Goal: Feedback & Contribution: Submit feedback/report problem

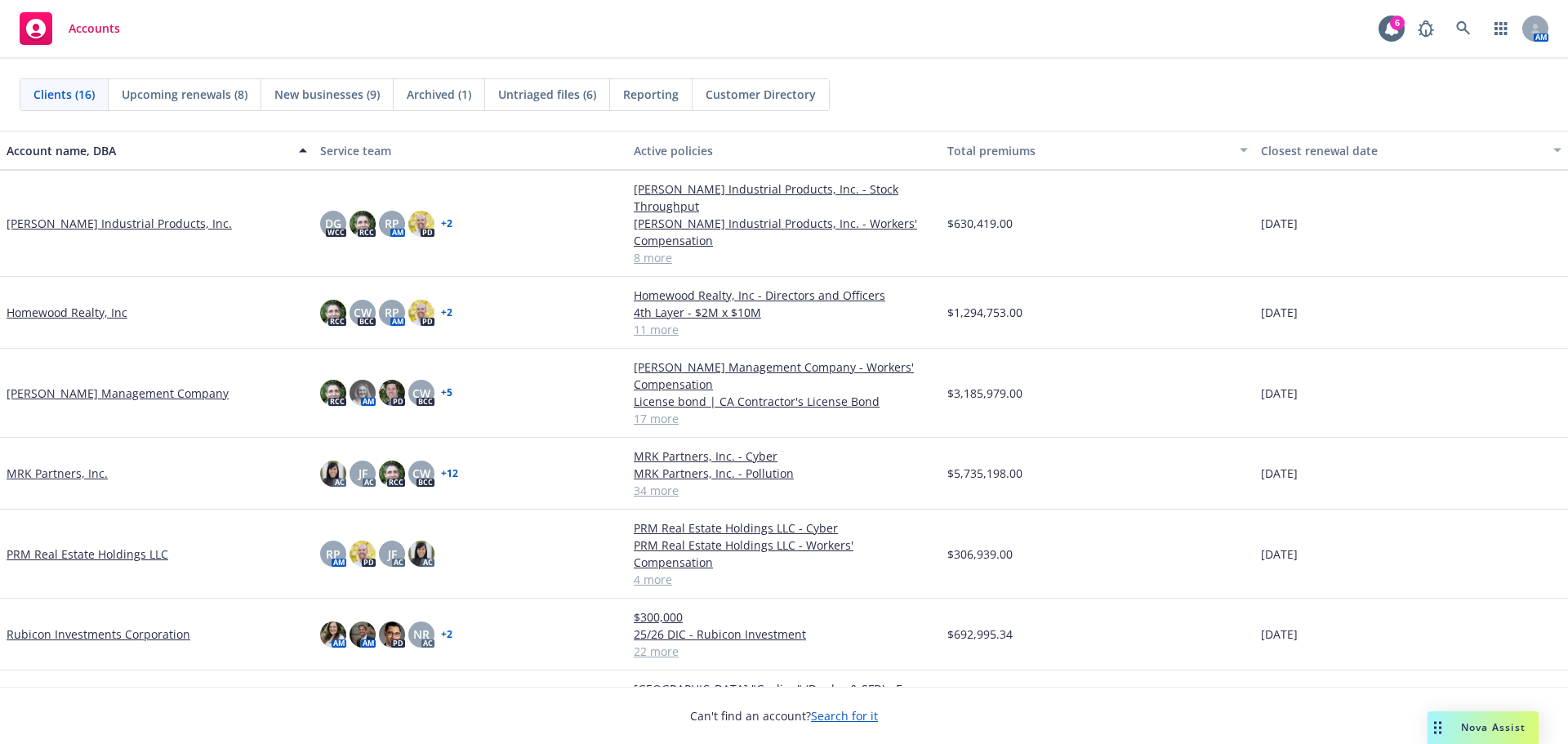
scroll to position [649, 0]
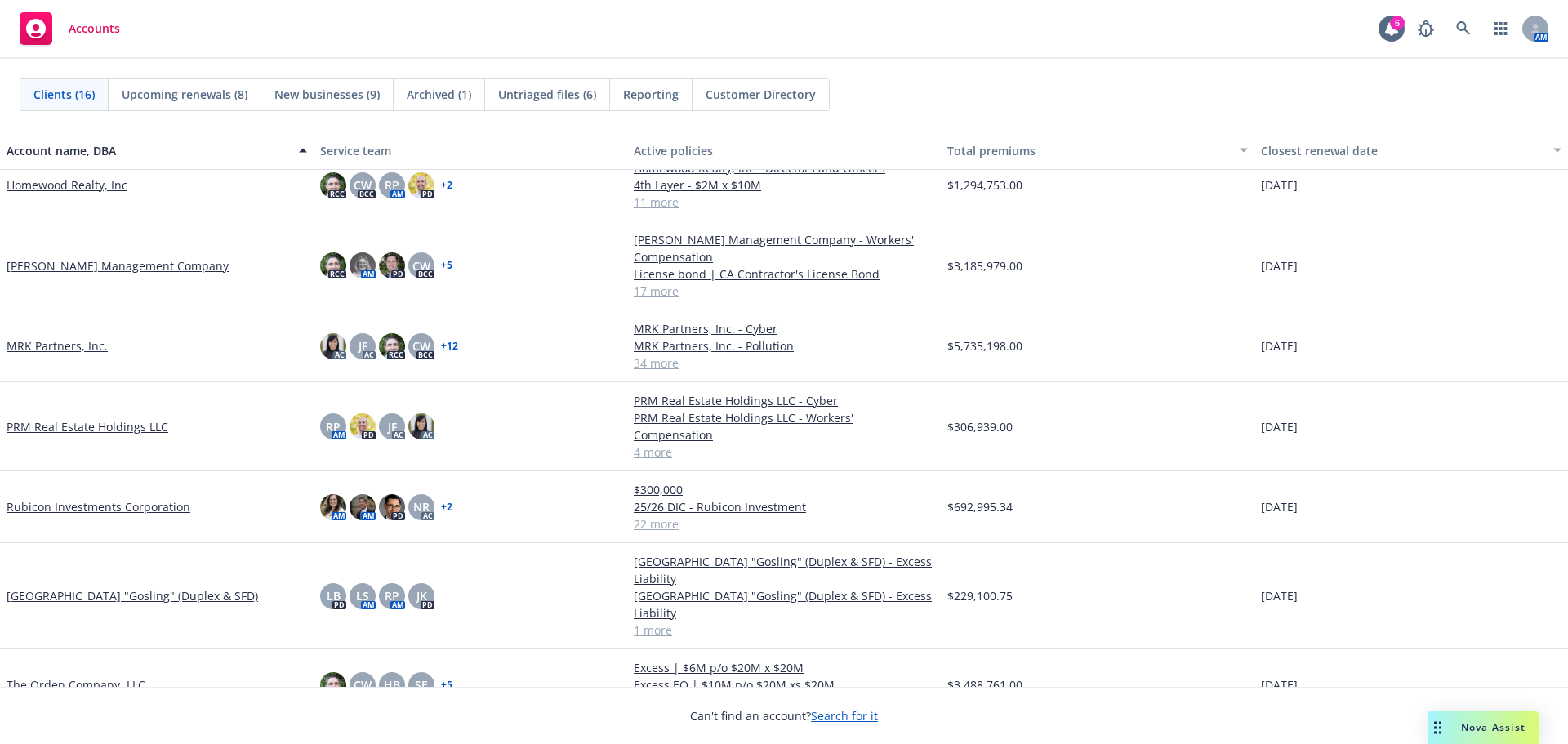
click at [1526, 737] on div "Nova Assist" at bounding box center [1483, 728] width 111 height 33
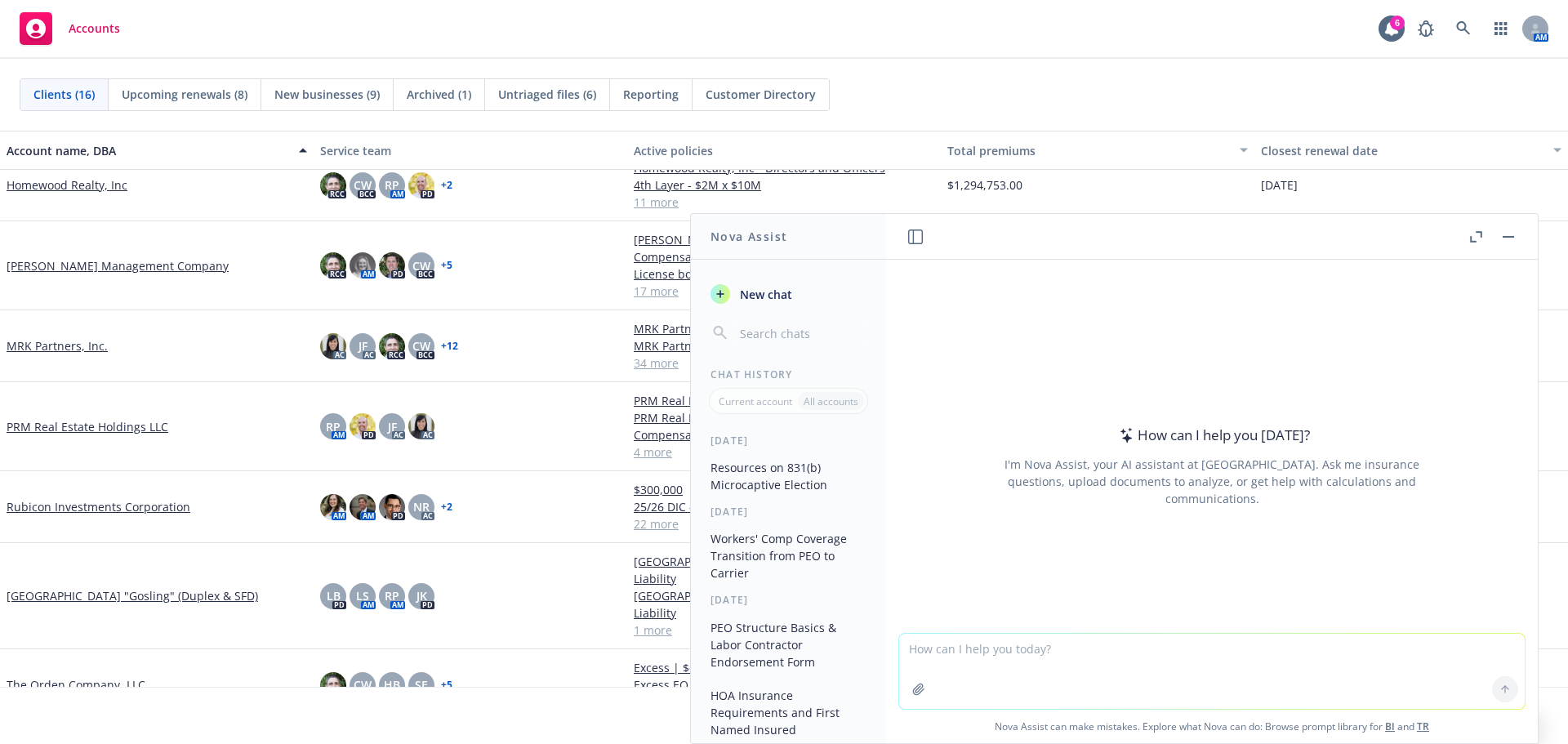
click at [1157, 652] on textarea at bounding box center [1211, 671] width 625 height 75
click at [1457, 30] on icon at bounding box center [1464, 29] width 15 height 15
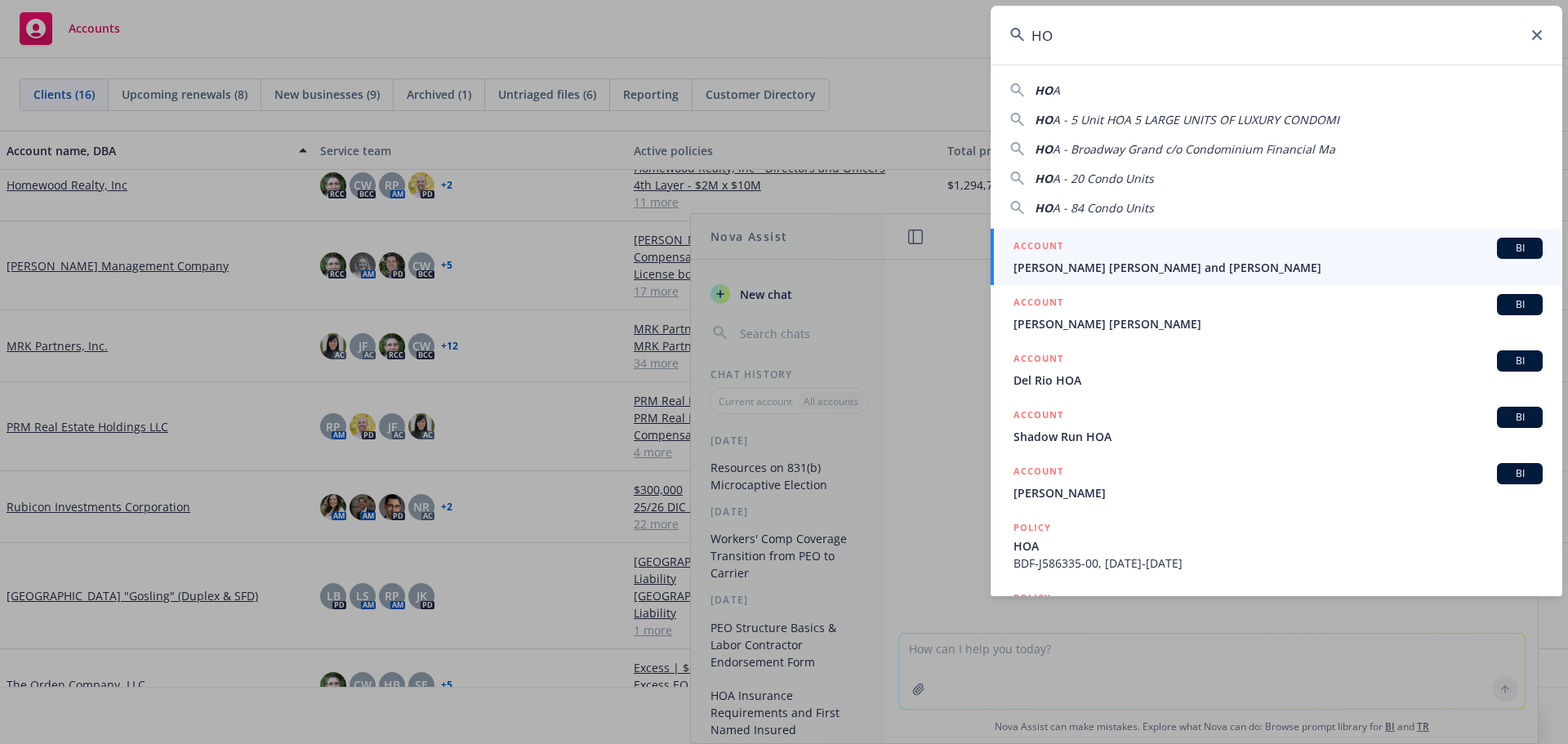
type input "H"
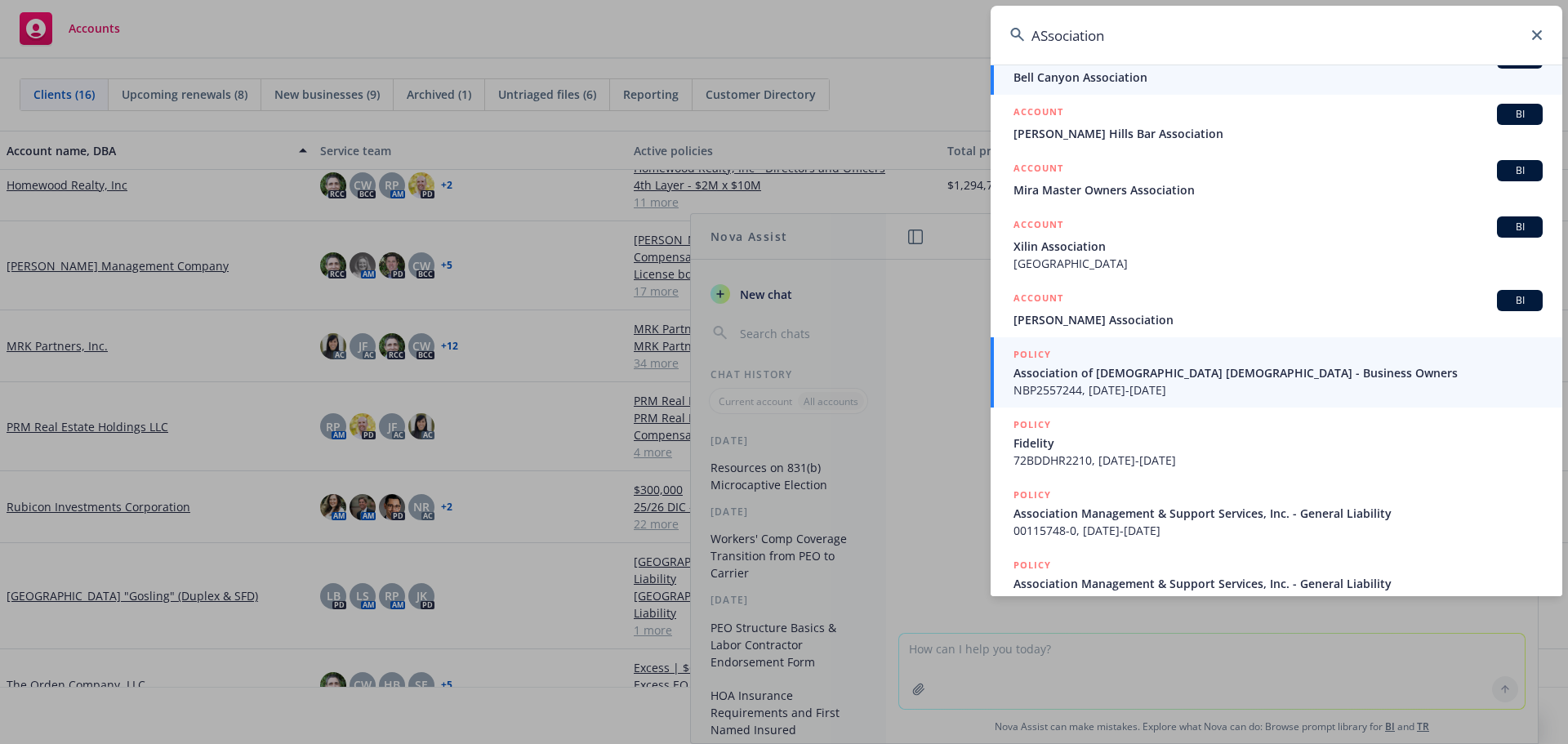
scroll to position [292, 0]
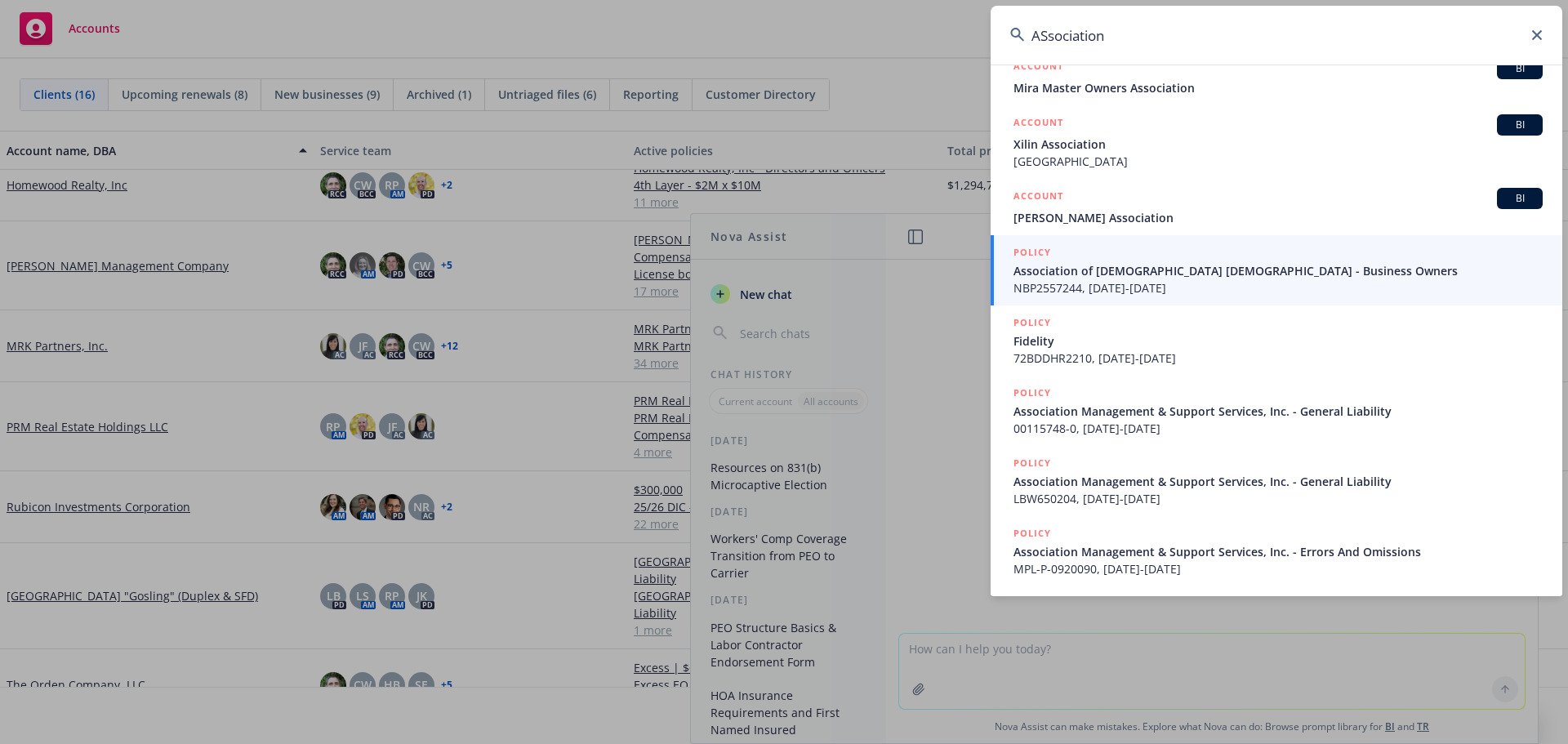
type input "ASsociation"
click at [1477, 43] on input "ASsociation" at bounding box center [1276, 35] width 572 height 58
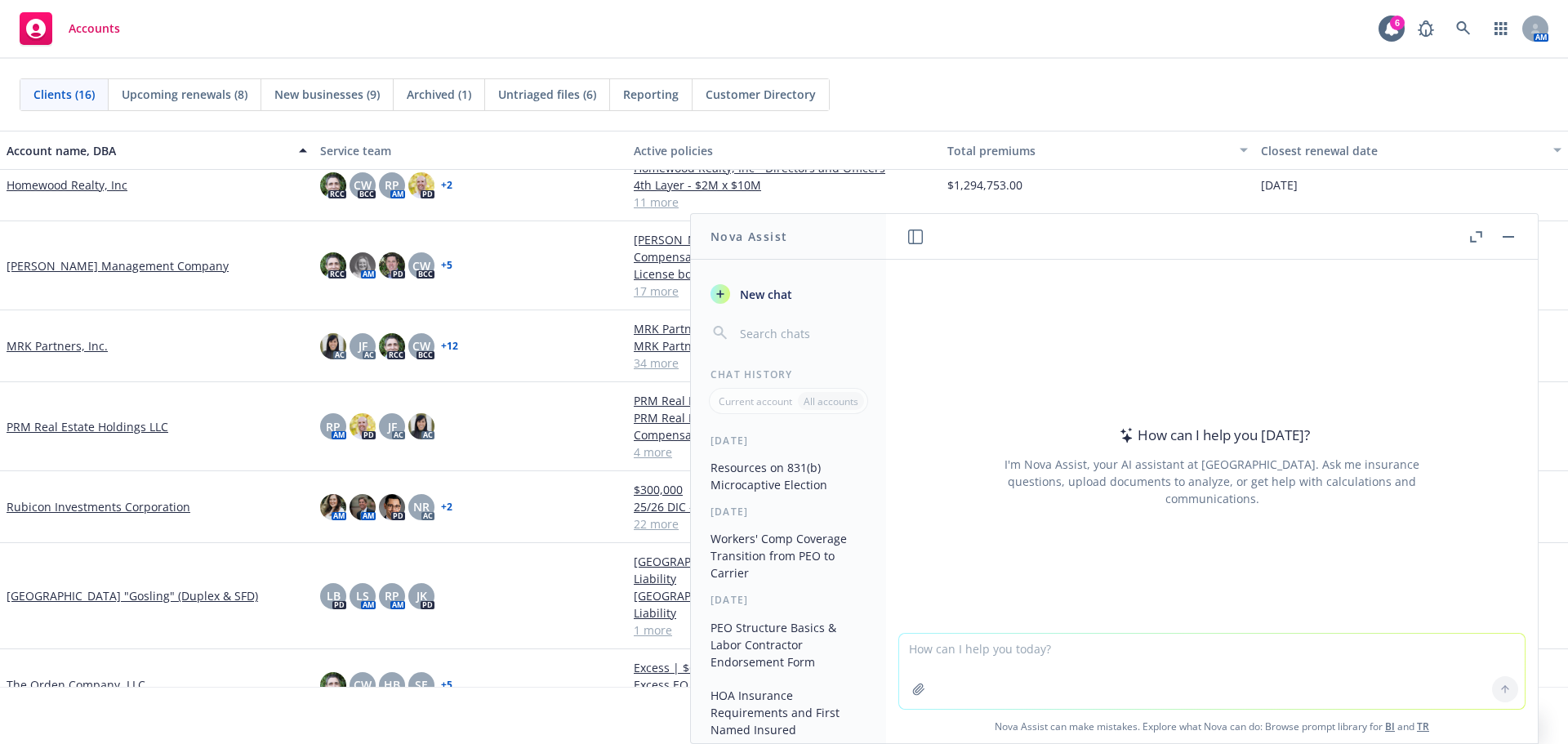
click at [309, 96] on span "New businesses (9)" at bounding box center [327, 94] width 105 height 17
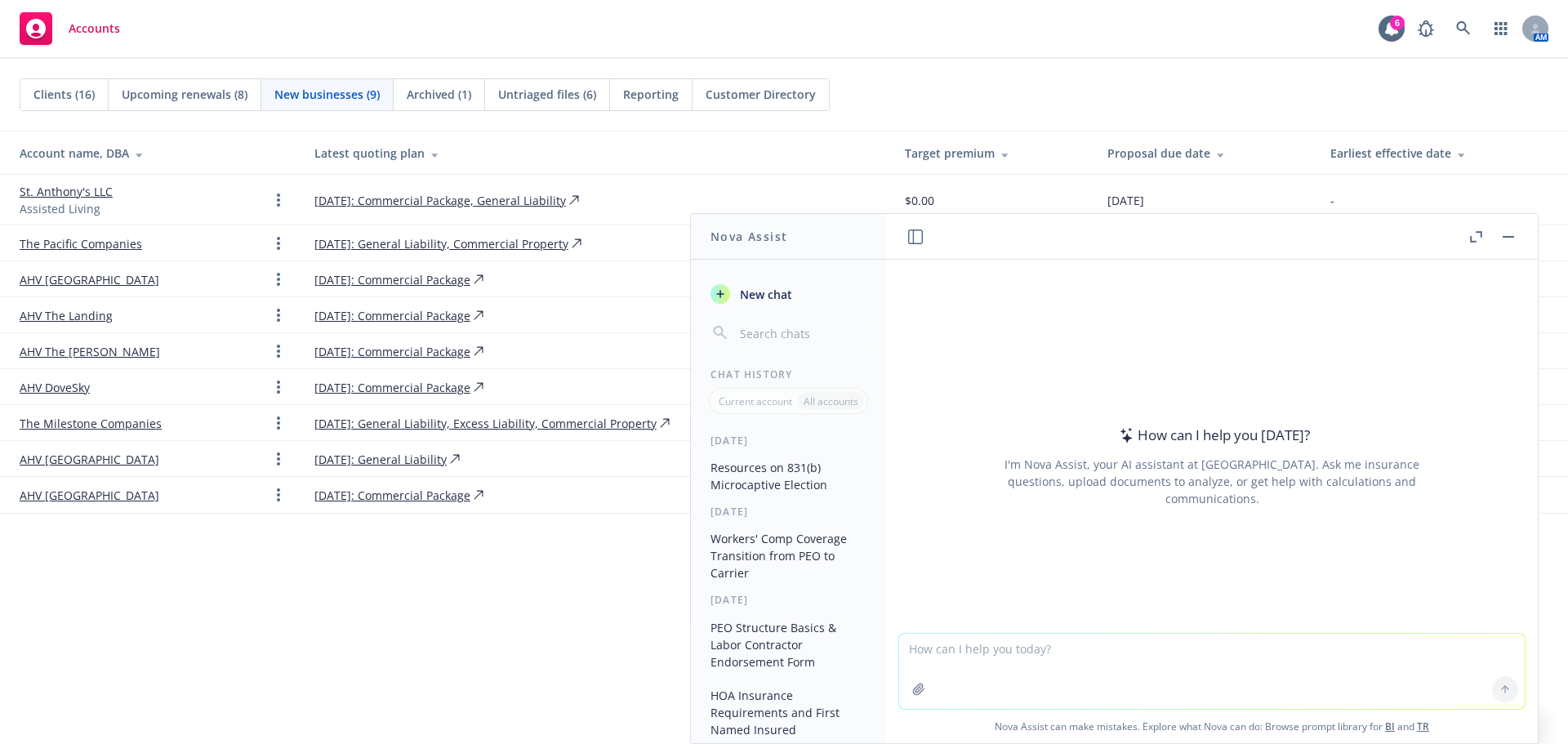
click at [450, 91] on span "Archived (1)" at bounding box center [439, 94] width 64 height 17
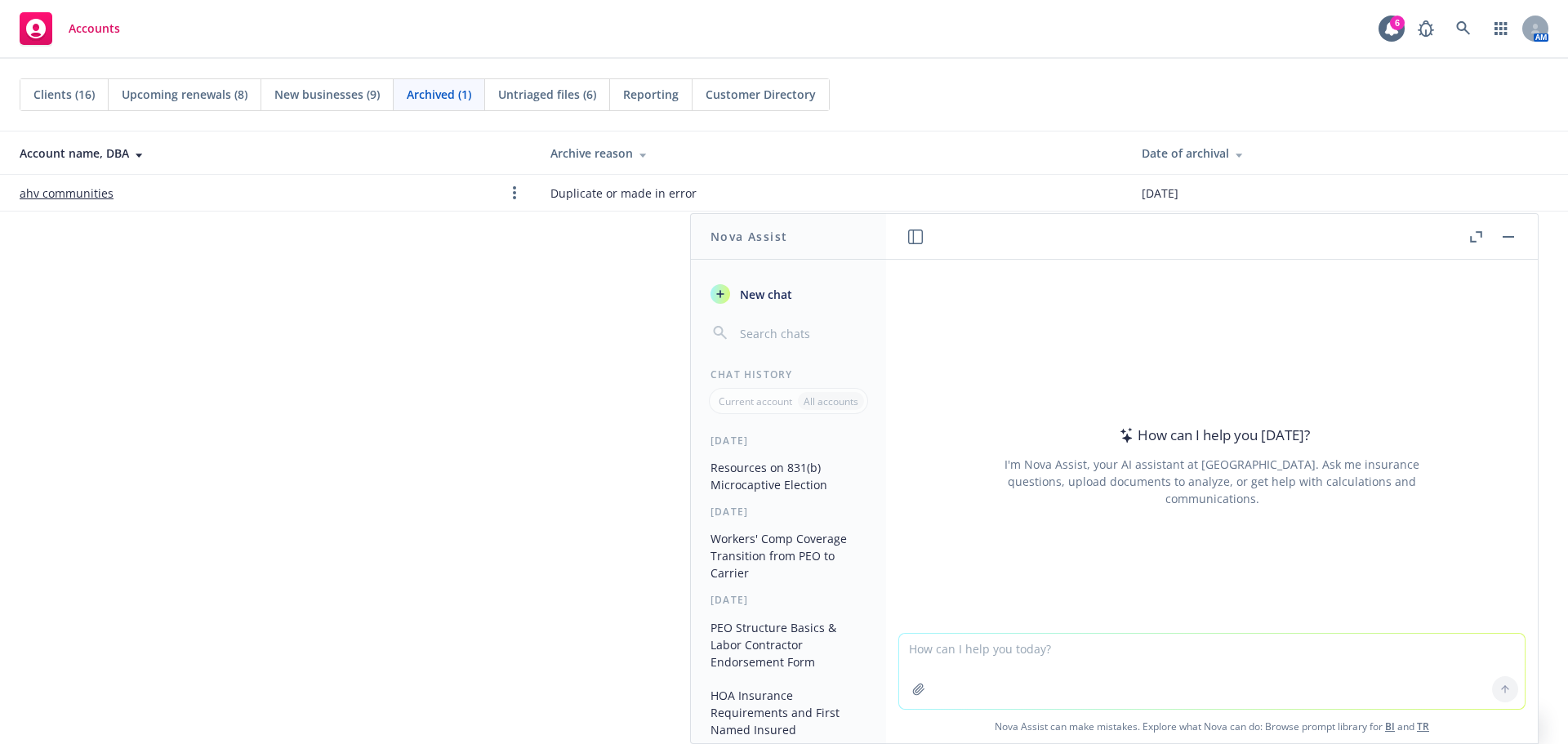
click at [213, 95] on span "Upcoming renewals (8)" at bounding box center [185, 94] width 126 height 17
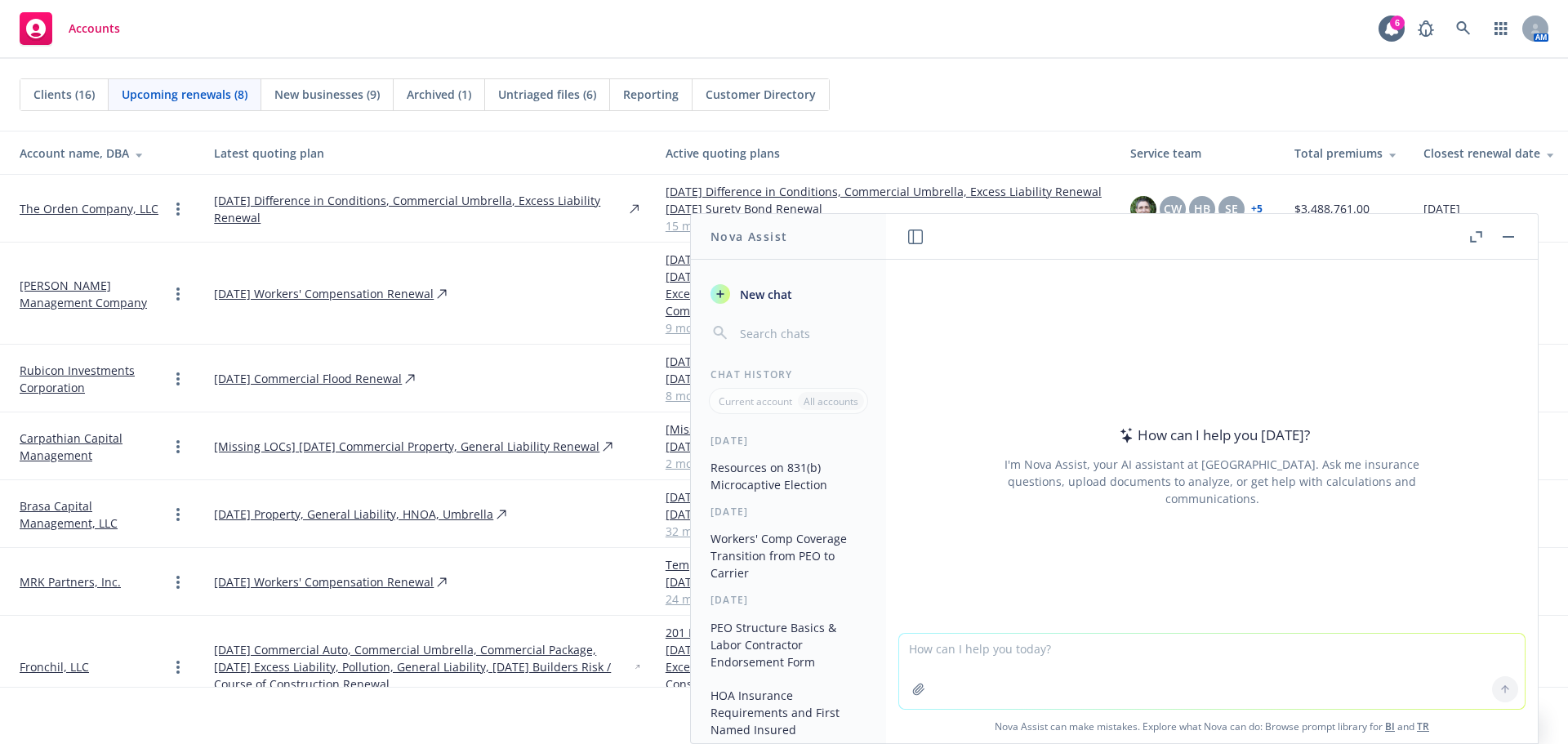
click at [70, 91] on span "Clients (16)" at bounding box center [64, 94] width 61 height 17
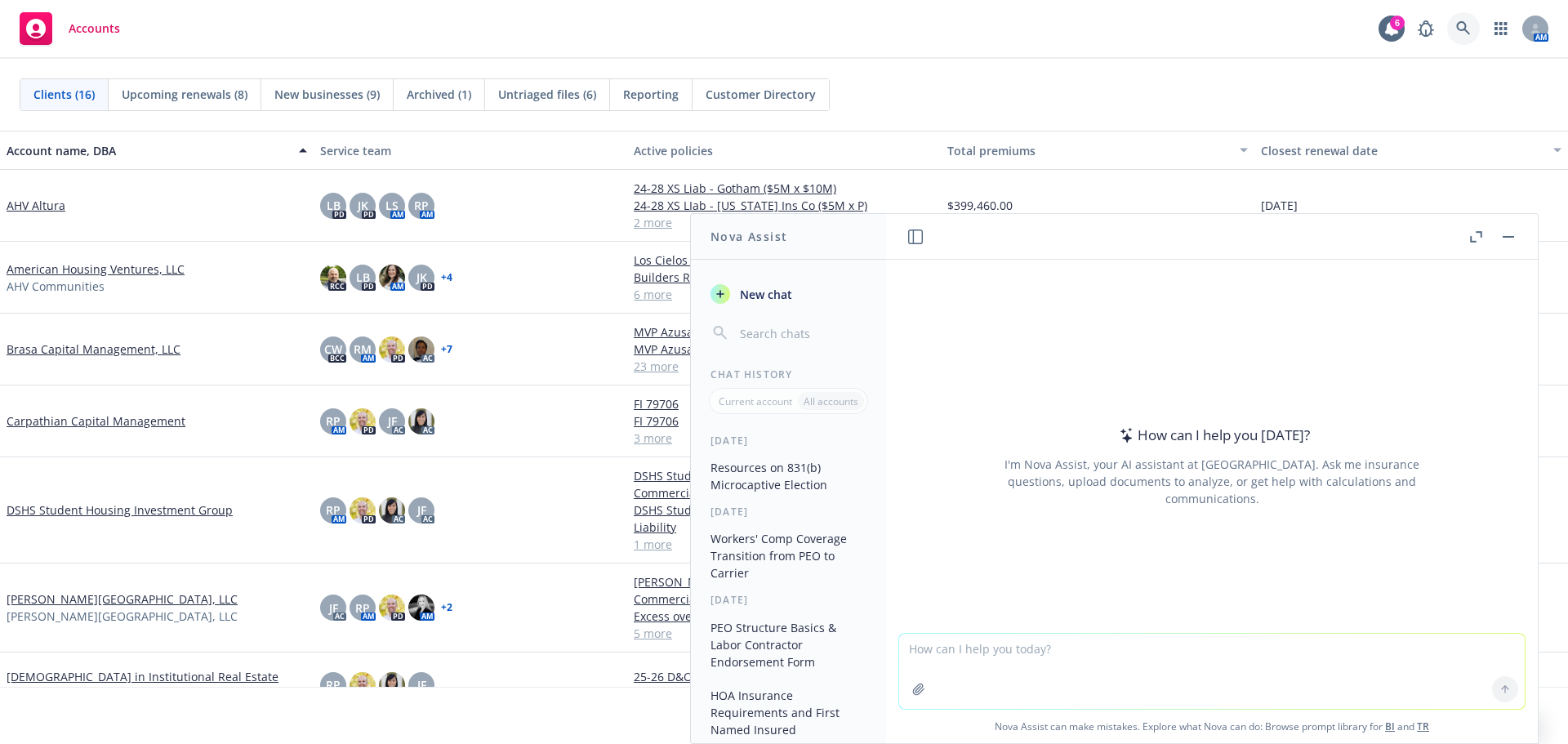
click at [1467, 26] on icon at bounding box center [1464, 29] width 15 height 15
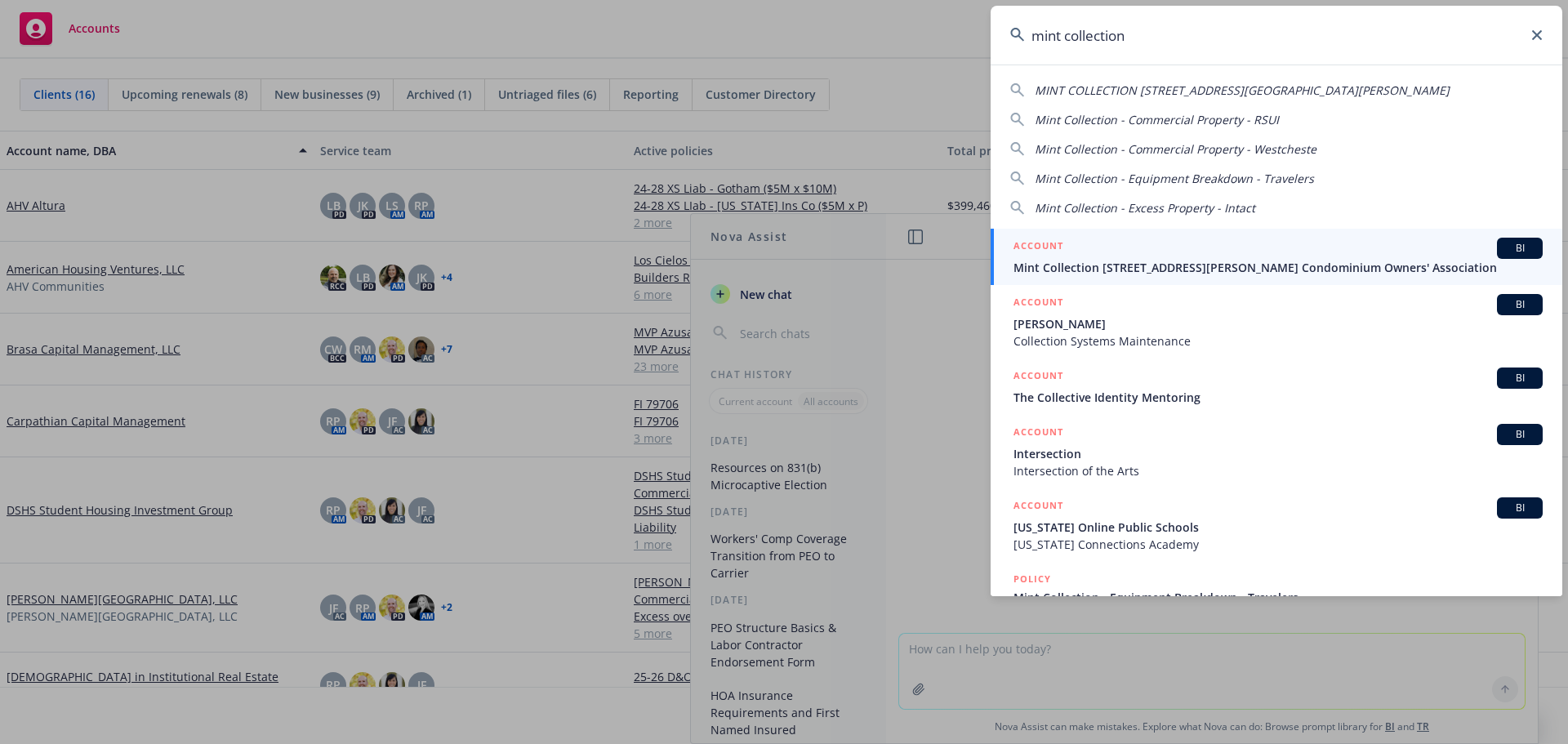
type input "mint collection"
click at [1235, 268] on span "Mint Collection [STREET_ADDRESS][PERSON_NAME] Condominium Owners' Association" at bounding box center [1278, 267] width 529 height 17
click at [1237, 268] on div "How can I help you today? I'm Nova Assist, your AI assistant at Newfront. Ask m…" at bounding box center [1212, 446] width 652 height 373
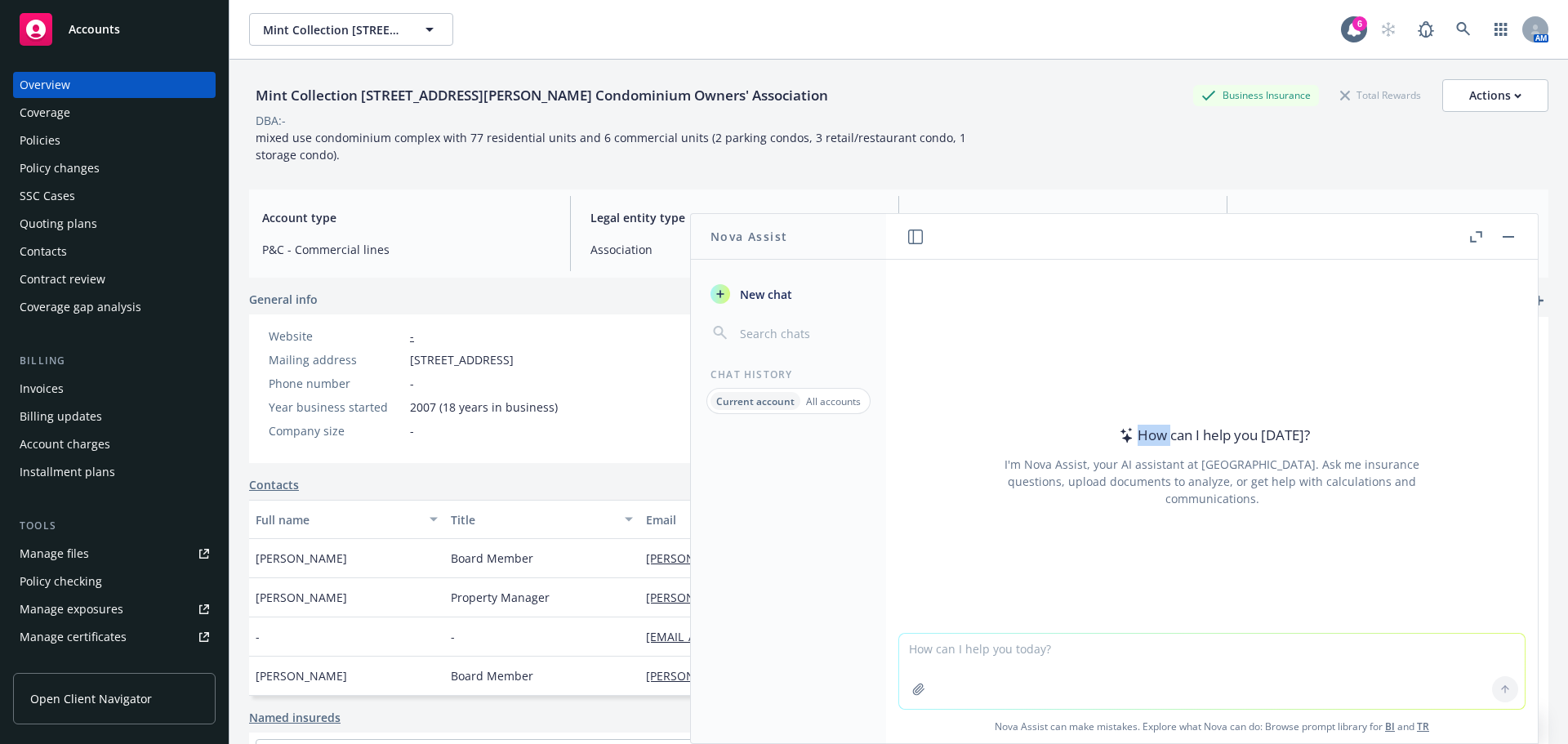
click at [103, 557] on link "Manage files" at bounding box center [115, 554] width 203 height 26
click at [99, 218] on div "Quoting plans" at bounding box center [115, 224] width 190 height 26
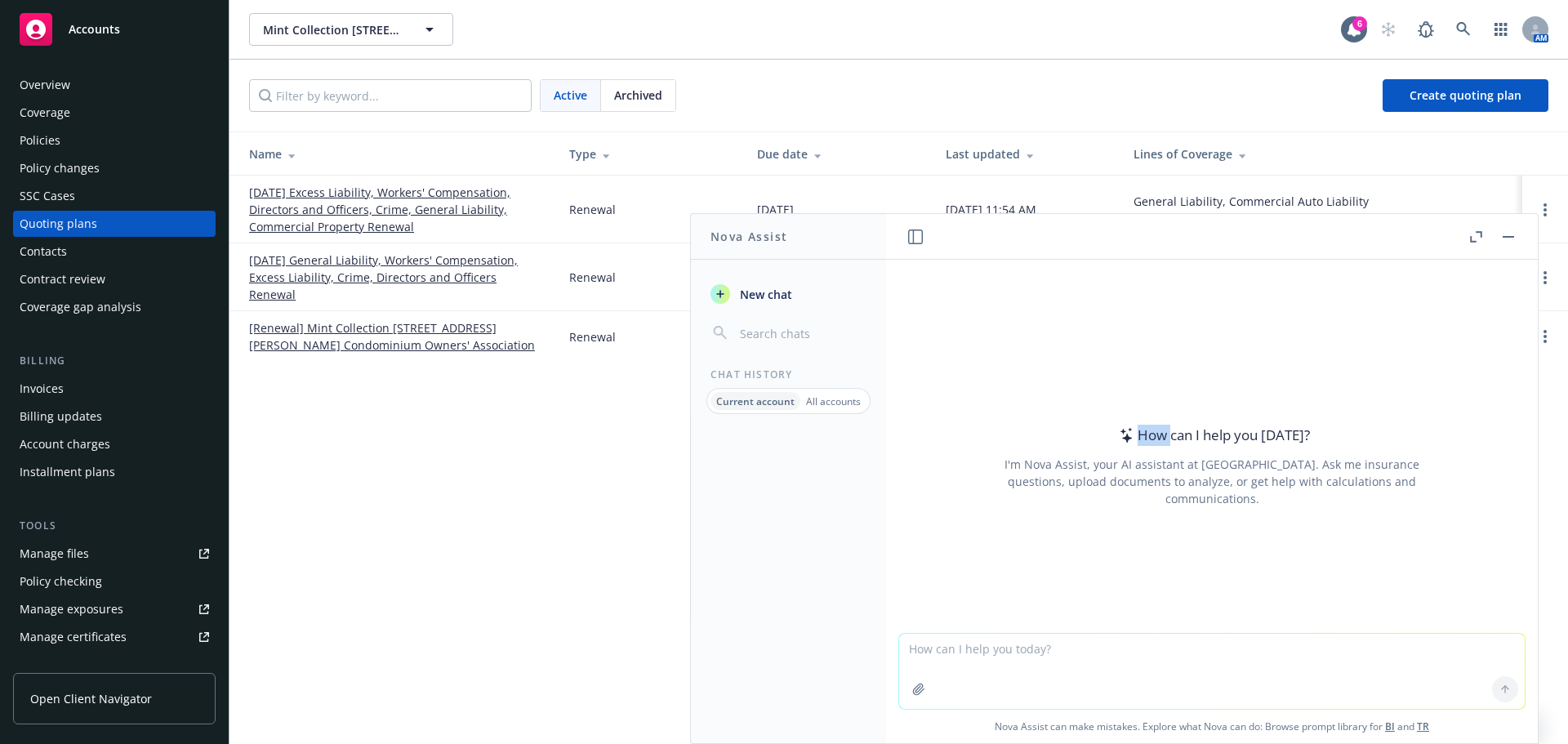
click at [426, 199] on link "[DATE] Excess Liability, Workers' Compensation, Directors and Officers, Crime, …" at bounding box center [396, 209] width 294 height 51
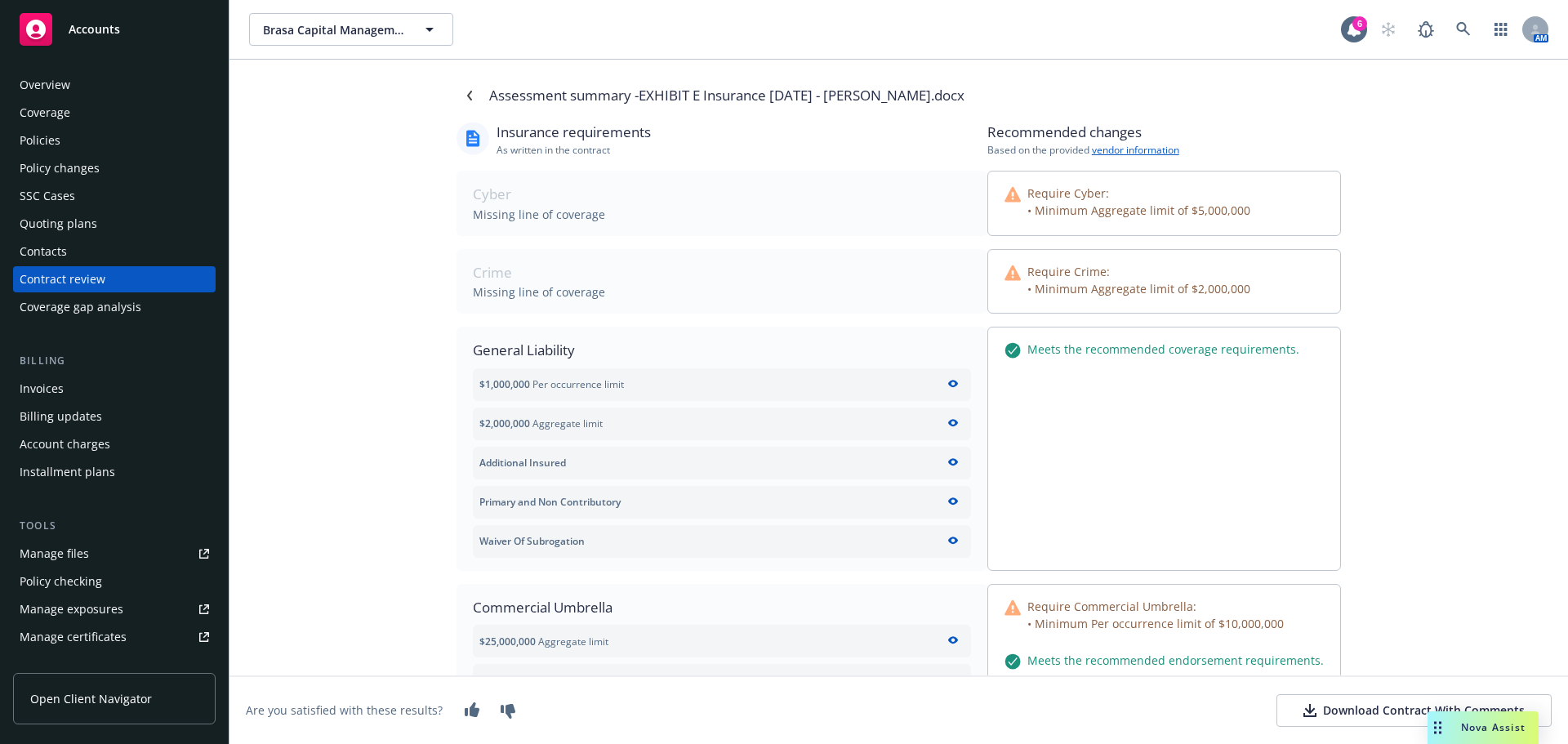
click at [1464, 731] on span "Nova Assist" at bounding box center [1493, 727] width 64 height 14
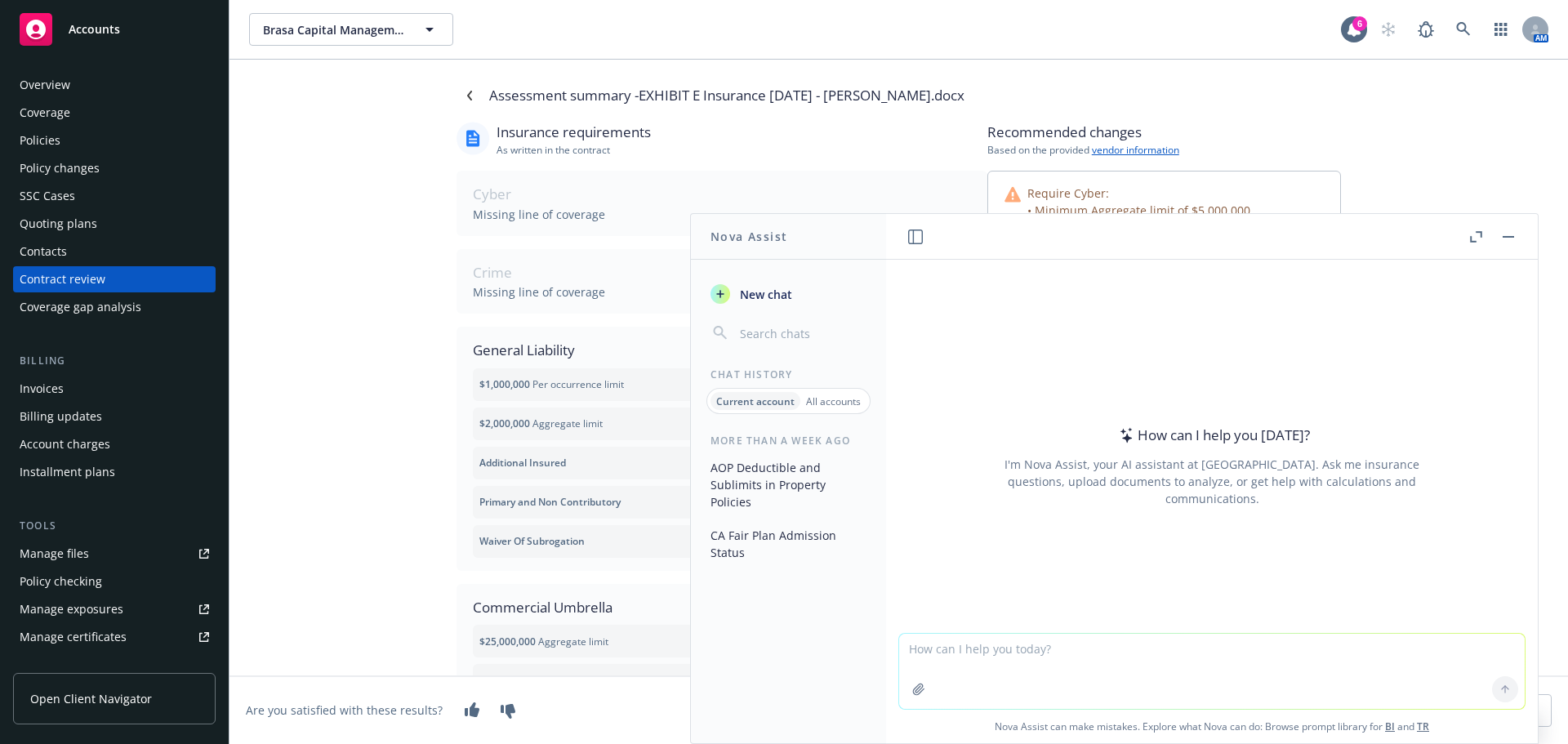
click at [829, 398] on p "All accounts" at bounding box center [833, 401] width 54 height 14
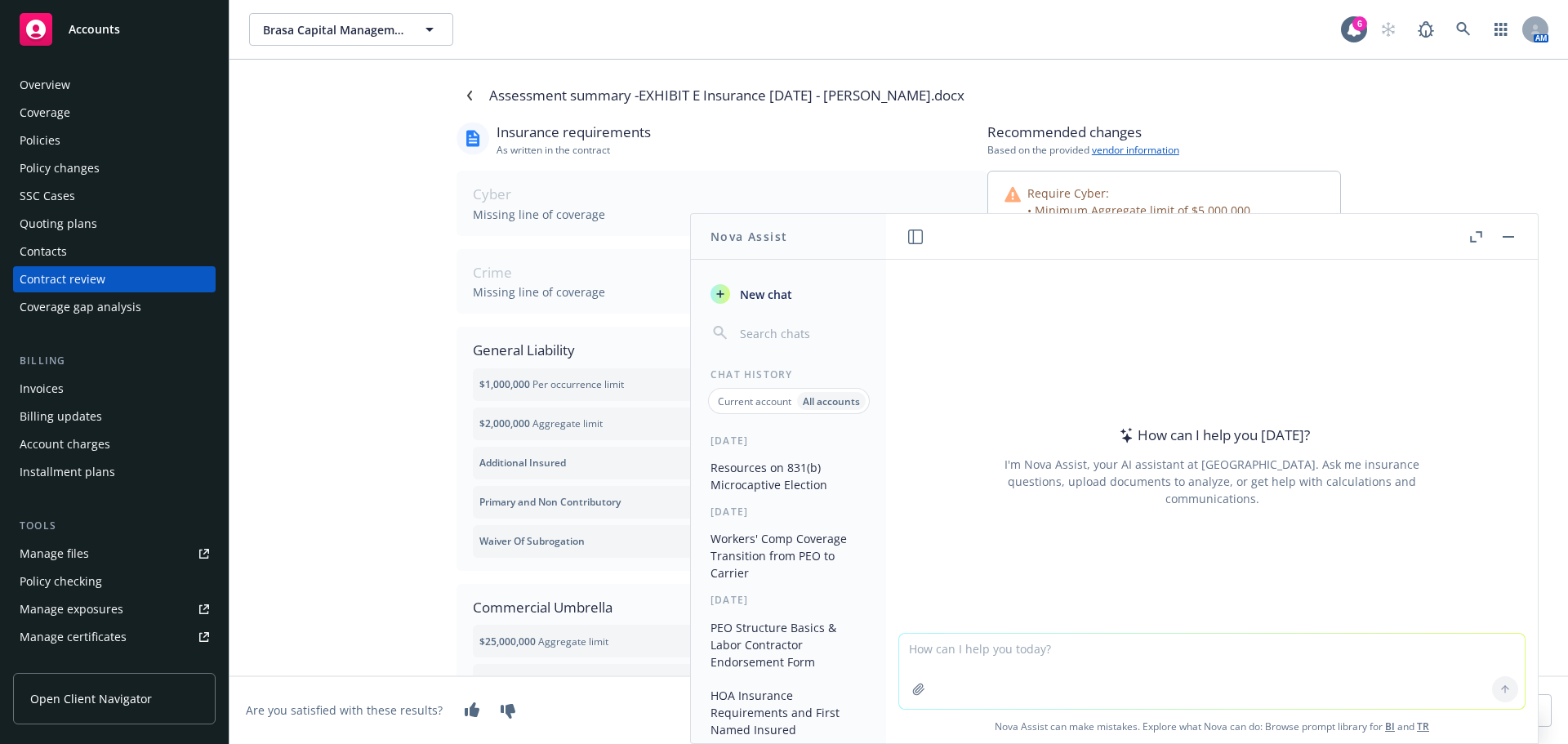
click at [769, 490] on button "Resources on 831(b) Microcaptive Election" at bounding box center [789, 476] width 169 height 44
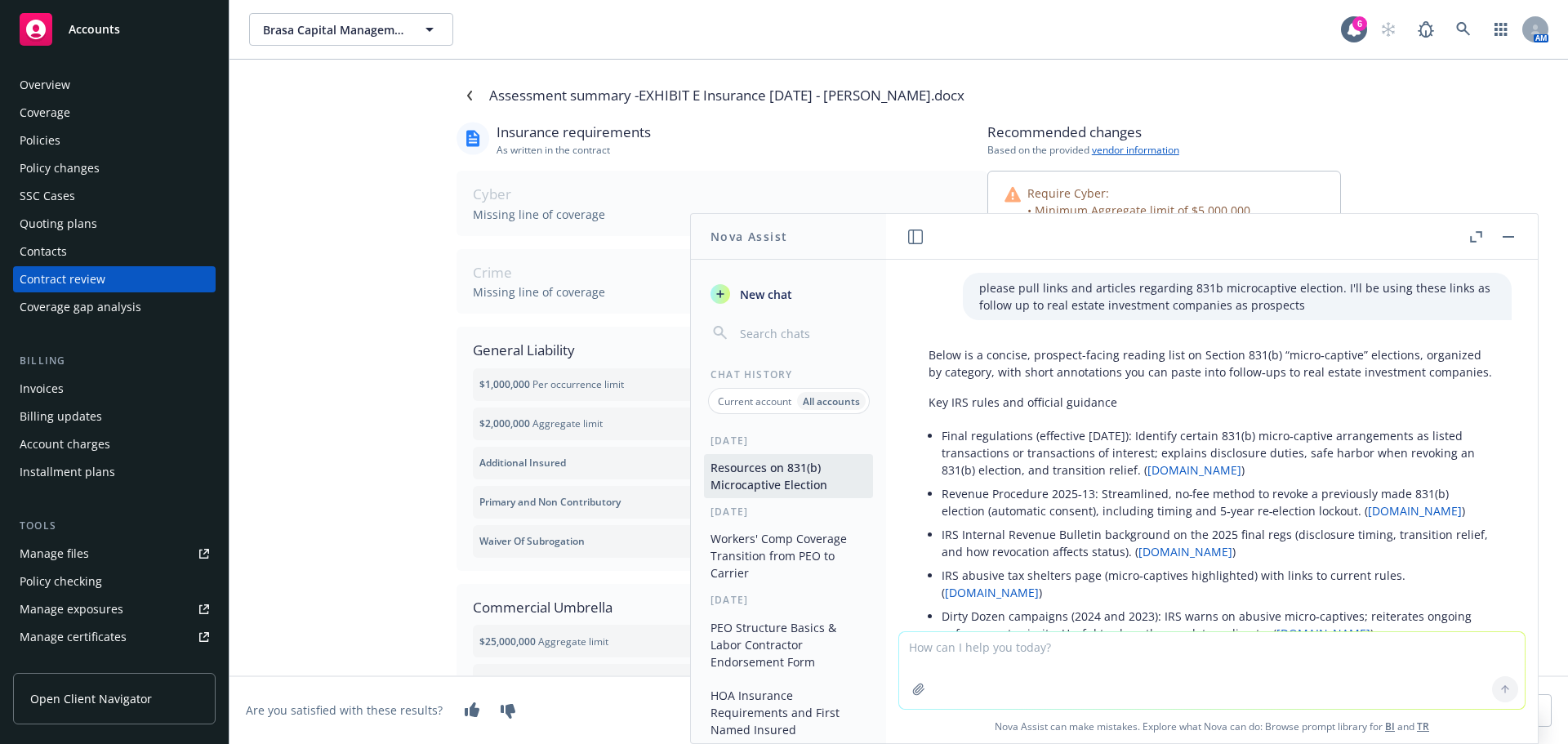
click at [1048, 380] on p "Below is a concise, prospect-facing reading list on Section 831(b) “micro‑capti…" at bounding box center [1212, 363] width 567 height 35
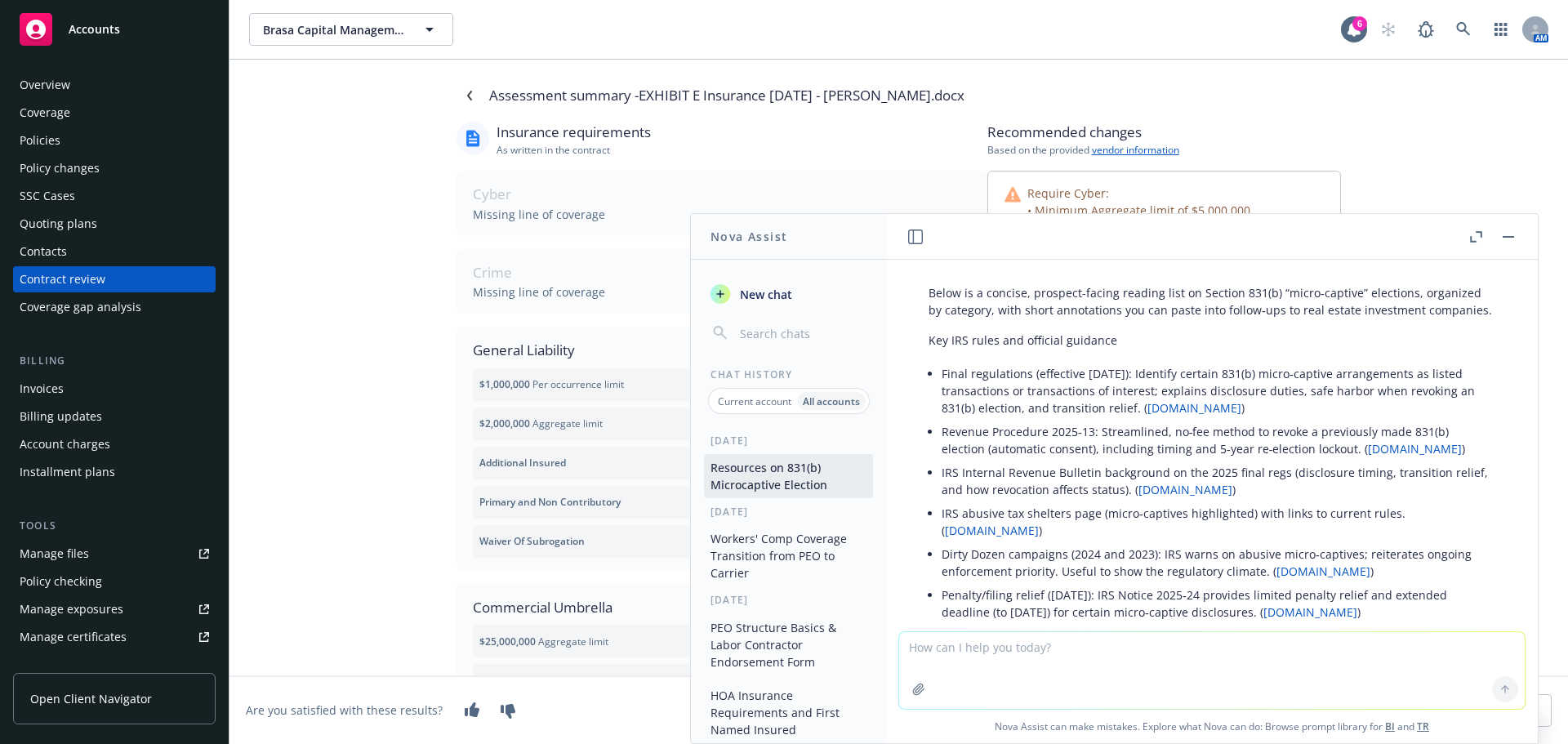
scroll to position [82, 0]
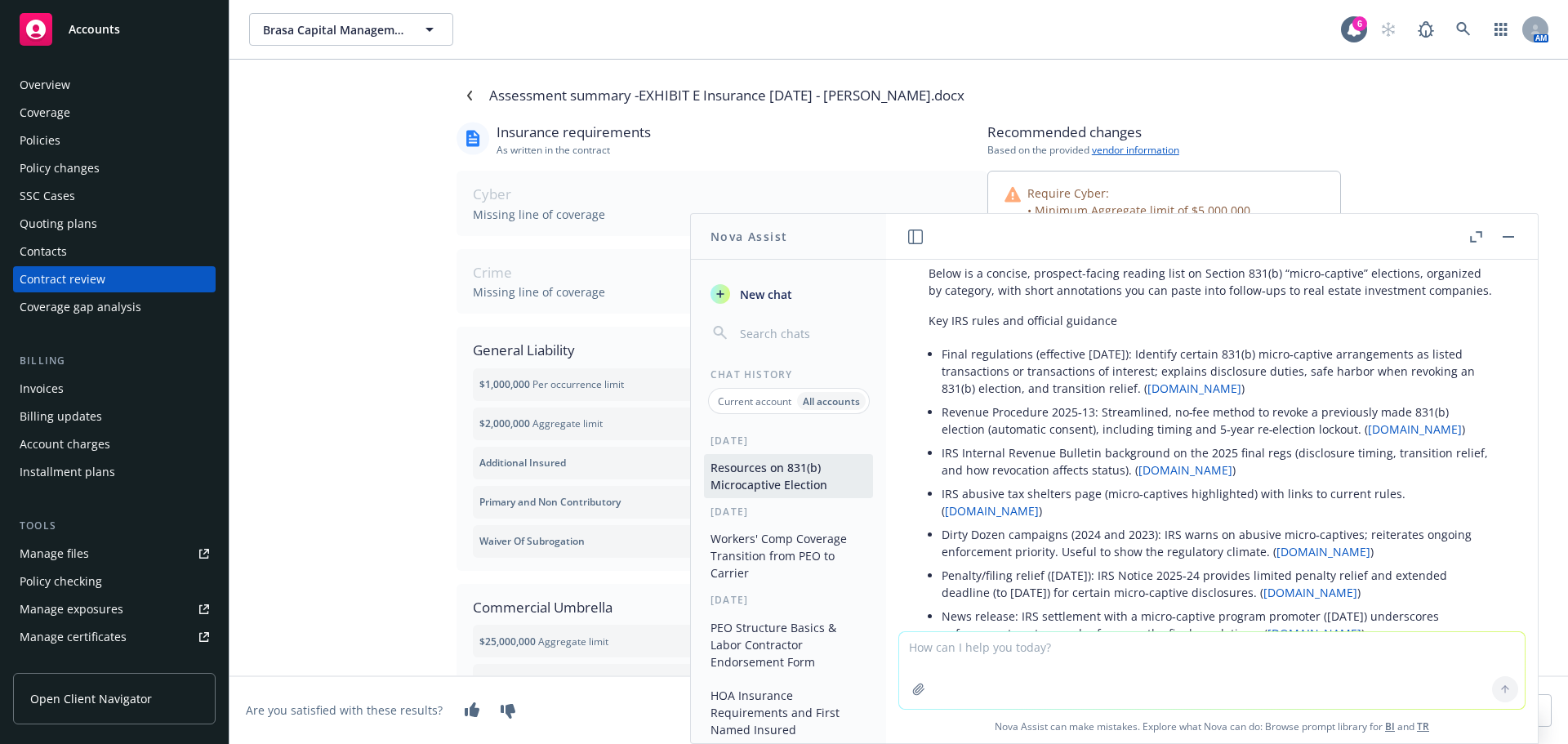
click at [1039, 511] on link "irs.gov" at bounding box center [992, 511] width 94 height 16
click at [1179, 441] on li "Revenue Procedure 2025‑13: Streamlined, no‑fee method to revoke a previously ma…" at bounding box center [1219, 421] width 554 height 41
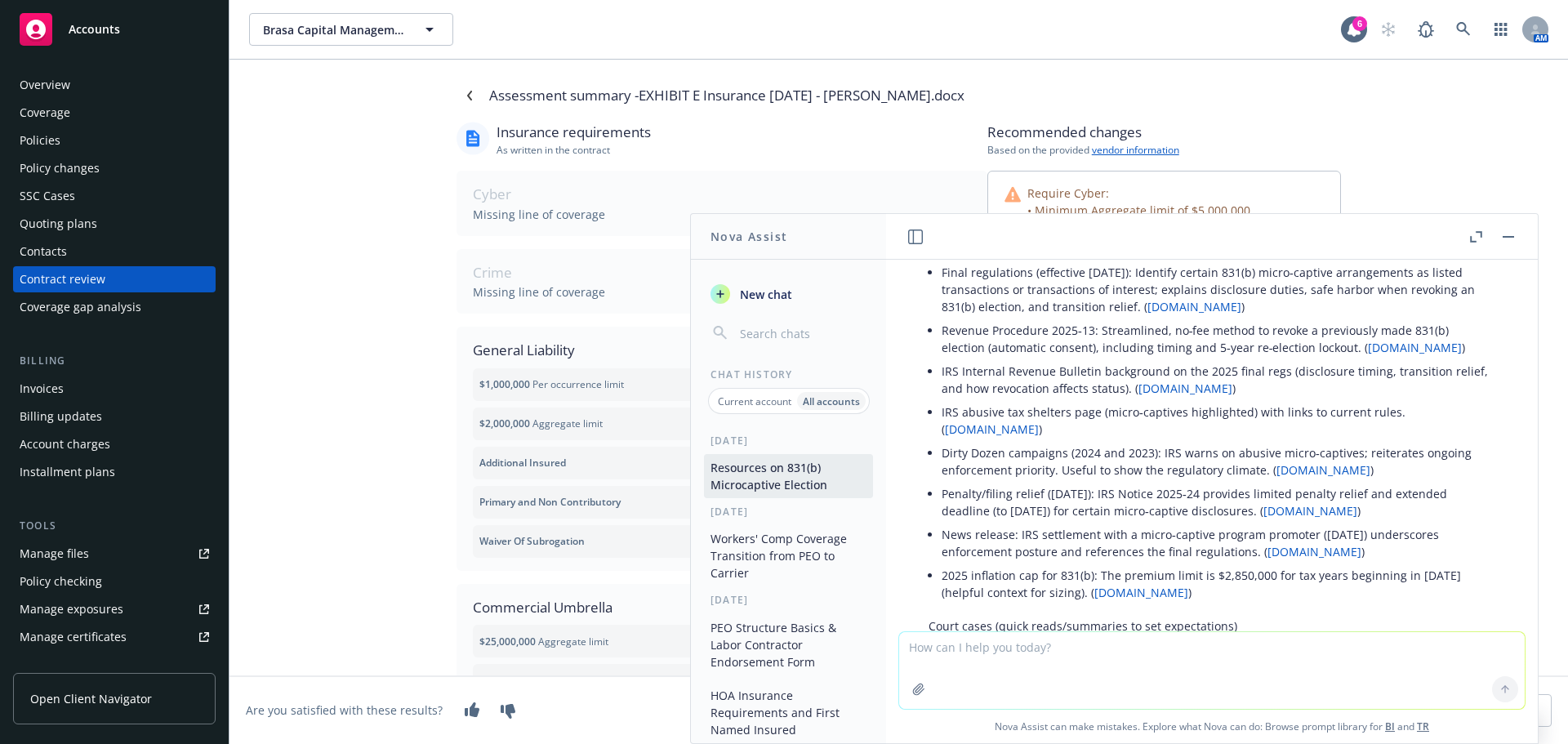
scroll to position [245, 0]
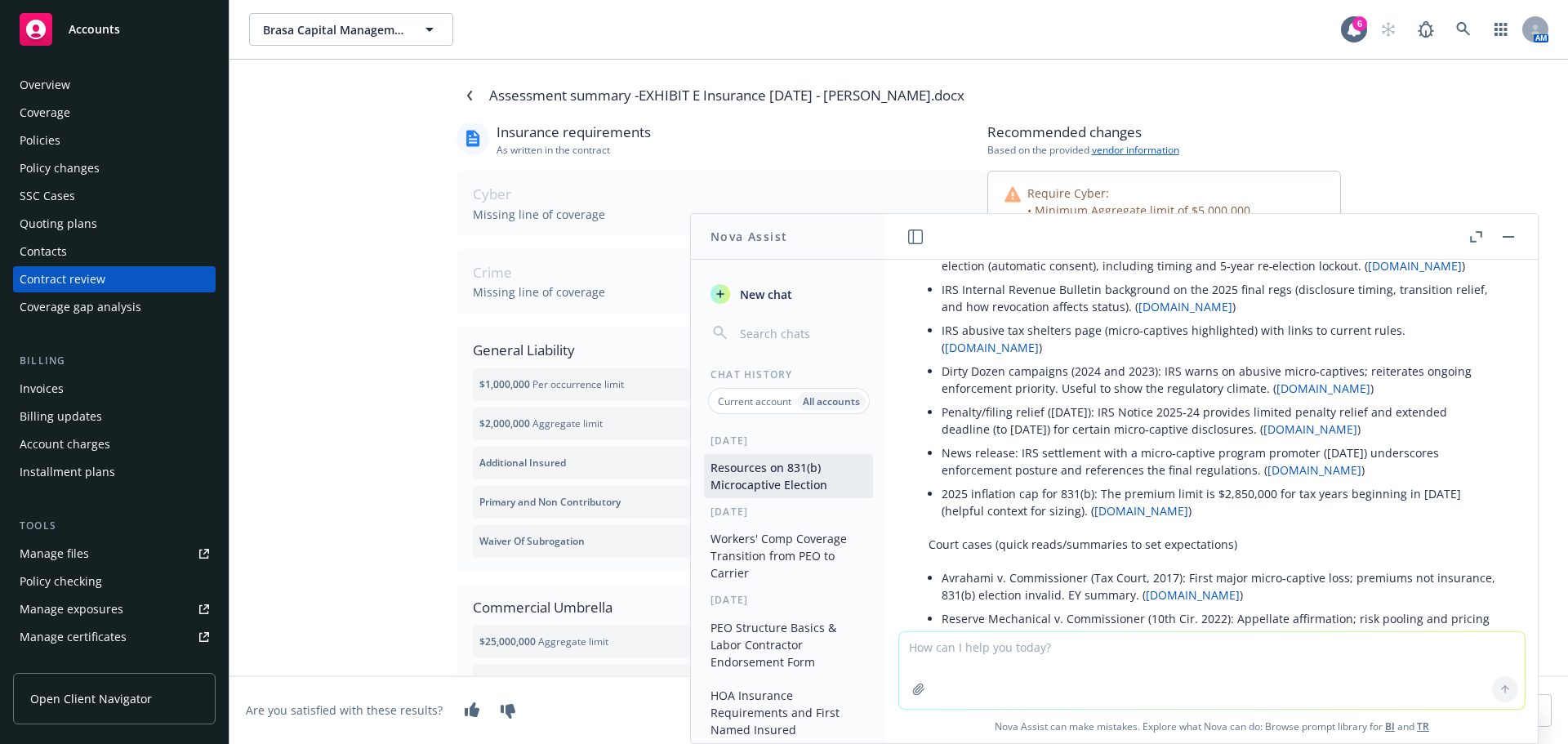
click at [1109, 510] on link "irs.gov" at bounding box center [1141, 511] width 94 height 16
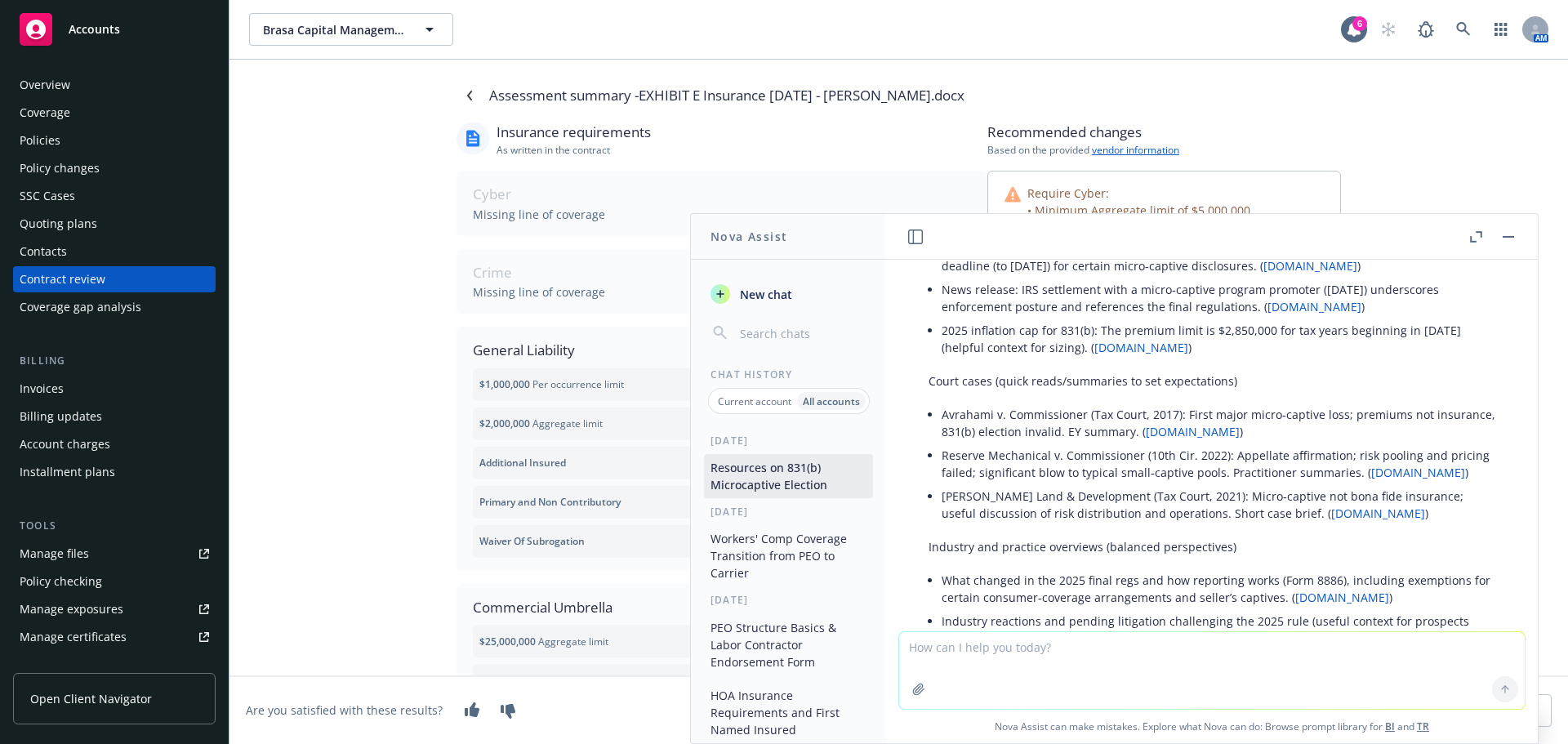
scroll to position [490, 0]
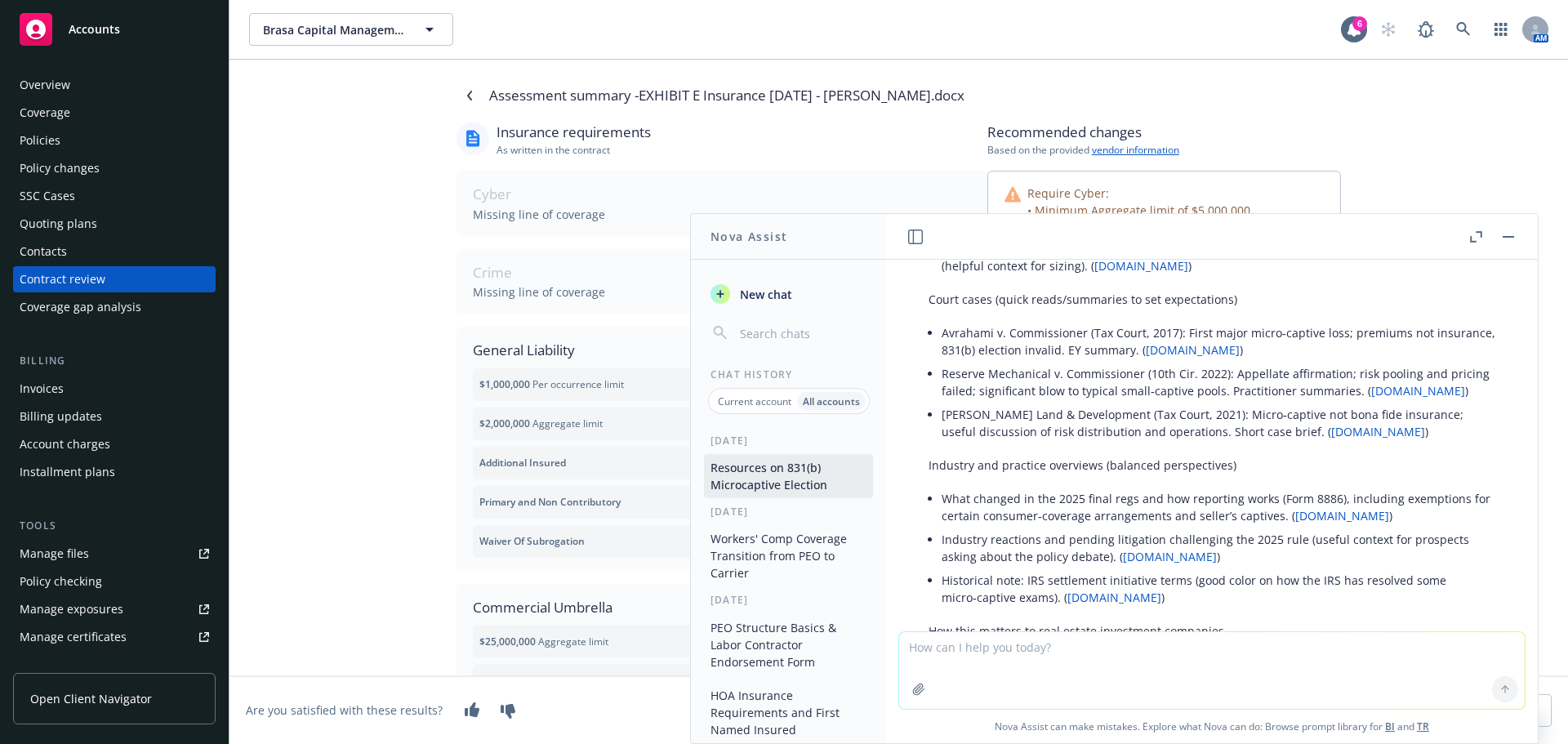
click at [1314, 107] on div "Assessment summary - EXHIBIT E Insurance 25.08.18 - Groves.docx" at bounding box center [899, 96] width 885 height 26
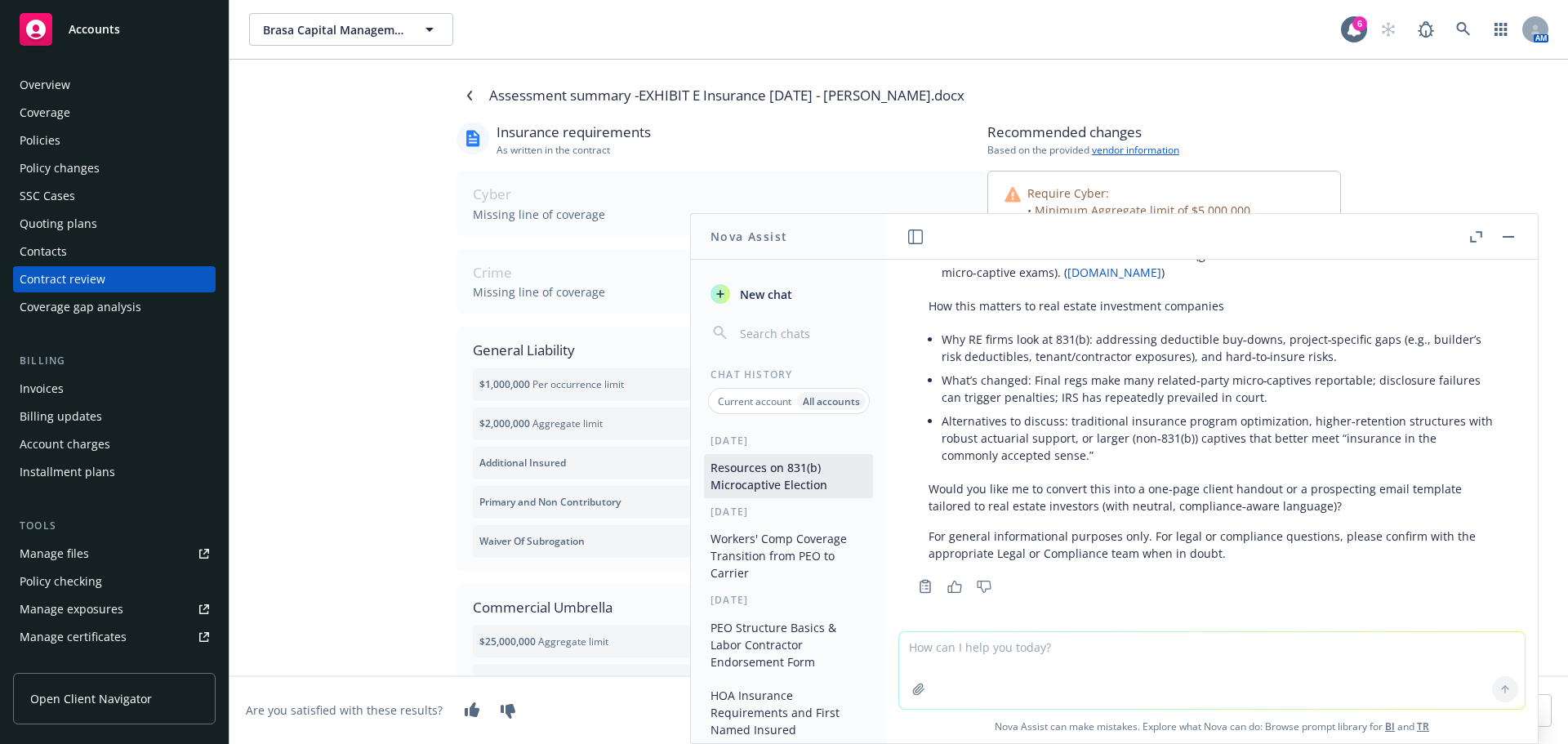
scroll to position [821, 0]
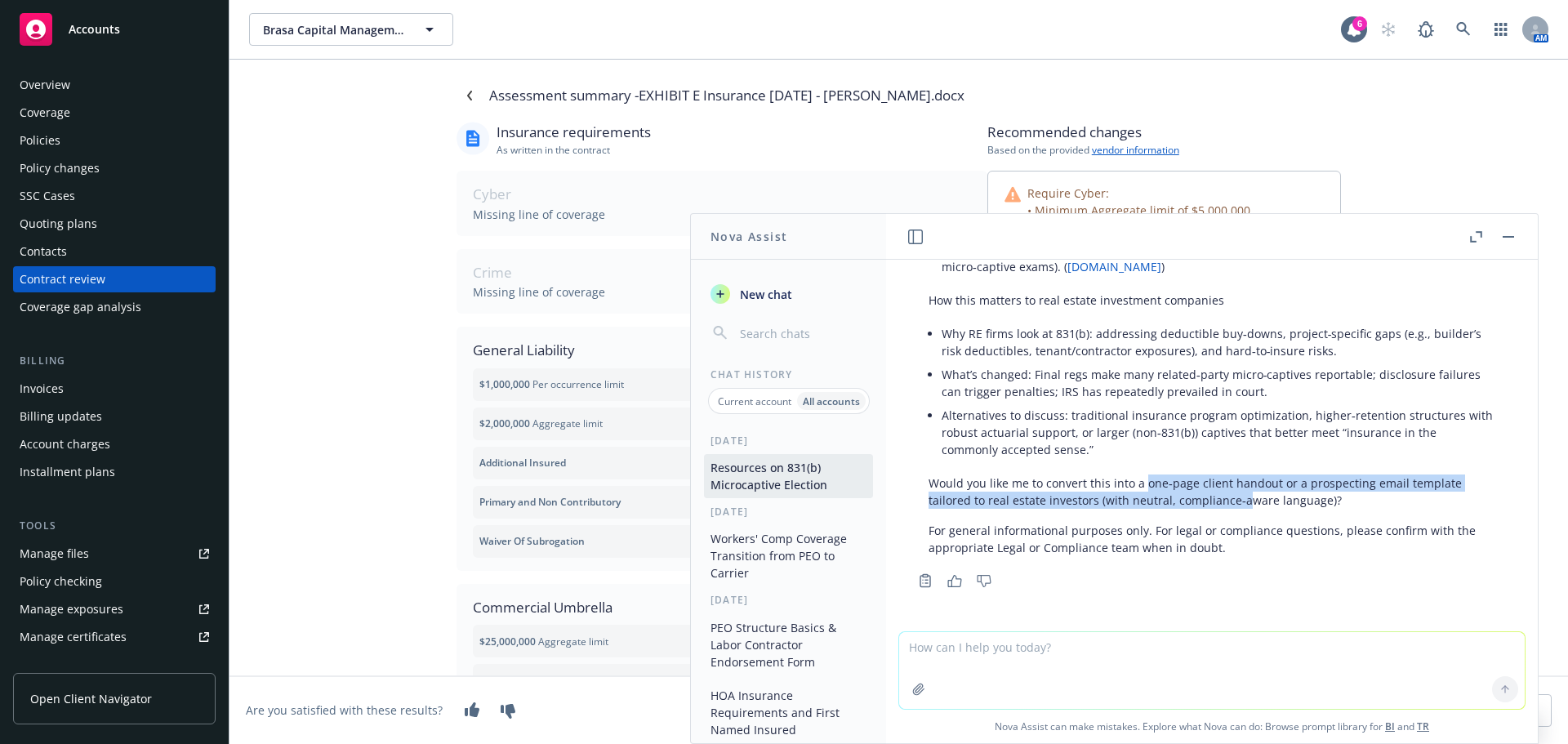
drag, startPoint x: 1142, startPoint y: 489, endPoint x: 1239, endPoint y: 492, distance: 97.0
click at [1239, 492] on p "Would you like me to convert this into a one‑page client handout or a prospecti…" at bounding box center [1212, 492] width 567 height 35
click at [1167, 495] on p "Would you like me to convert this into a one‑page client handout or a prospecti…" at bounding box center [1212, 492] width 567 height 35
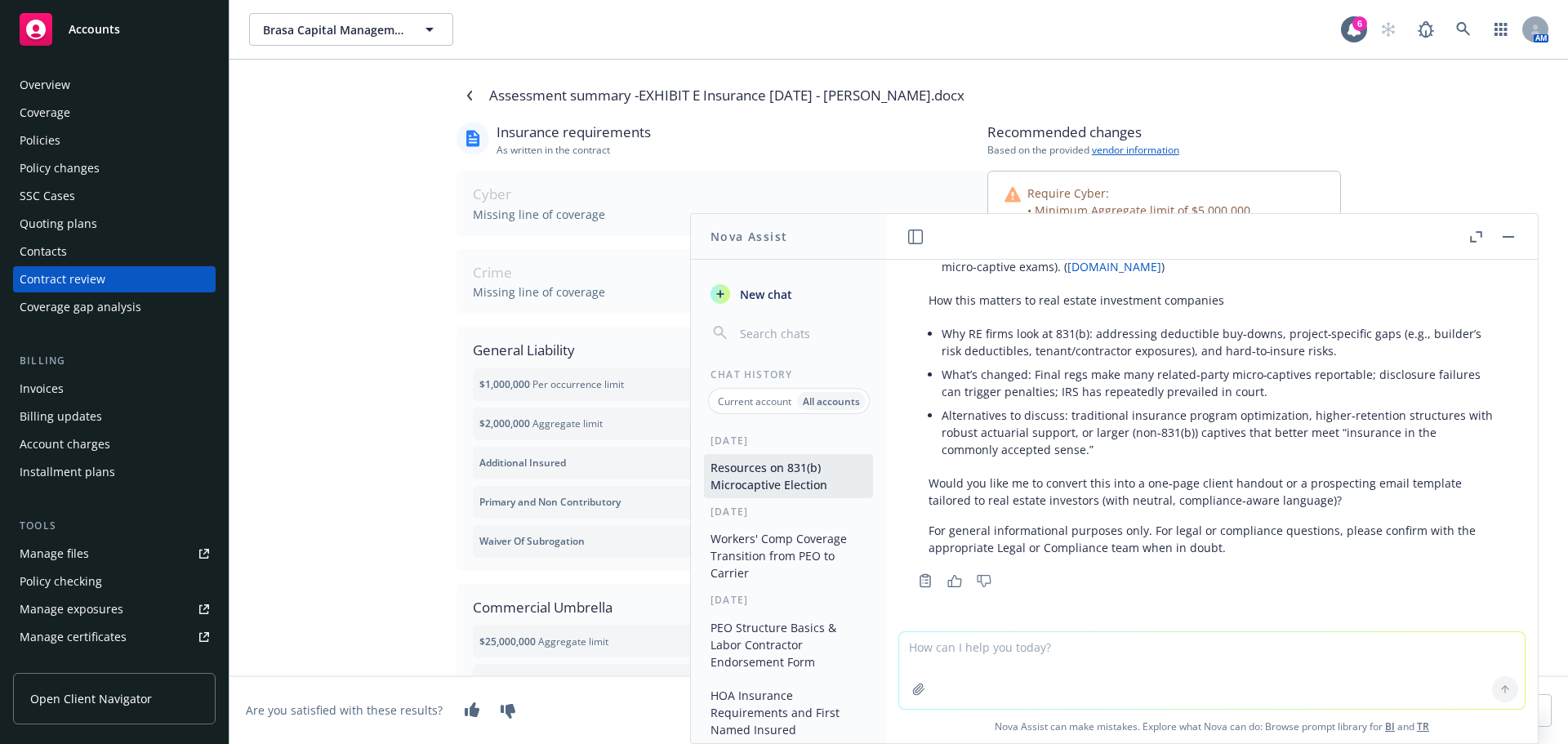
click at [1042, 663] on textarea at bounding box center [1211, 670] width 625 height 77
type textarea "please convert into a one page client handout"
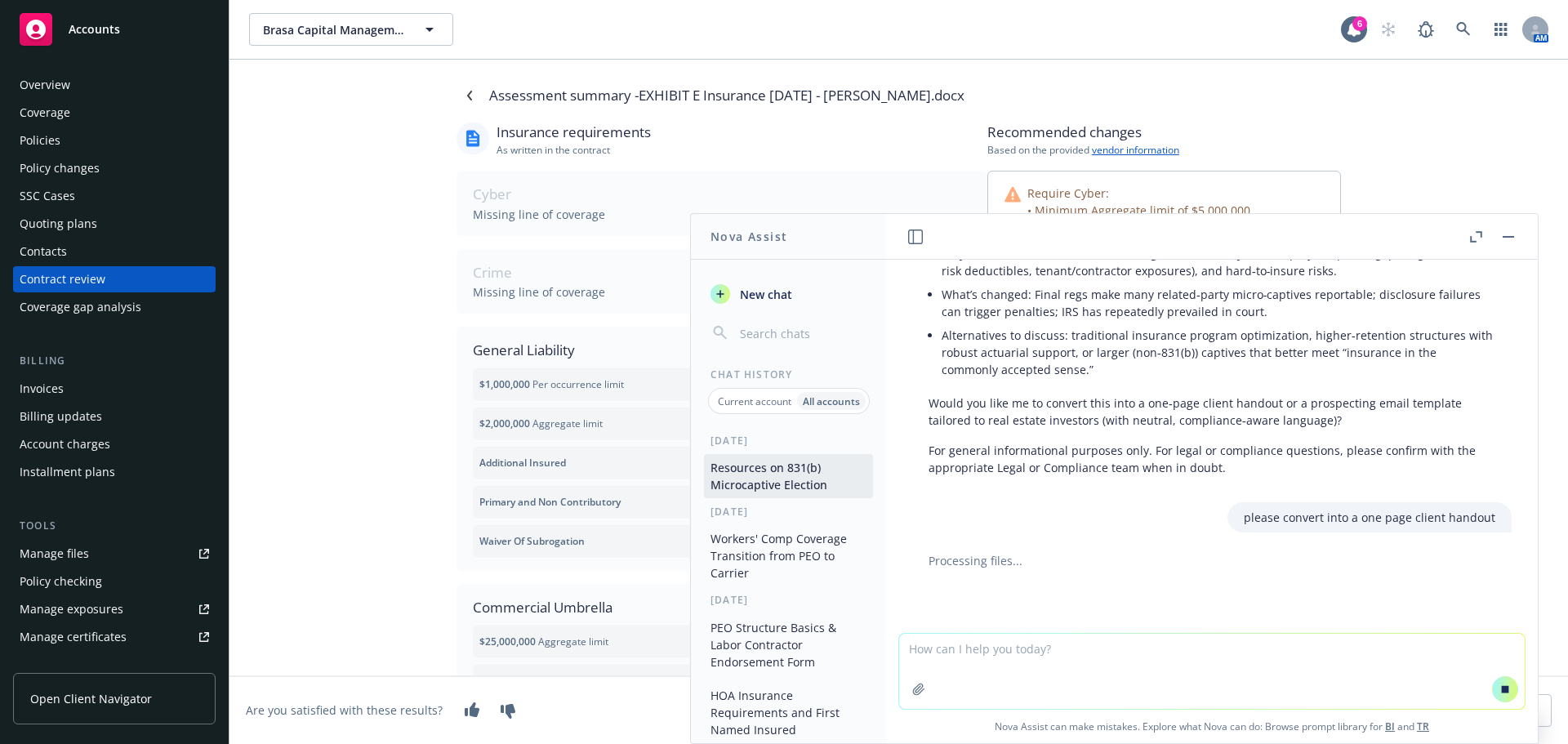
scroll to position [902, 0]
click at [1512, 236] on icon "button" at bounding box center [1509, 236] width 12 height 2
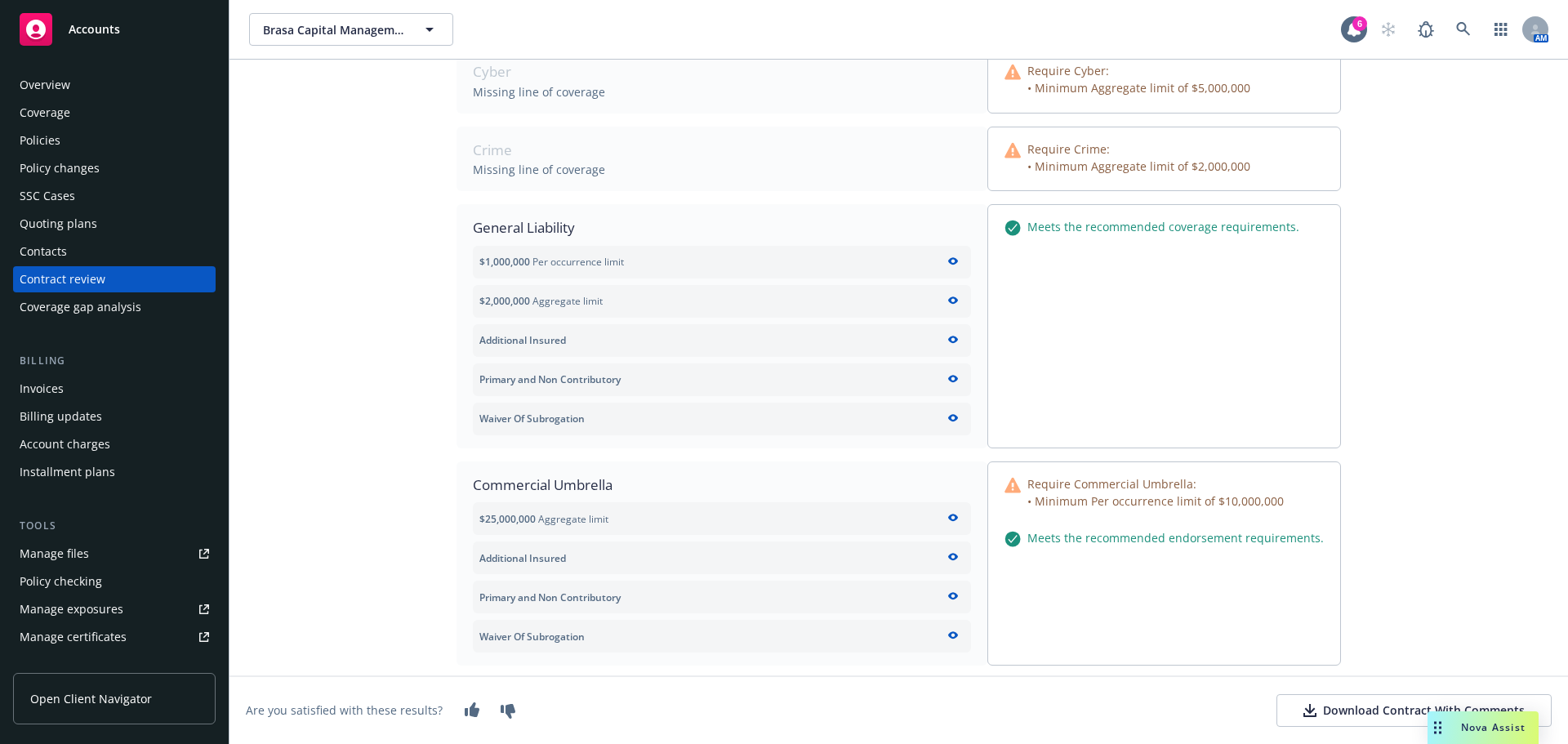
scroll to position [327, 0]
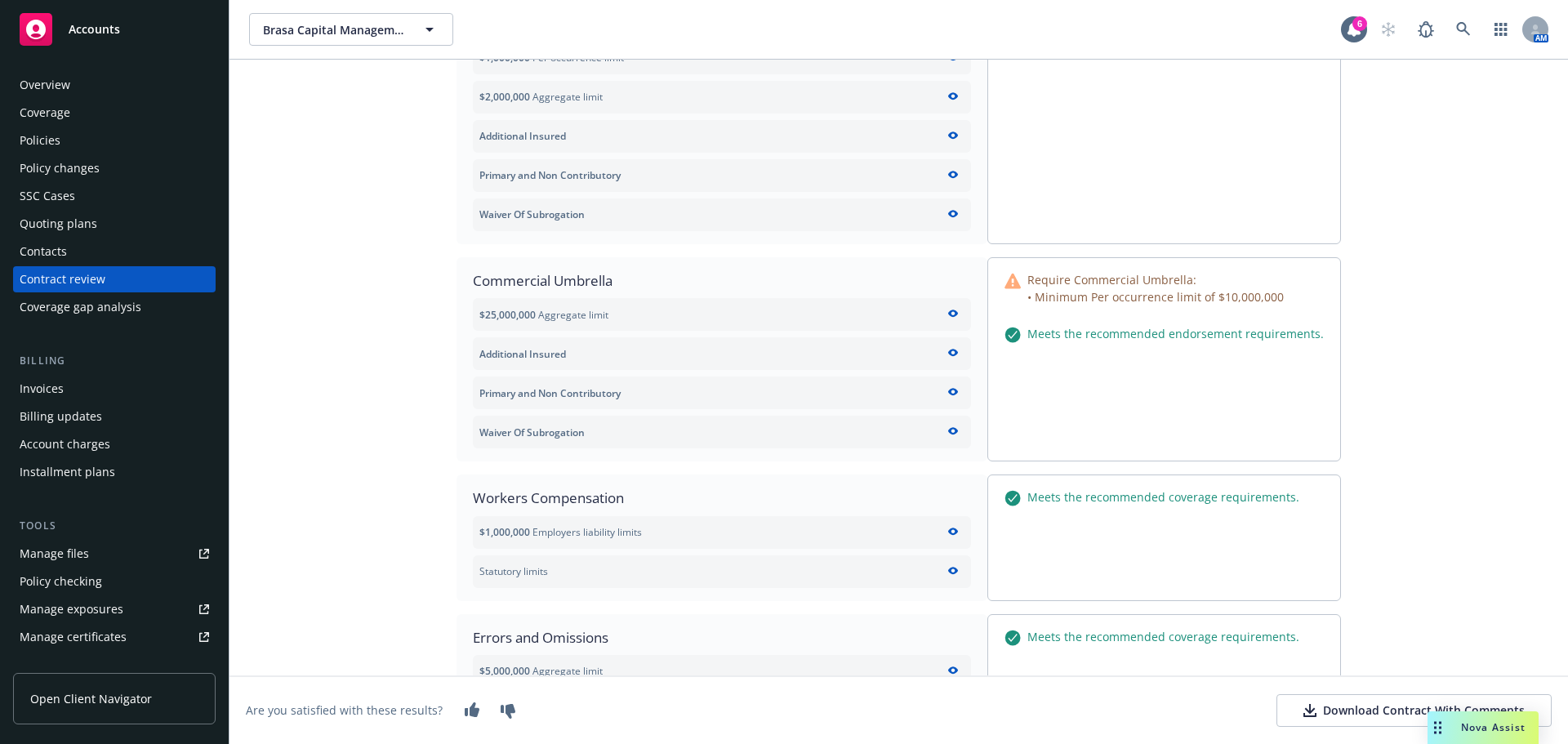
click at [1464, 734] on span "Nova Assist" at bounding box center [1493, 727] width 64 height 14
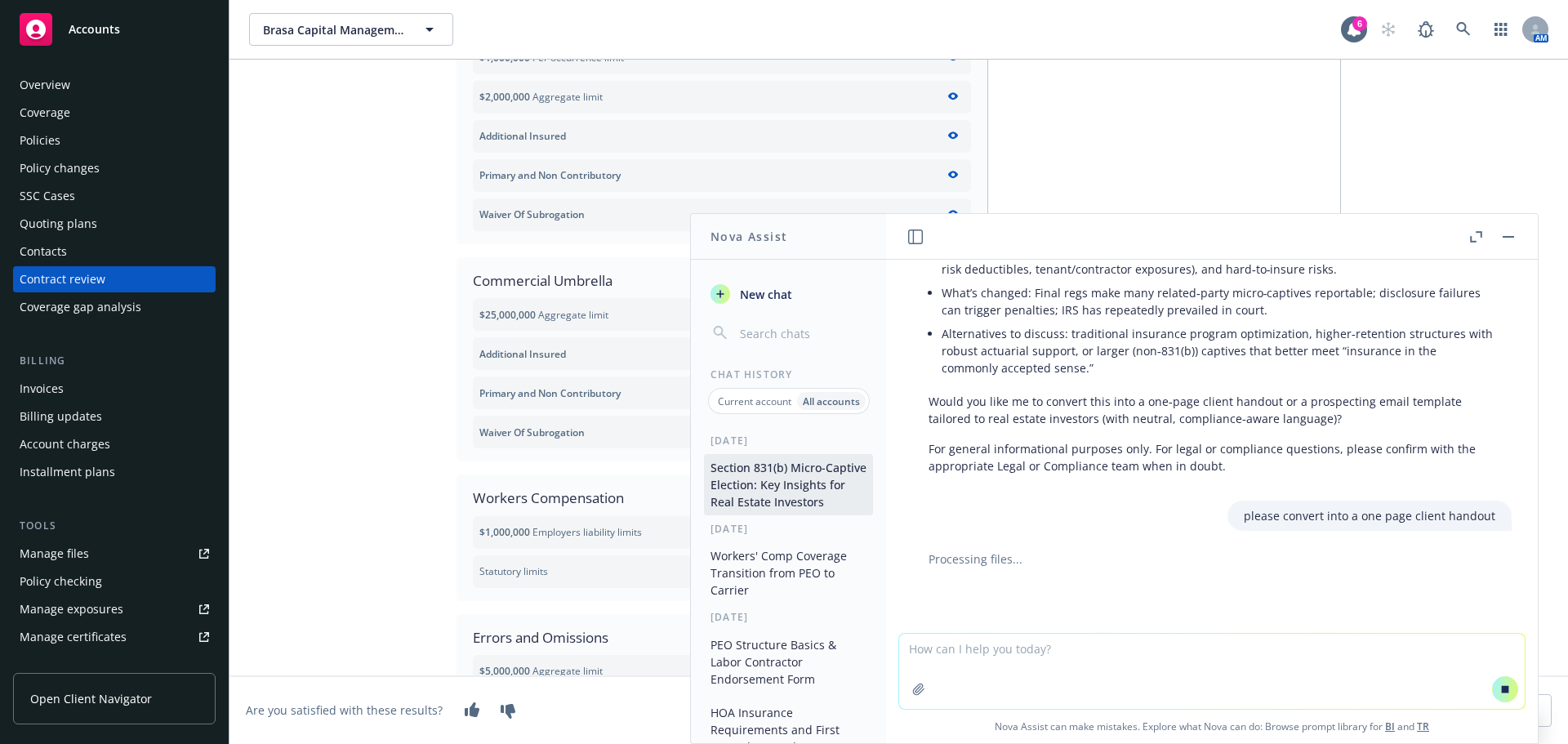
click at [1051, 650] on textarea at bounding box center [1211, 671] width 625 height 75
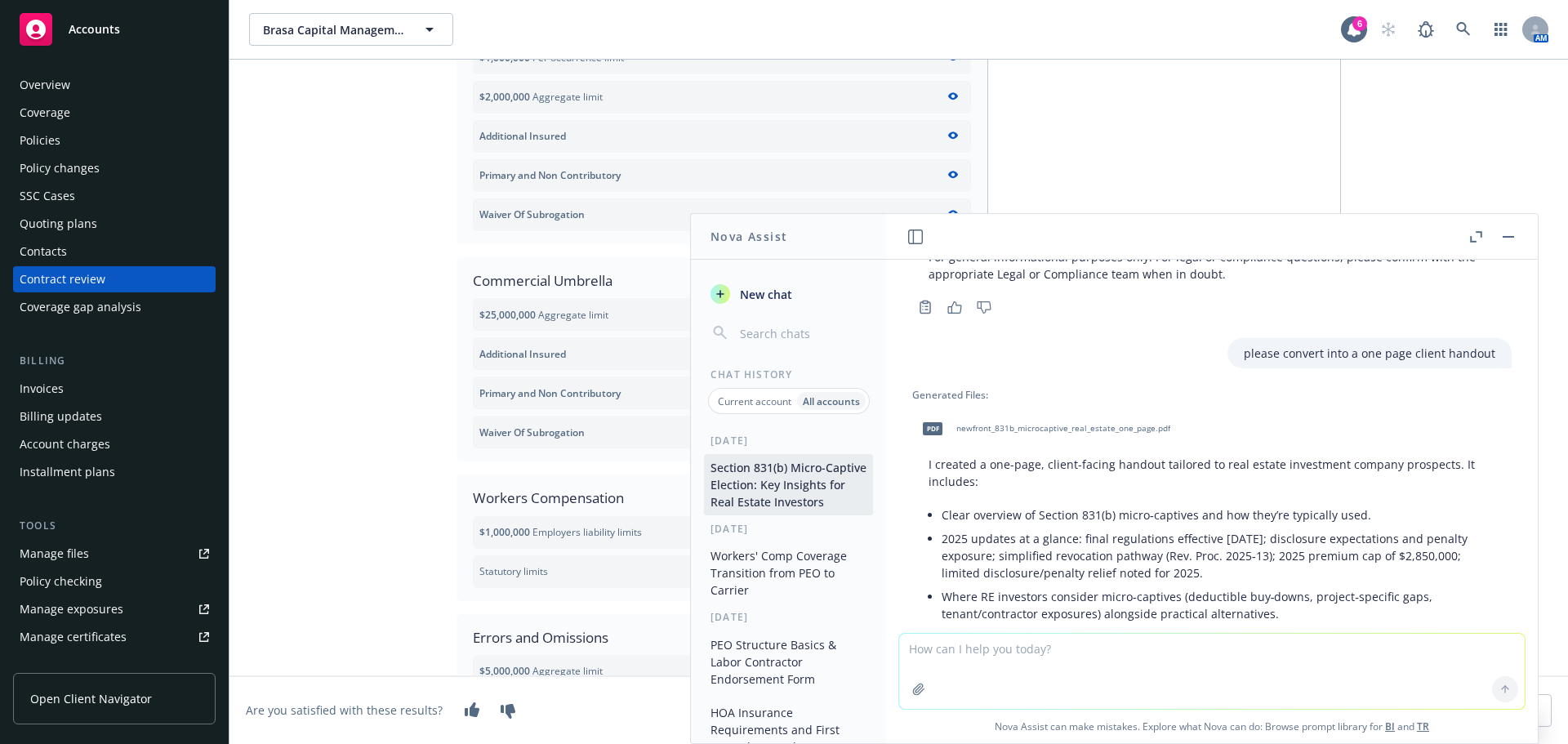
scroll to position [1092, 0]
click at [1057, 432] on span "newfront_831b_microcaptive_real_estate_one_page.pdf" at bounding box center [1064, 430] width 214 height 11
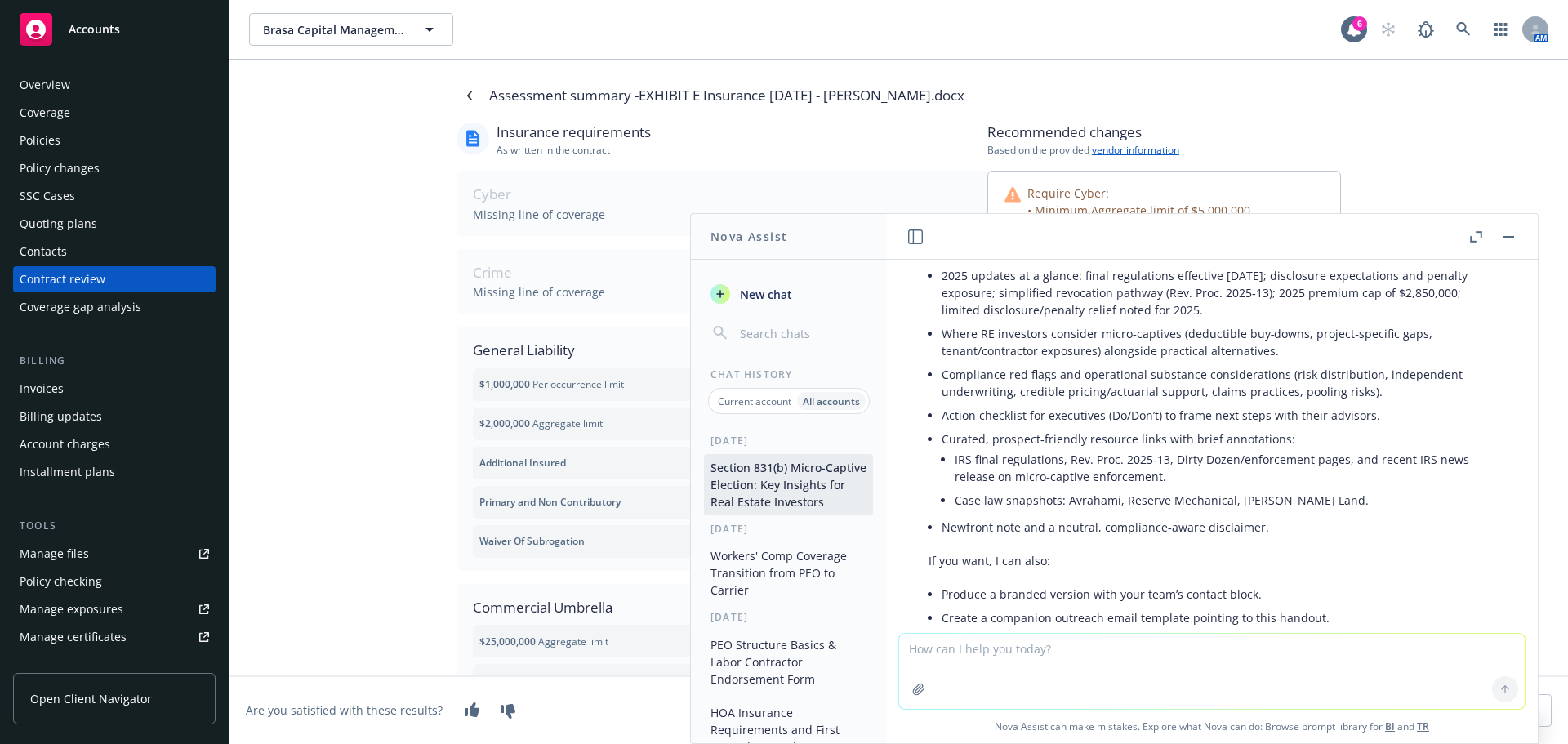
scroll to position [1500, 0]
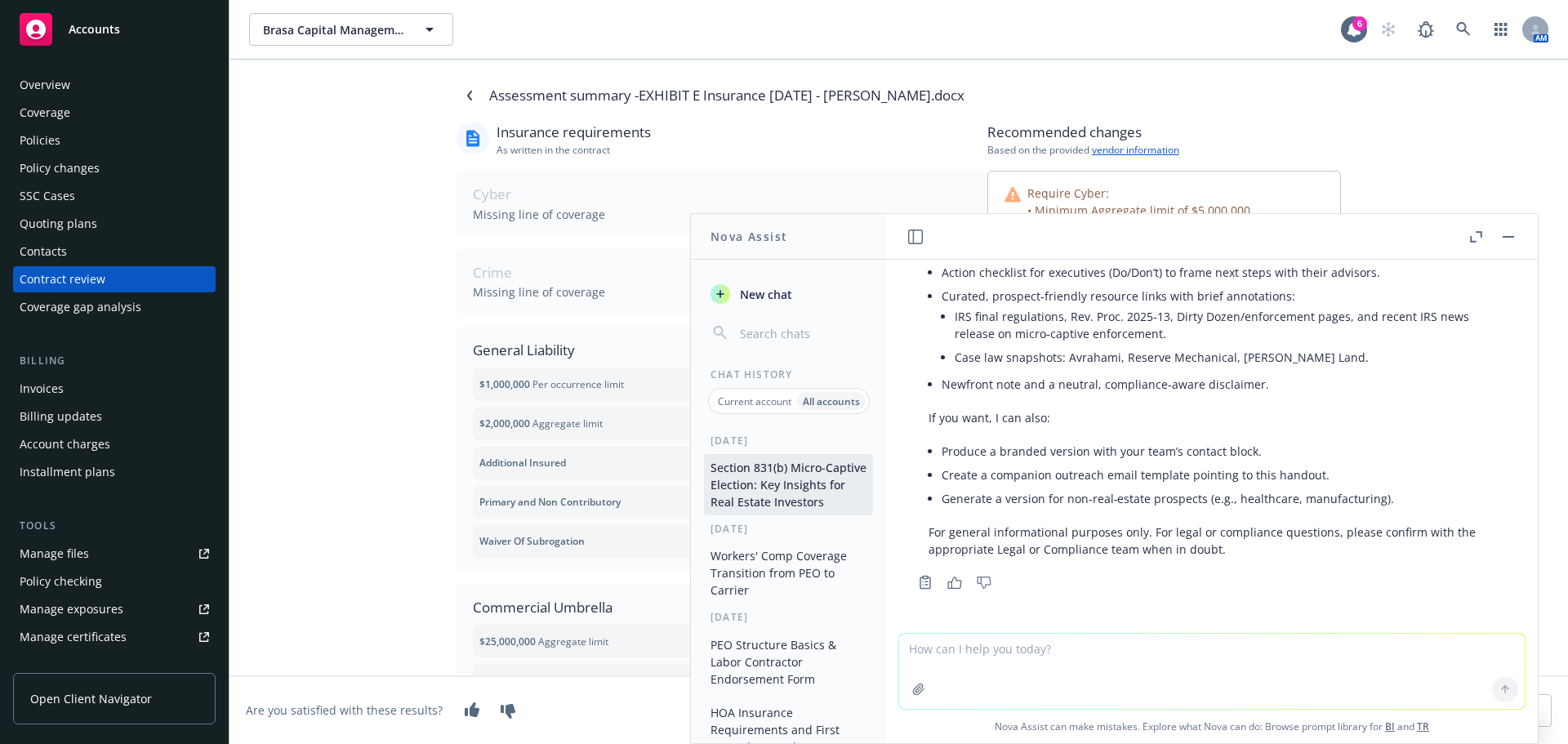
click at [1249, 452] on li "Produce a branded version with your team’s contact block." at bounding box center [1219, 451] width 554 height 24
click at [1133, 460] on li "Produce a branded version with your team’s contact block." at bounding box center [1219, 451] width 554 height 24
click at [1050, 466] on li "Create a companion outreach email template pointing to this handout." at bounding box center [1219, 475] width 554 height 24
drag, startPoint x: 949, startPoint y: 452, endPoint x: 1272, endPoint y: 454, distance: 323.0
click at [1272, 454] on li "Produce a branded version with your team’s contact block." at bounding box center [1219, 451] width 554 height 24
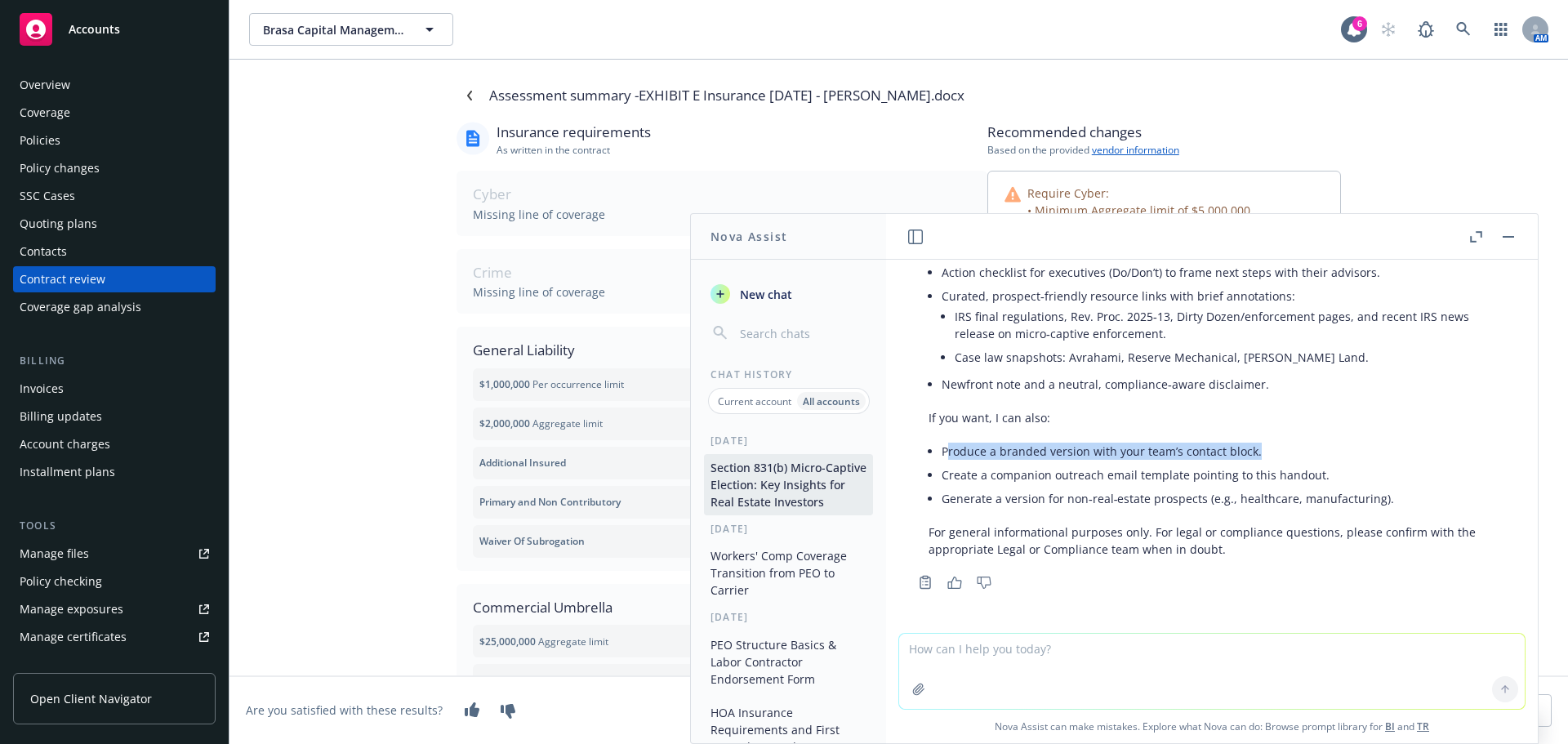
click at [1250, 457] on li "Produce a branded version with your team’s contact block." at bounding box center [1219, 451] width 554 height 24
click at [1075, 458] on li "Produce a branded version with your team’s contact block." at bounding box center [1219, 451] width 554 height 24
click at [1019, 456] on li "Produce a branded version with your team’s contact block." at bounding box center [1219, 451] width 554 height 24
drag, startPoint x: 941, startPoint y: 450, endPoint x: 1272, endPoint y: 447, distance: 331.0
click at [1272, 447] on div "I created a one-page, client-facing handout tailored to real estate investment …" at bounding box center [1212, 304] width 600 height 521
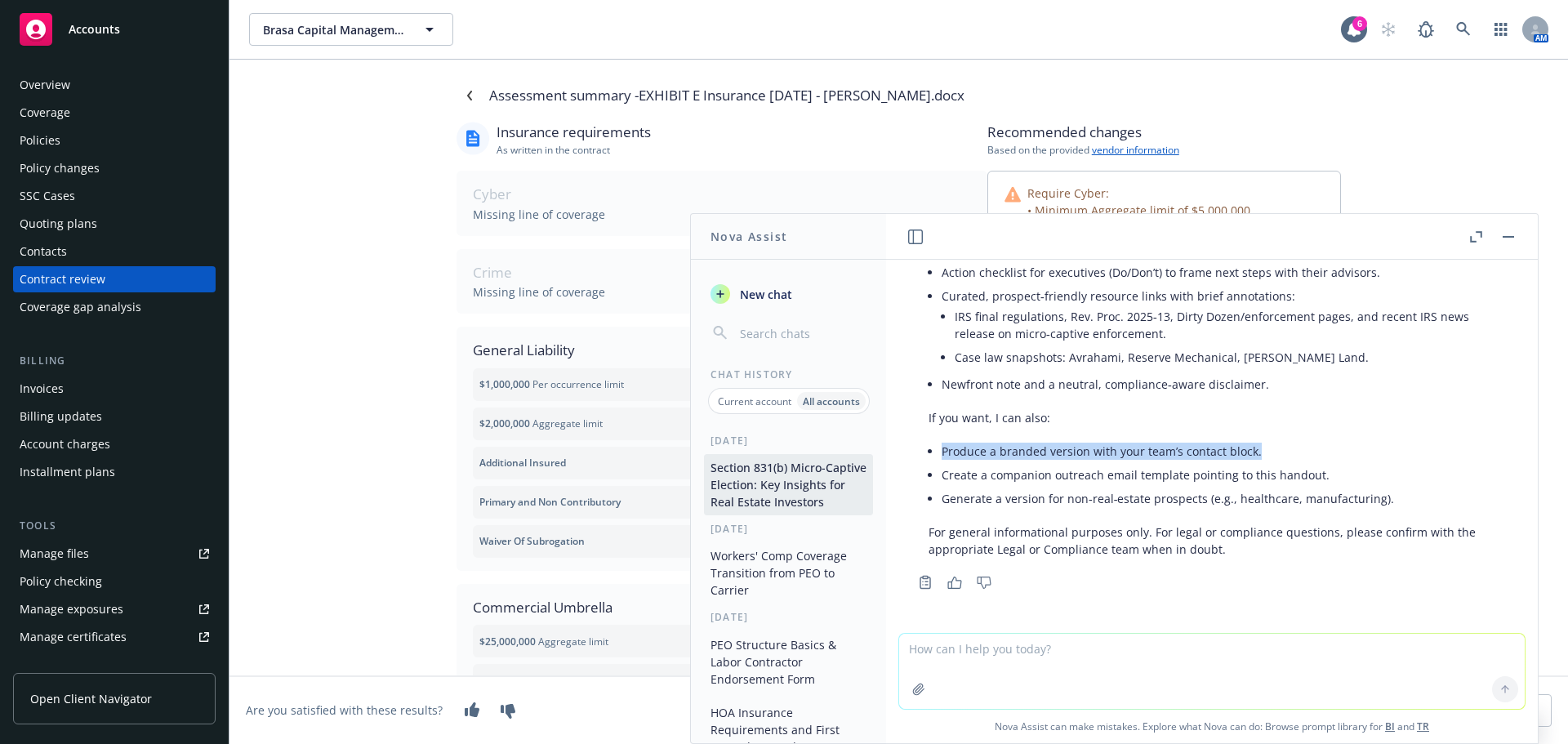
copy li "Produce a branded version with your team’s contact block."
click at [1189, 664] on textarea at bounding box center [1211, 671] width 625 height 75
paste textarea "Produce a branded version with your team’s contact block."
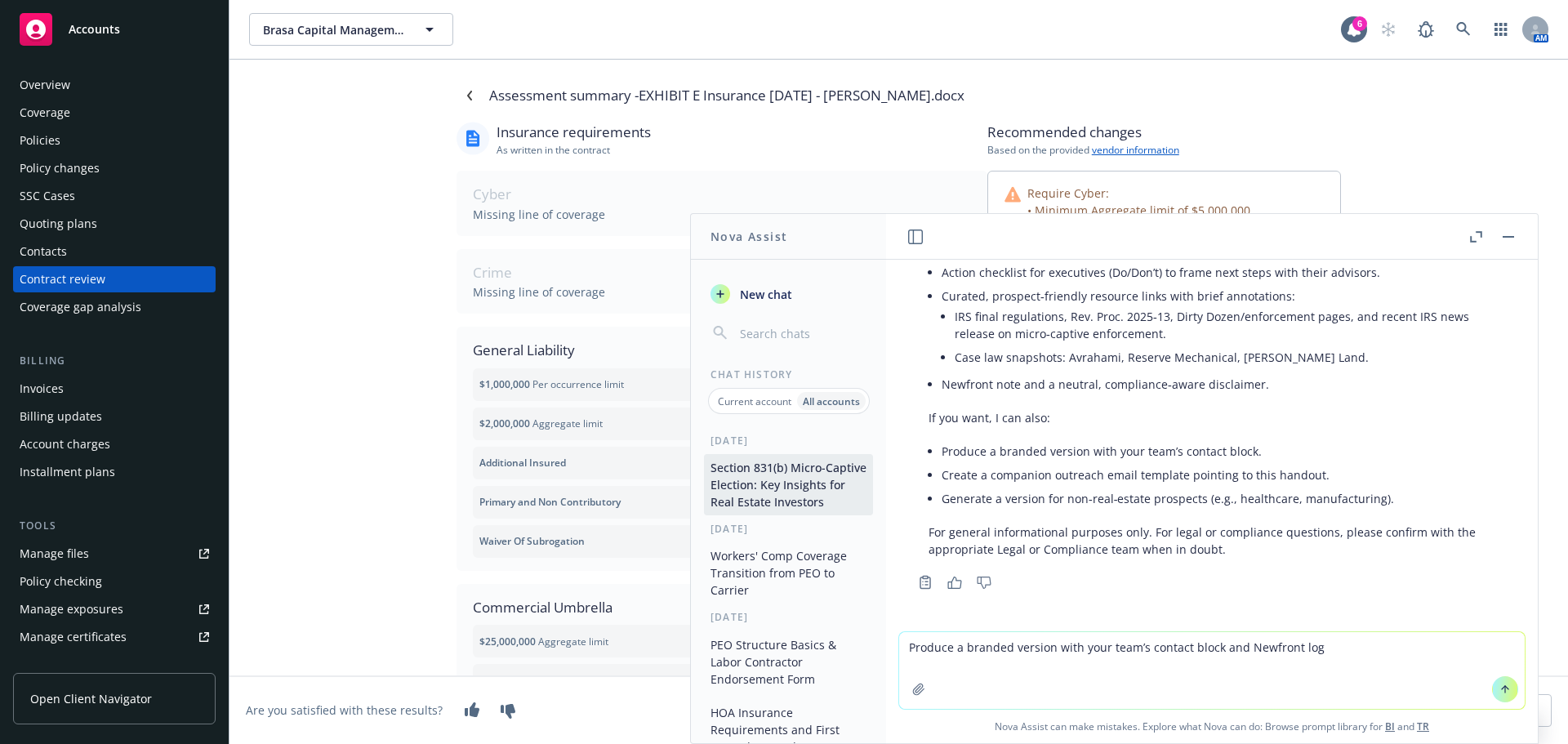
type textarea "Produce a branded version with your team’s contact block and Newfront logo"
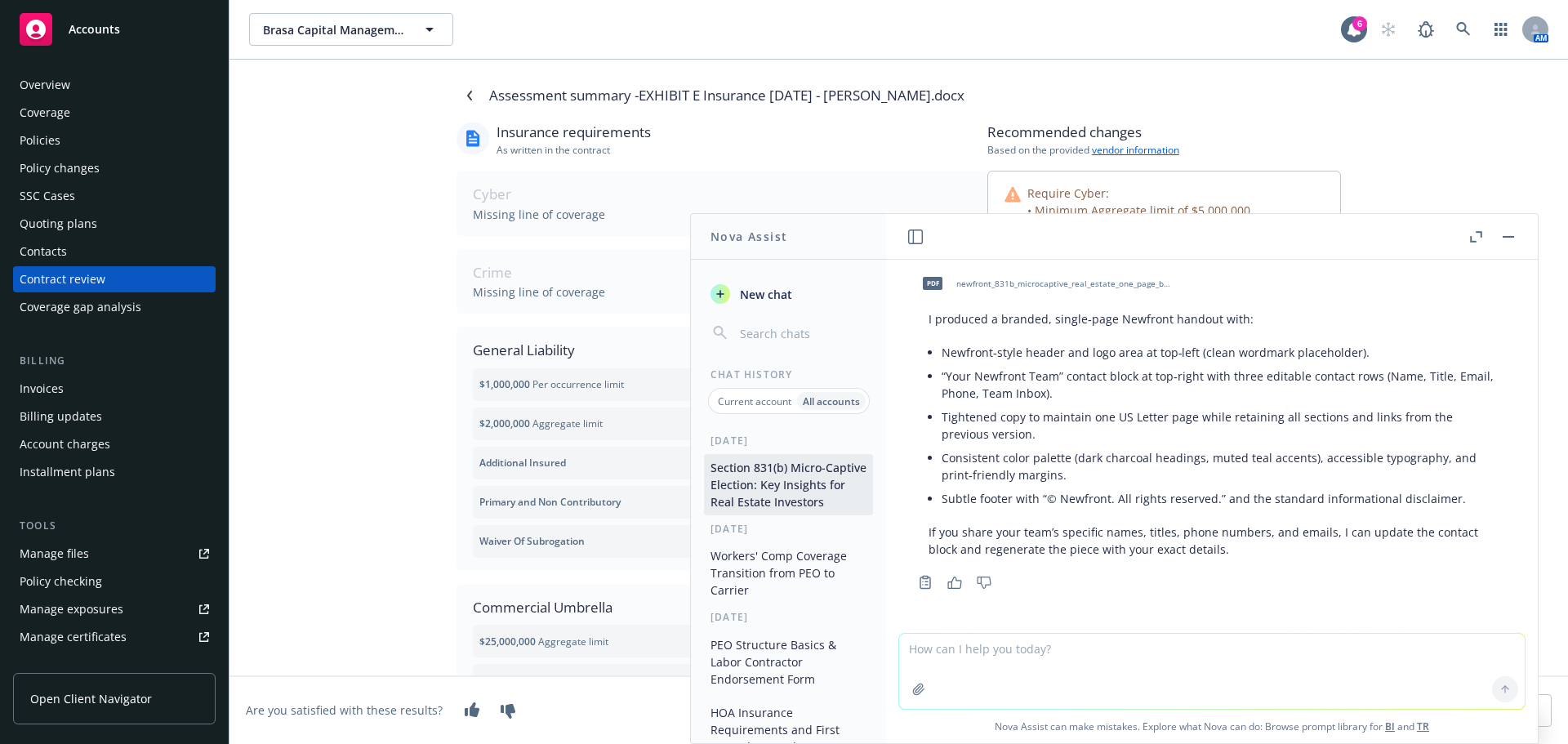
scroll to position [1757, 0]
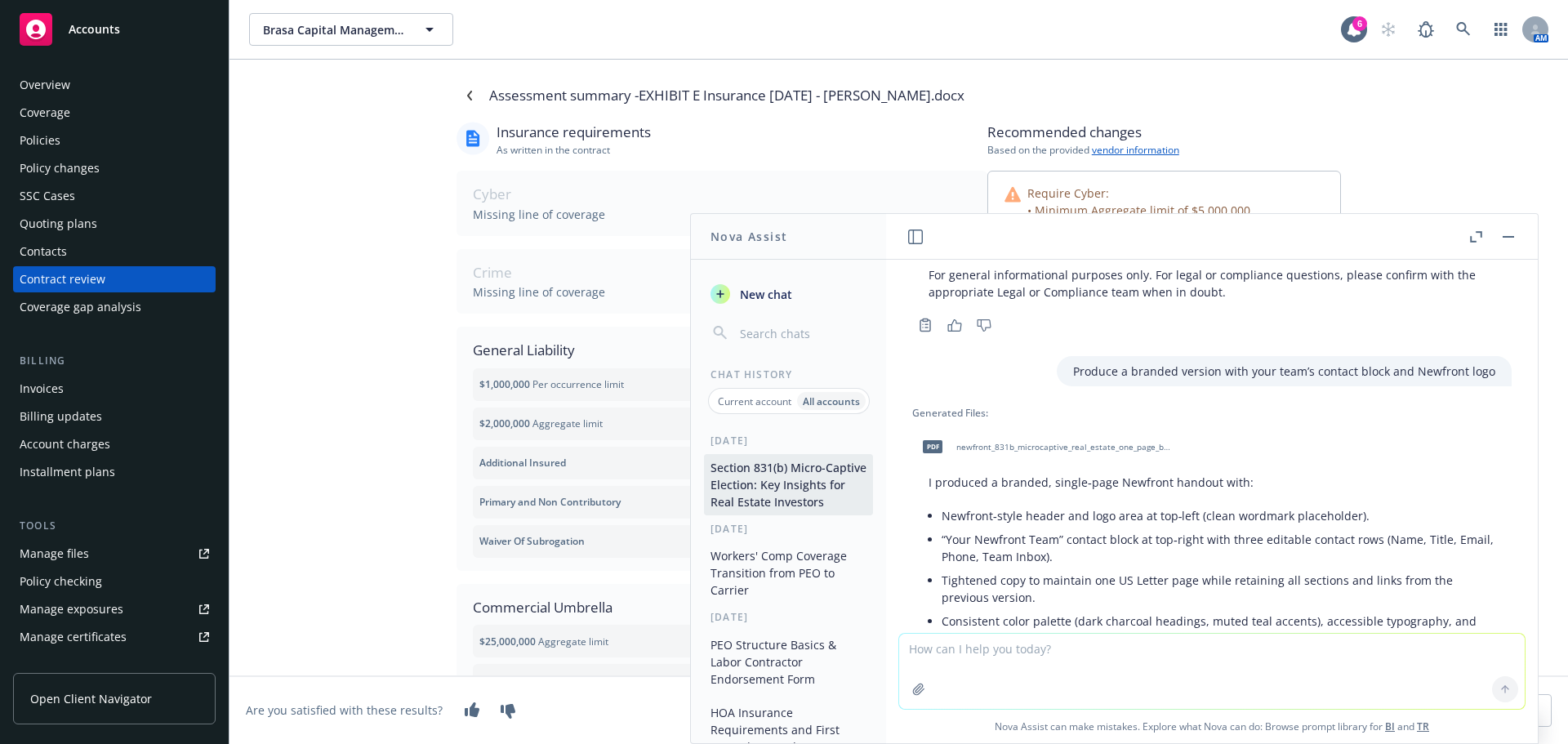
click at [1115, 447] on span "newfront_831b_microcaptive_real_estate_one_page_branded.pdf" at bounding box center [1064, 447] width 214 height 11
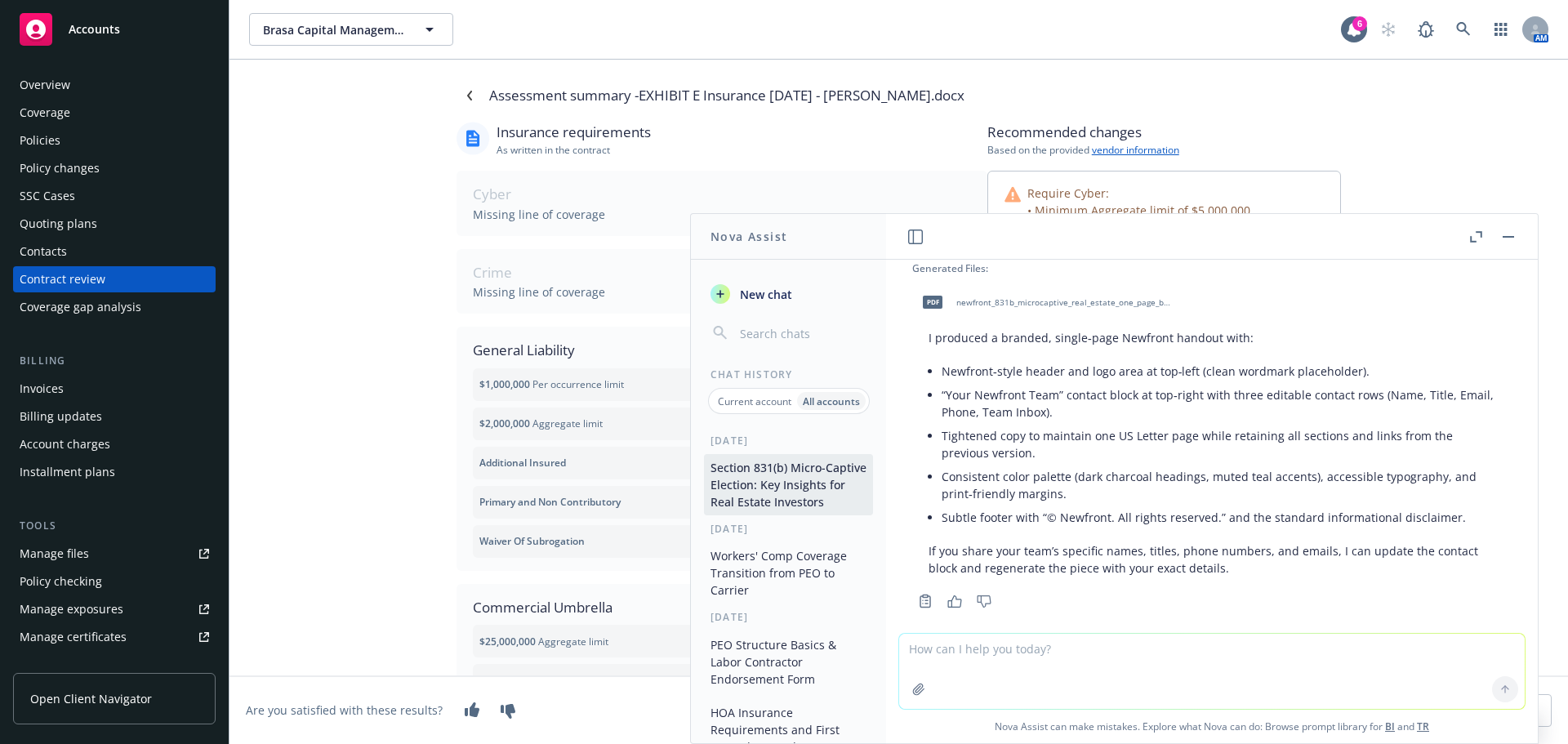
scroll to position [1921, 0]
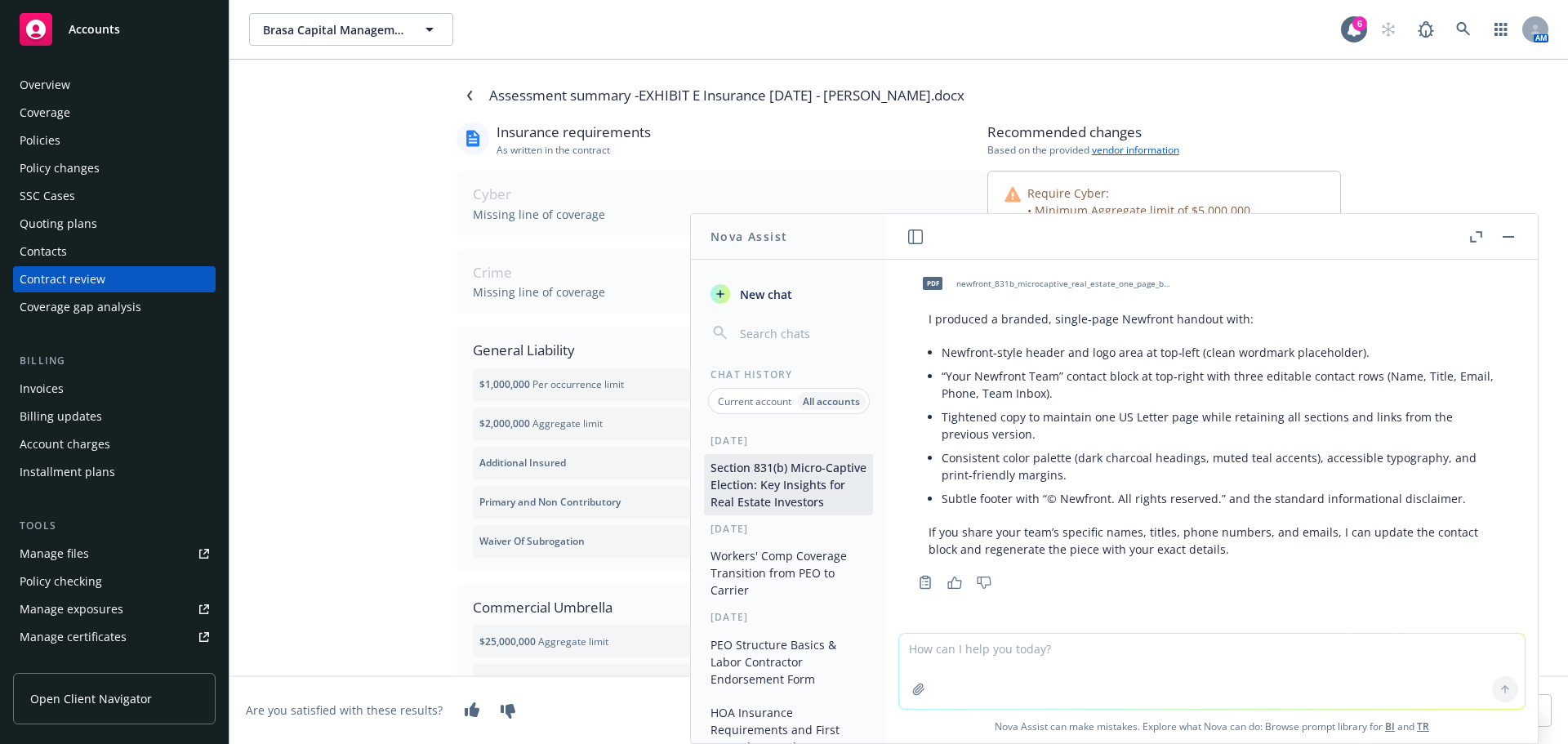
click at [1060, 663] on textarea at bounding box center [1211, 671] width 625 height 75
click at [1080, 652] on textarea at bounding box center [1211, 671] width 625 height 75
paste textarea "p"
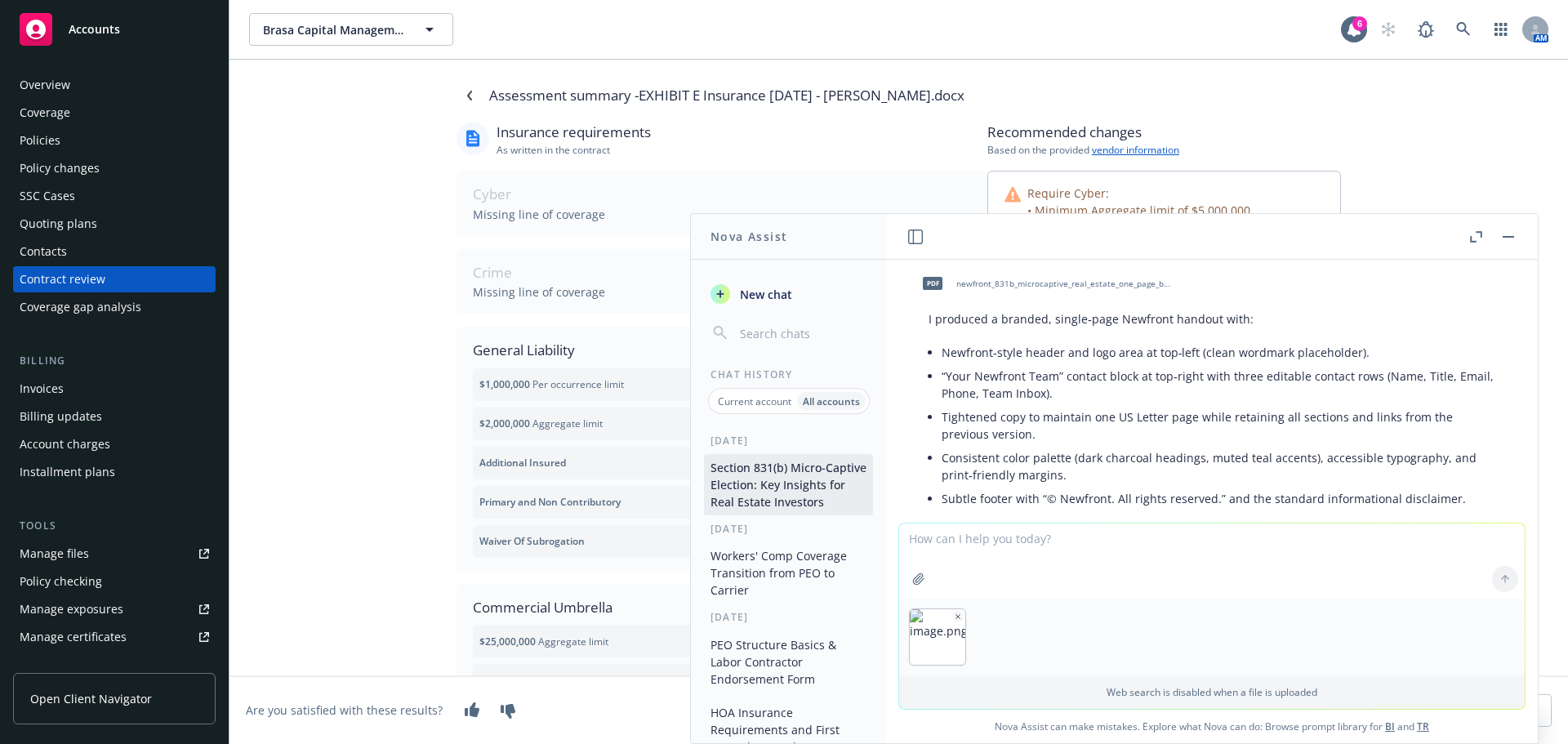
click at [976, 537] on textarea at bounding box center [1211, 560] width 625 height 75
type textarea "please remove the contacts and used attached logo instead on the pdf"
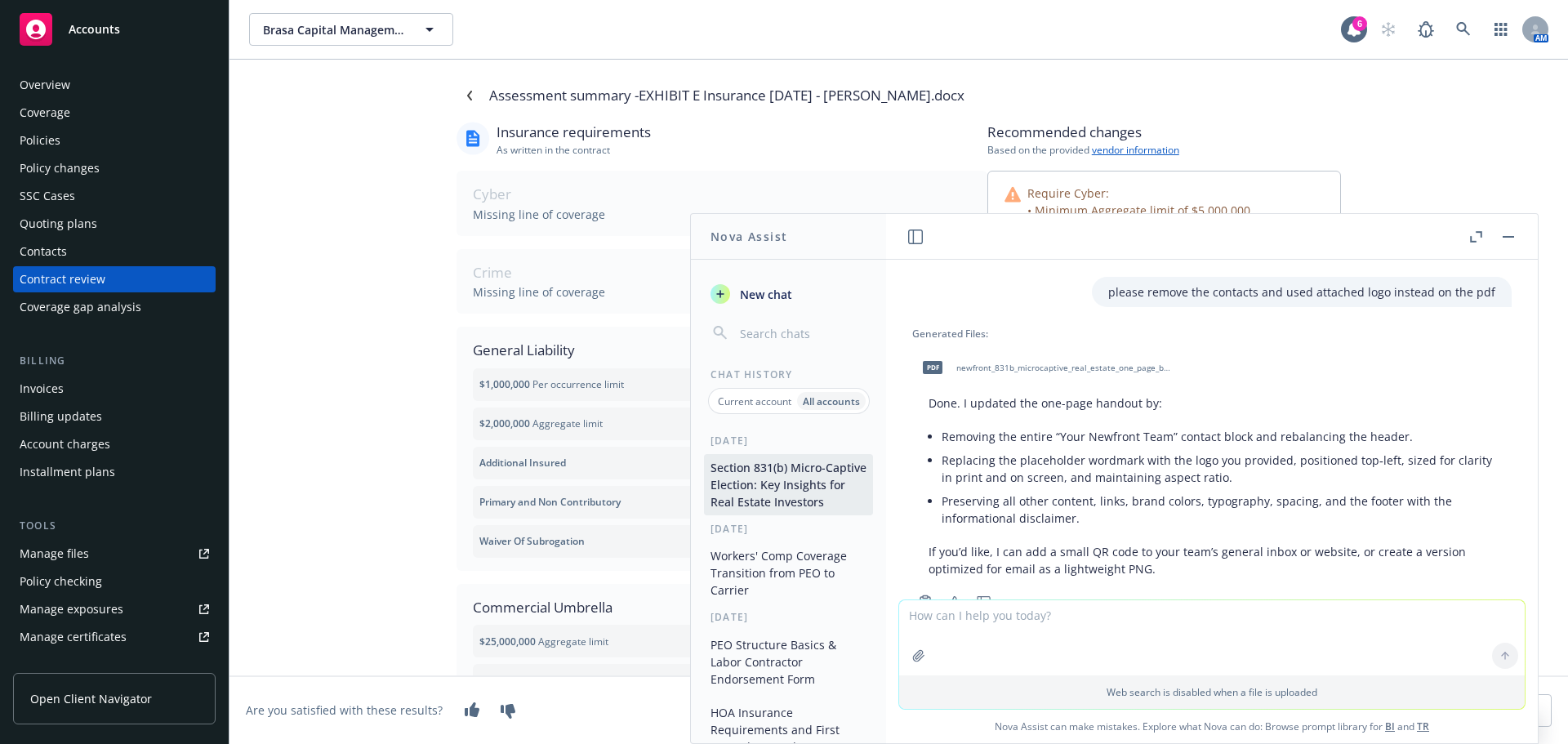
scroll to position [2276, 0]
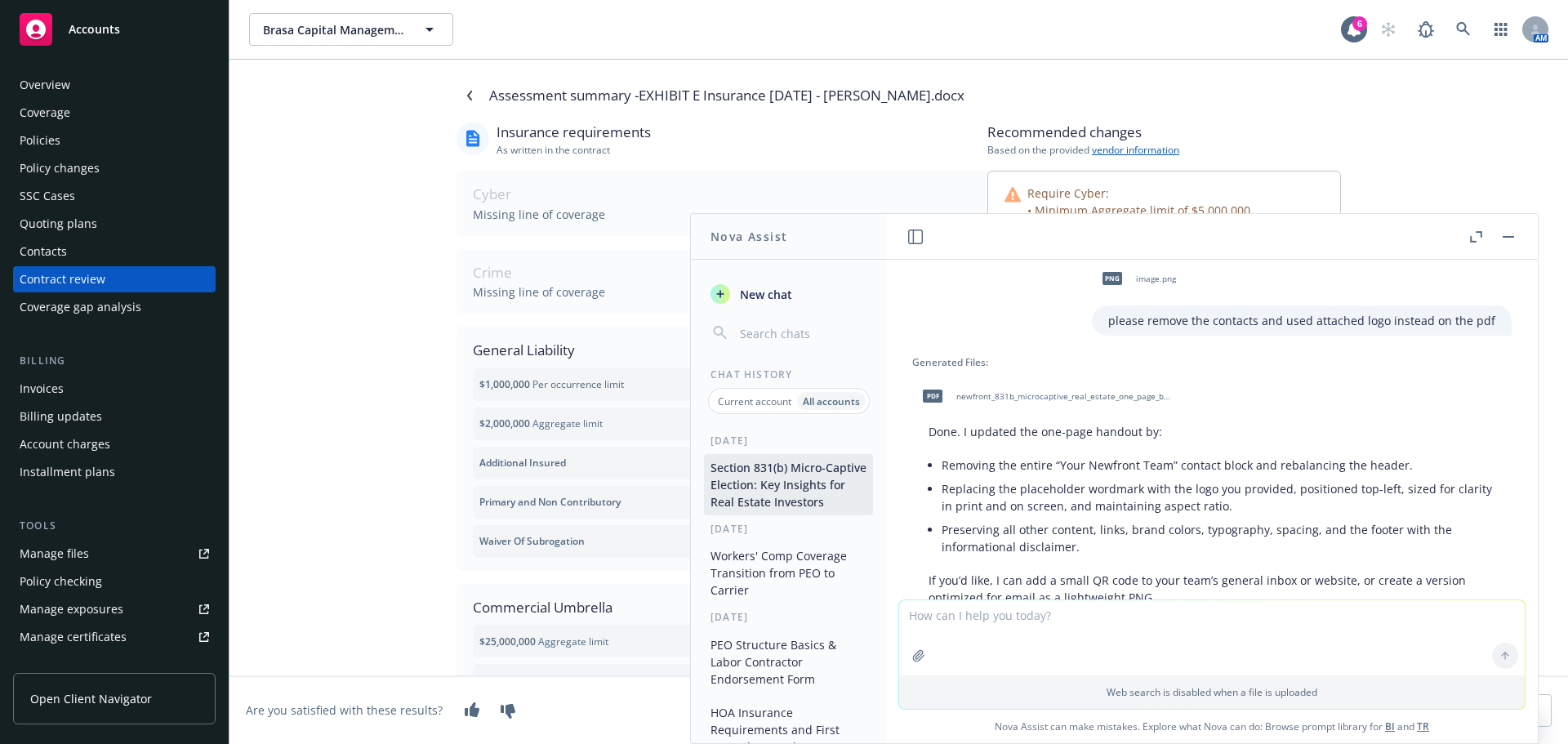
click at [1126, 400] on span "newfront_831b_microcaptive_real_estate_one_page_branded_logo_updated.pdf" at bounding box center [1064, 396] width 214 height 11
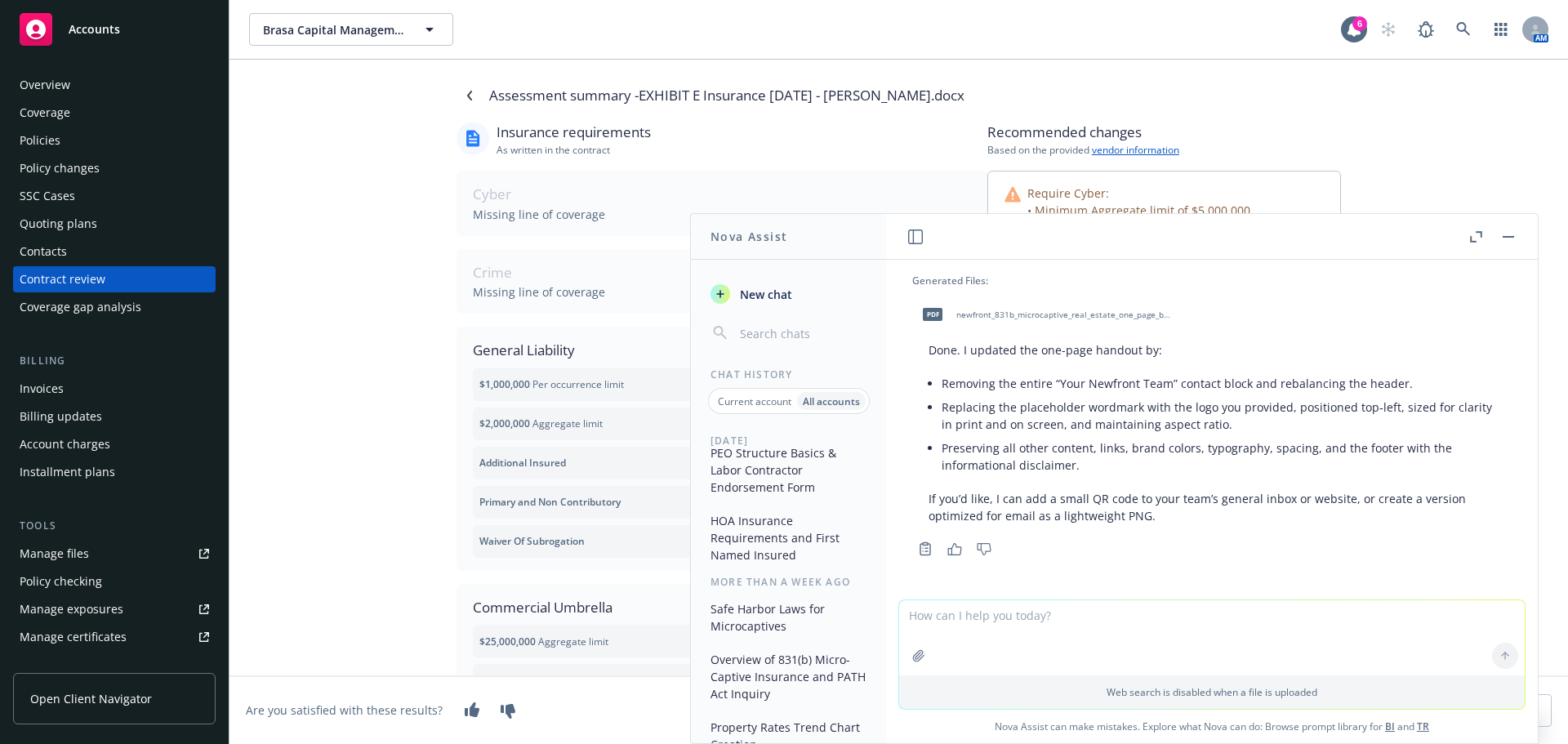
scroll to position [163, 0]
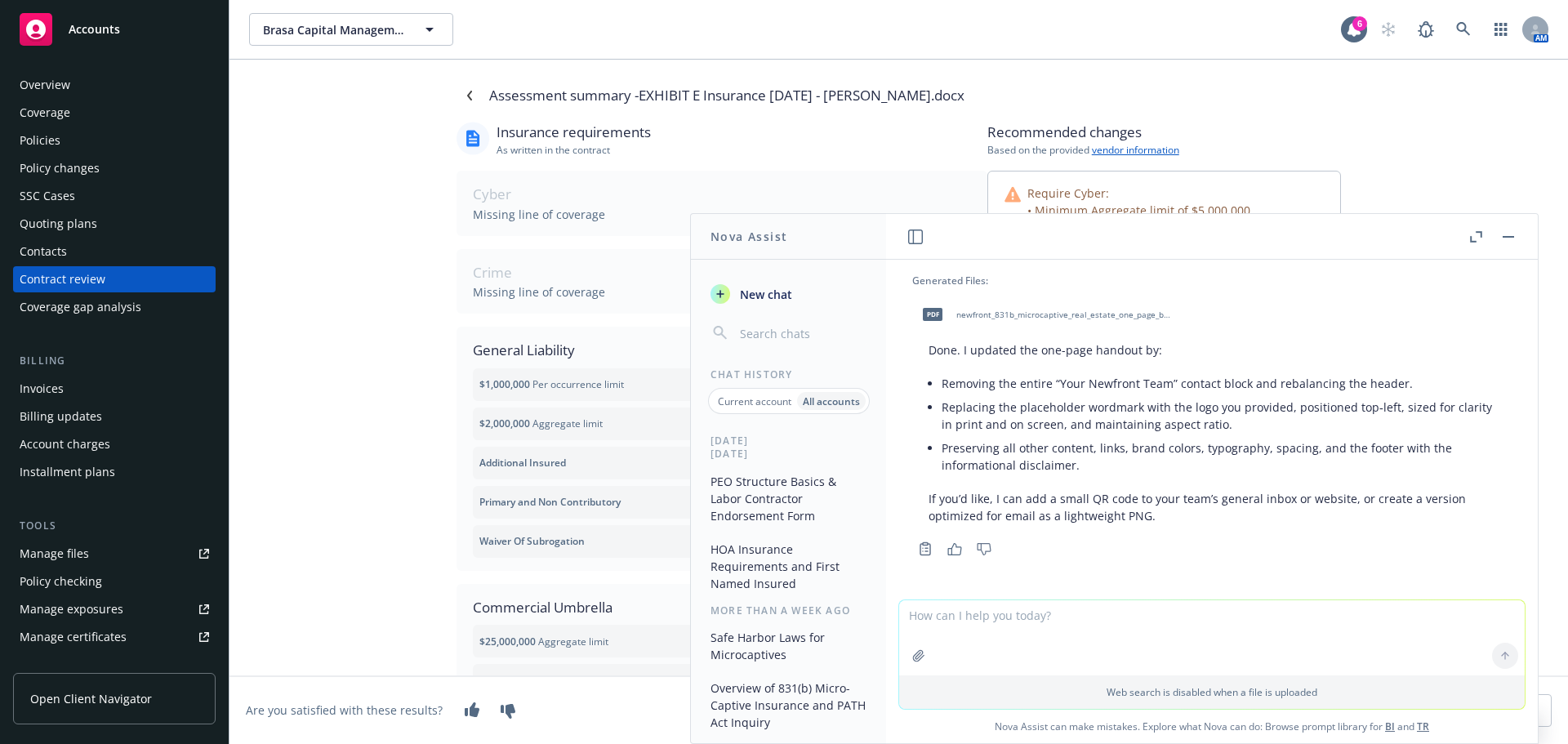
click at [799, 578] on button "HOA Insurance Requirements and First Named Insured" at bounding box center [789, 566] width 169 height 61
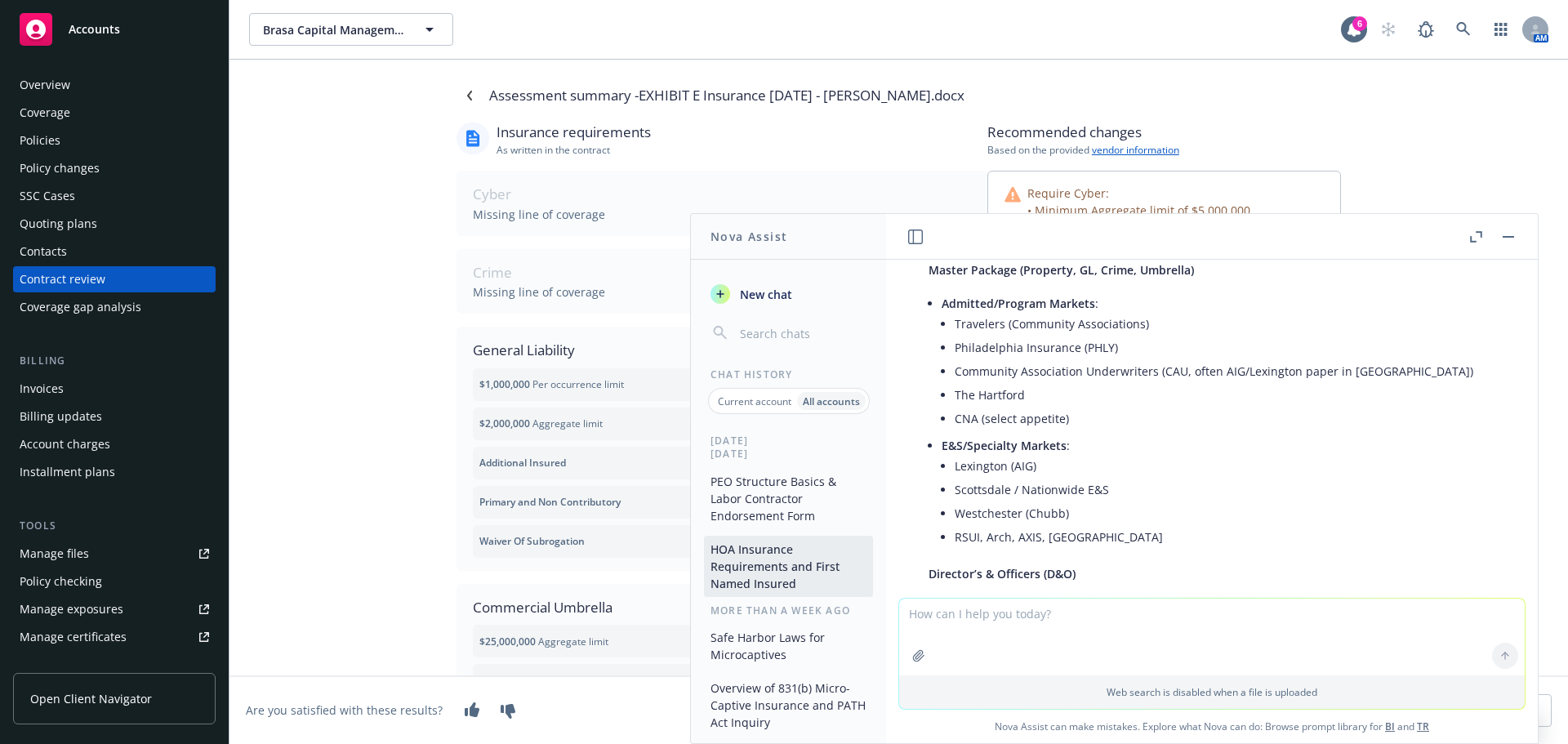
scroll to position [1908, 0]
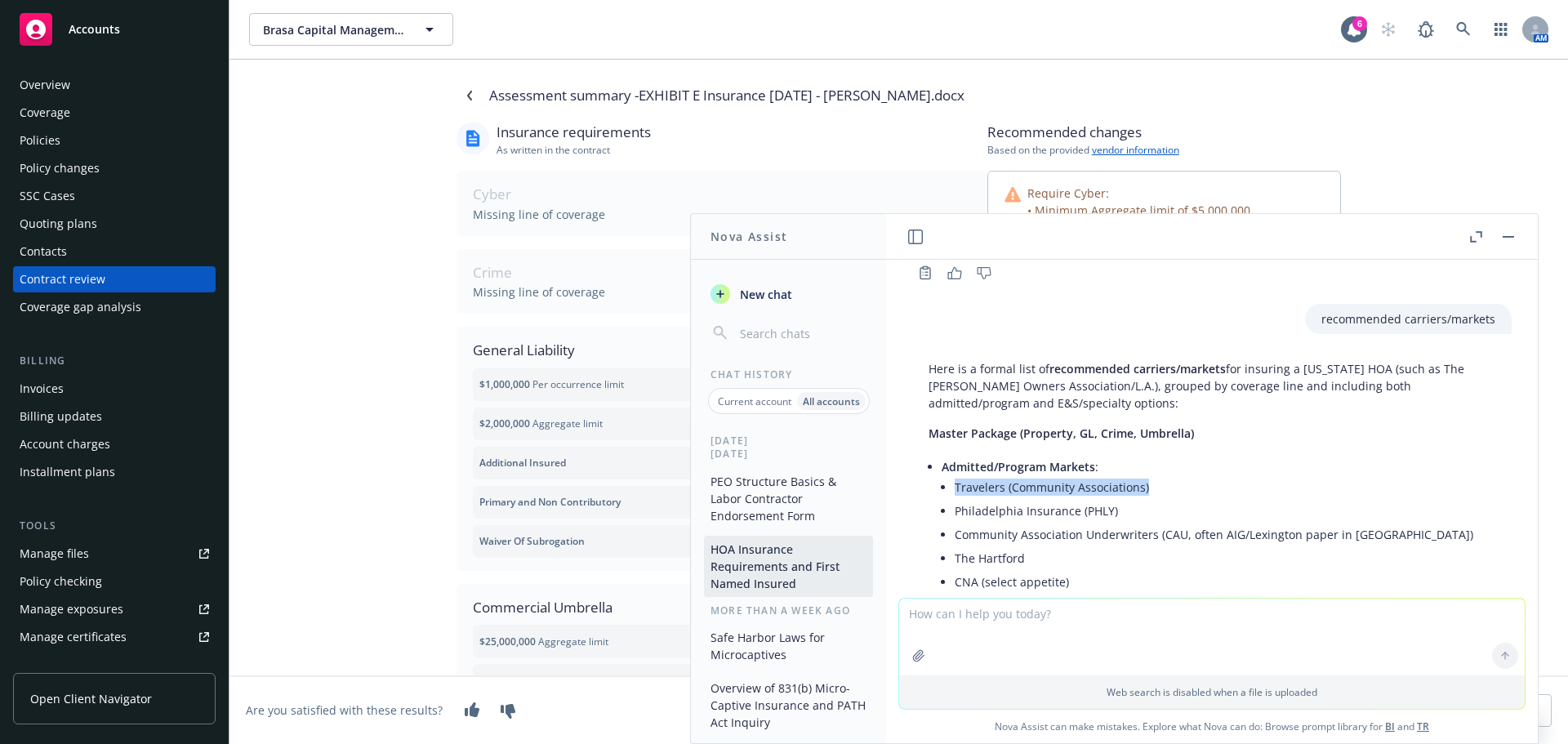
drag, startPoint x: 1146, startPoint y: 484, endPoint x: 901, endPoint y: 485, distance: 245.0
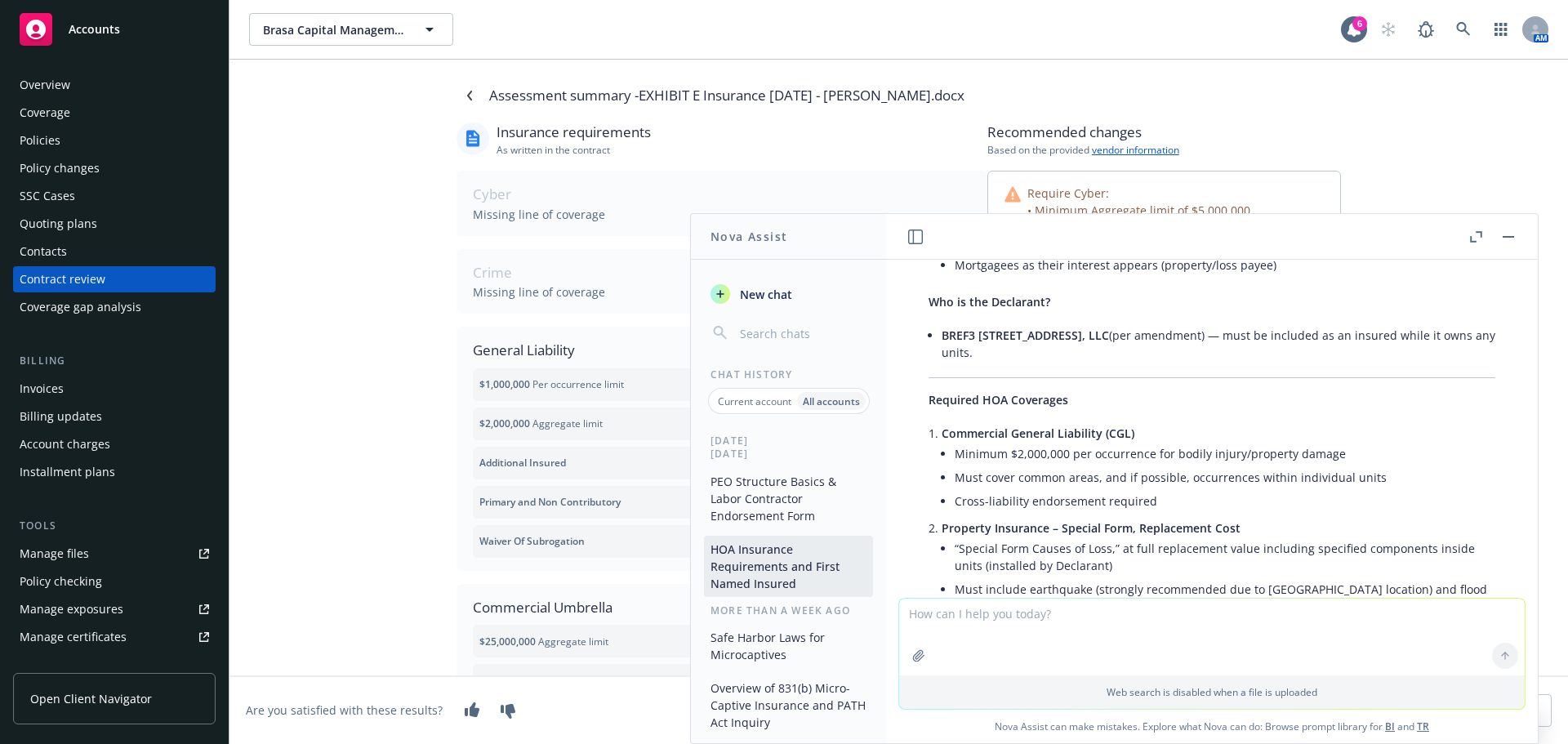
scroll to position [245, 0]
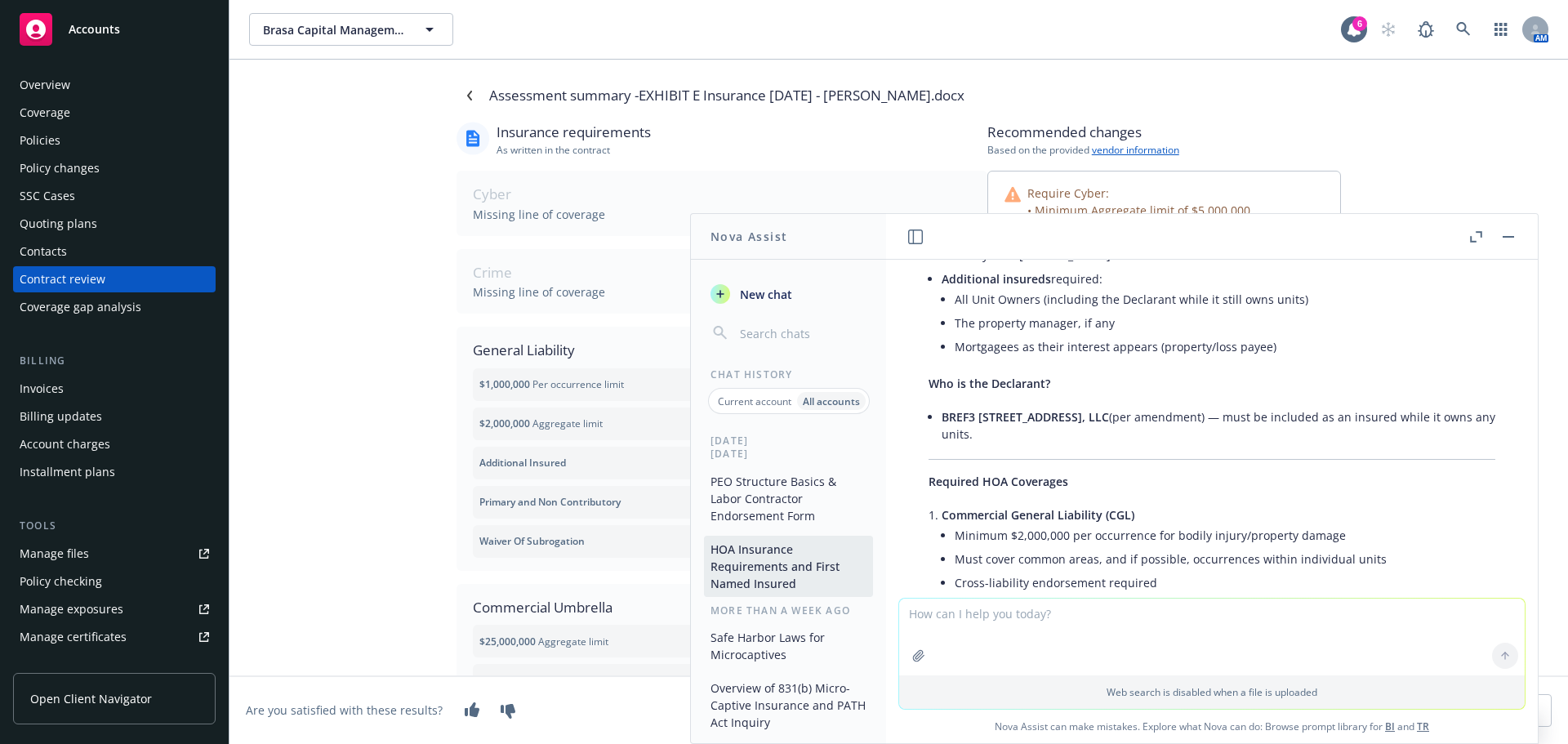
drag, startPoint x: 942, startPoint y: 418, endPoint x: 1109, endPoint y: 420, distance: 167.0
copy span "BREF3 1333 Orange Grove, LLC"
drag, startPoint x: 1352, startPoint y: 264, endPoint x: 1335, endPoint y: 283, distance: 25.5
click at [1352, 264] on li "The Estelle Owners Association (a California nonprofit mutual benefit corporati…" at bounding box center [1219, 247] width 554 height 41
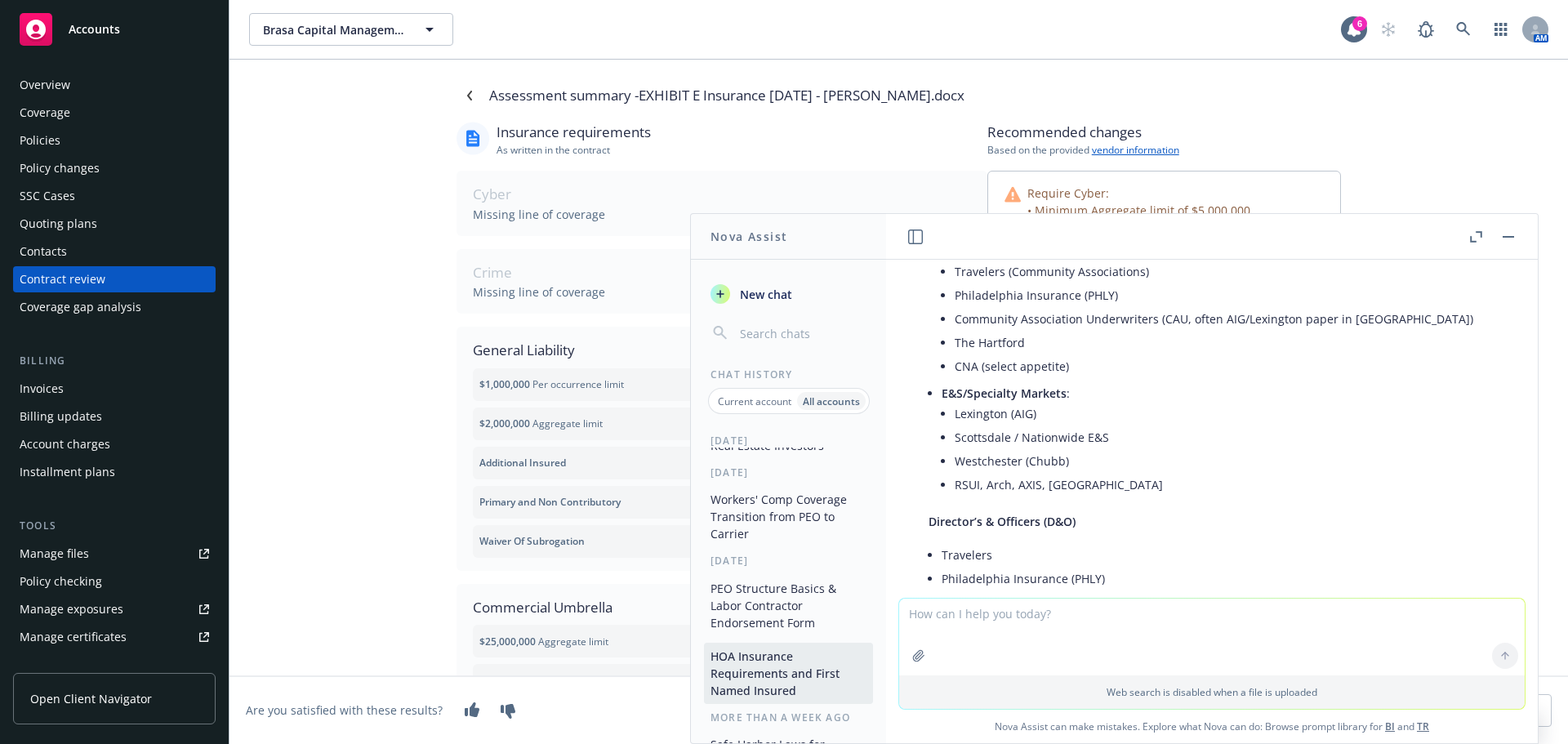
scroll to position [0, 0]
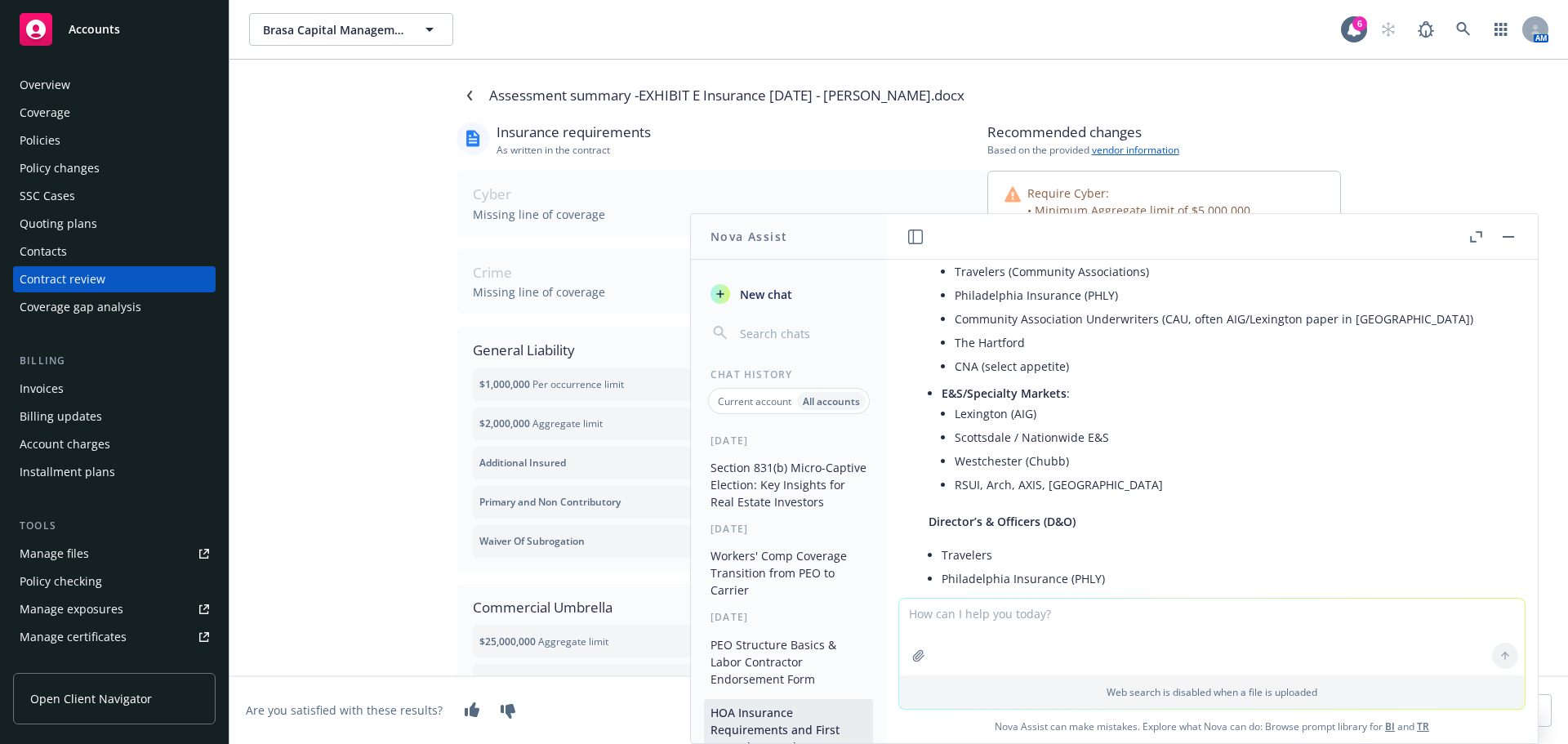
click at [788, 505] on button "Section 831(b) Micro-Captive Election: Key Insights for Real Estate Investors" at bounding box center [789, 484] width 169 height 61
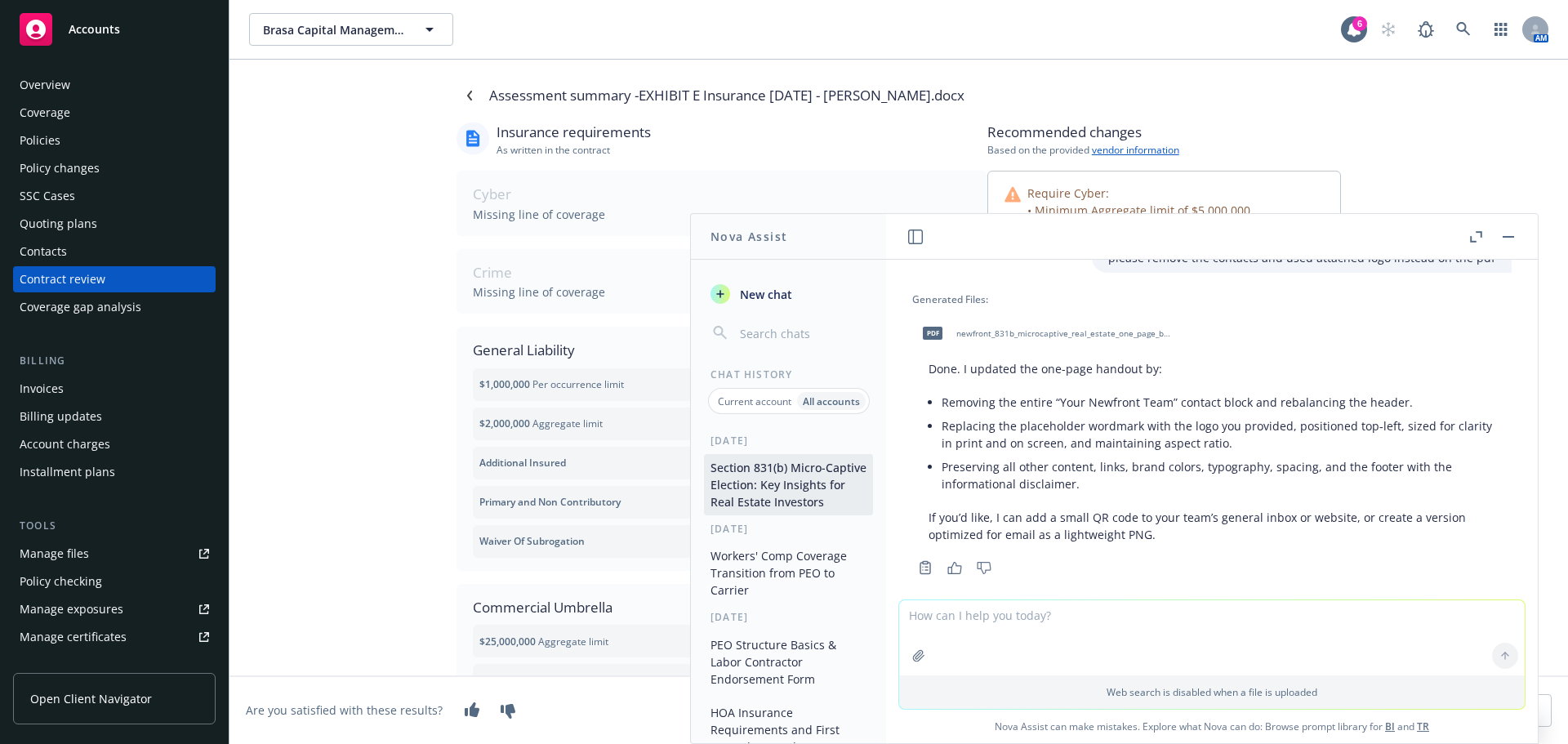
scroll to position [2358, 0]
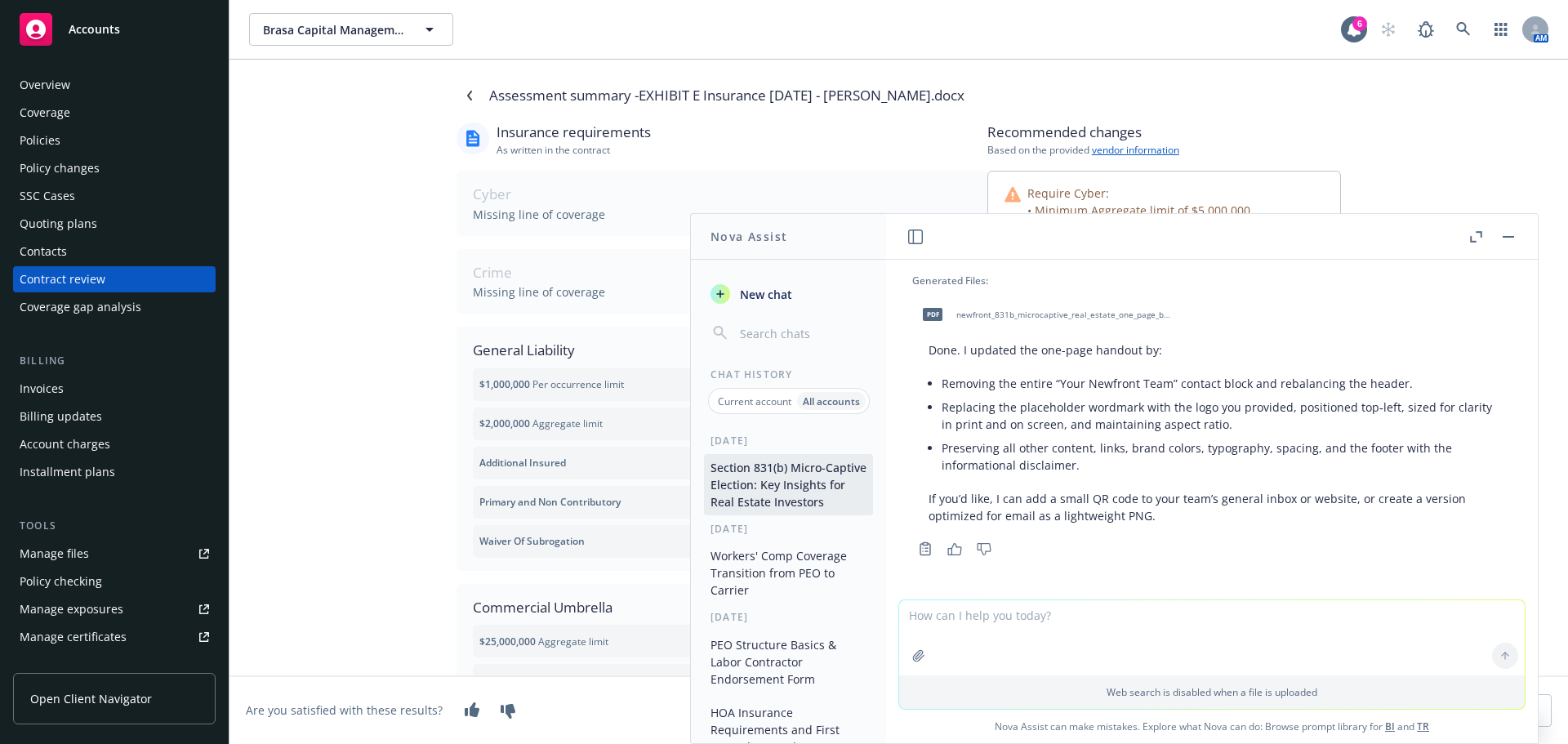
click at [93, 20] on div "Accounts" at bounding box center [115, 30] width 190 height 33
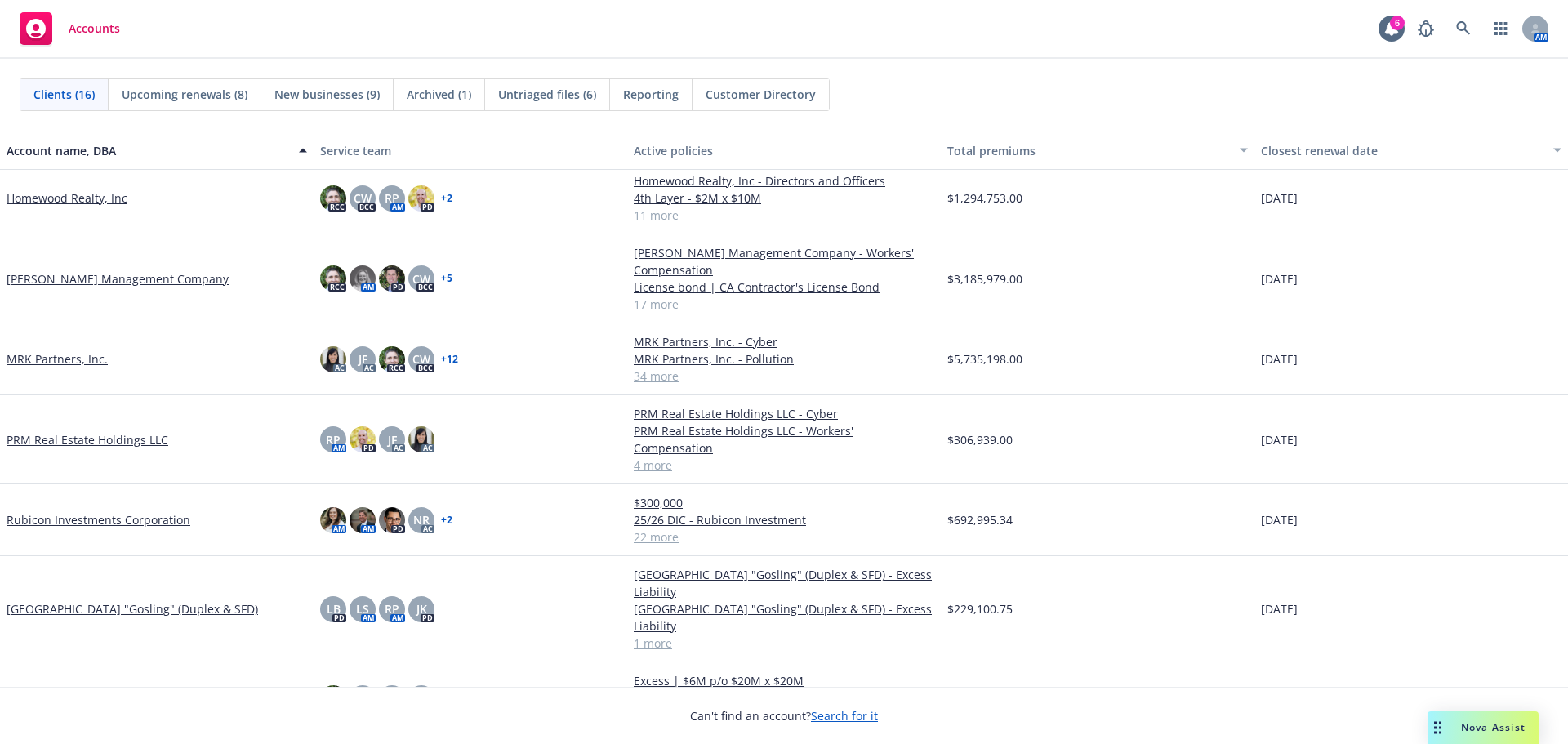
scroll to position [637, 0]
click at [386, 507] on img at bounding box center [392, 520] width 26 height 26
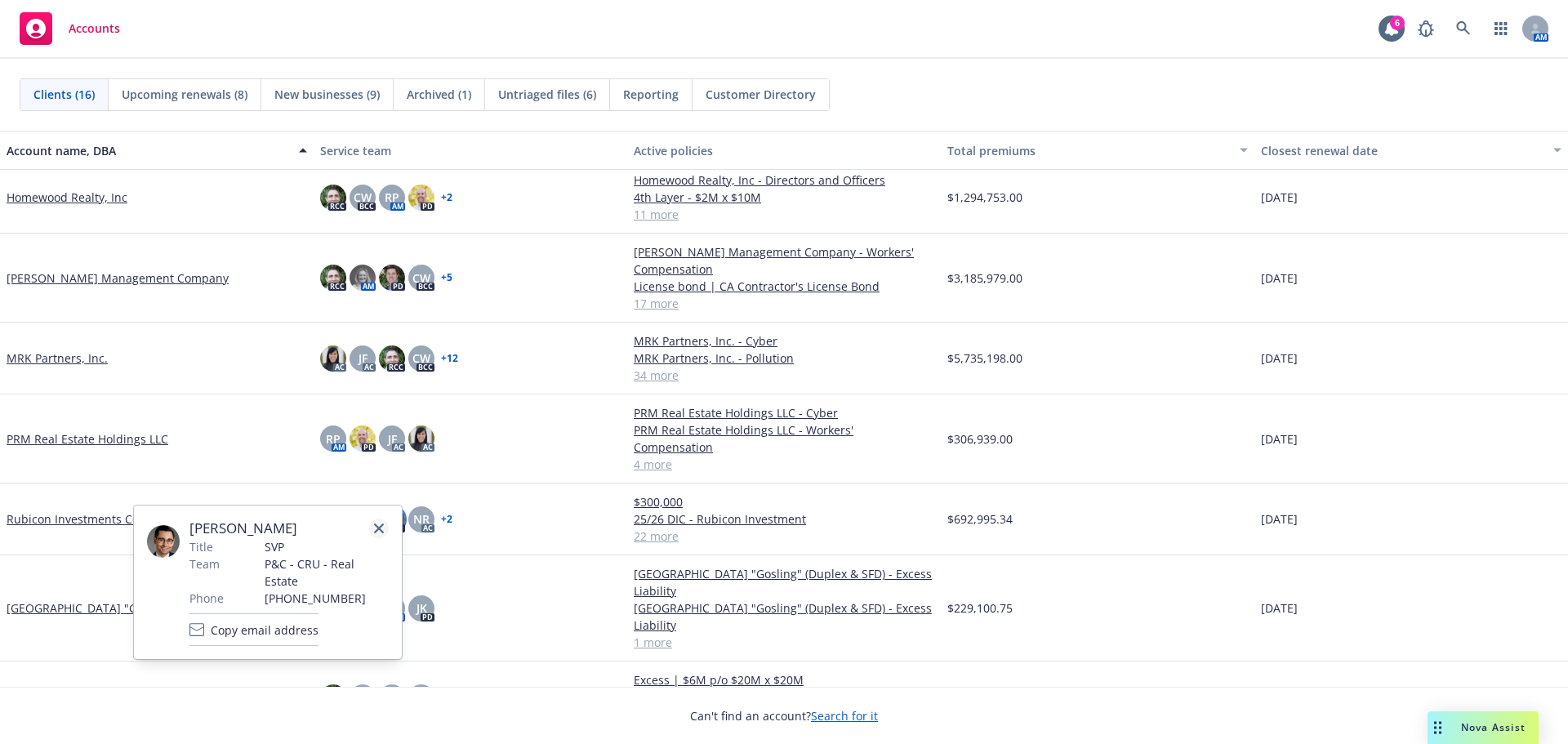
click at [387, 526] on link "close" at bounding box center [379, 528] width 20 height 20
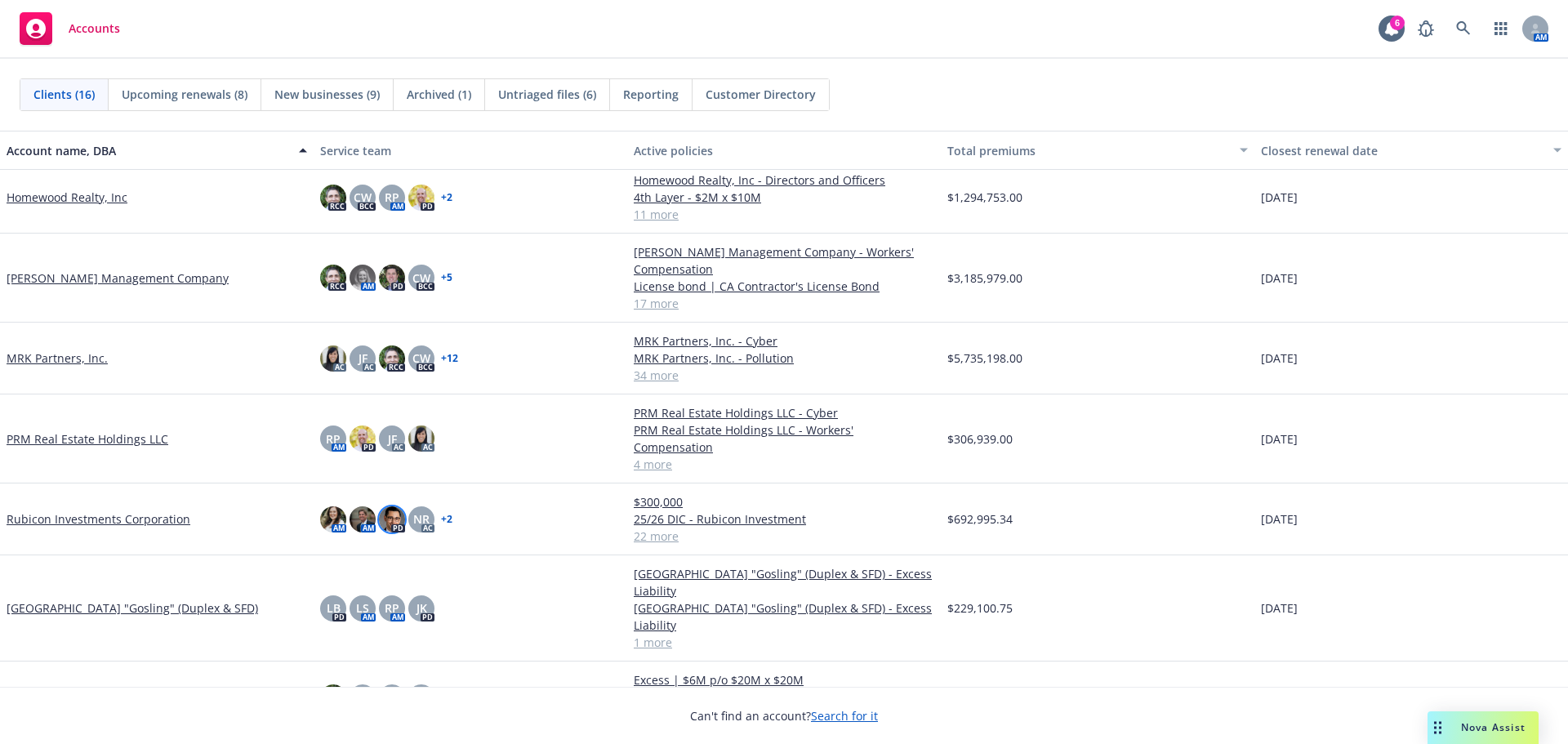
click at [395, 507] on img at bounding box center [392, 520] width 26 height 26
click at [368, 507] on img at bounding box center [363, 520] width 26 height 26
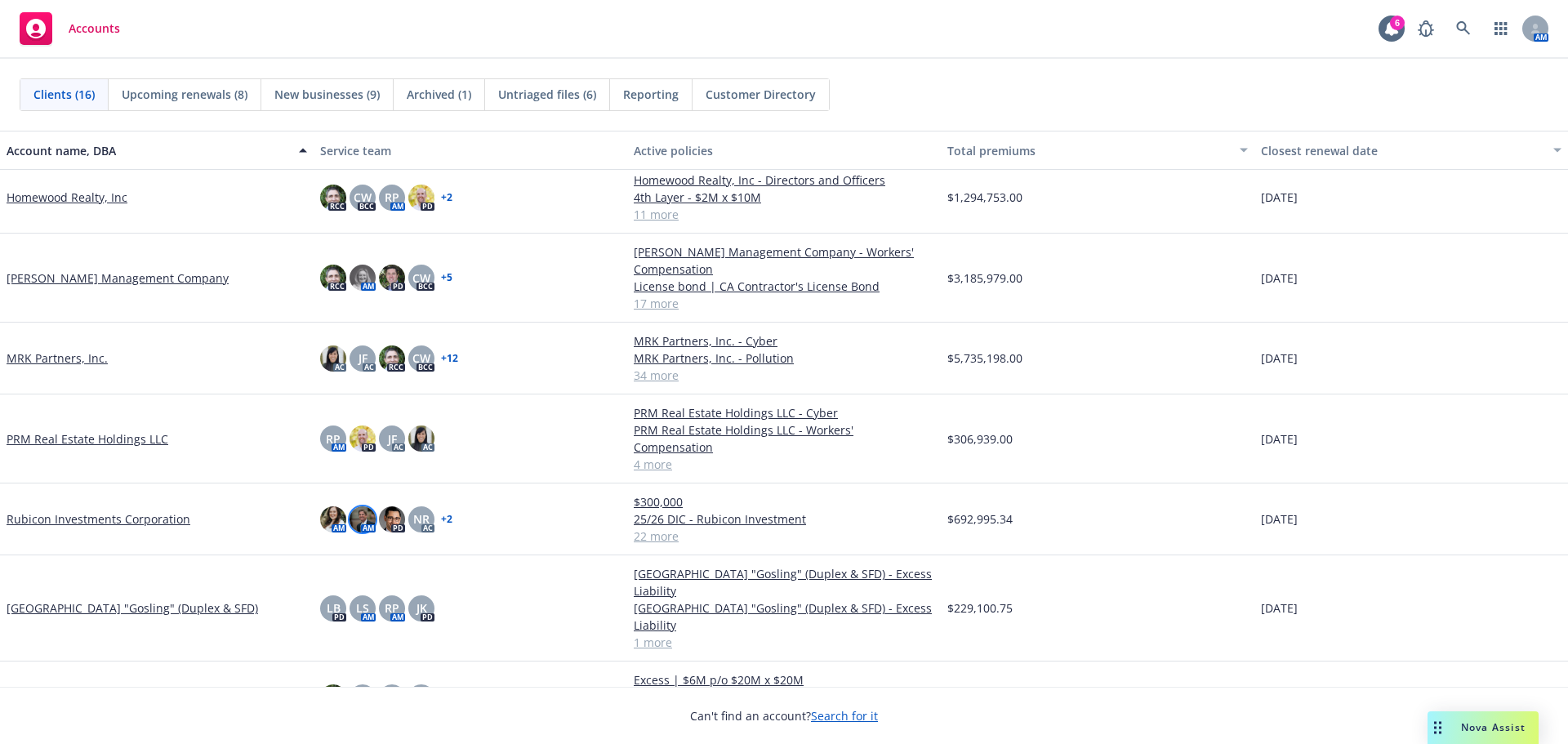
click at [368, 507] on img at bounding box center [363, 520] width 26 height 26
click at [430, 507] on div "NR" at bounding box center [422, 520] width 26 height 26
click at [452, 484] on div "AM AM PD NR AC + 2" at bounding box center [470, 519] width 314 height 72
click at [443, 515] on link "+ 2" at bounding box center [447, 520] width 12 height 10
click at [497, 441] on div "RP AM PD JF AC AC" at bounding box center [470, 439] width 314 height 89
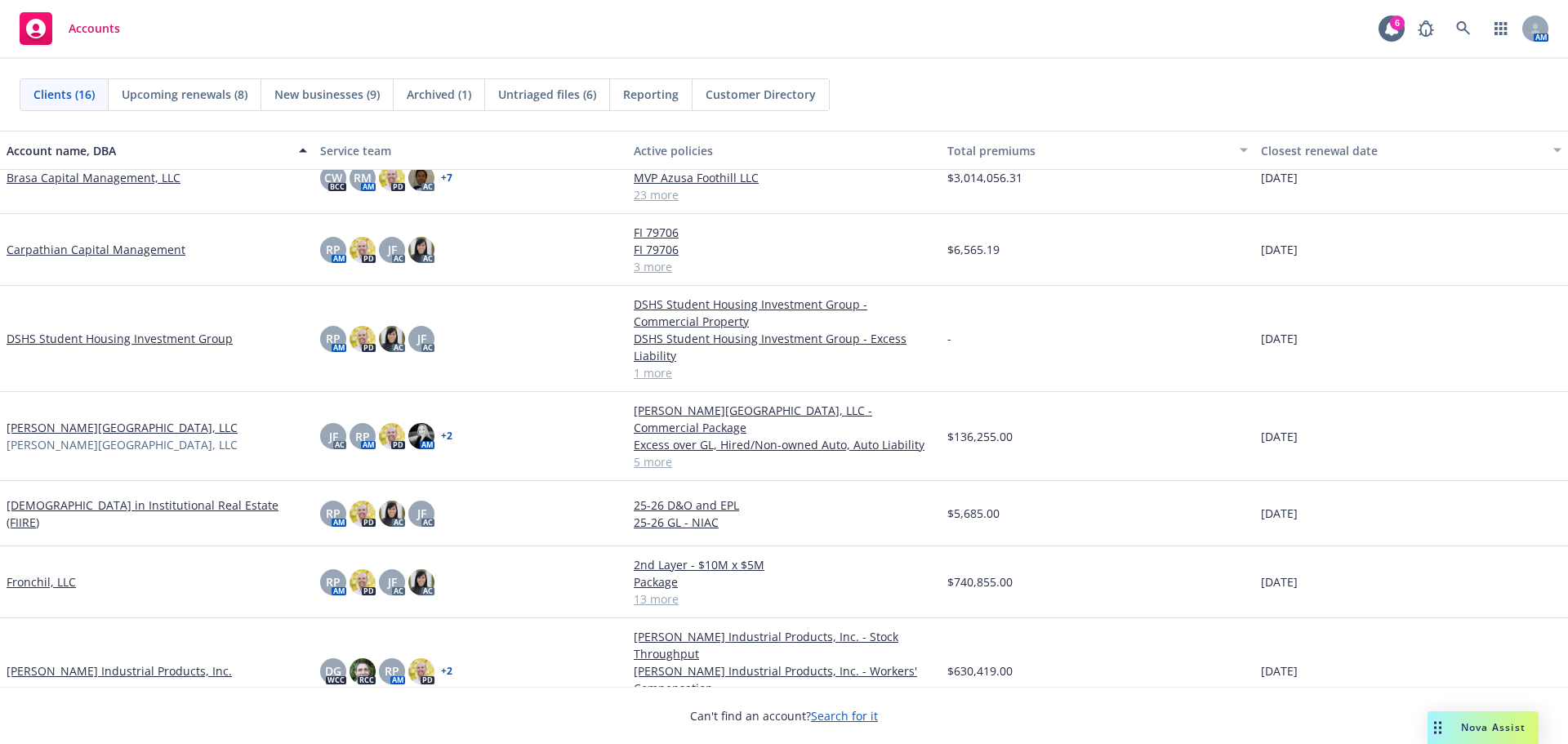
scroll to position [0, 0]
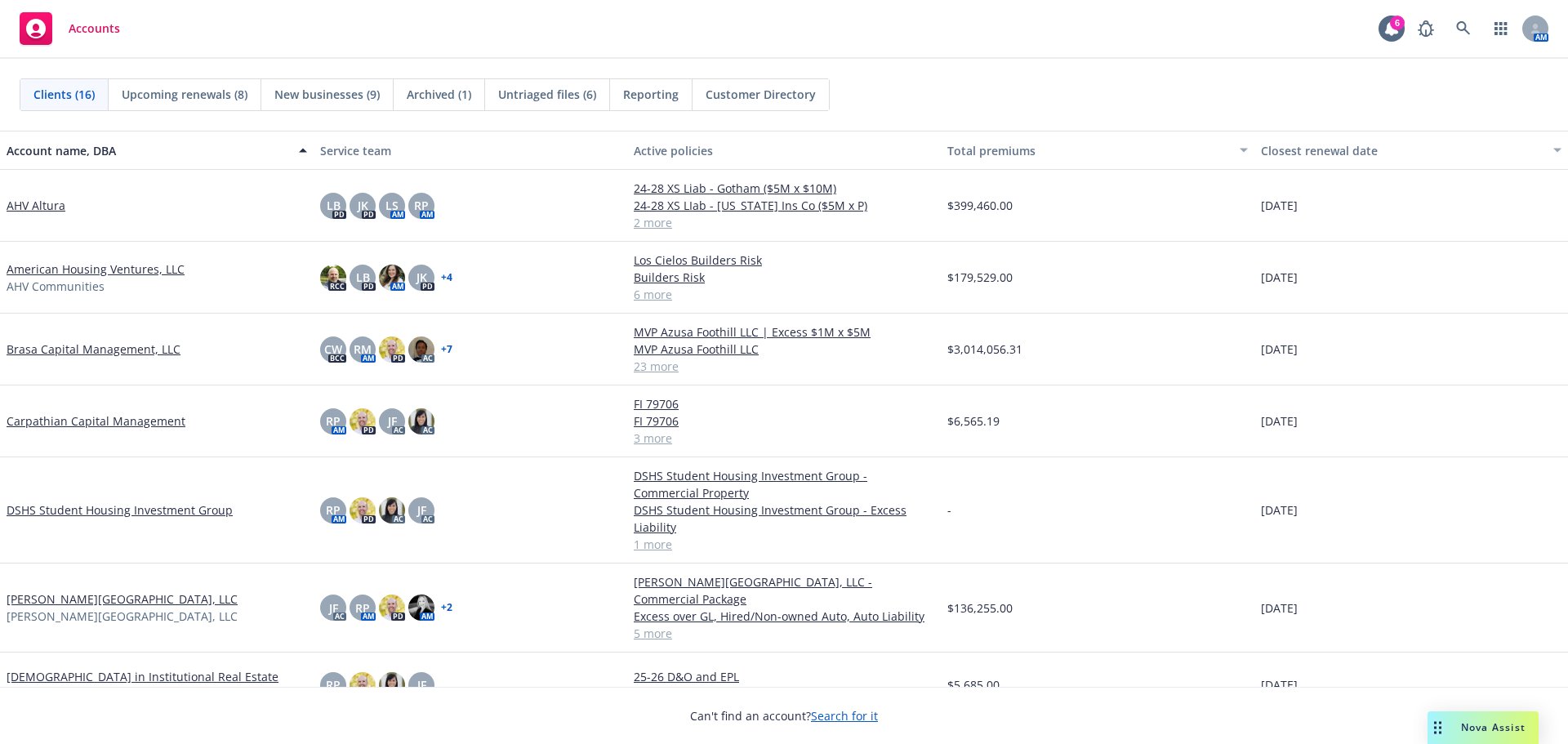
click at [448, 349] on link "+ 7" at bounding box center [447, 349] width 12 height 10
click at [473, 321] on div "CW BCC RM AM PD AC + 7" at bounding box center [470, 349] width 314 height 72
click at [406, 352] on div "CW BCC RM AM PD AC + 7" at bounding box center [386, 349] width 133 height 26
click at [411, 352] on img at bounding box center [422, 349] width 26 height 26
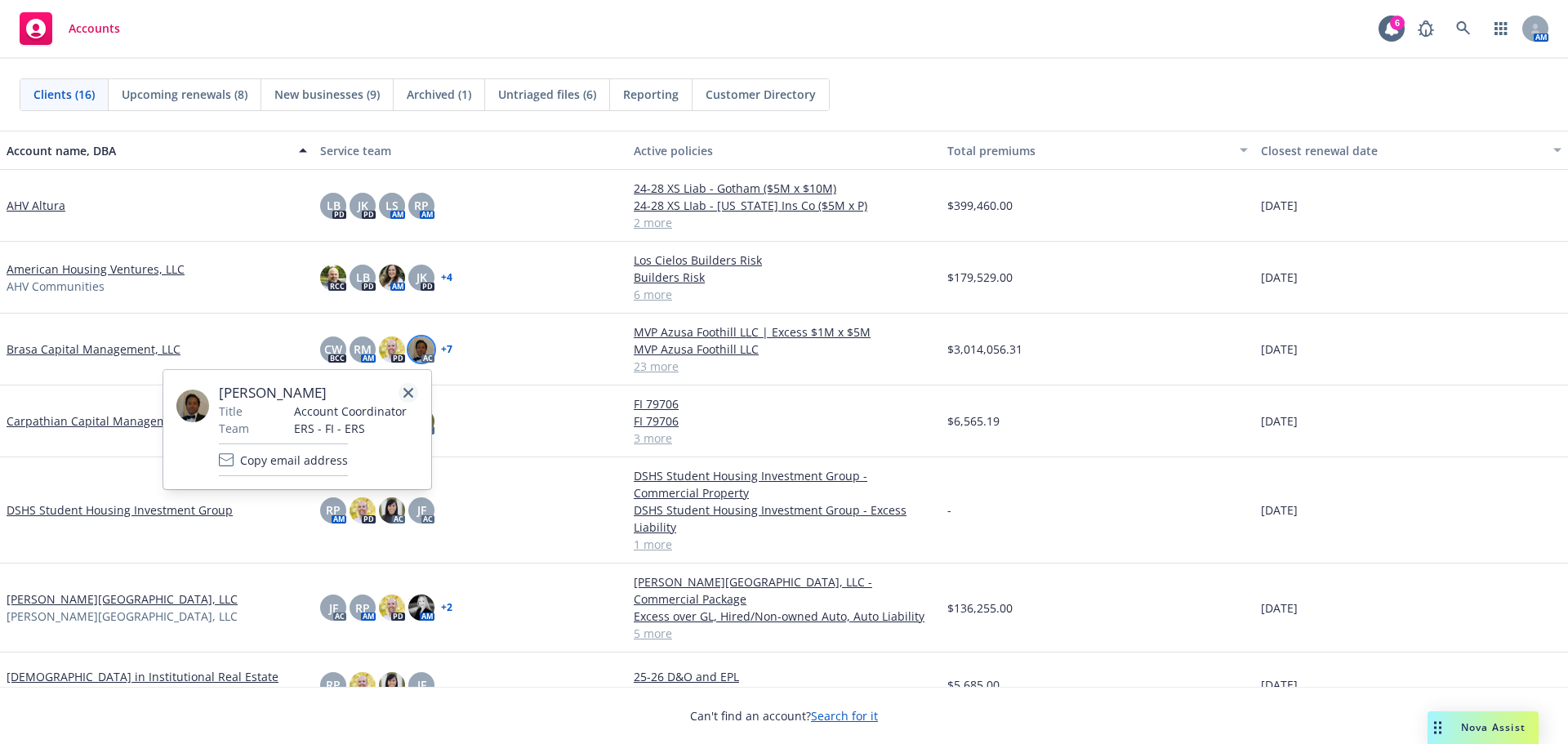
click at [405, 394] on icon "close" at bounding box center [409, 393] width 10 height 10
click at [363, 358] on div "RM" at bounding box center [363, 349] width 26 height 26
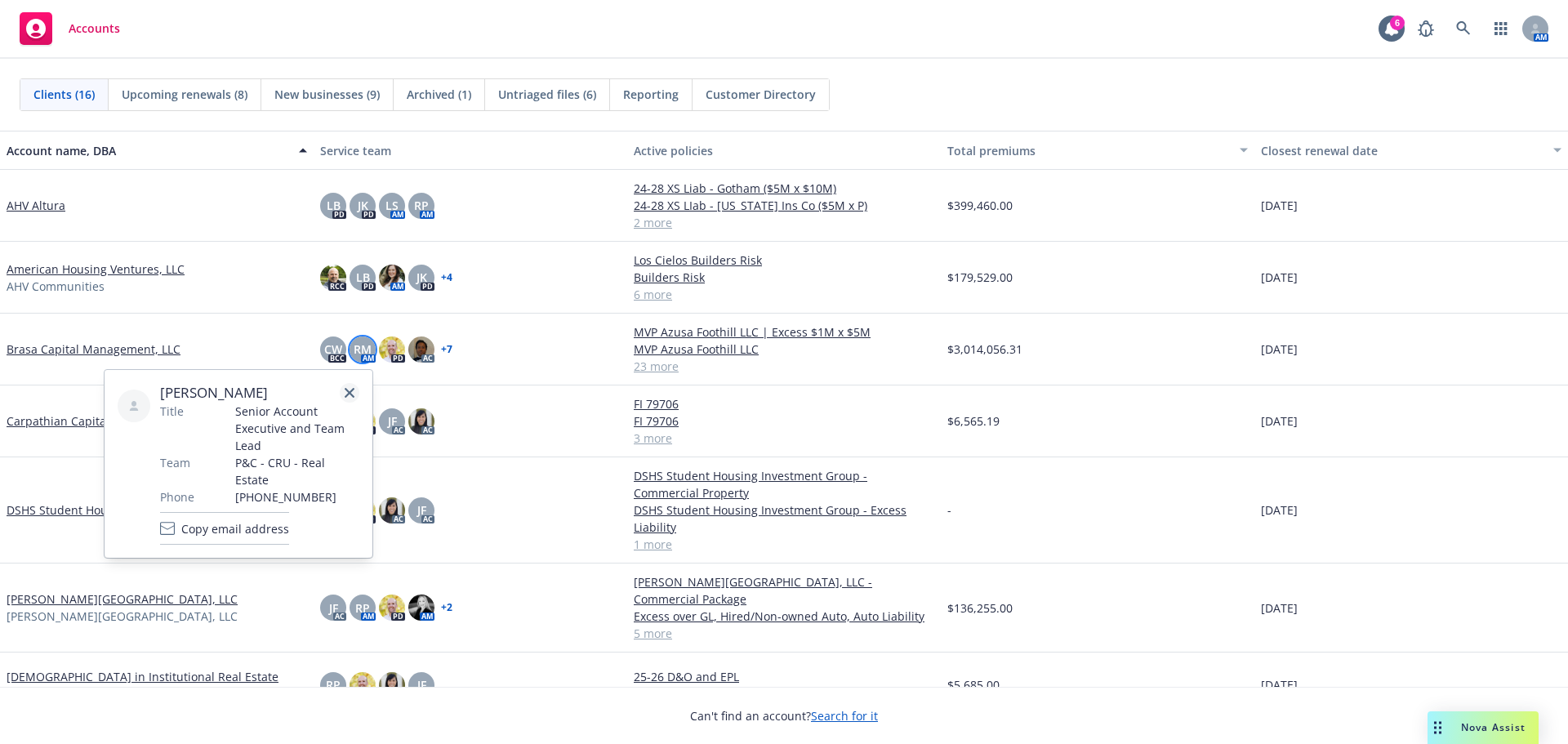
click at [351, 387] on link "close" at bounding box center [349, 393] width 20 height 20
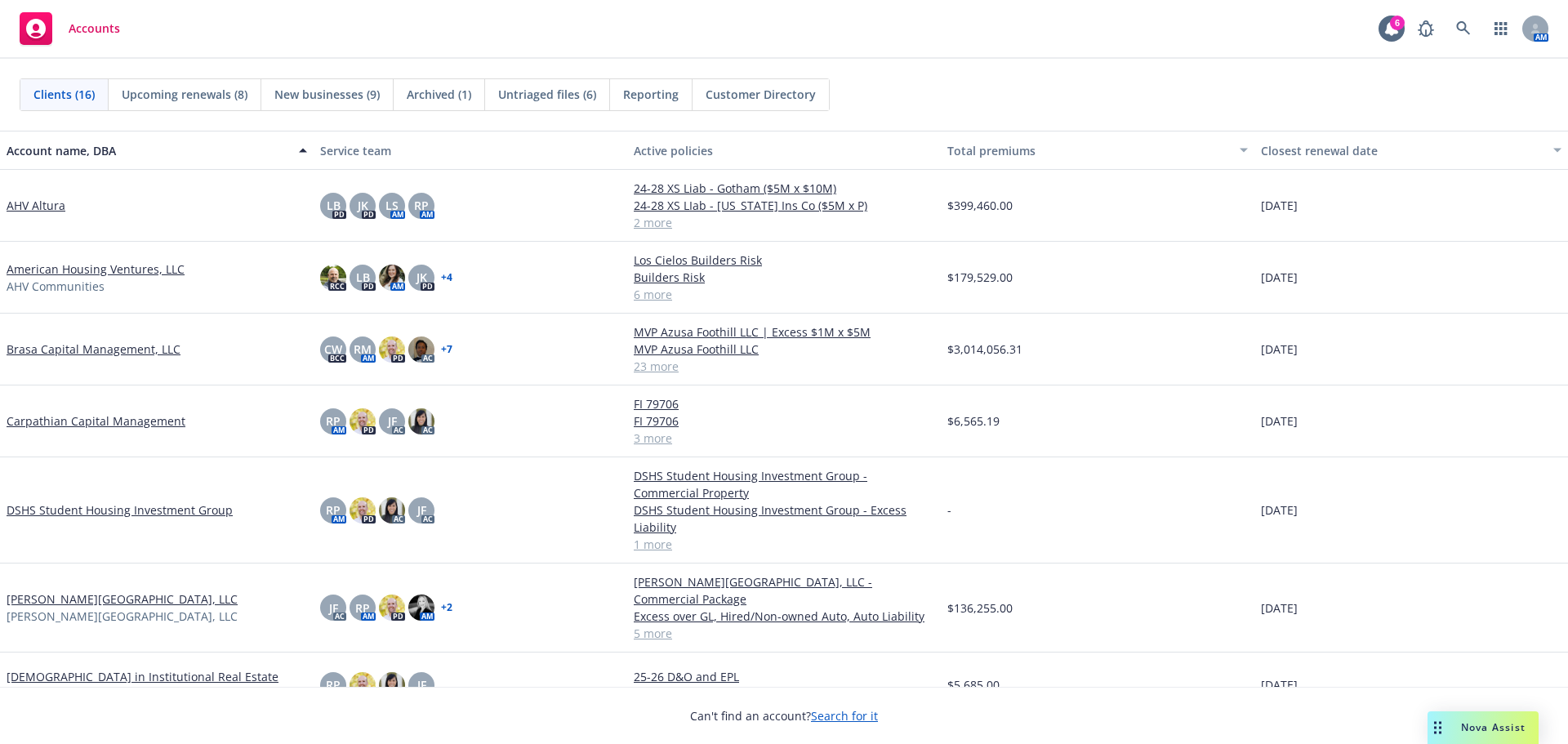
click at [442, 350] on link "+ 7" at bounding box center [447, 349] width 12 height 10
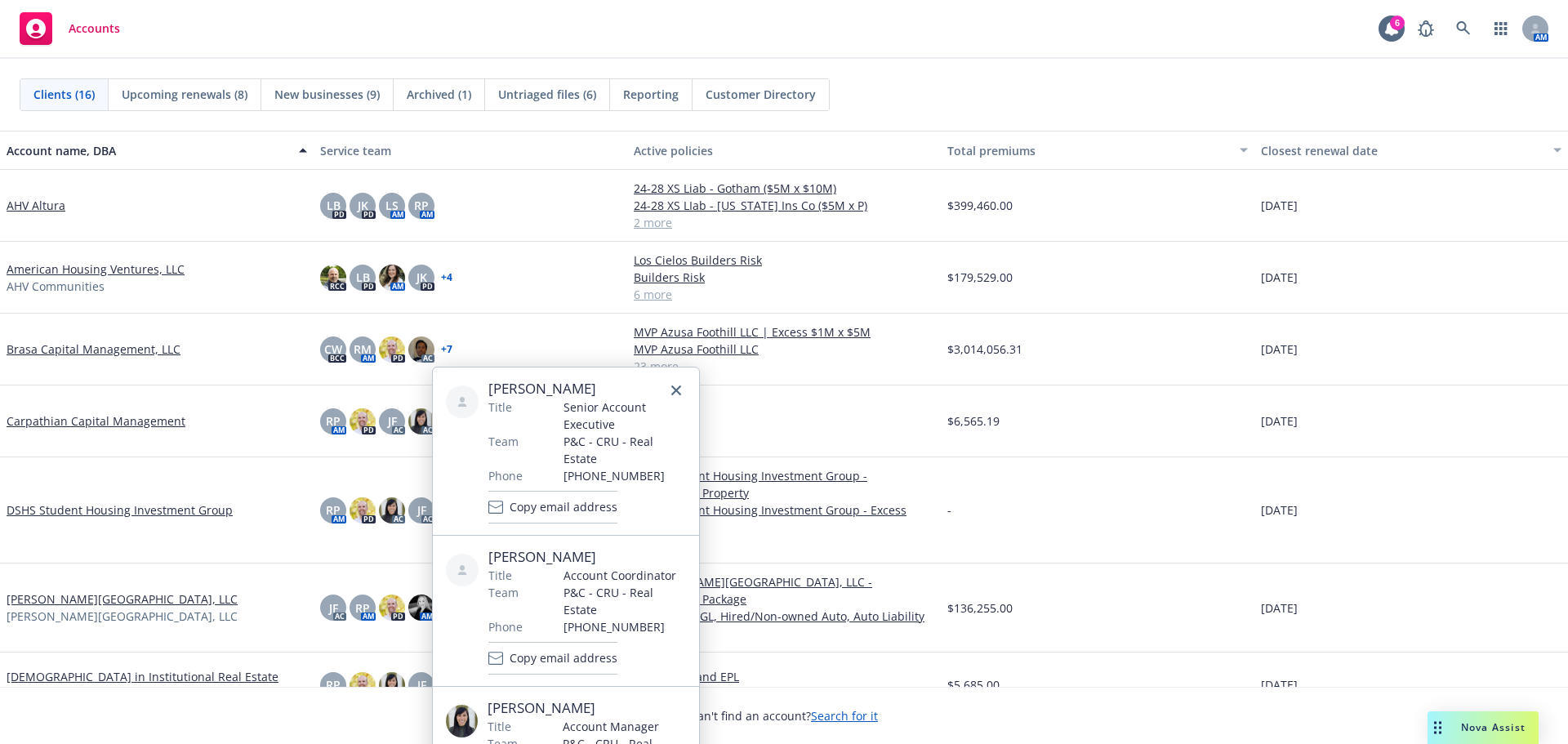
click at [519, 240] on div "AHV Altura LB PD JK PD LS AM RP AM 24-28 XS Liab - Gotham ($5M x $10M) 24-28 XS…" at bounding box center [784, 692] width 1568 height 1046
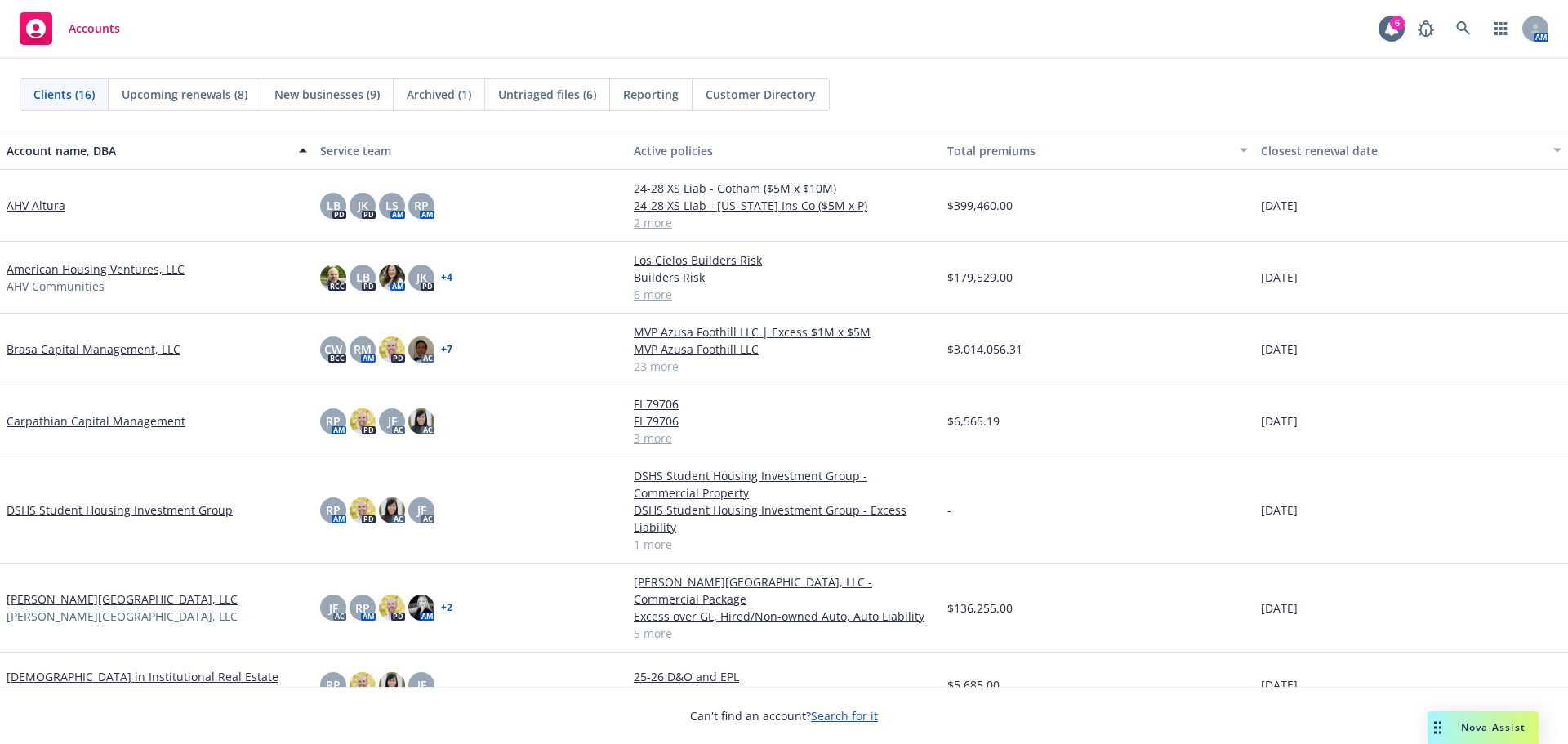
click at [1516, 722] on span "Nova Assist" at bounding box center [1493, 727] width 64 height 14
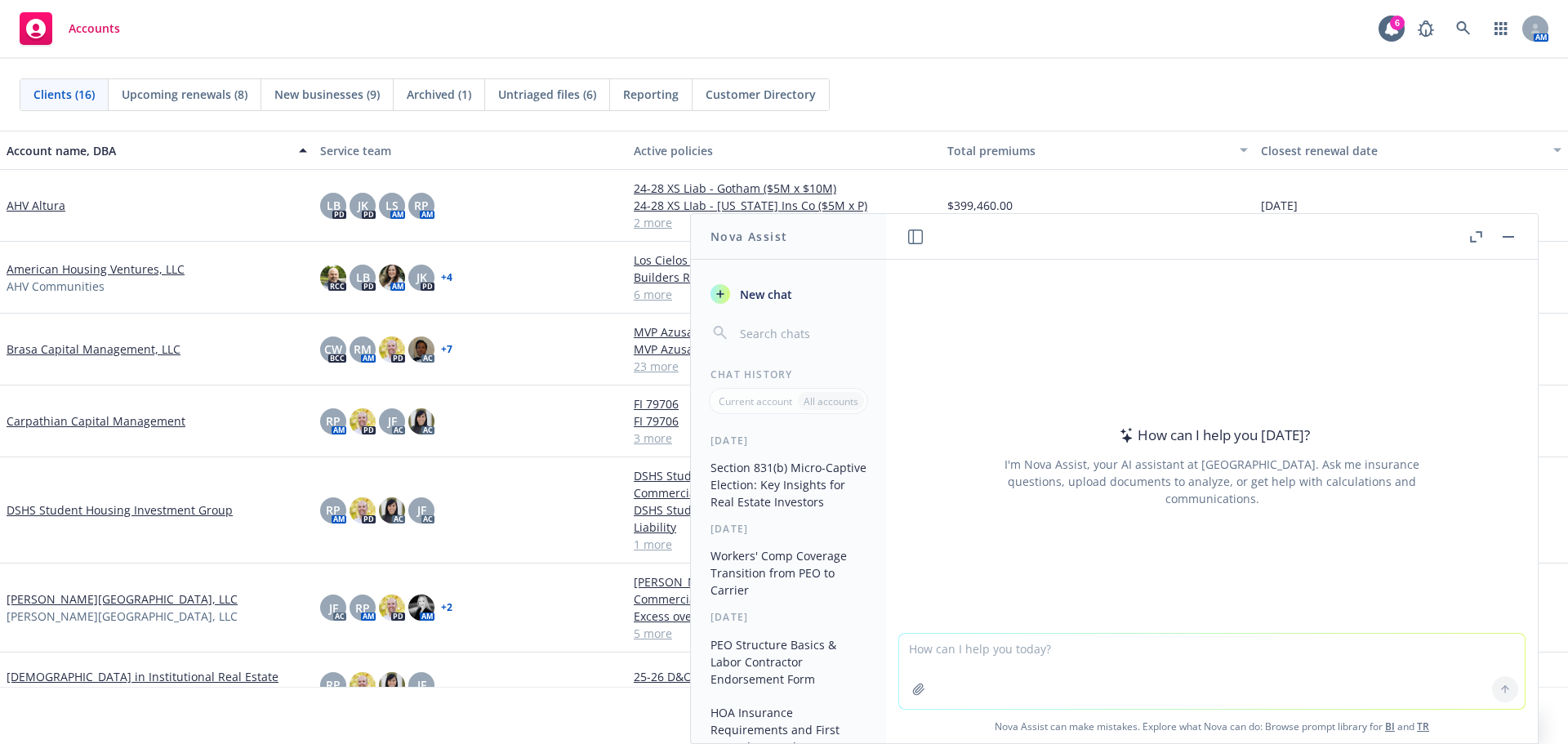
click at [823, 397] on p "All accounts" at bounding box center [831, 401] width 54 height 14
click at [726, 403] on p "Current account" at bounding box center [755, 401] width 73 height 14
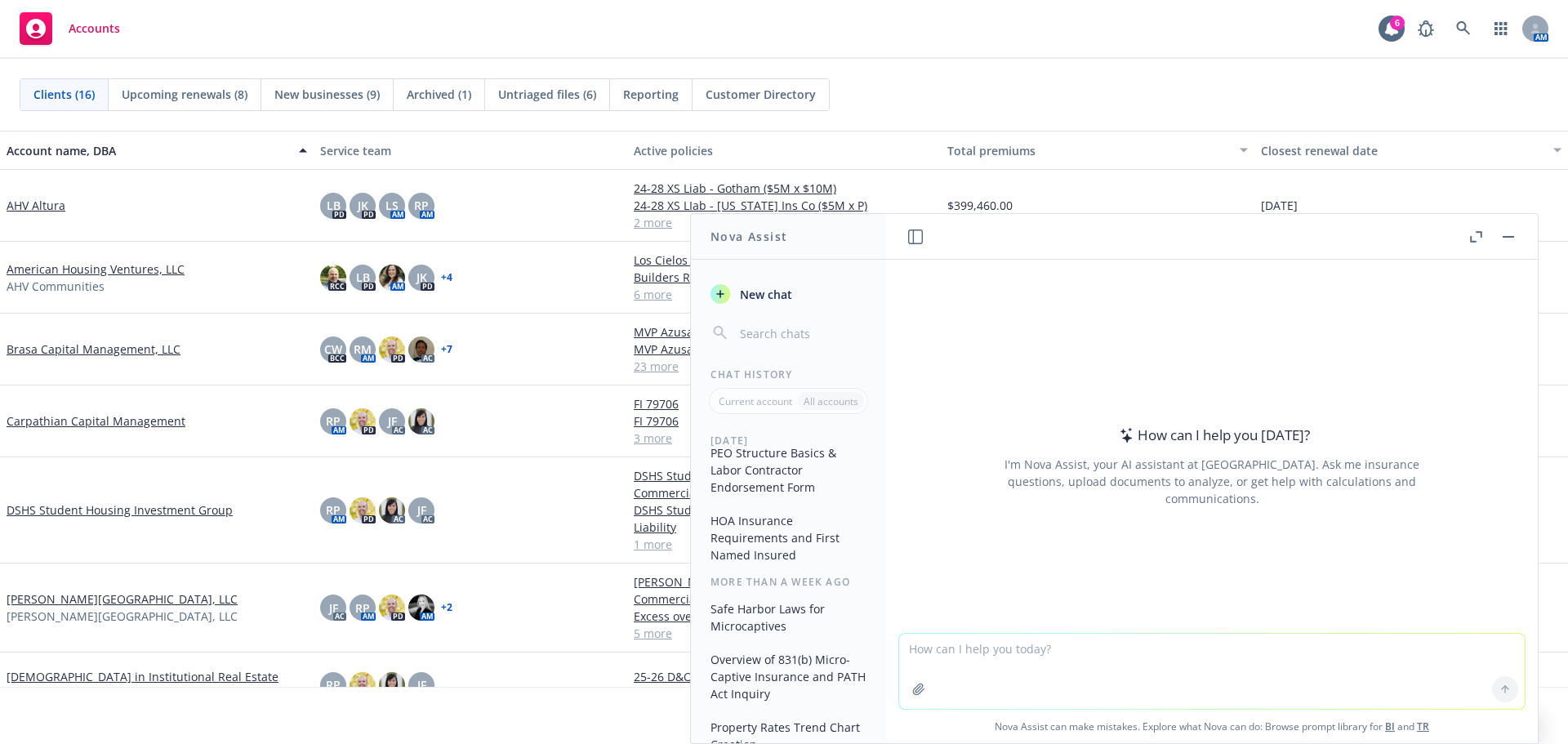
scroll to position [163, 0]
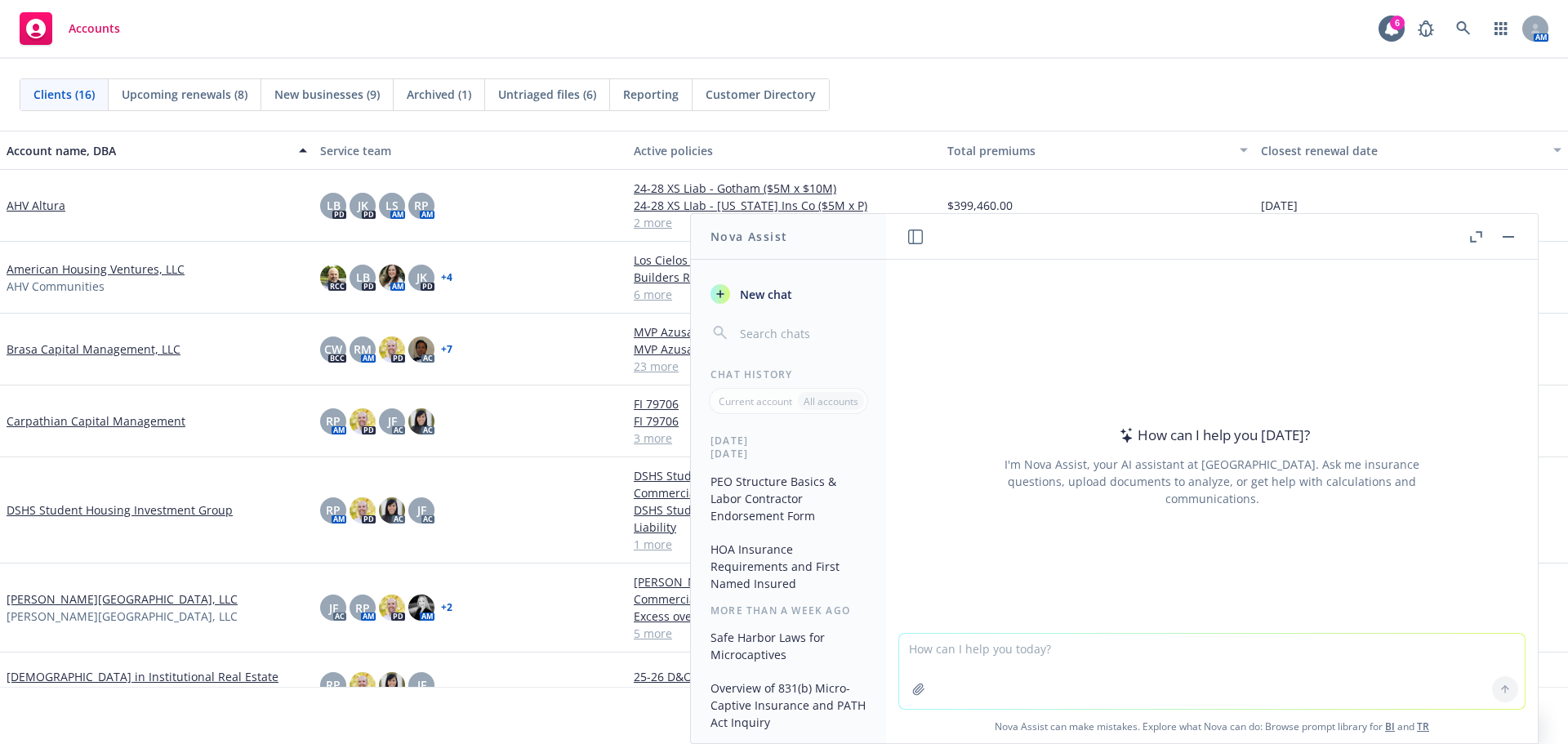
click at [794, 597] on button "HOA Insurance Requirements and First Named Insured" at bounding box center [789, 566] width 169 height 61
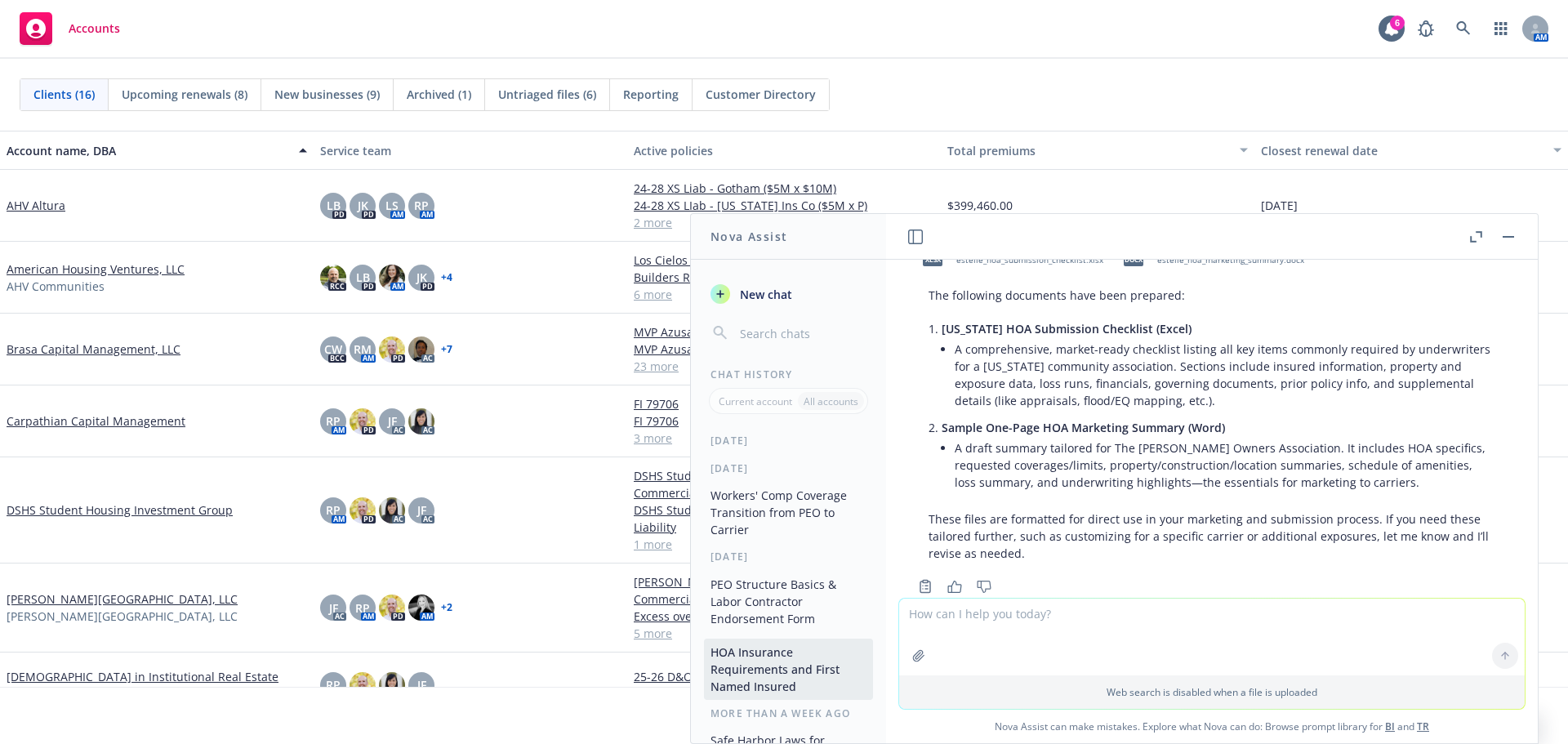
scroll to position [0, 0]
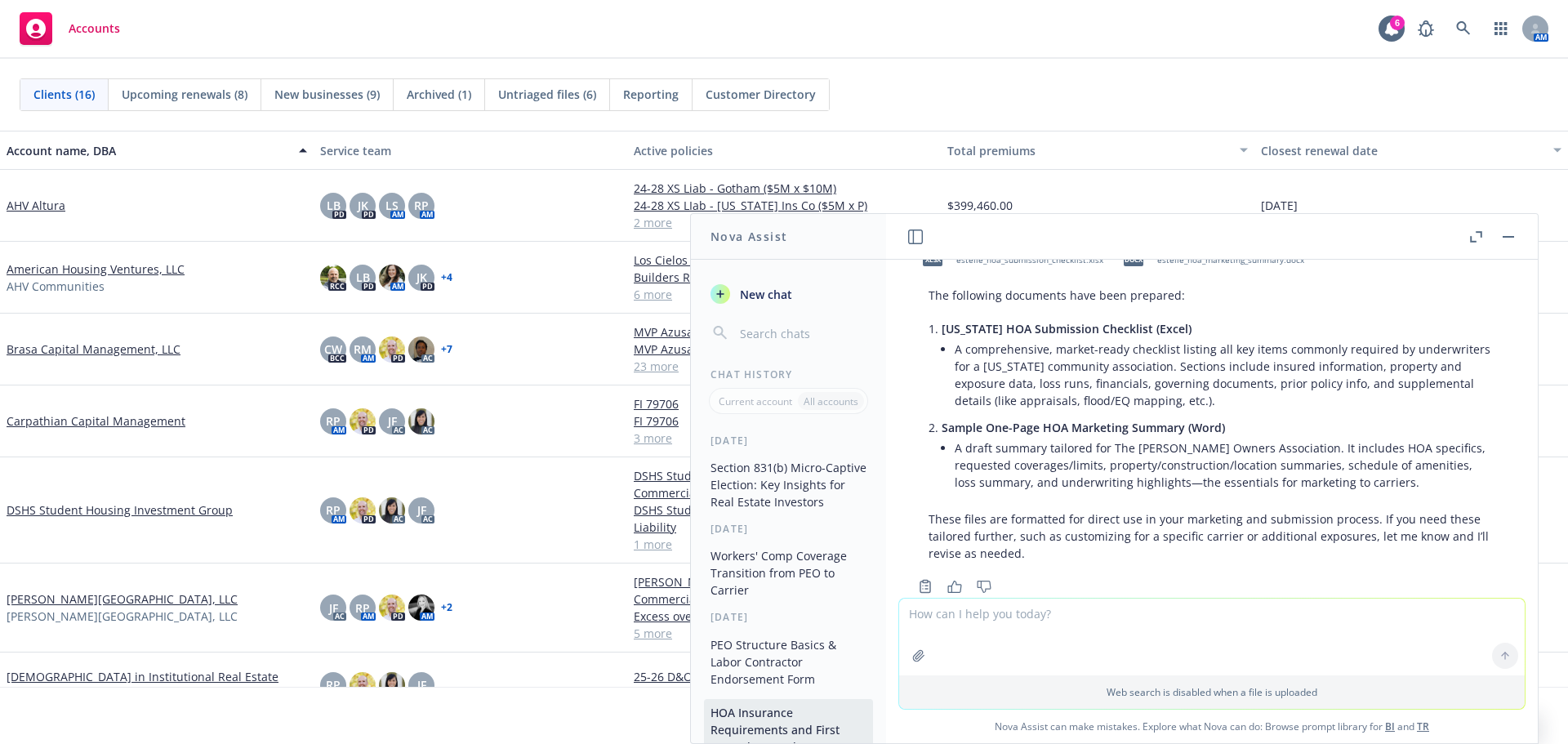
click at [813, 514] on button "Section 831(b) Micro-Captive Election: Key Insights for Real Estate Investors" at bounding box center [789, 484] width 169 height 61
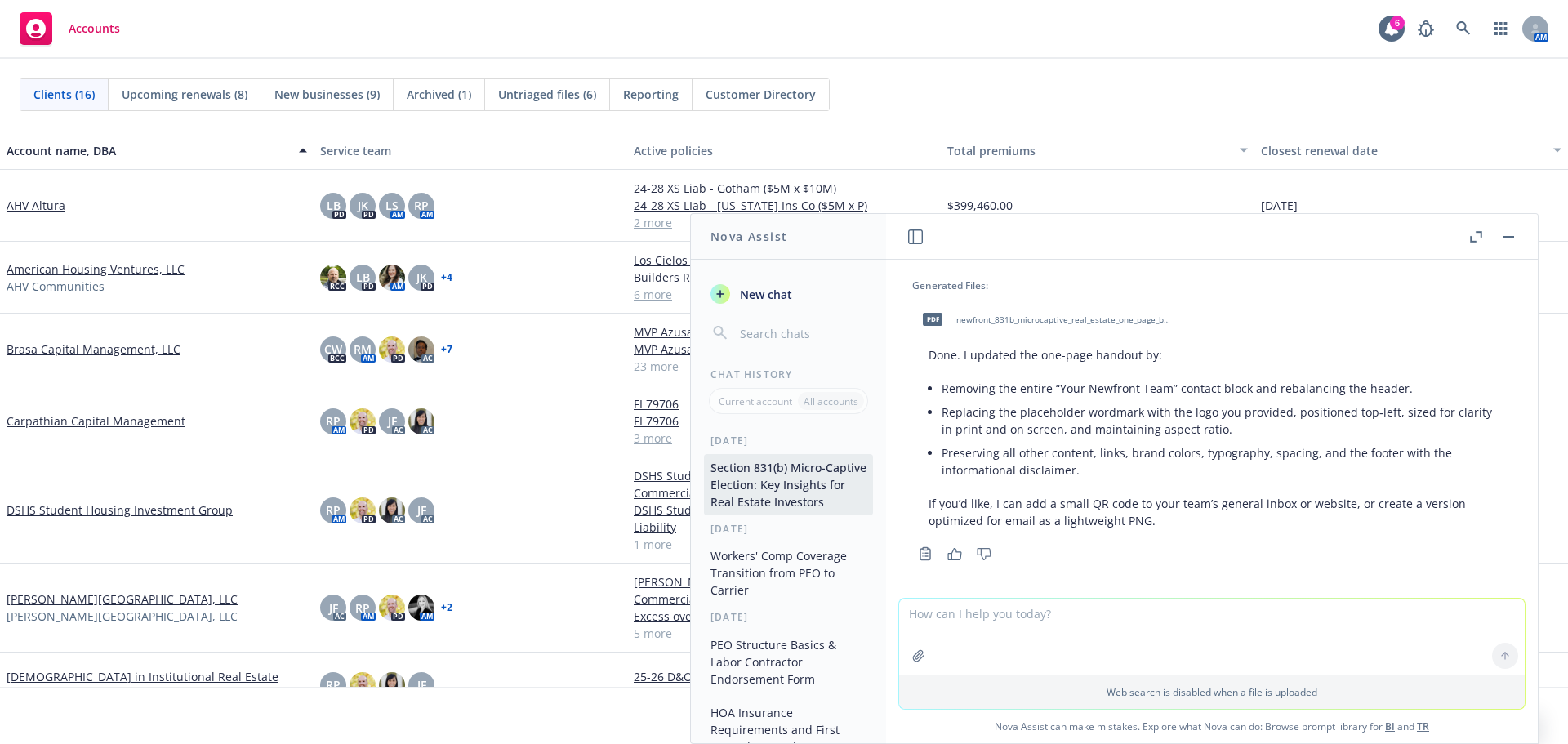
scroll to position [2360, 0]
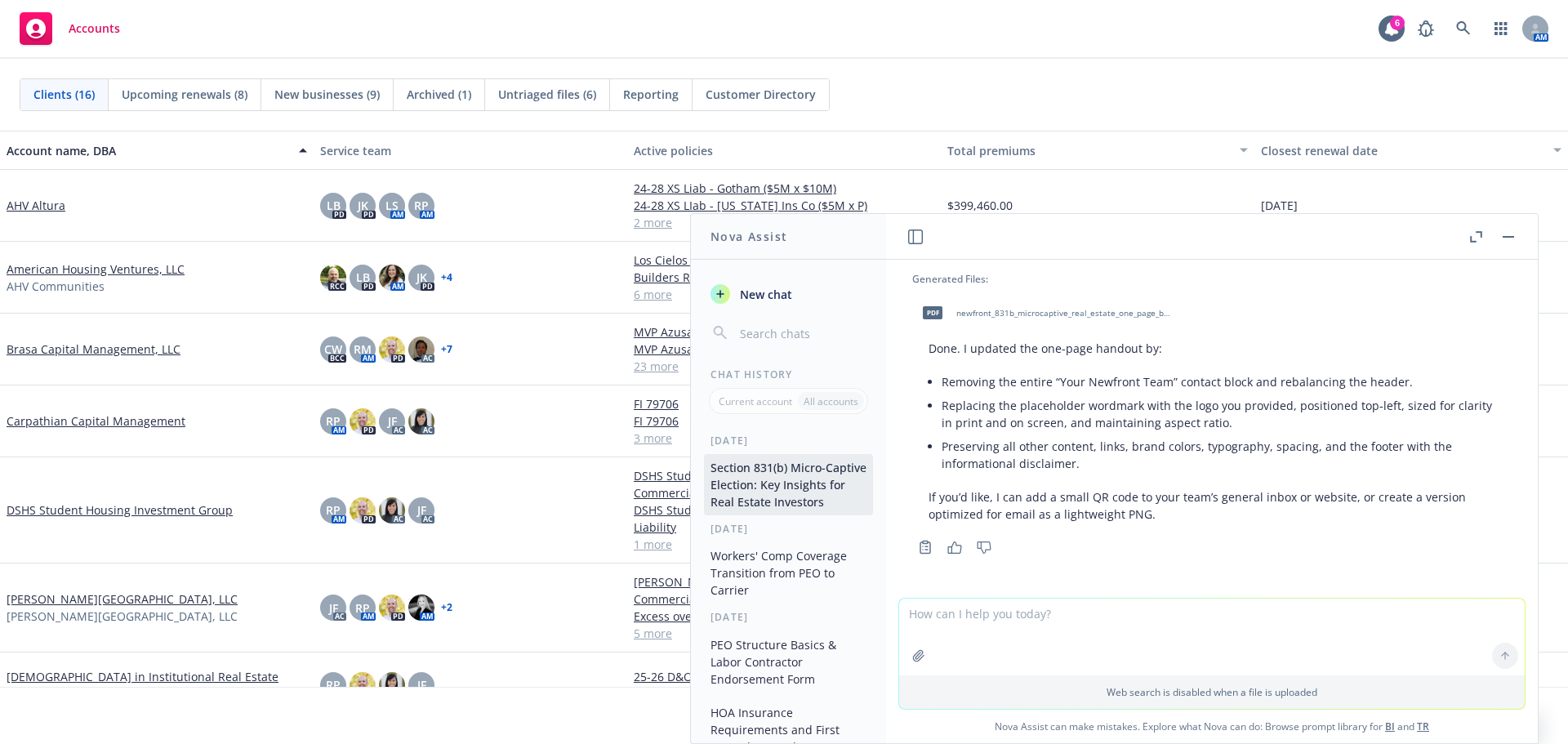
click at [1116, 392] on li "Removing the entire “Your Newfront Team” contact block and rebalancing the head…" at bounding box center [1219, 381] width 554 height 24
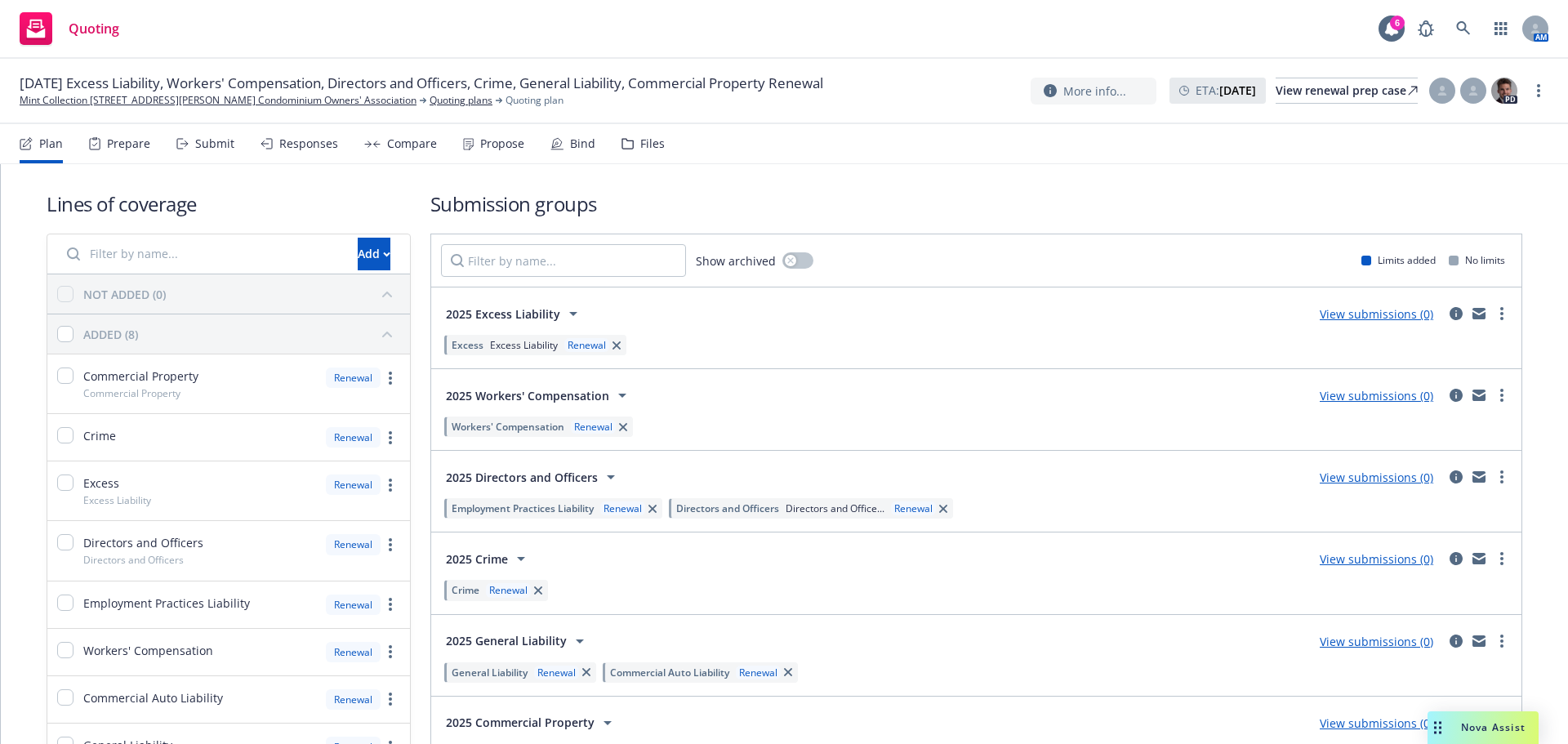
click at [660, 146] on nav "Plan Prepare Submit Responses Compare Propose Bind Files" at bounding box center [784, 144] width 1529 height 40
click at [649, 144] on div "Files" at bounding box center [653, 144] width 25 height 13
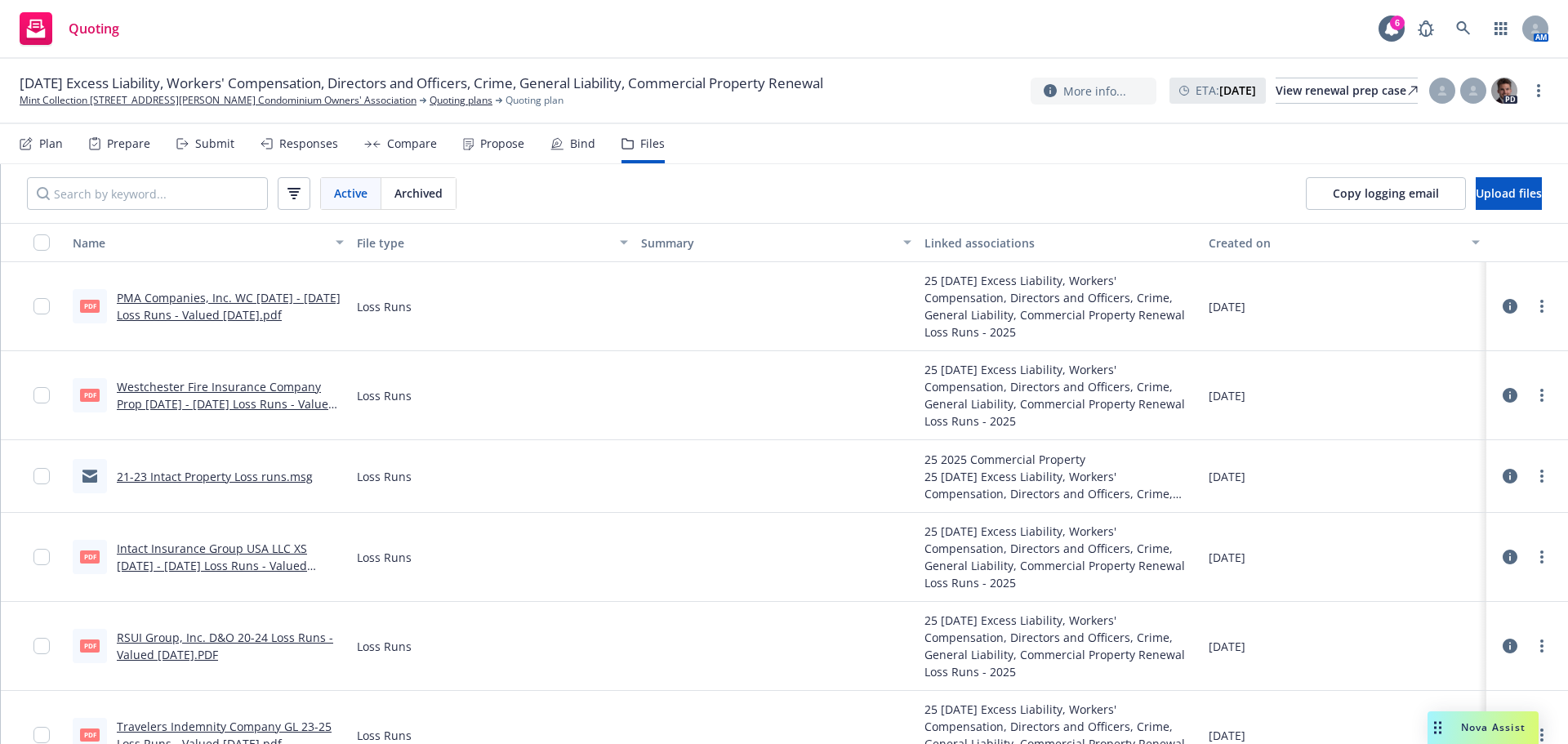
click at [576, 145] on div "Bind" at bounding box center [583, 144] width 26 height 13
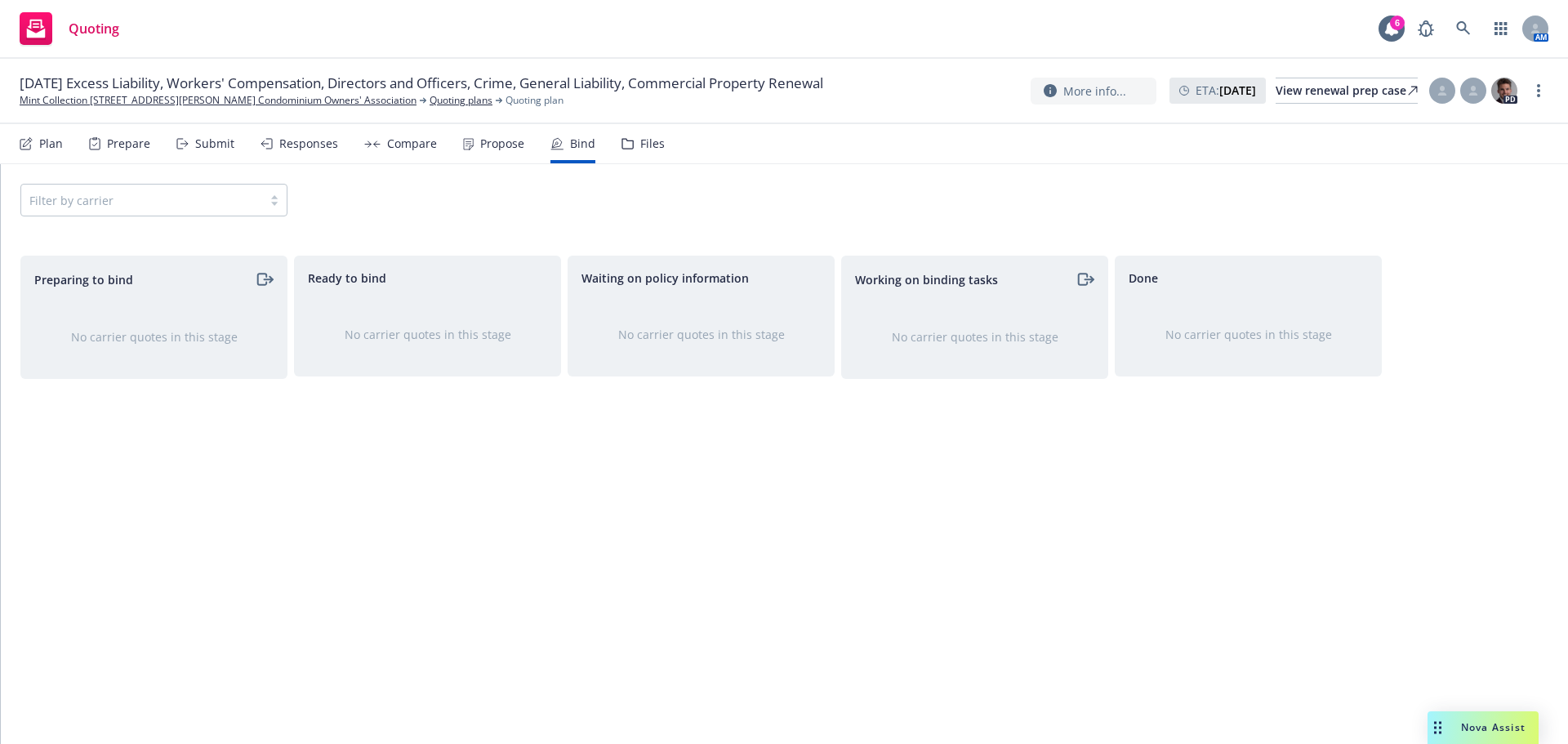
click at [494, 143] on div "Propose" at bounding box center [503, 144] width 44 height 13
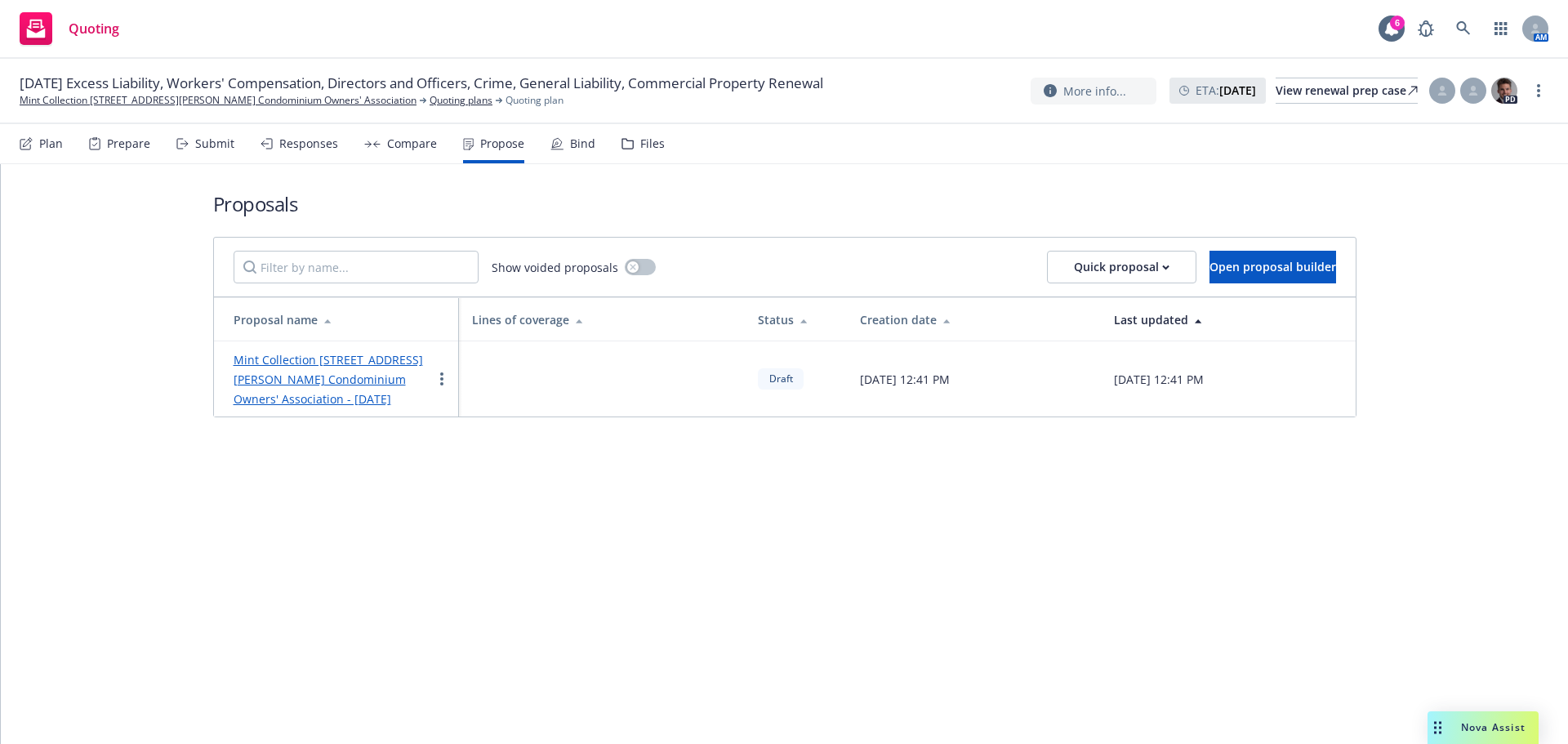
click at [630, 138] on div "Files" at bounding box center [643, 144] width 44 height 40
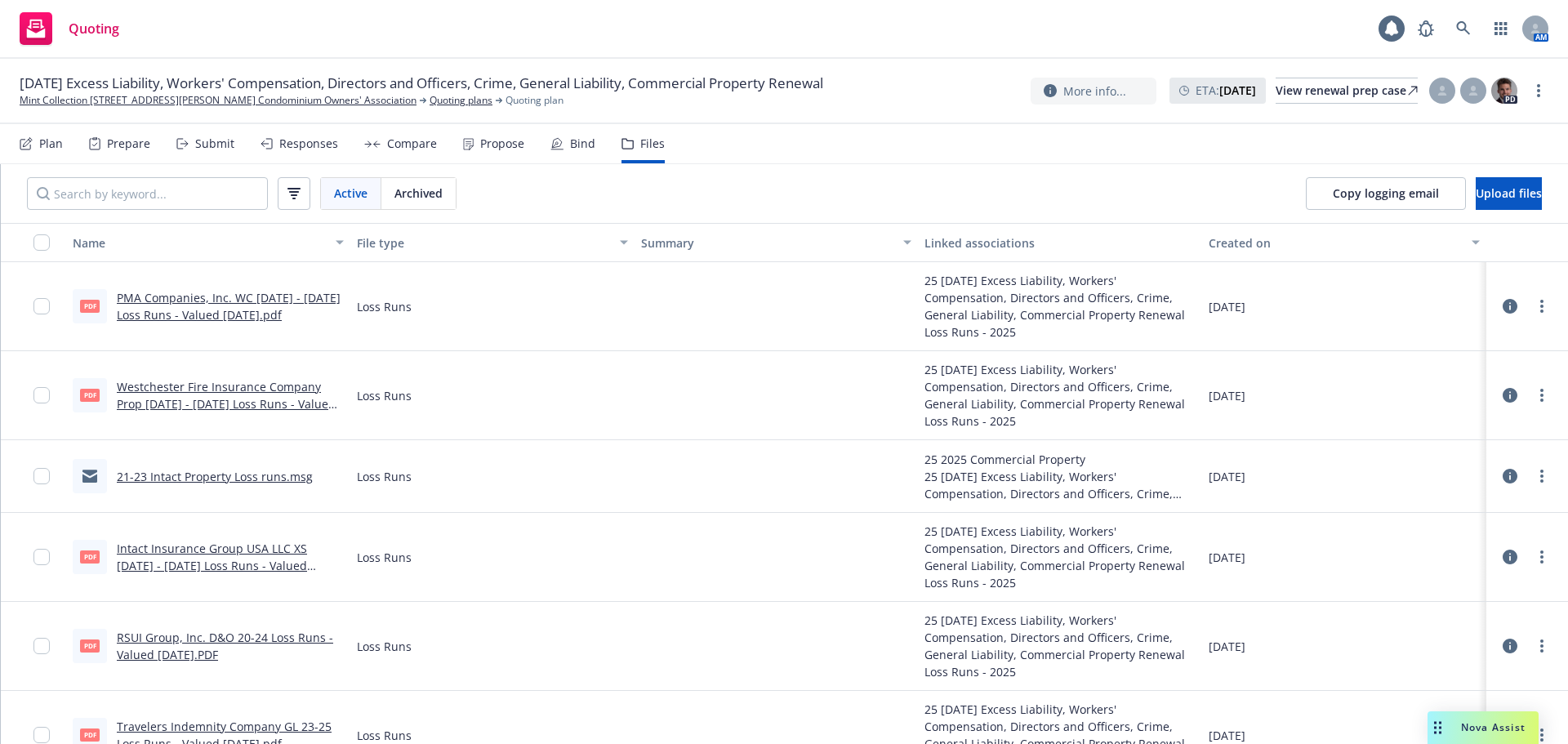
click at [291, 142] on div "Responses" at bounding box center [308, 144] width 59 height 13
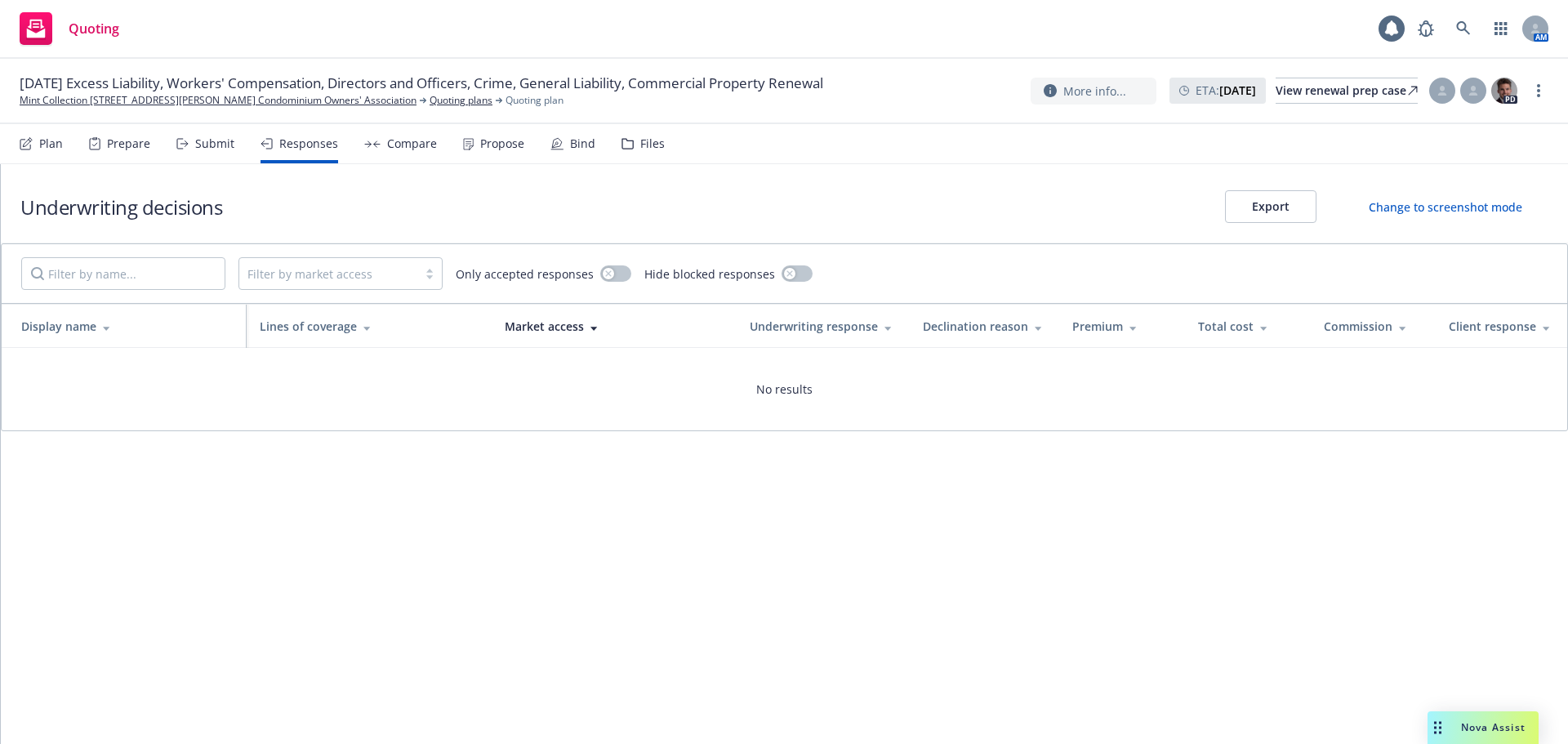
click at [190, 148] on div "Submit" at bounding box center [205, 144] width 58 height 40
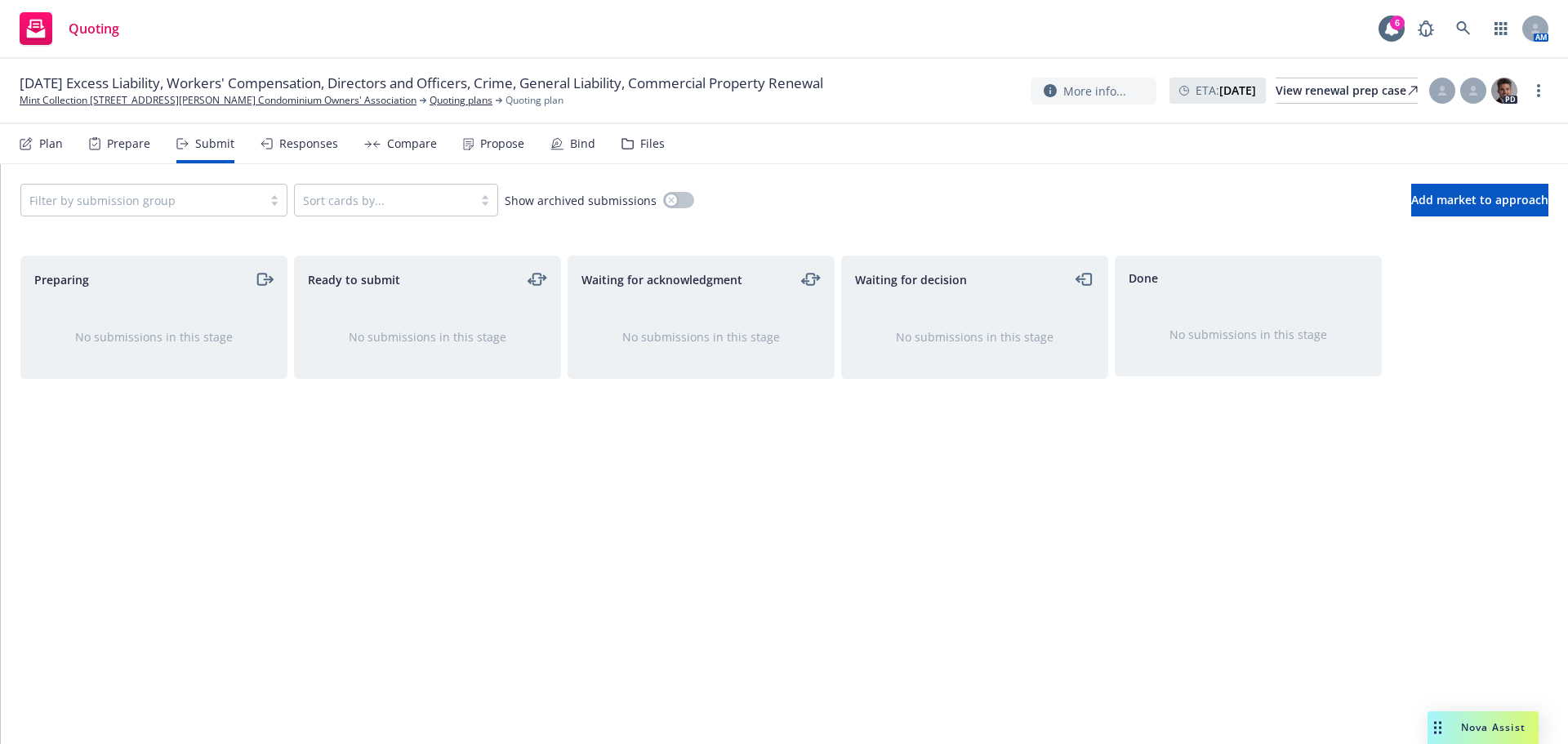
click at [139, 147] on div "Prepare" at bounding box center [129, 144] width 44 height 13
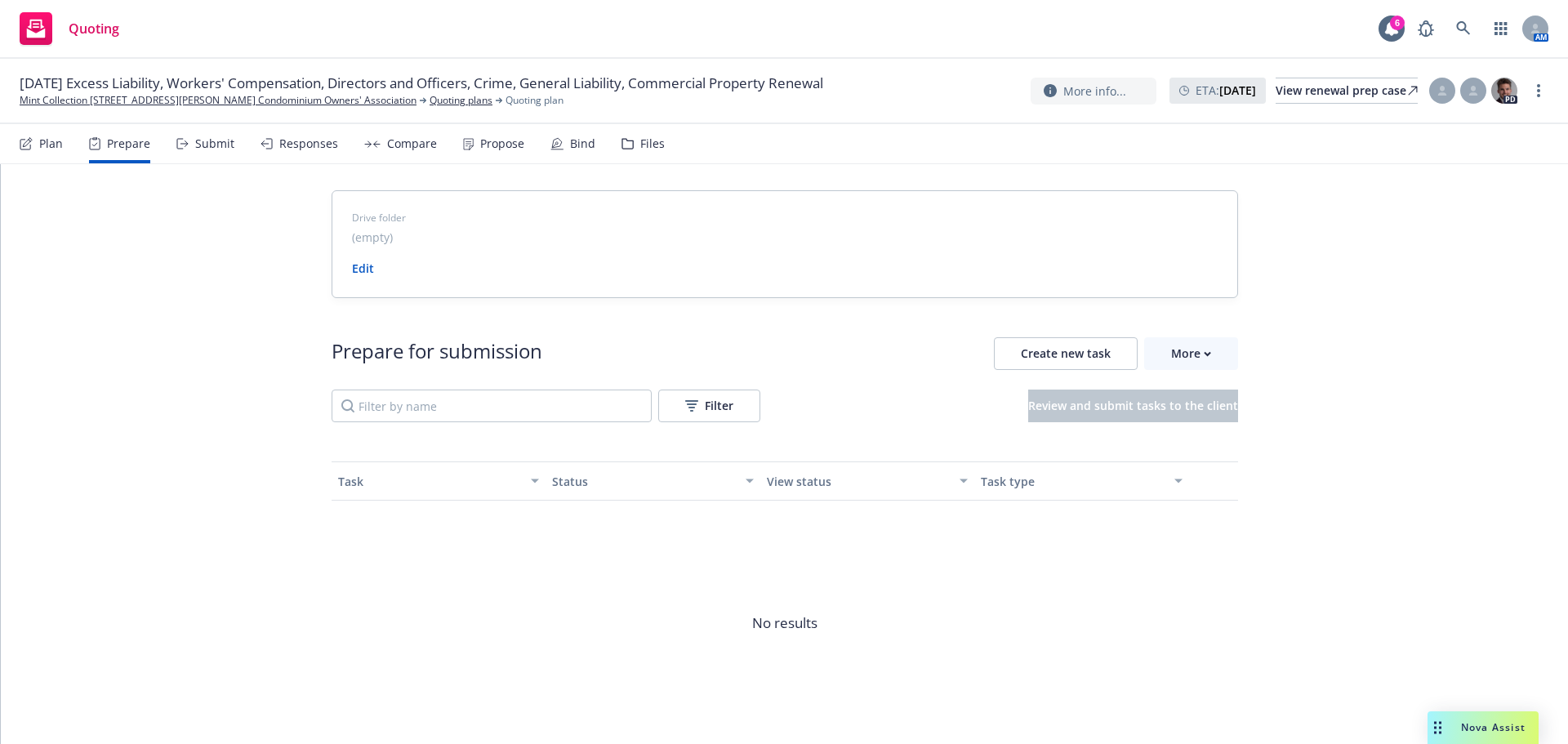
click at [301, 147] on div "Responses" at bounding box center [308, 144] width 59 height 13
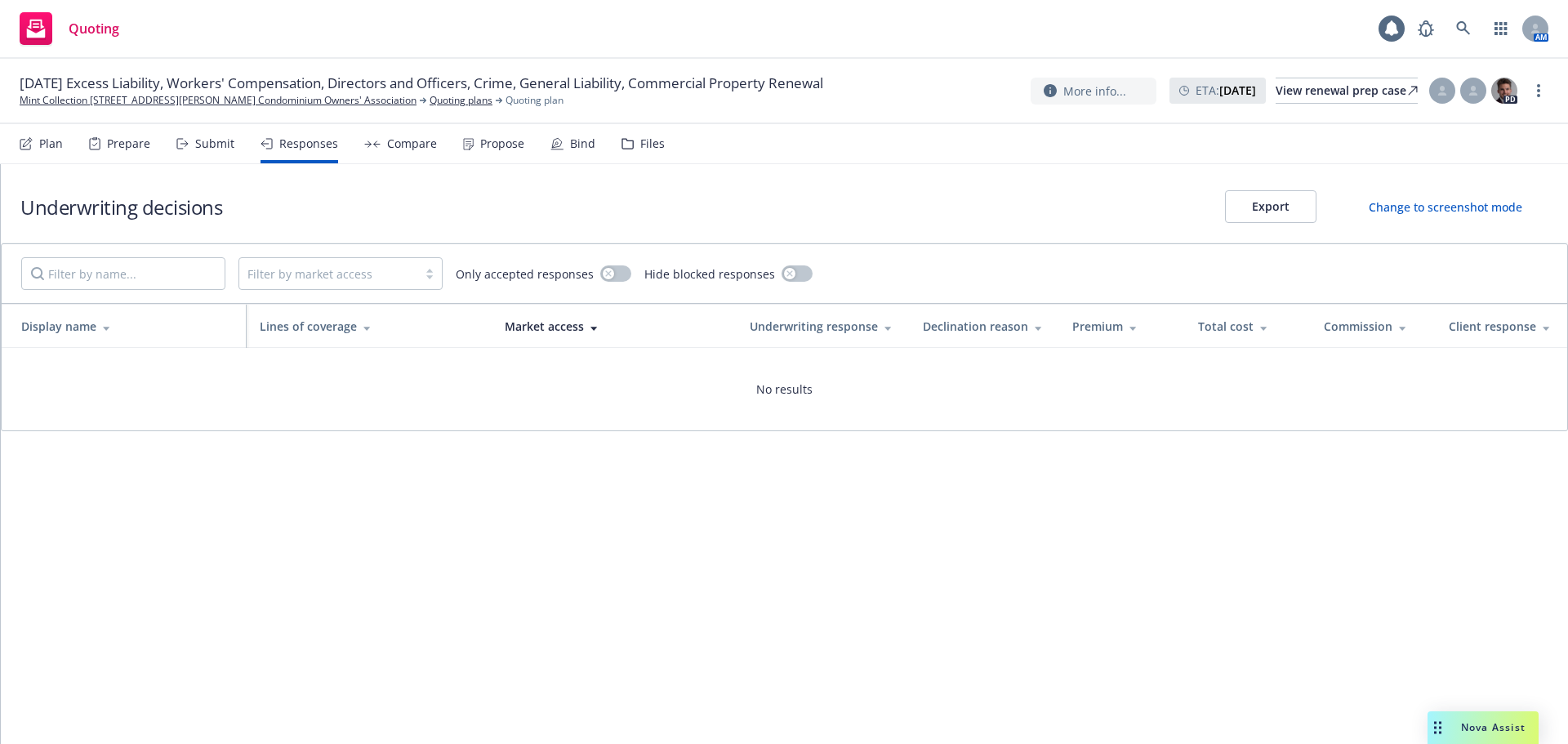
click at [225, 146] on div "Submit" at bounding box center [215, 144] width 40 height 13
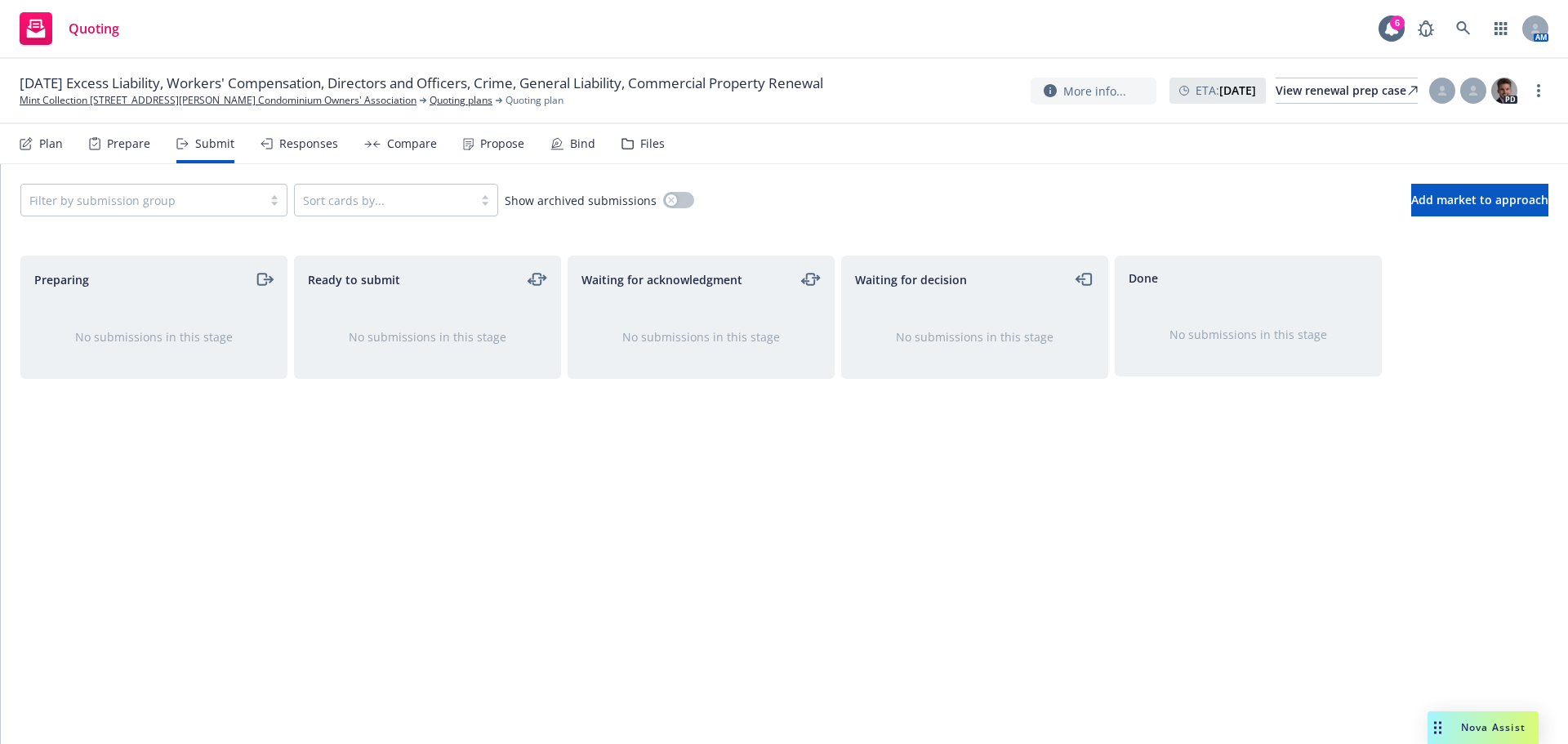
click at [22, 131] on div "Plan" at bounding box center [41, 144] width 44 height 40
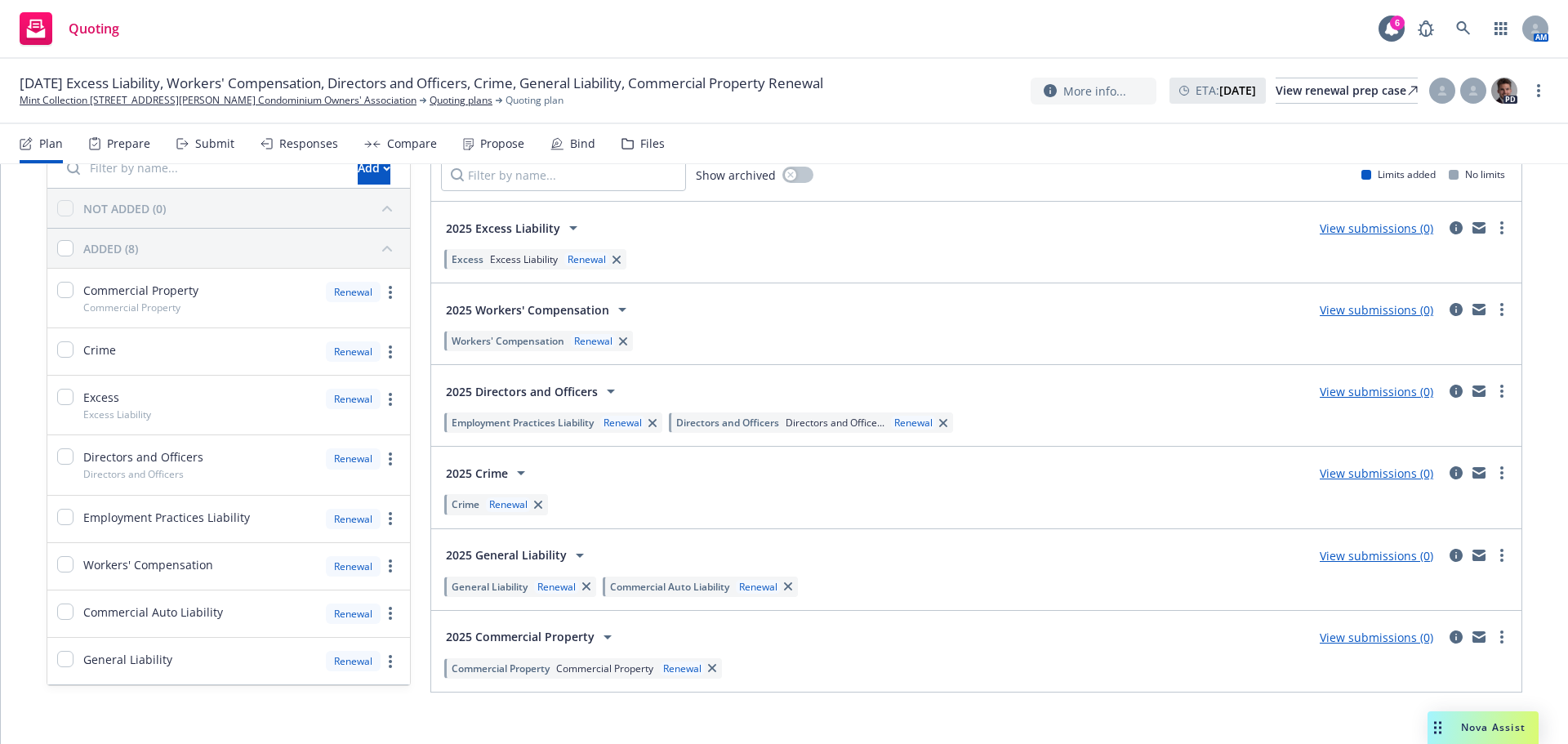
scroll to position [106, 0]
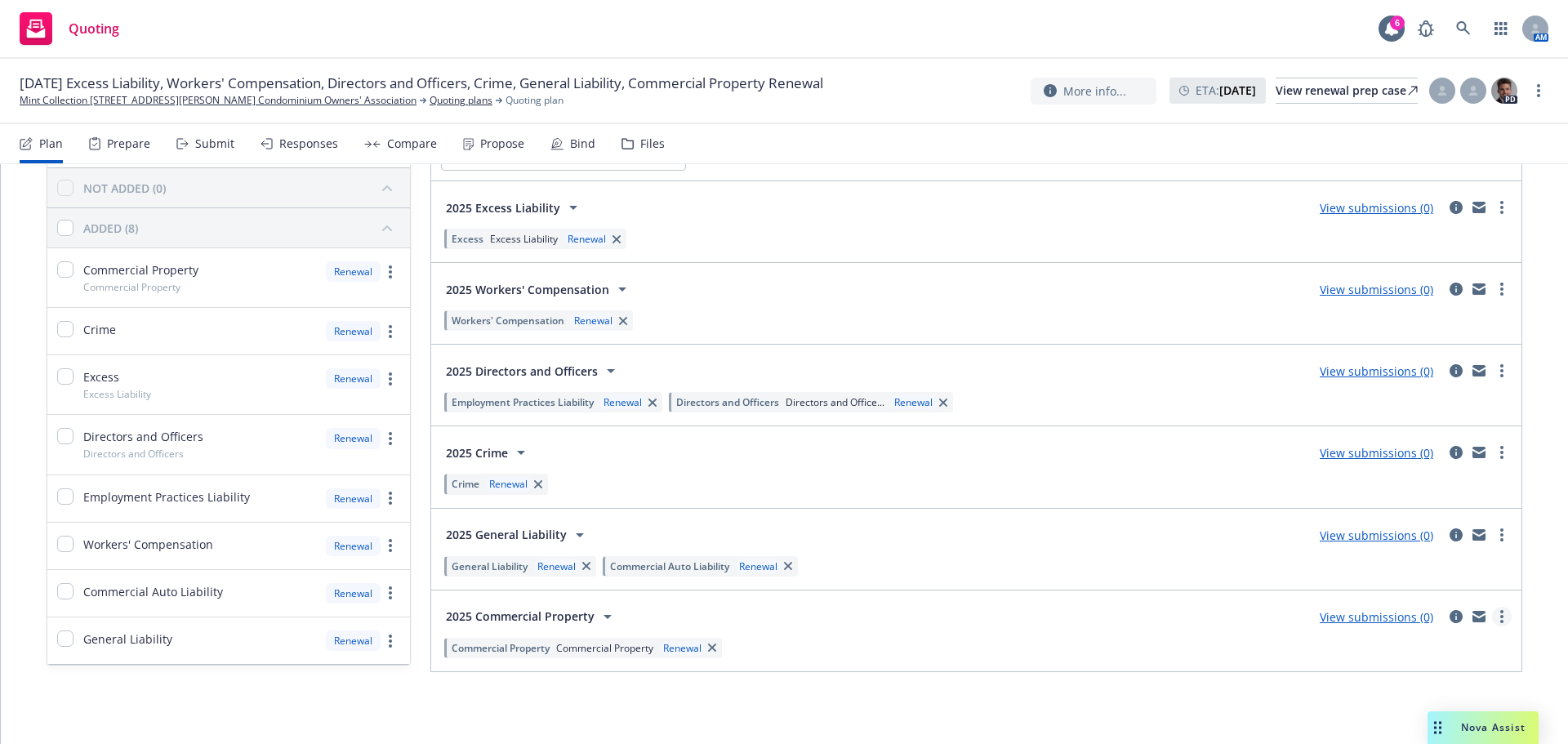
click at [1497, 620] on link "more" at bounding box center [1502, 617] width 20 height 20
click at [972, 349] on div "2025 Directors and Officers View submissions (0) Employment Practices Liability…" at bounding box center [976, 385] width 1090 height 81
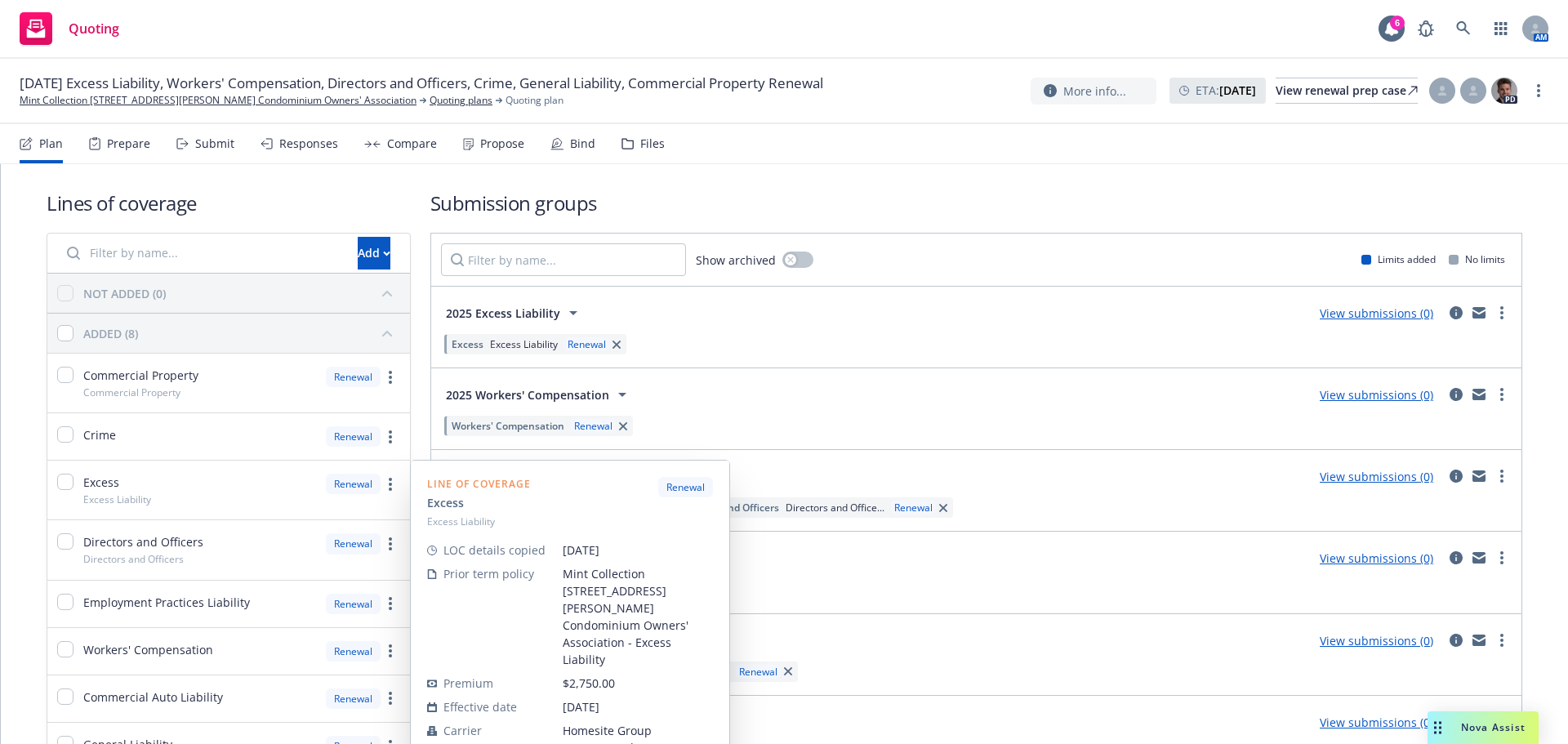
scroll to position [0, 0]
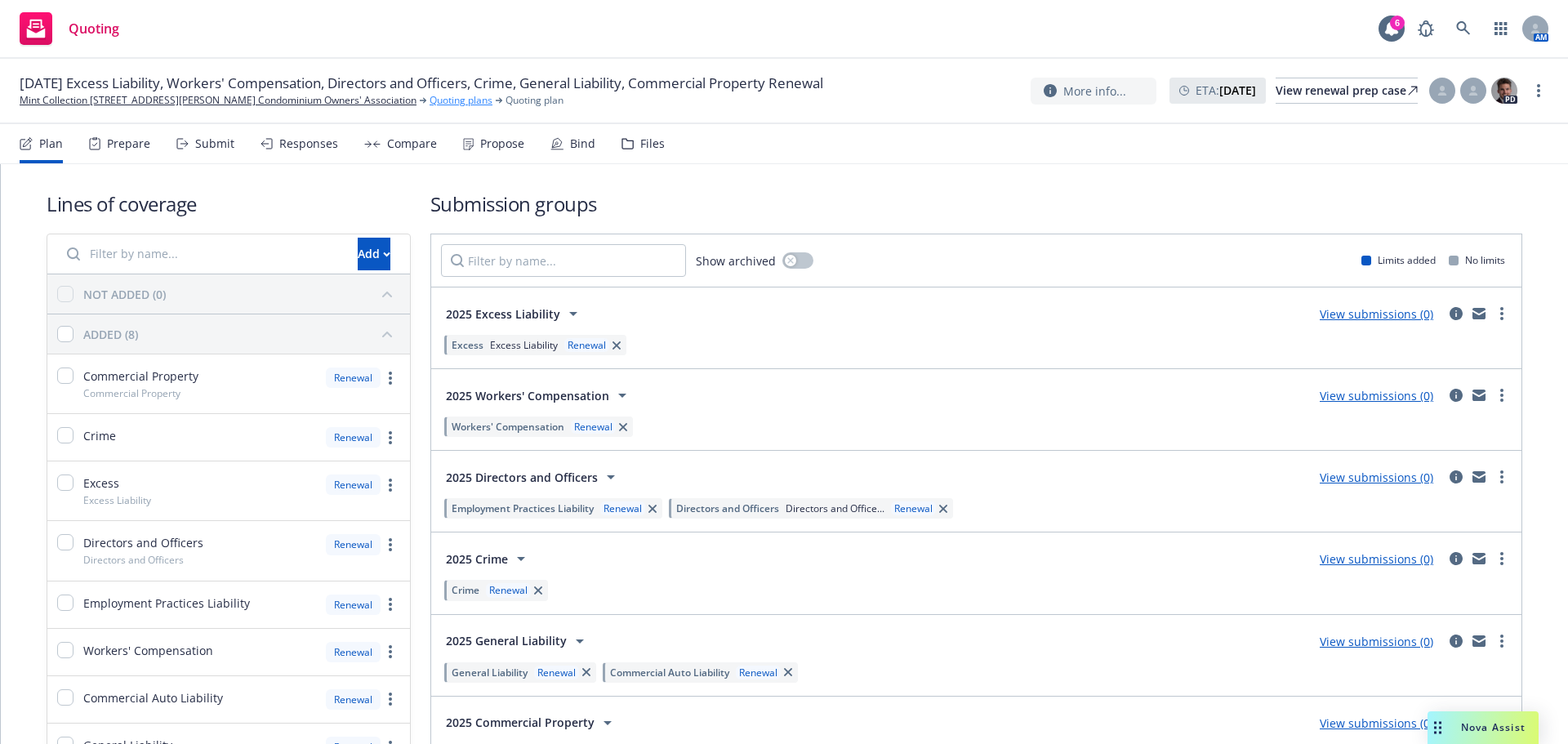
drag, startPoint x: 379, startPoint y: 101, endPoint x: 386, endPoint y: 96, distance: 8.6
click at [429, 101] on link "Quoting plans" at bounding box center [461, 101] width 63 height 15
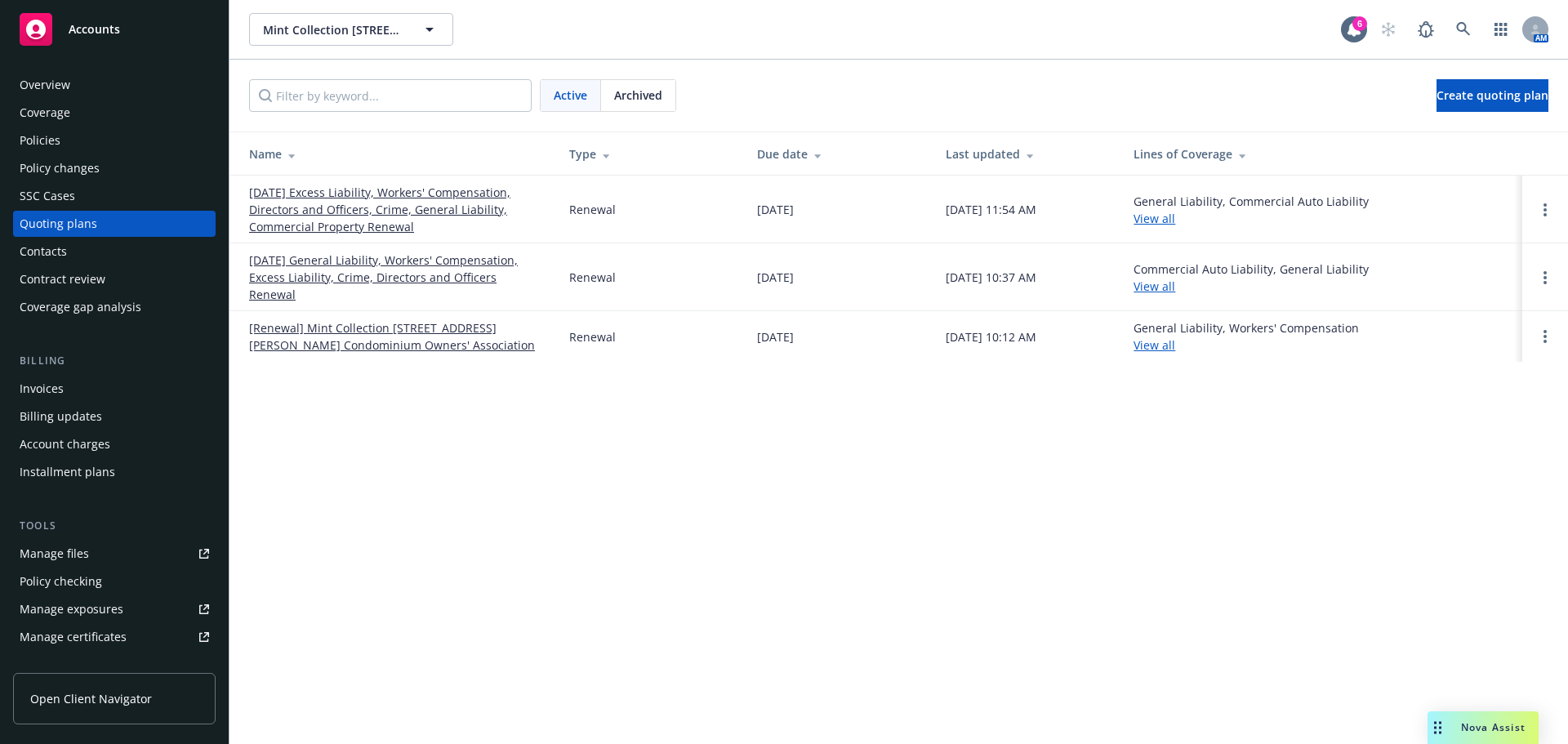
click at [347, 211] on link "[DATE] Excess Liability, Workers' Compensation, Directors and Officers, Crime, …" at bounding box center [396, 209] width 294 height 51
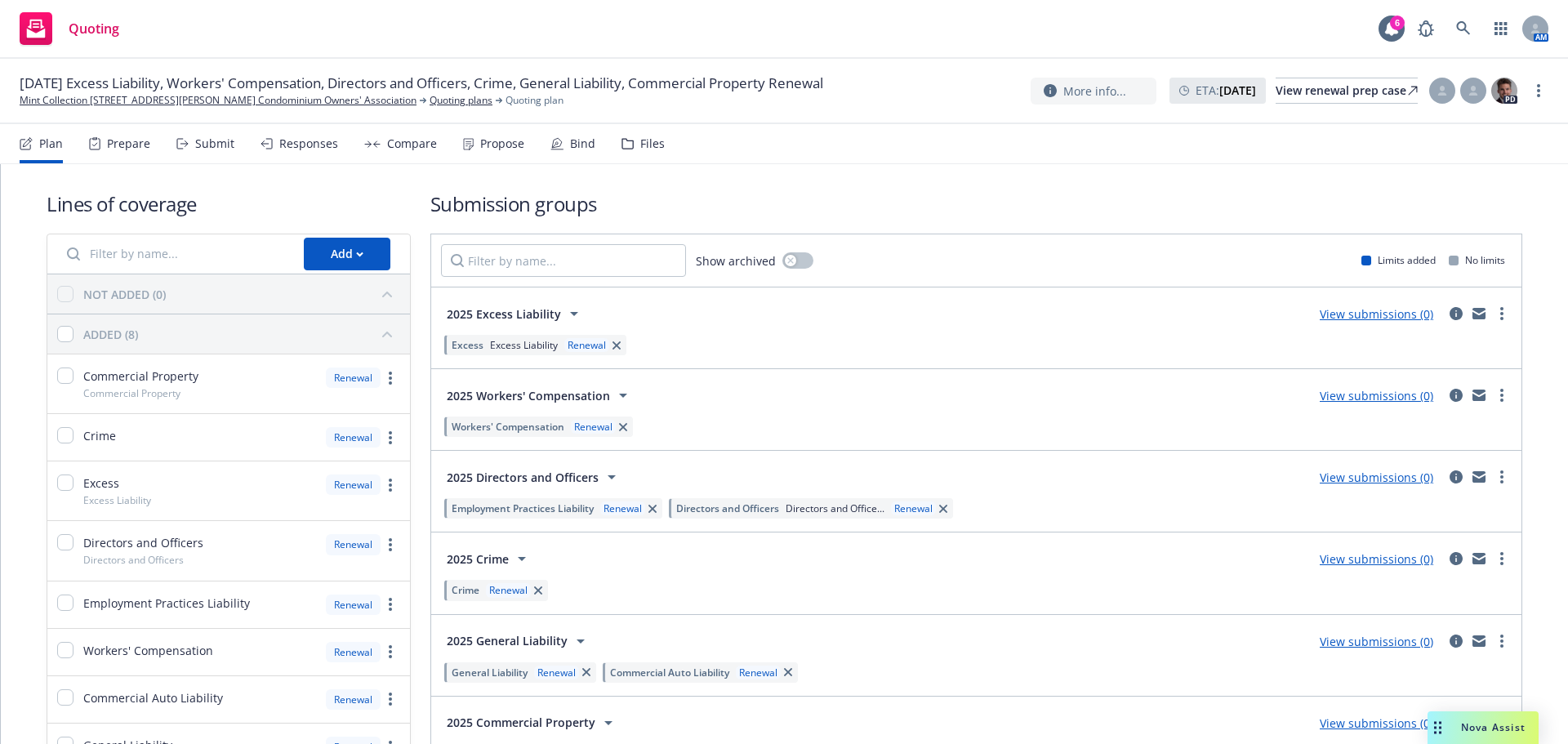
scroll to position [106, 0]
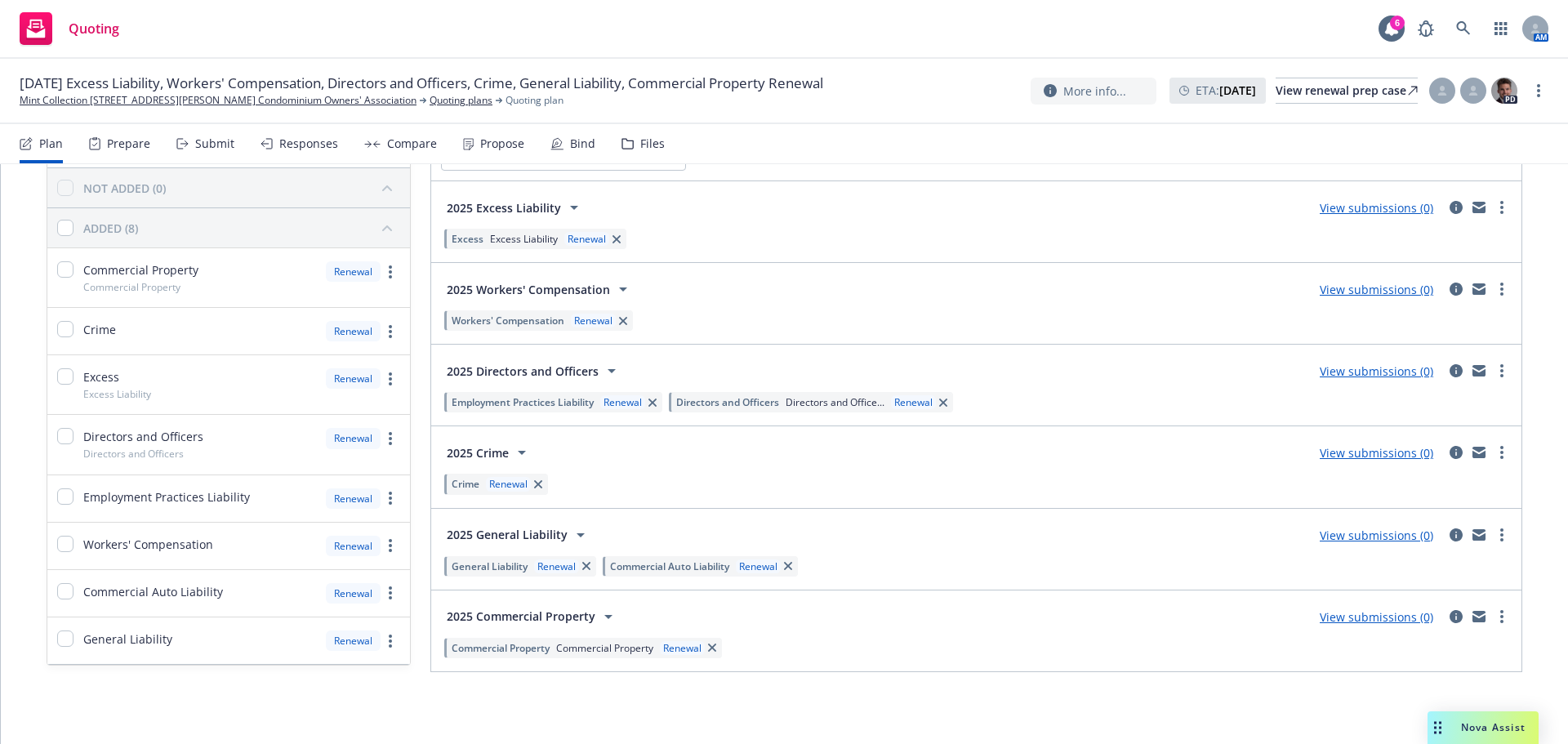
click at [878, 28] on div "Quoting 6 AM" at bounding box center [784, 29] width 1568 height 58
click at [1350, 622] on link "View submissions (0)" at bounding box center [1377, 617] width 114 height 16
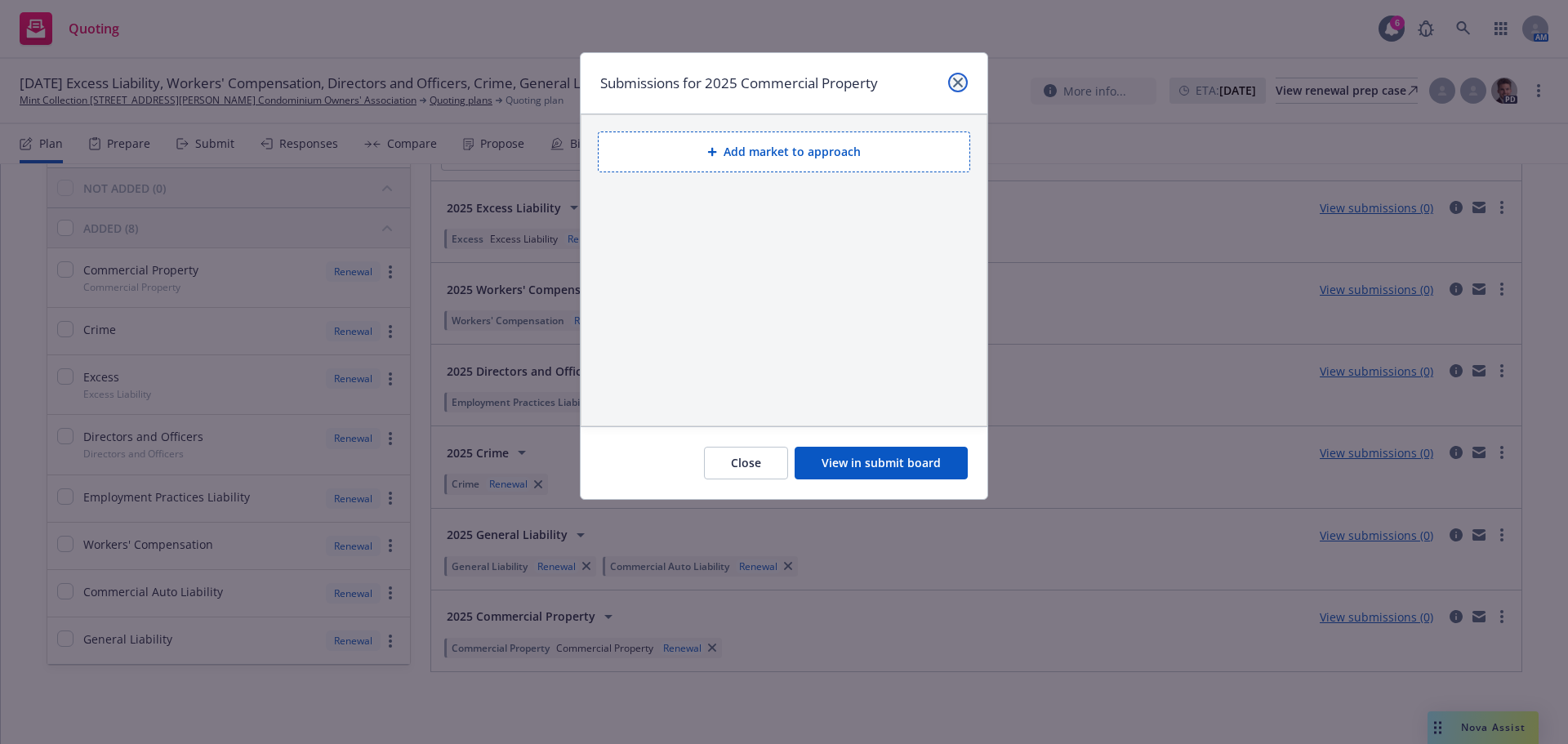
click at [959, 78] on icon "close" at bounding box center [958, 82] width 10 height 10
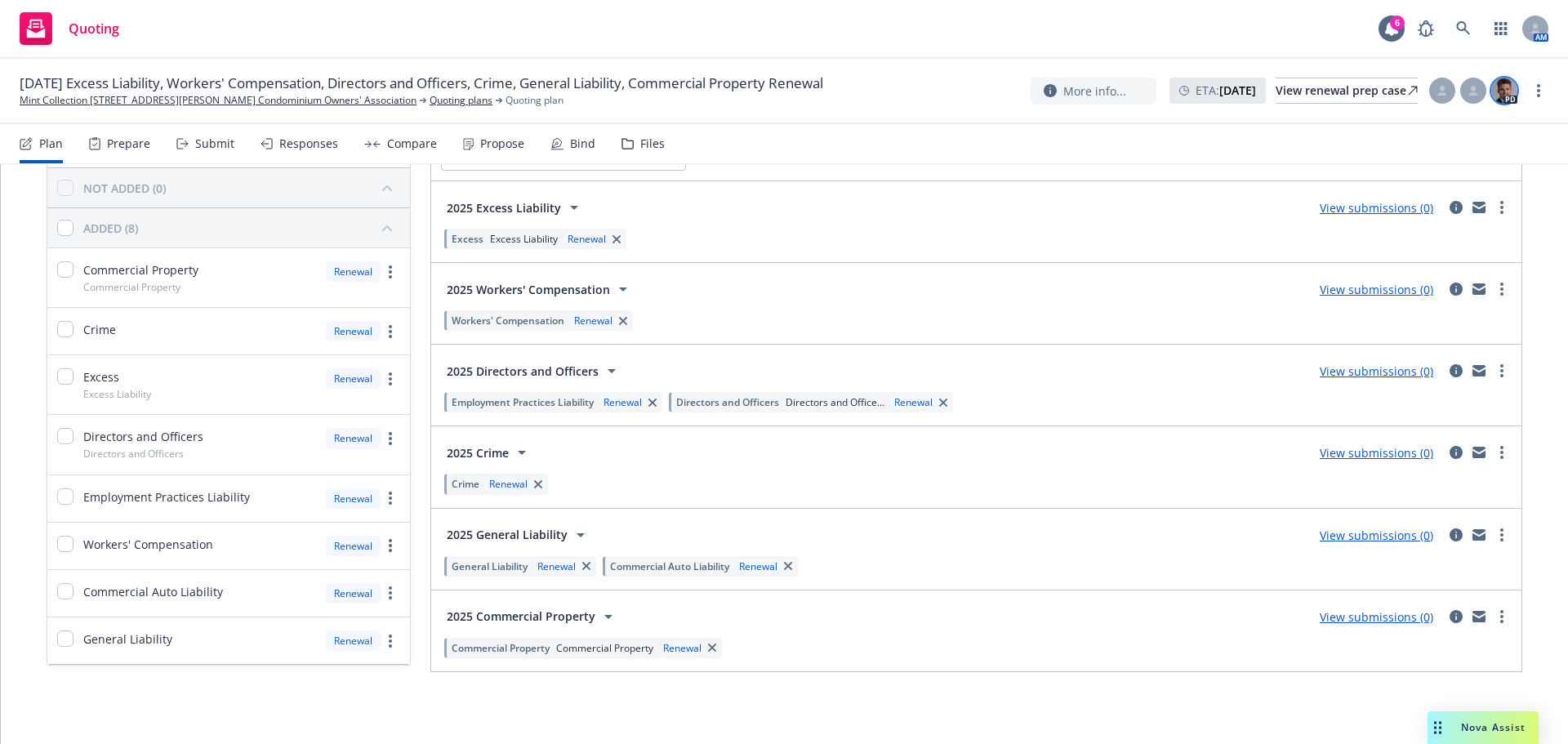
click at [1501, 96] on img at bounding box center [1505, 91] width 26 height 26
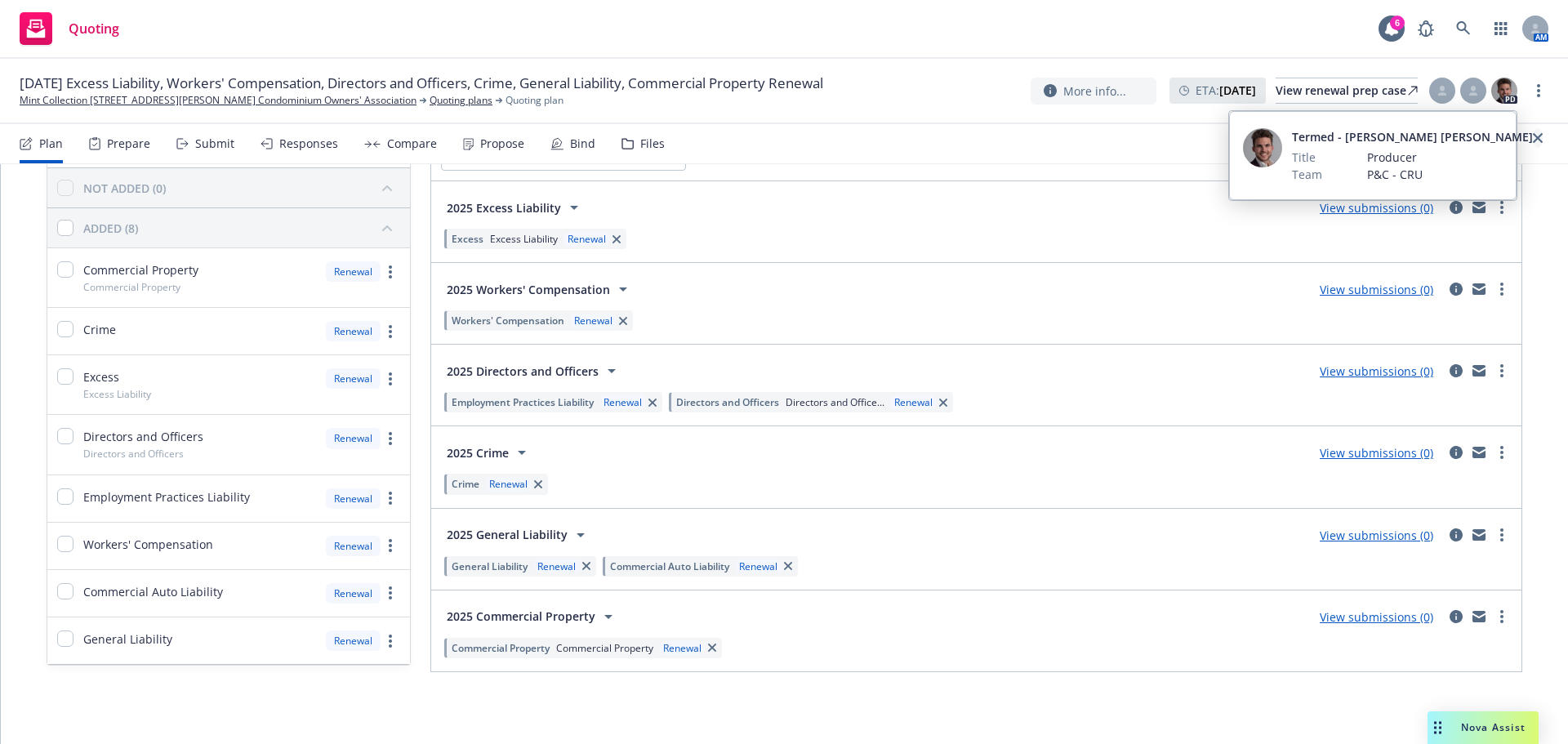
click at [1533, 137] on icon "close" at bounding box center [1538, 138] width 10 height 10
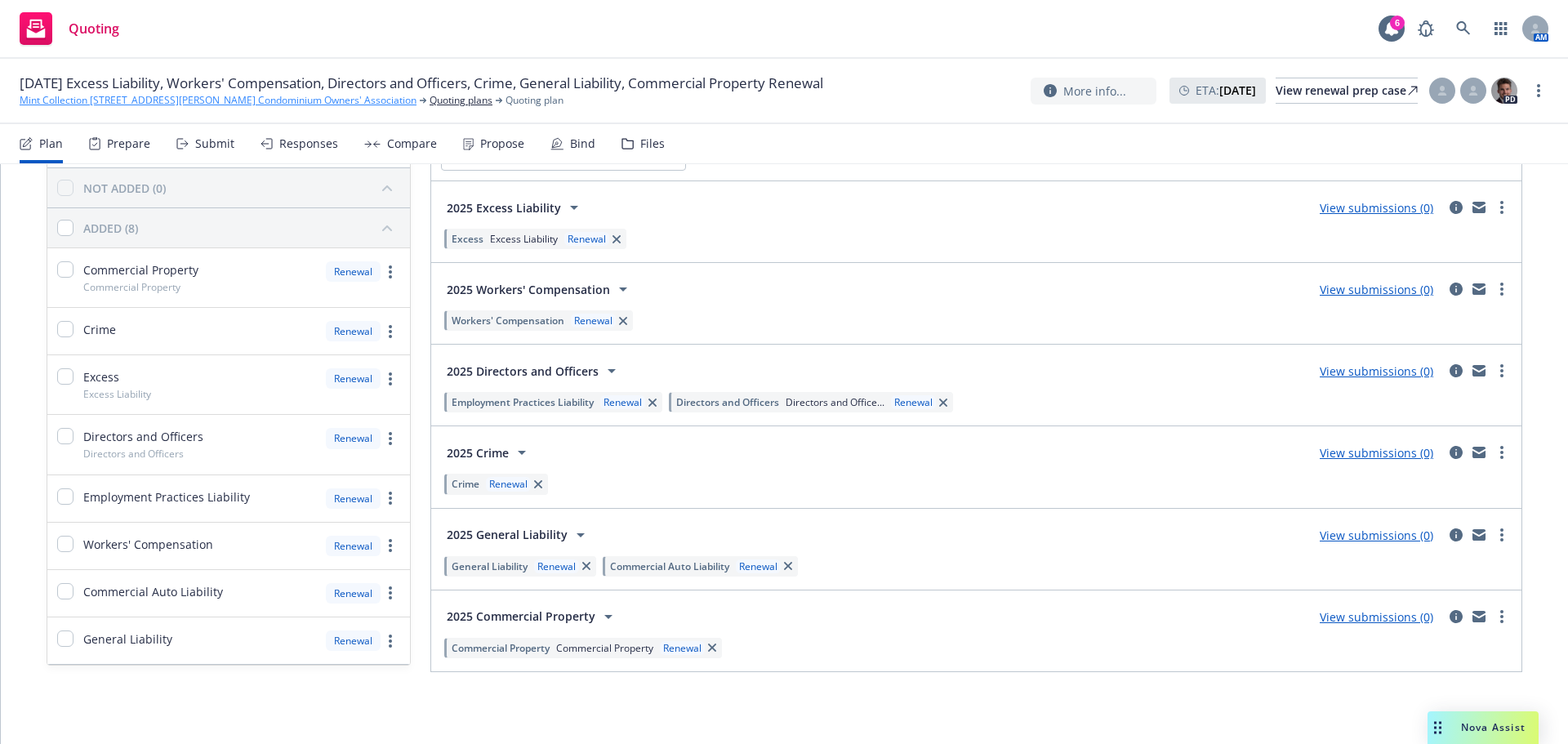
click at [324, 103] on link "Mint Collection [STREET_ADDRESS][PERSON_NAME] Condominium Owners' Association" at bounding box center [218, 101] width 397 height 15
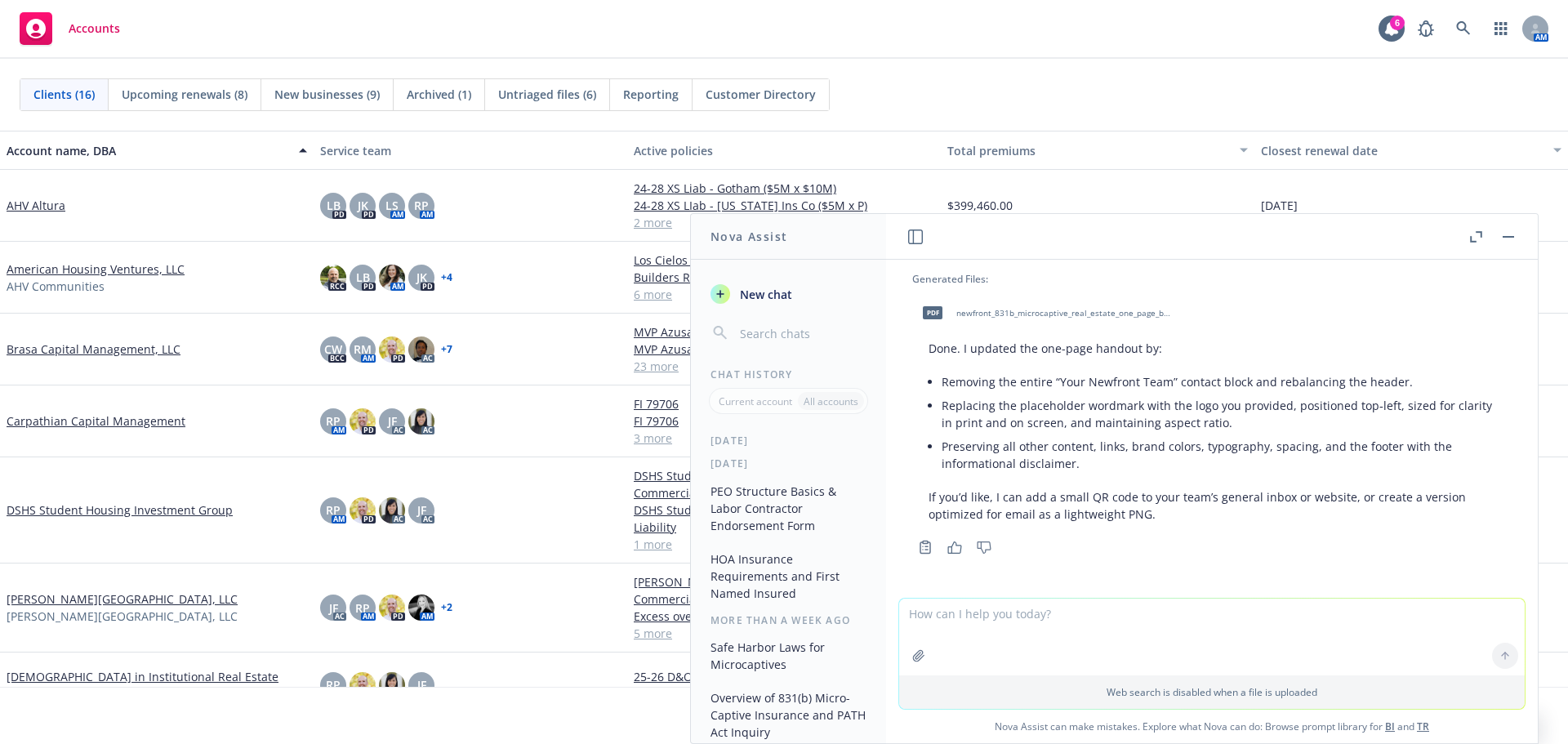
scroll to position [163, 0]
click at [765, 585] on button "HOA Insurance Requirements and First Named Insured" at bounding box center [789, 566] width 169 height 61
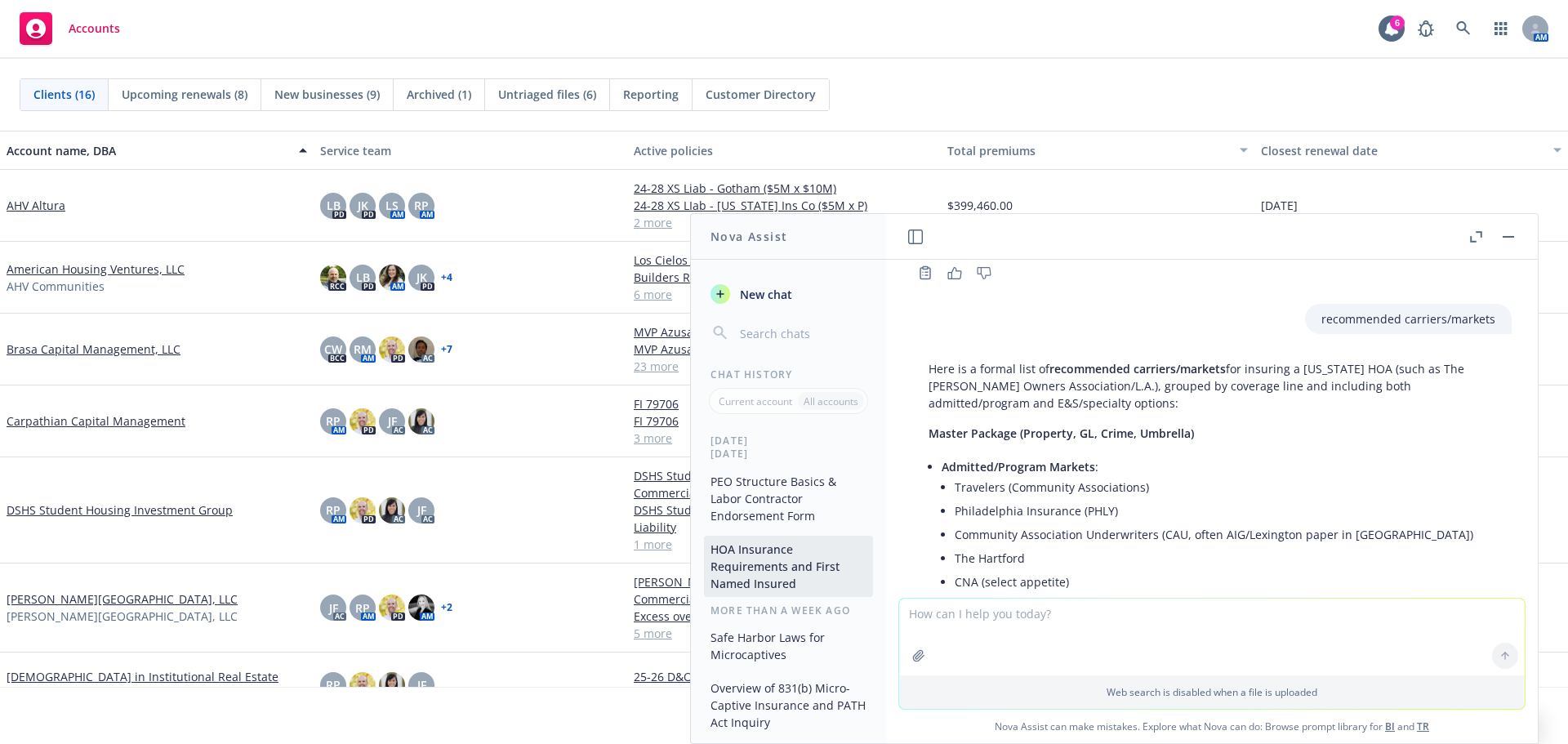
scroll to position [1990, 0]
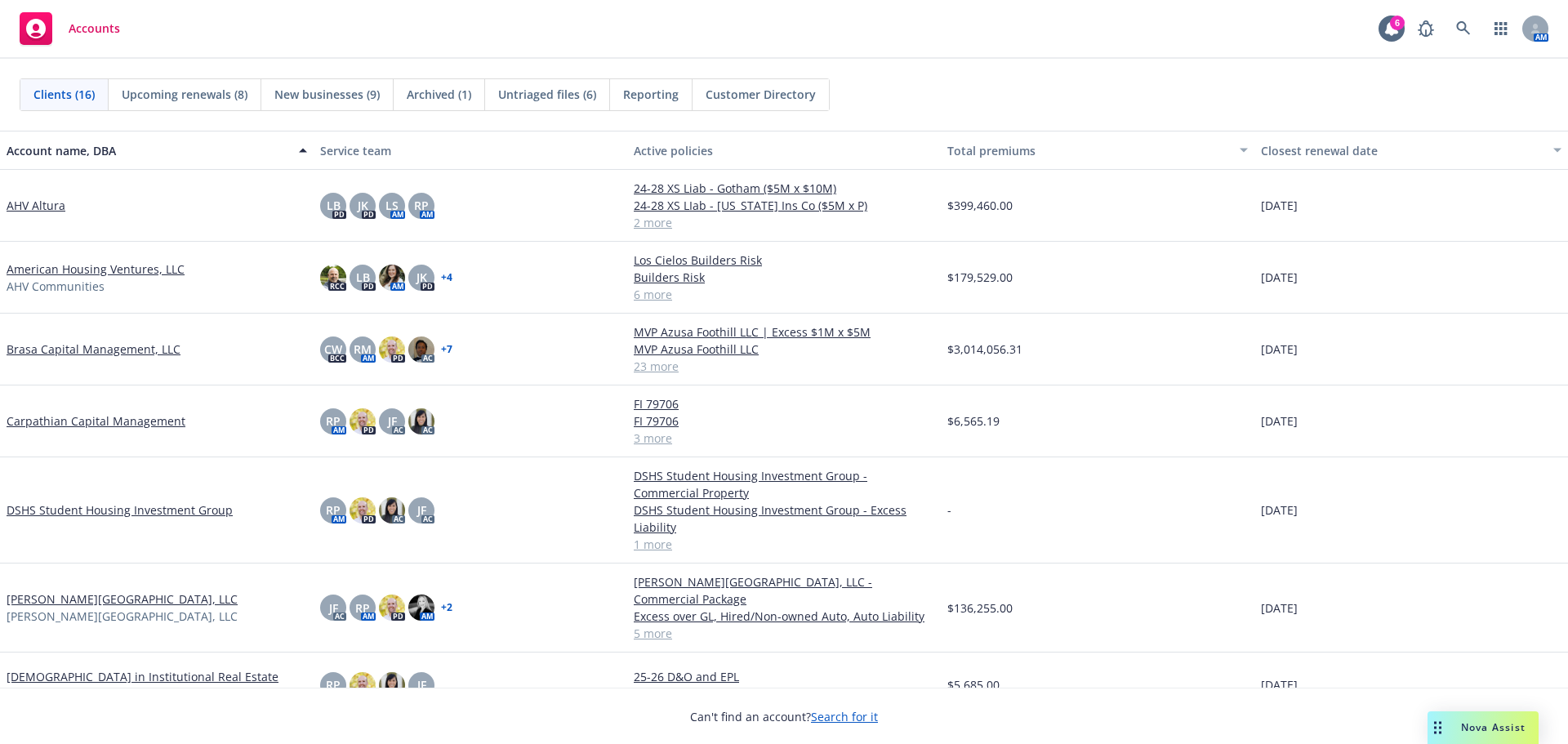
click at [1458, 721] on div "Nova Assist" at bounding box center [1494, 727] width 91 height 14
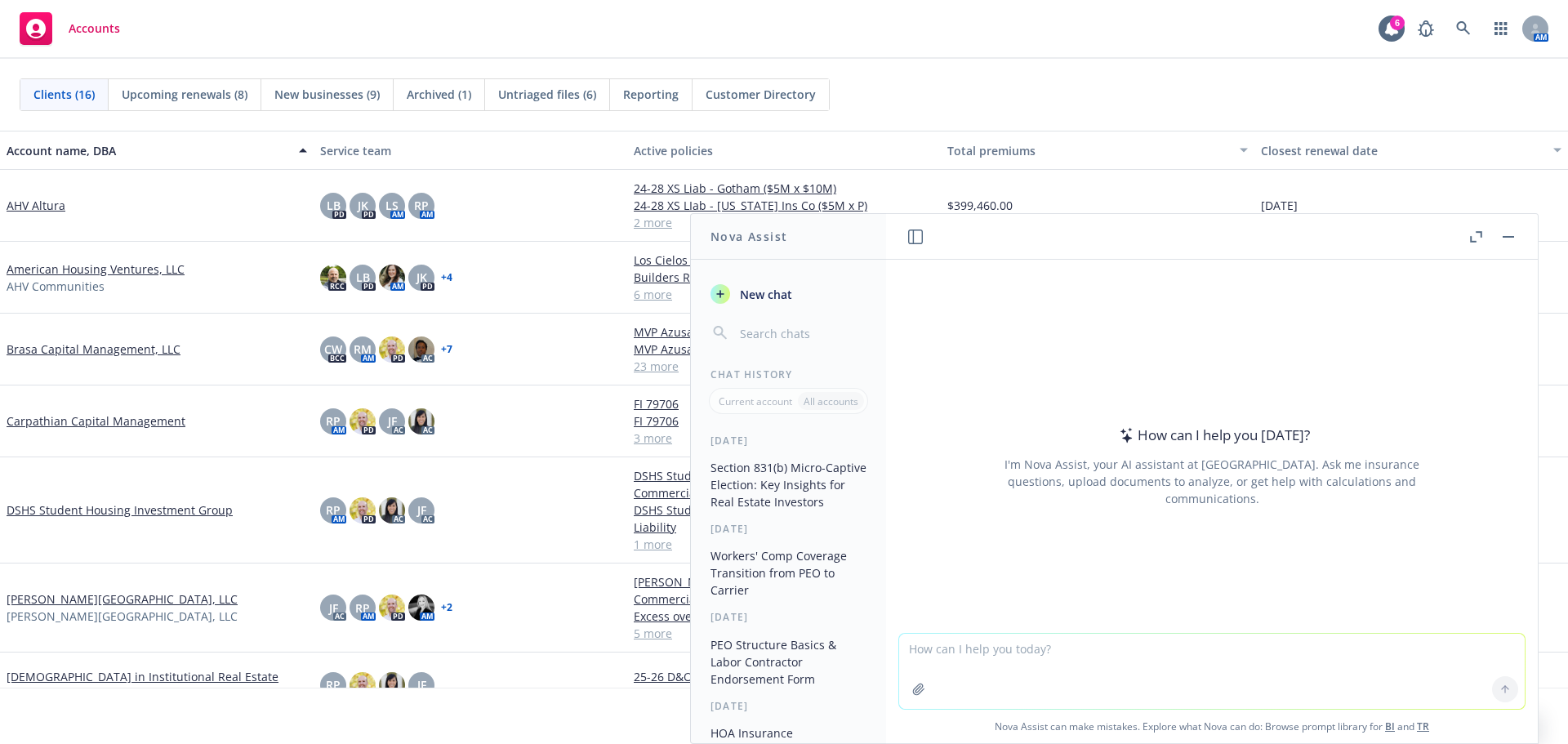
click at [770, 507] on button "Section 831(b) Micro-Captive Election: Key Insights for Real Estate Investors" at bounding box center [789, 484] width 169 height 61
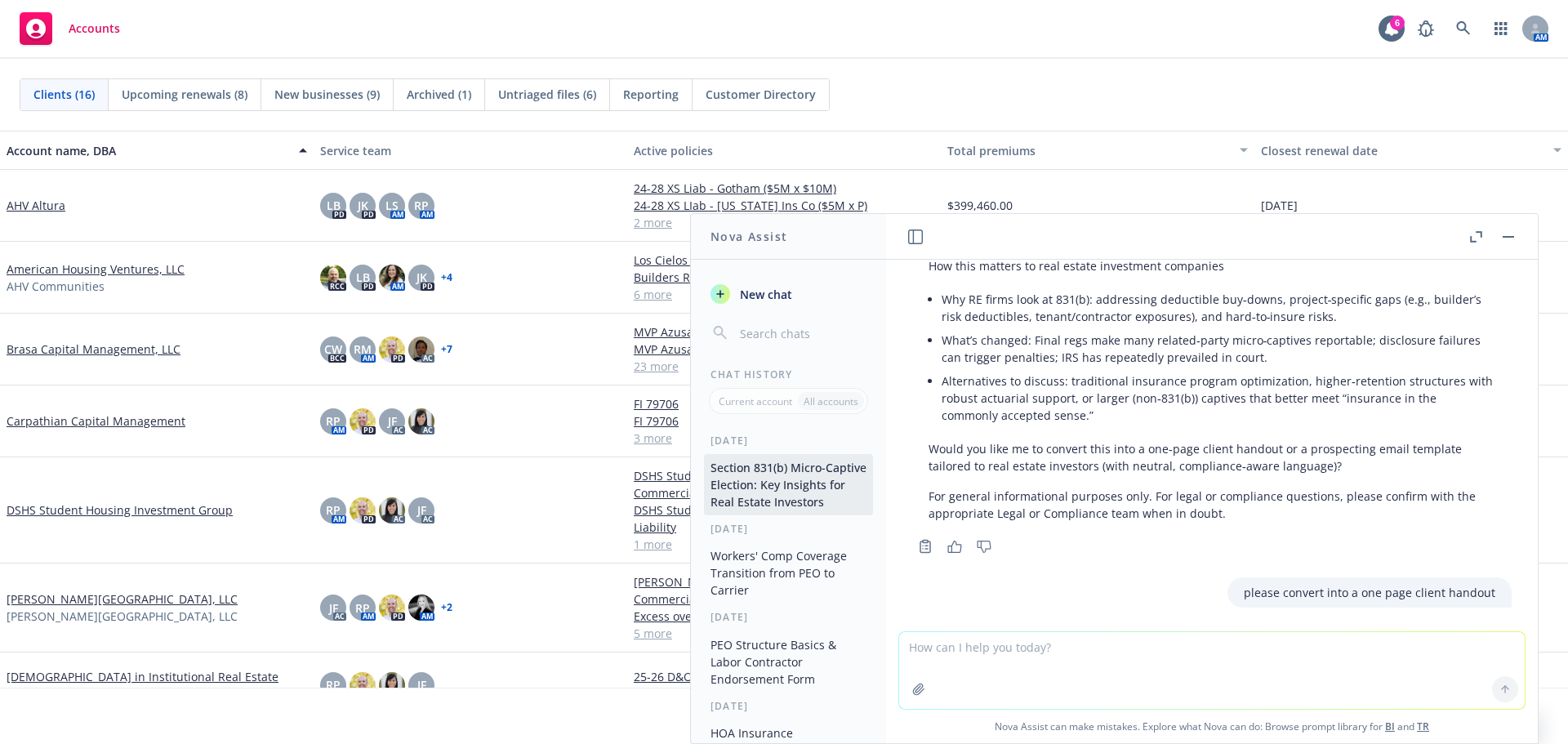
scroll to position [869, 0]
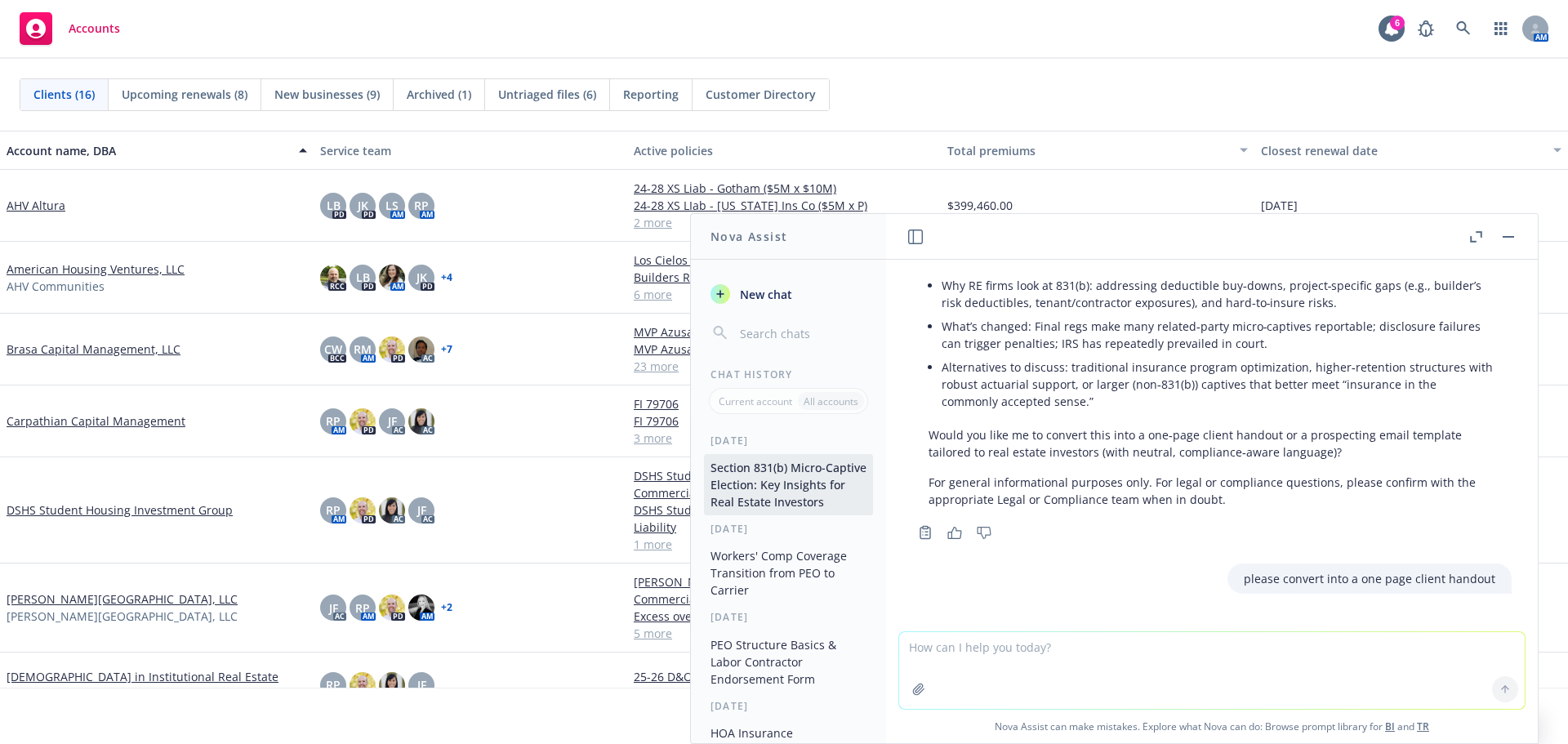
click at [1156, 658] on textarea at bounding box center [1211, 670] width 625 height 77
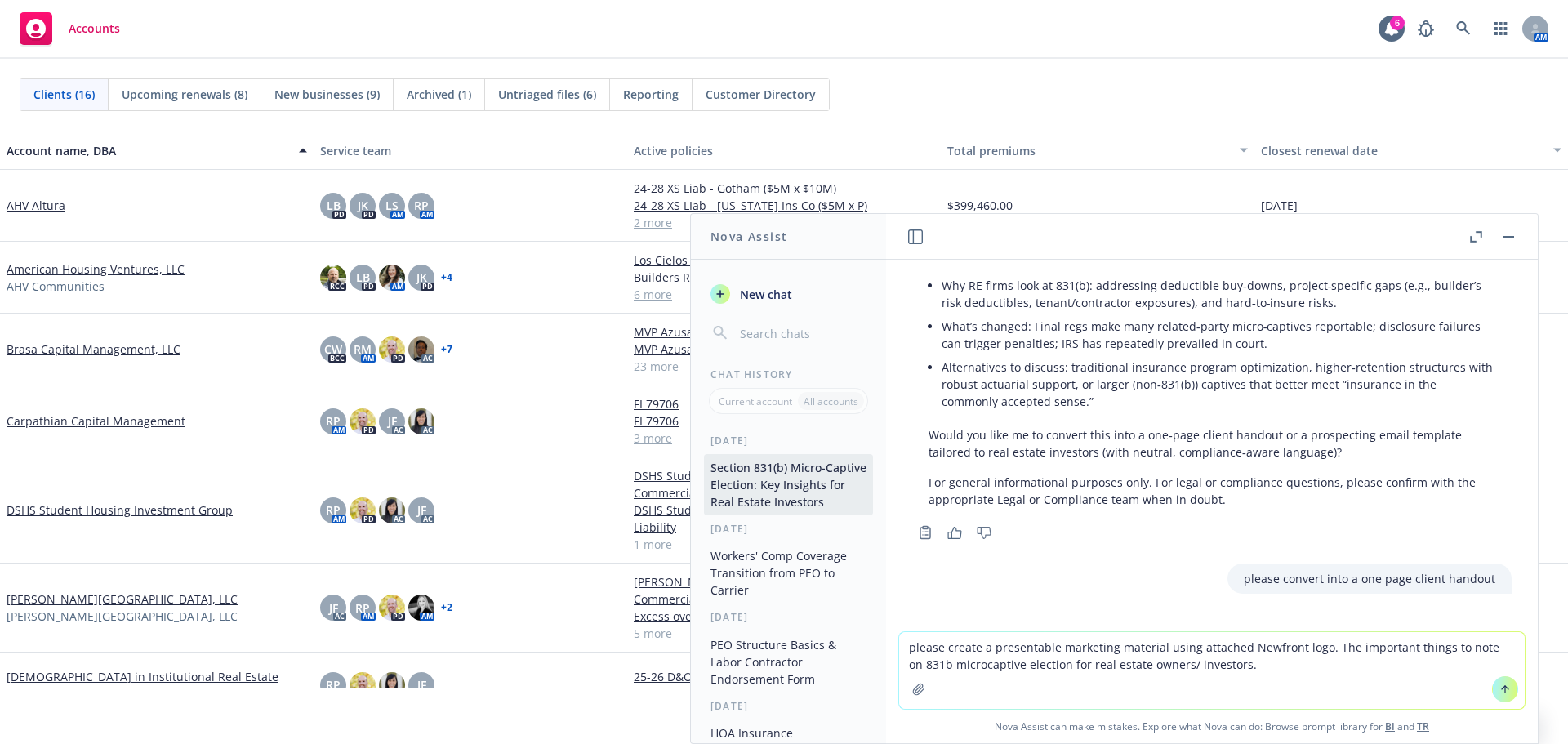
type textarea "please create a presentable marketing material using attached Newfront logo. Th…"
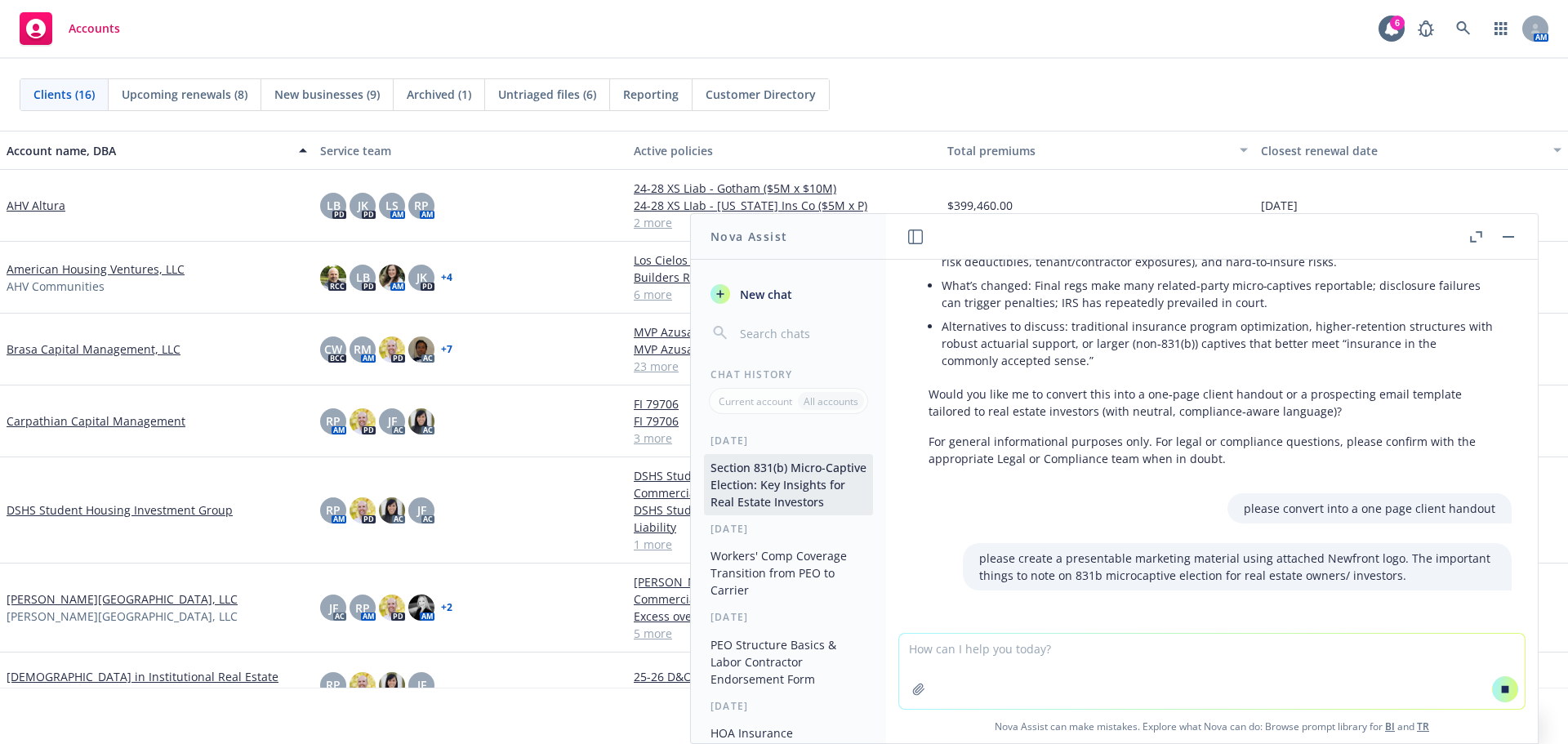
scroll to position [951, 0]
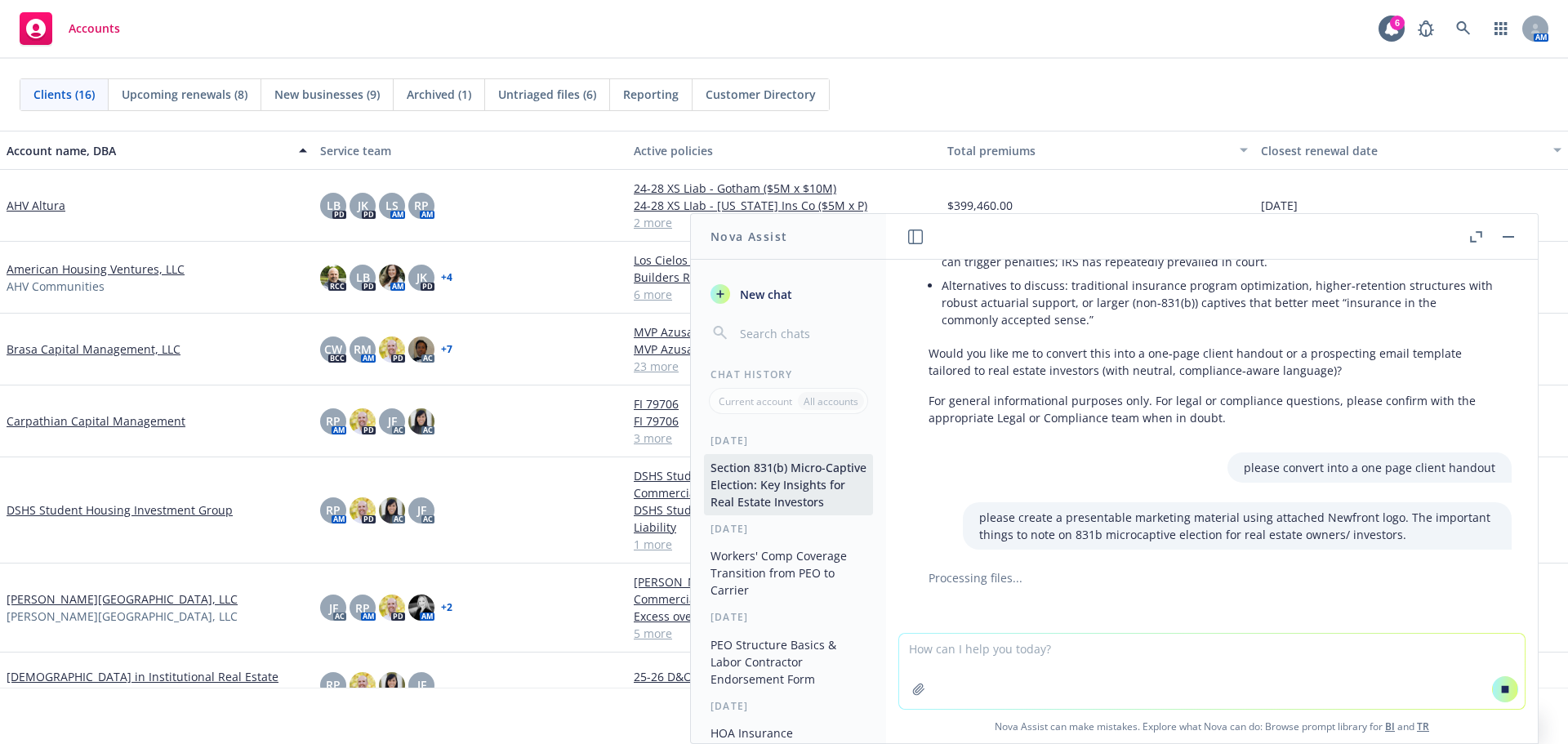
click at [1070, 662] on textarea at bounding box center [1211, 671] width 625 height 75
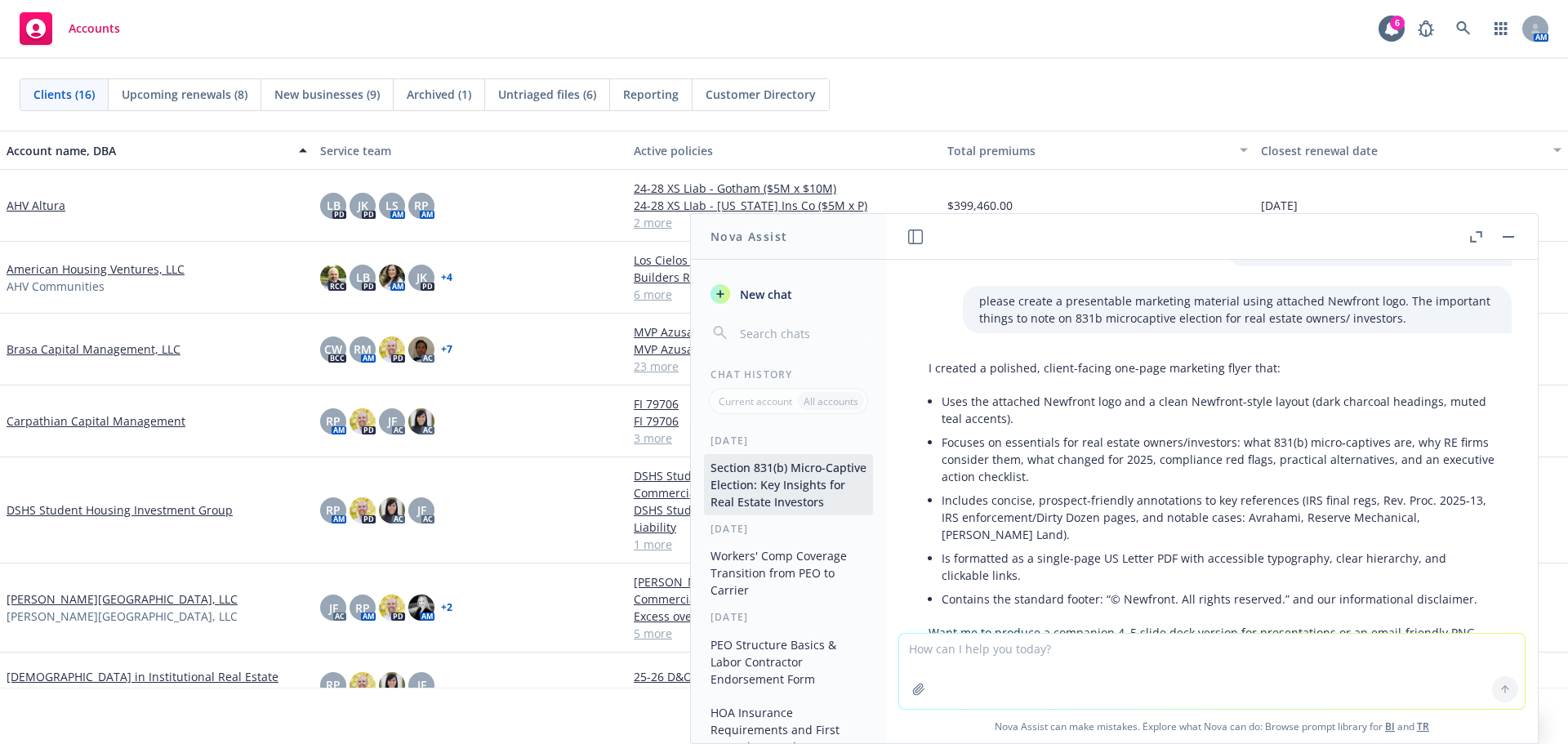
scroll to position [1215, 0]
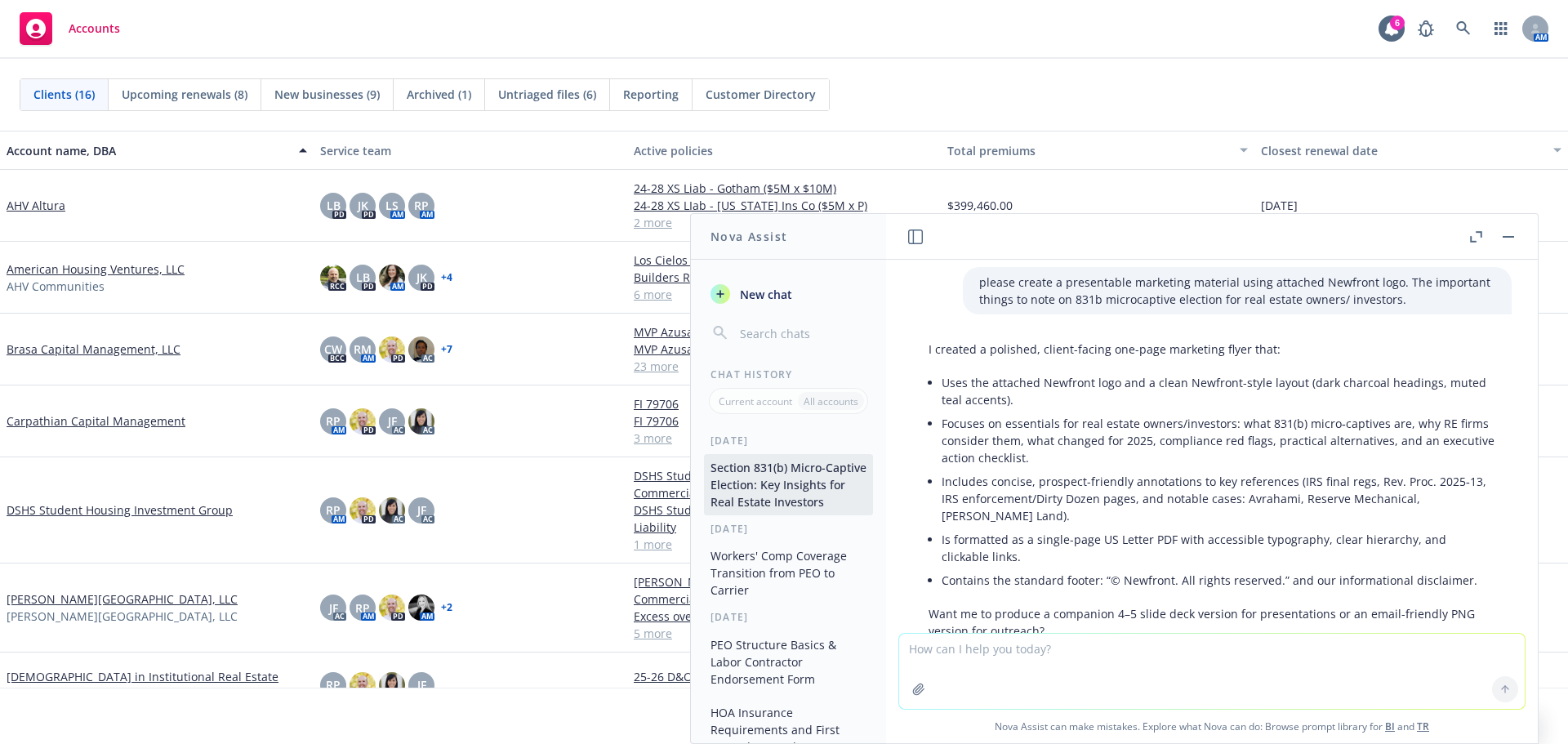
click at [1065, 453] on li "Focuses on essentials for real estate owners/investors: what 831(b) micro‑capti…" at bounding box center [1219, 441] width 554 height 58
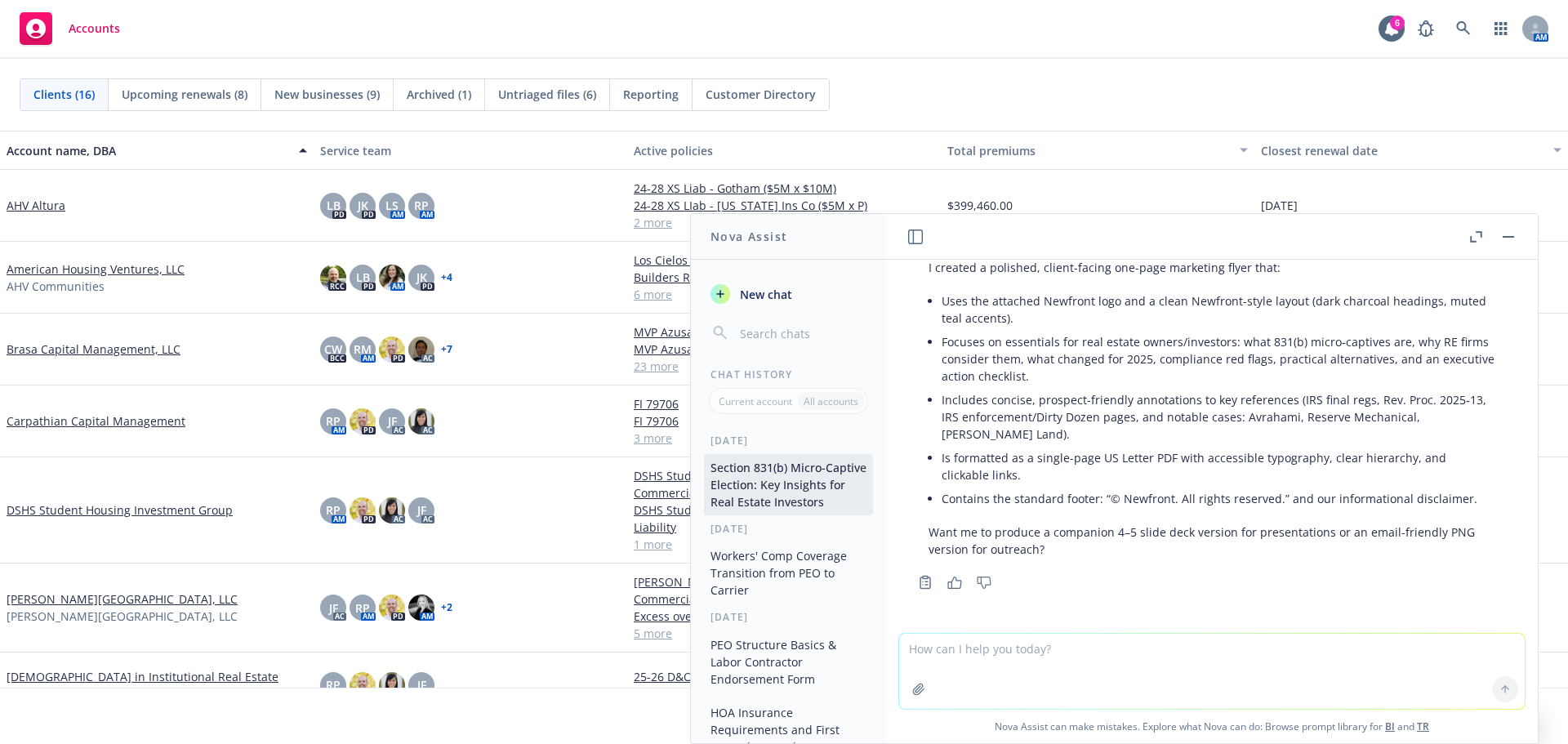
click at [1153, 676] on textarea at bounding box center [1211, 671] width 625 height 75
type textarea "a pdf document using attached Newfront logo"
click at [1191, 655] on textarea "a pdf document using attached Newfront logo" at bounding box center [1211, 670] width 625 height 77
paste textarea
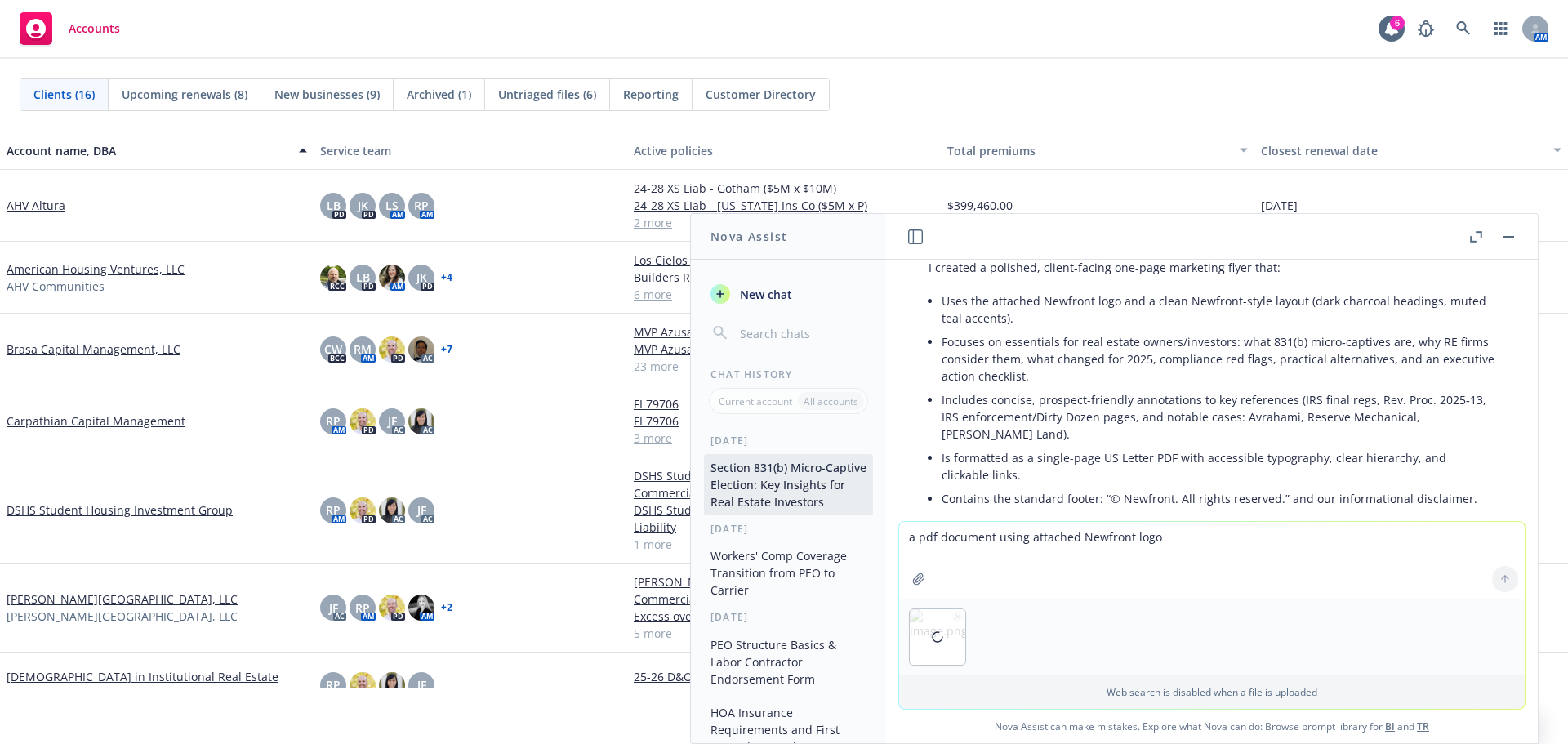
click at [1306, 569] on textarea "a pdf document using attached Newfront logo" at bounding box center [1211, 559] width 625 height 77
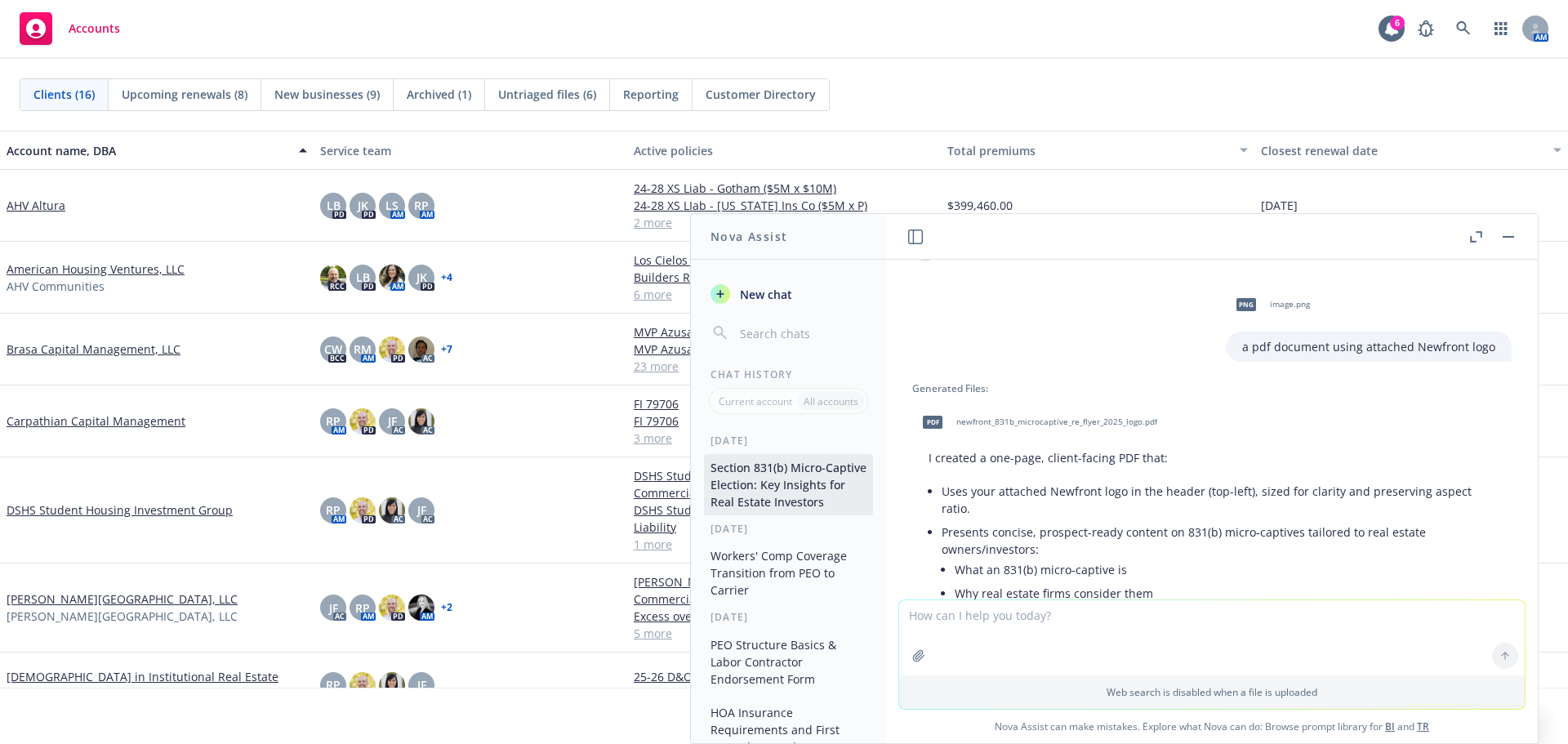
scroll to position [1610, 0]
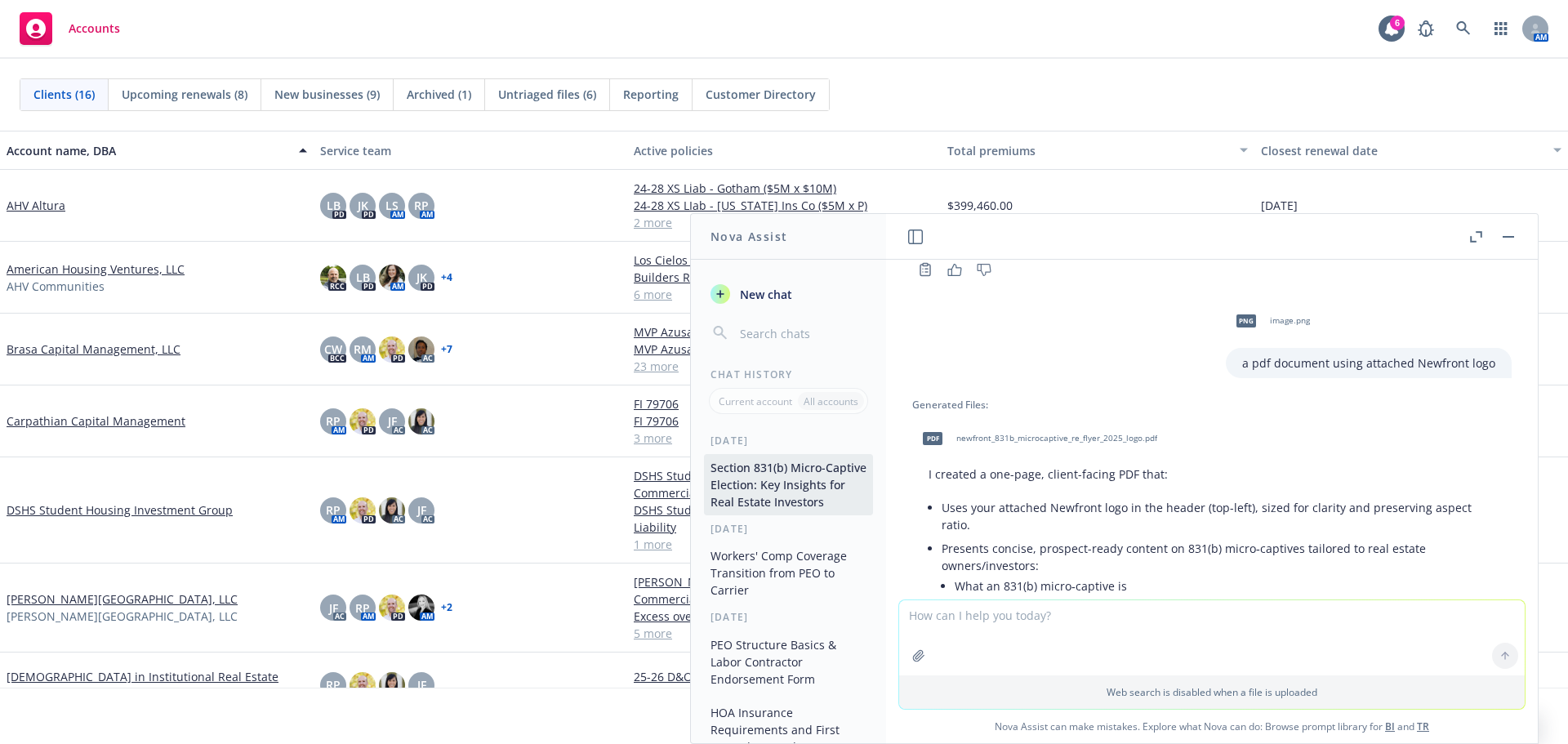
click at [1046, 438] on span "newfront_831b_microcaptive_re_flyer_2025_logo.pdf" at bounding box center [1057, 438] width 201 height 11
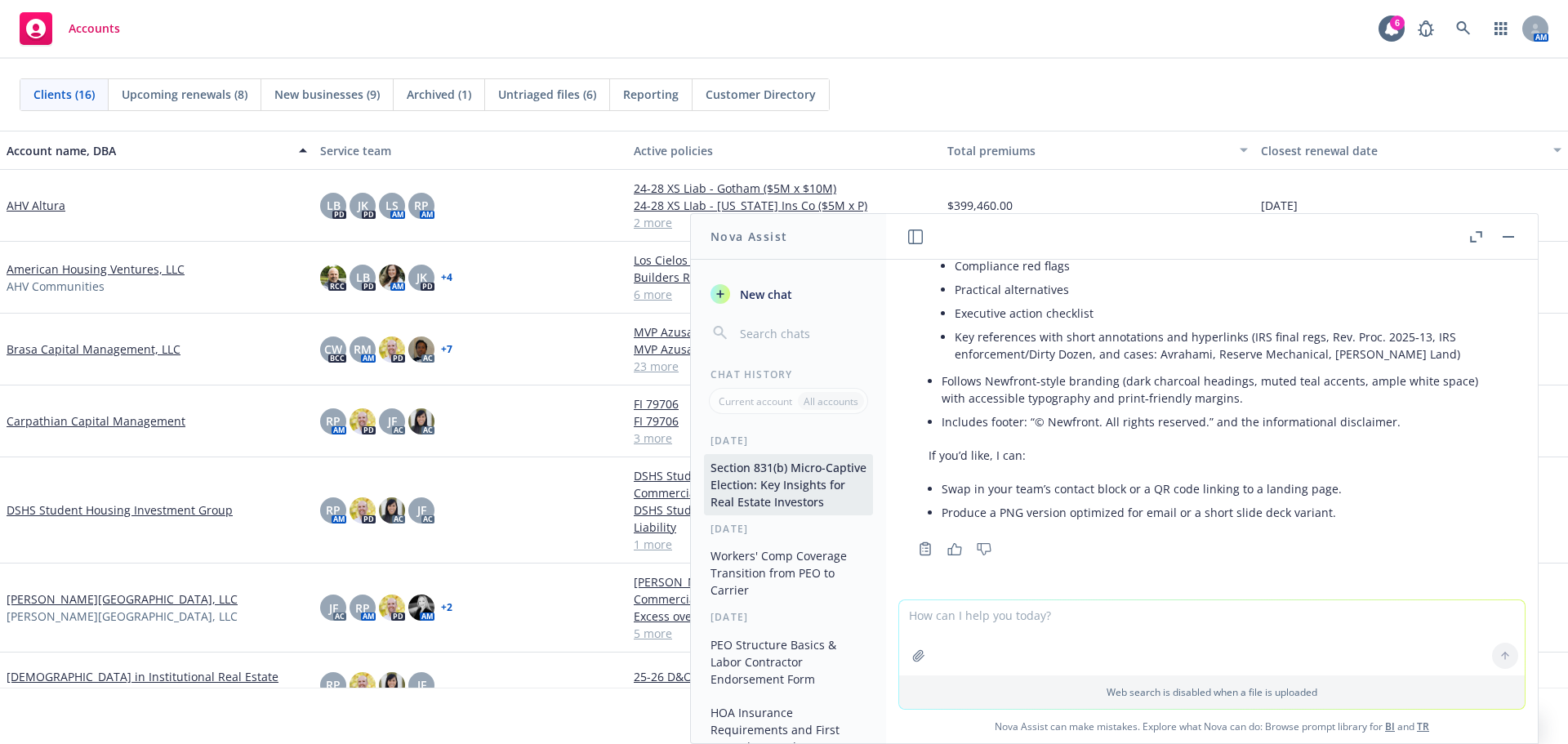
click at [1016, 616] on textarea at bounding box center [1211, 638] width 625 height 75
type textarea "n"
type textarea "p"
paste textarea "2) Why real estate firms consider them Deductible buy‑downs (property, builder’…"
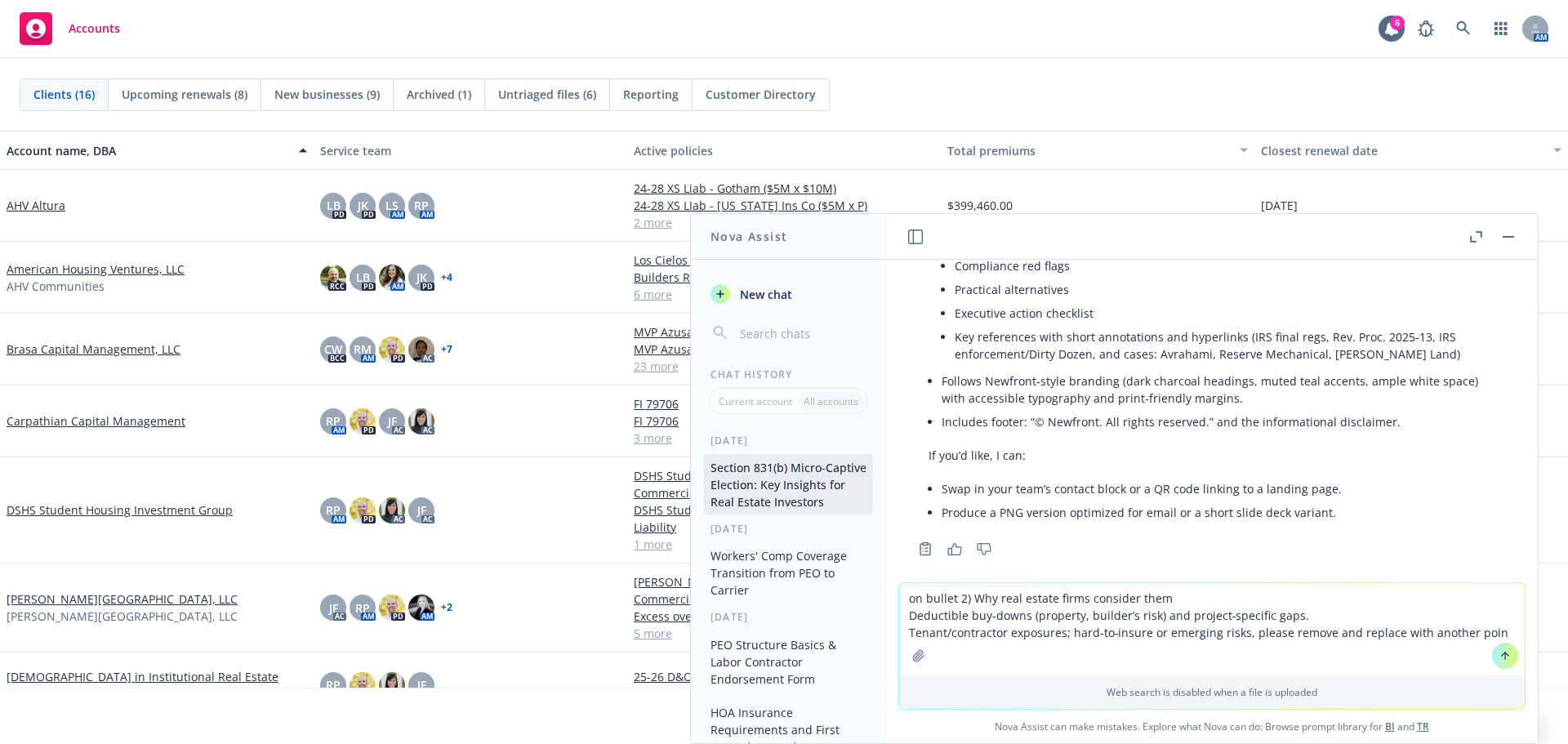
type textarea "on bullet 2) Why real estate firms consider them Deductible buy‑downs (property…"
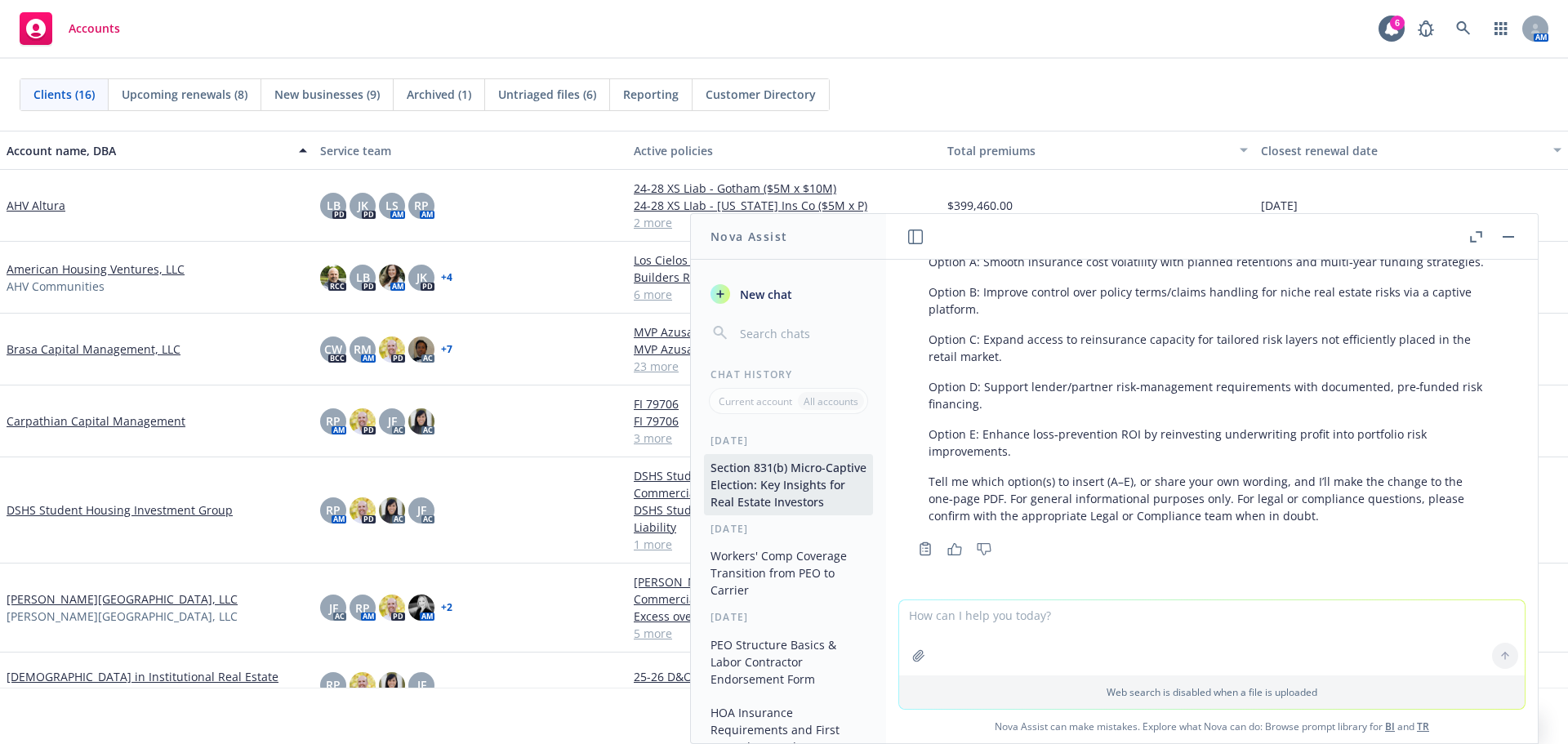
scroll to position [2401, 0]
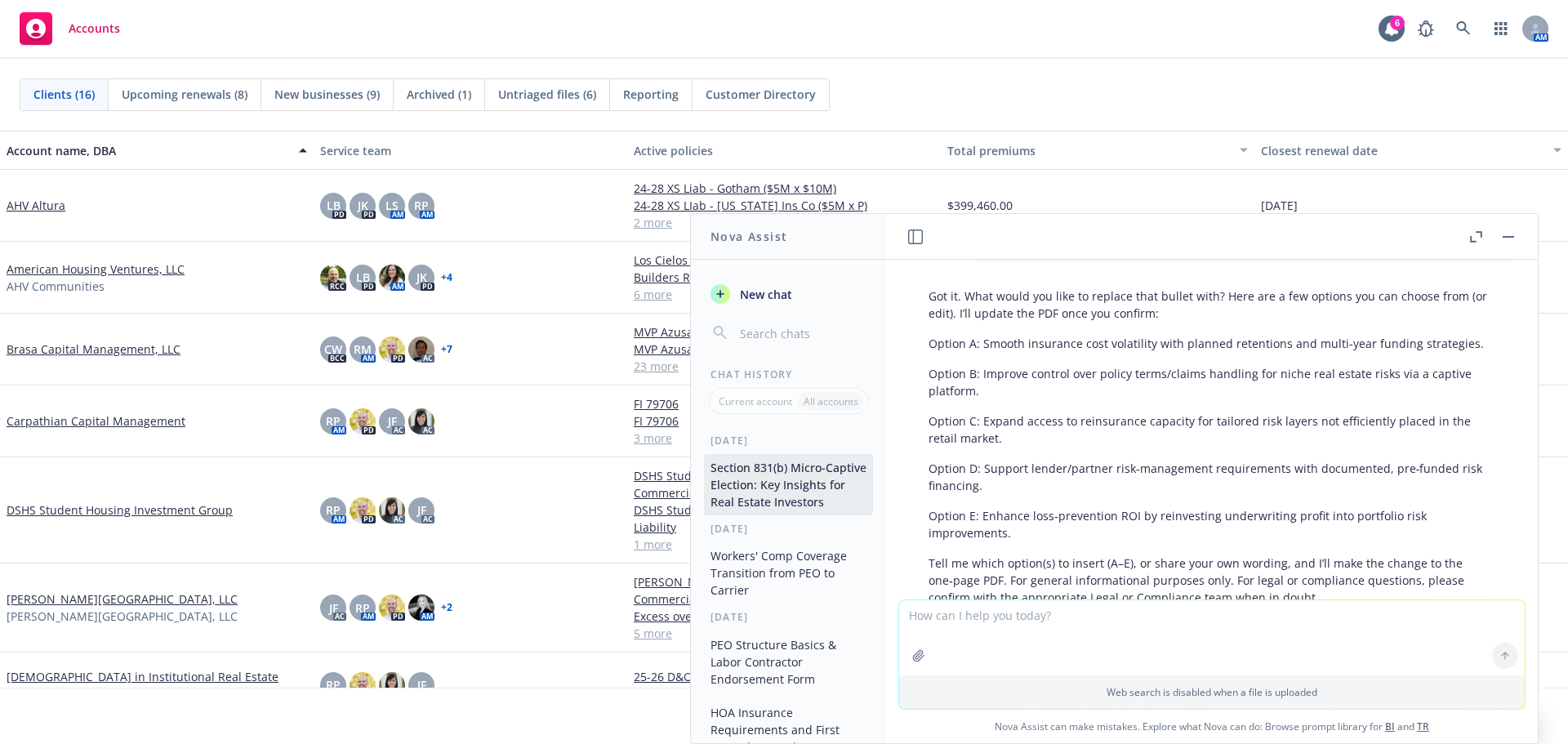
click at [1123, 360] on div "Got it. What would you like to replace that bullet with? Here are a few options…" at bounding box center [1212, 447] width 600 height 331
click at [1252, 307] on p "Got it. What would you like to replace that bullet with? Here are a few options…" at bounding box center [1212, 305] width 567 height 35
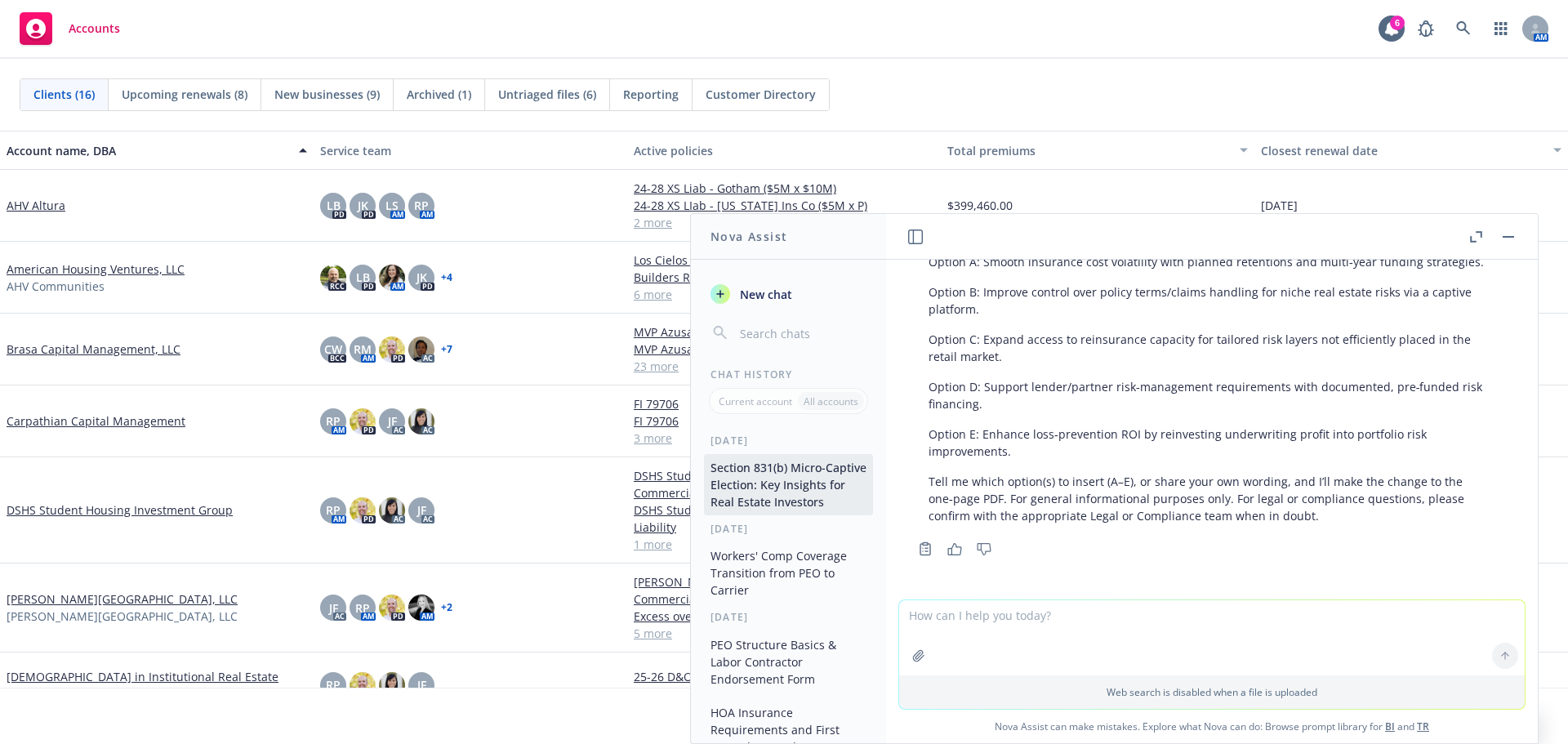
click at [1004, 642] on textarea at bounding box center [1211, 638] width 625 height 75
click at [1005, 642] on textarea at bounding box center [1211, 638] width 625 height 75
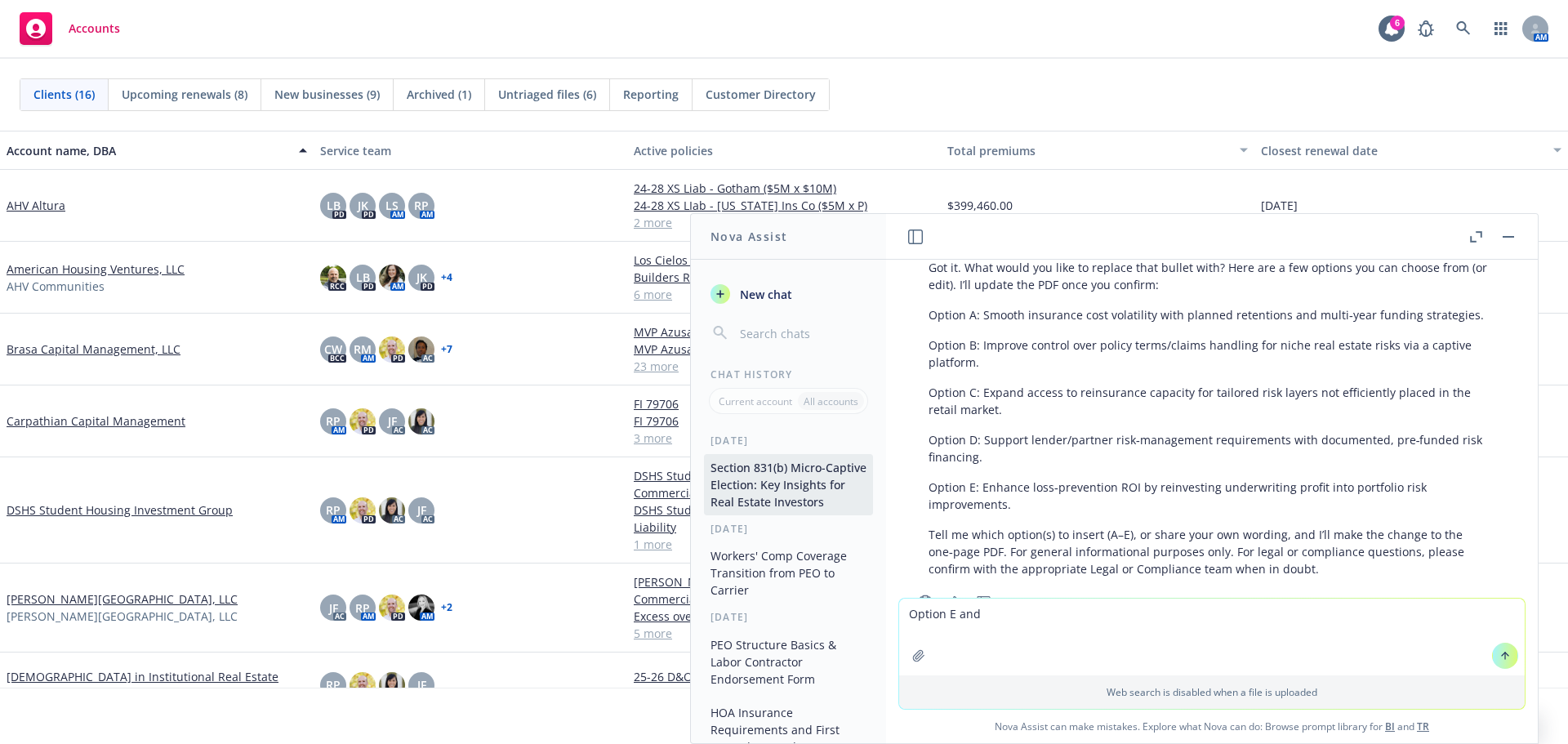
scroll to position [2401, 0]
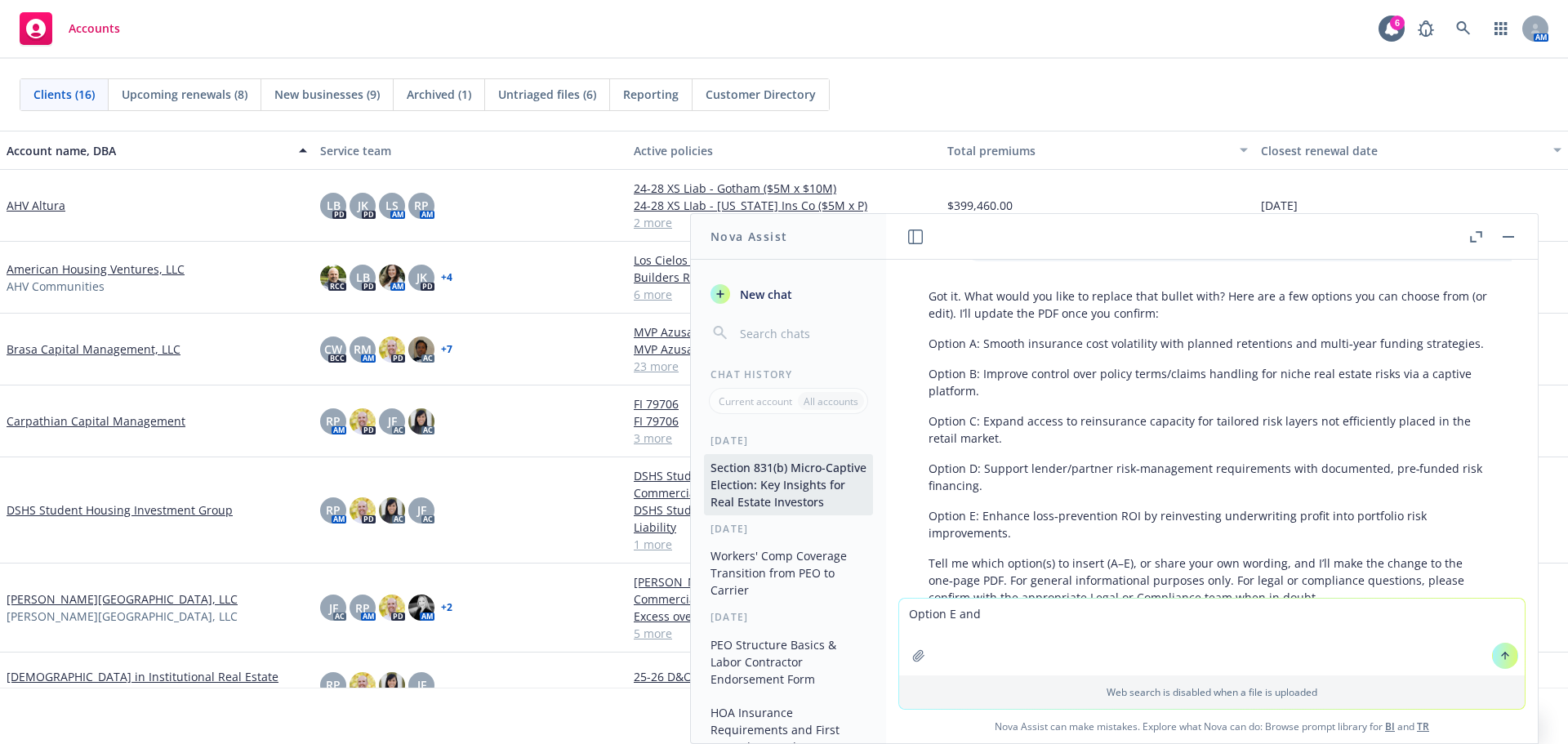
type textarea "Option E and C"
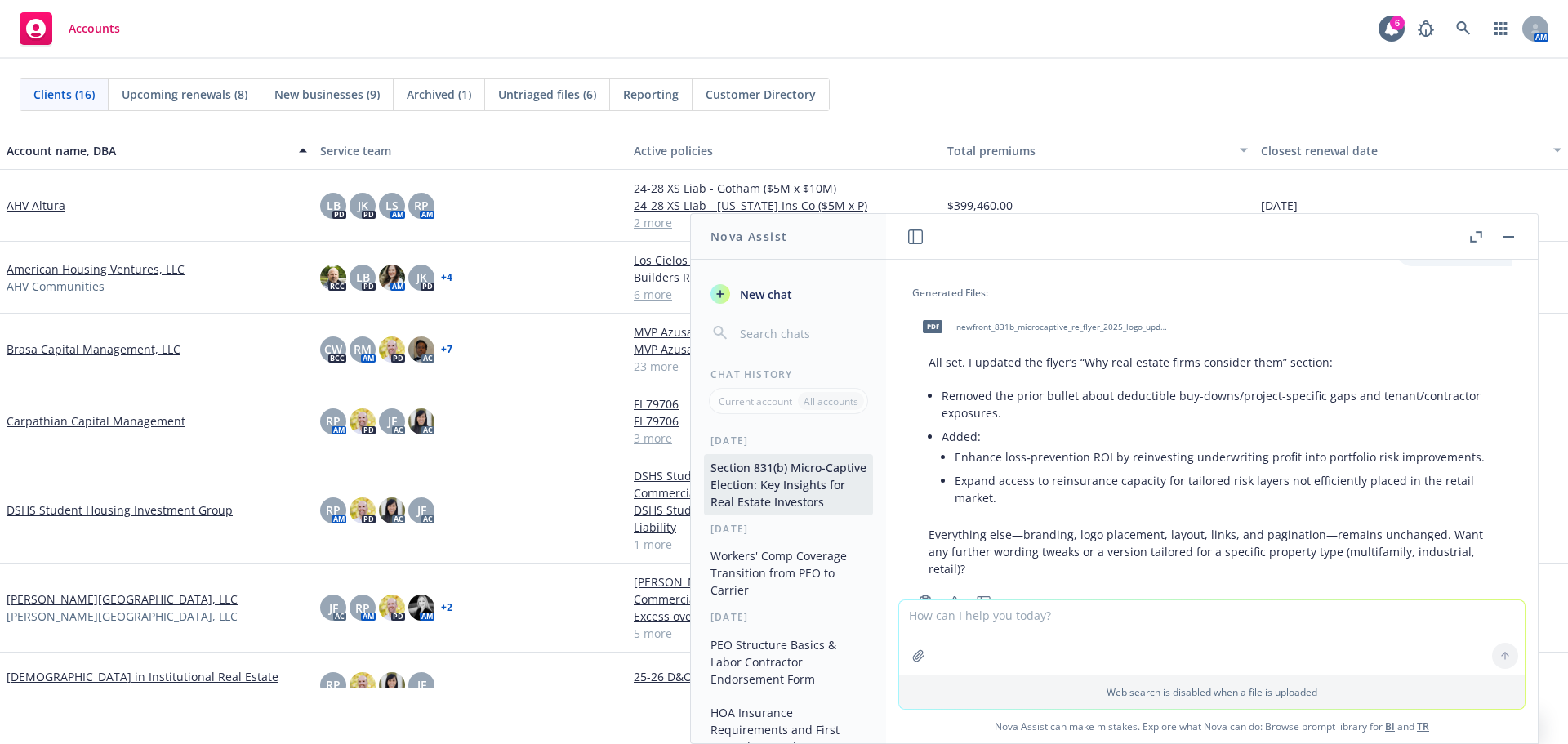
scroll to position [2798, 0]
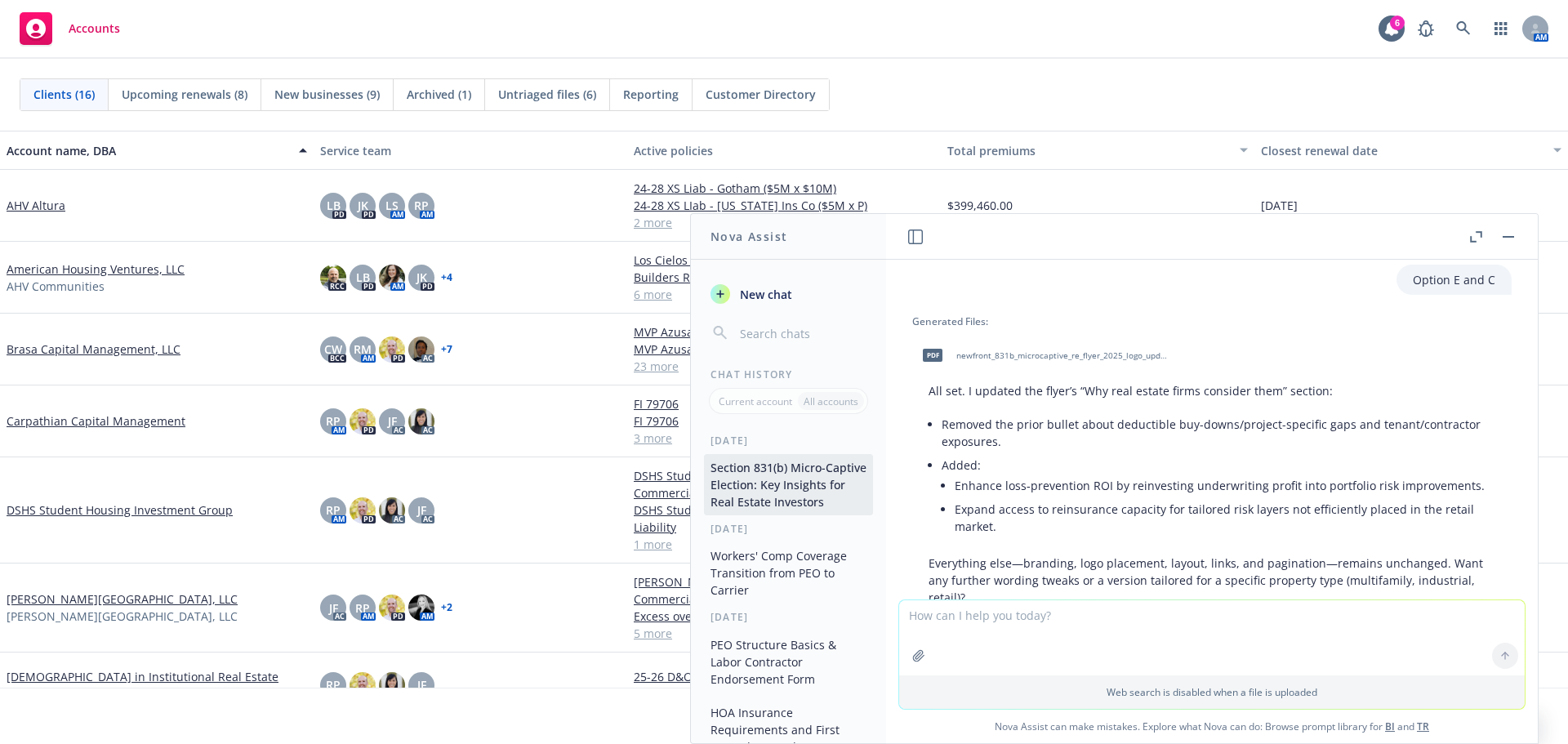
click at [1044, 352] on span "newfront_831b_microcaptive_re_flyer_2025_logo_updated_options_EC.pdf" at bounding box center [1064, 355] width 214 height 11
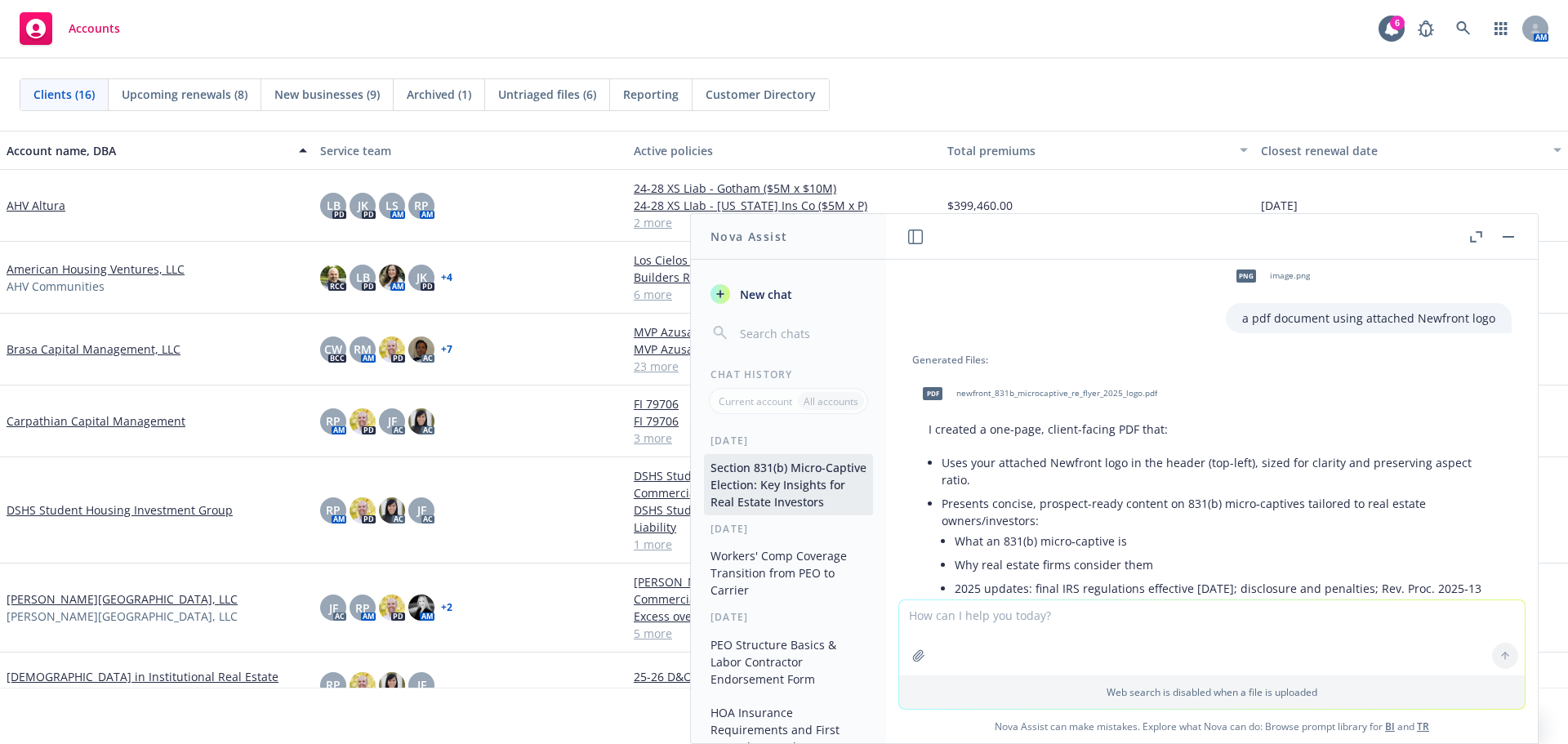
scroll to position [1573, 0]
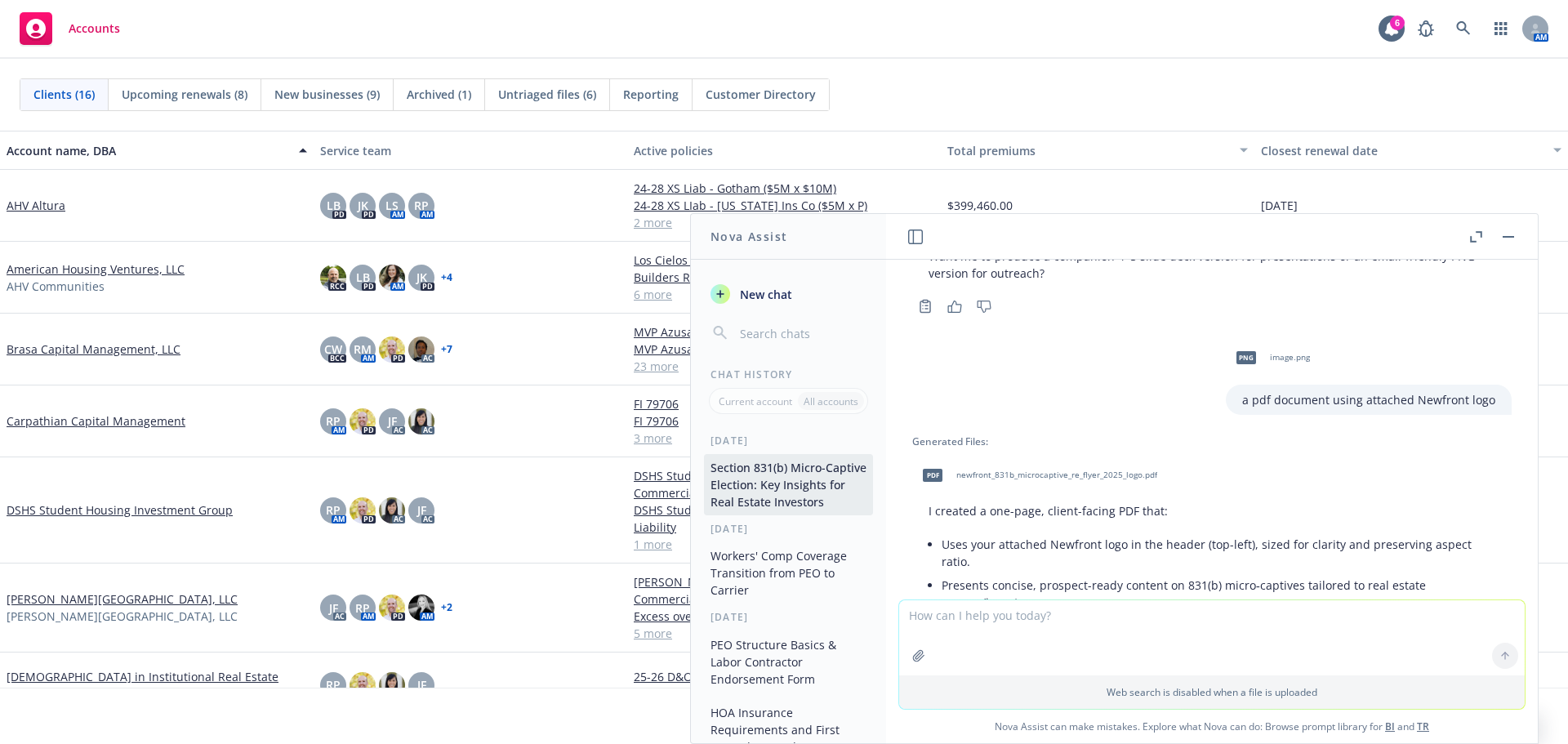
click at [1271, 361] on span "image.png" at bounding box center [1290, 357] width 40 height 11
drag, startPoint x: 1271, startPoint y: 361, endPoint x: 1280, endPoint y: 390, distance: 30.4
click at [1280, 390] on div "a pdf document using attached Newfront logo" at bounding box center [1369, 400] width 286 height 30
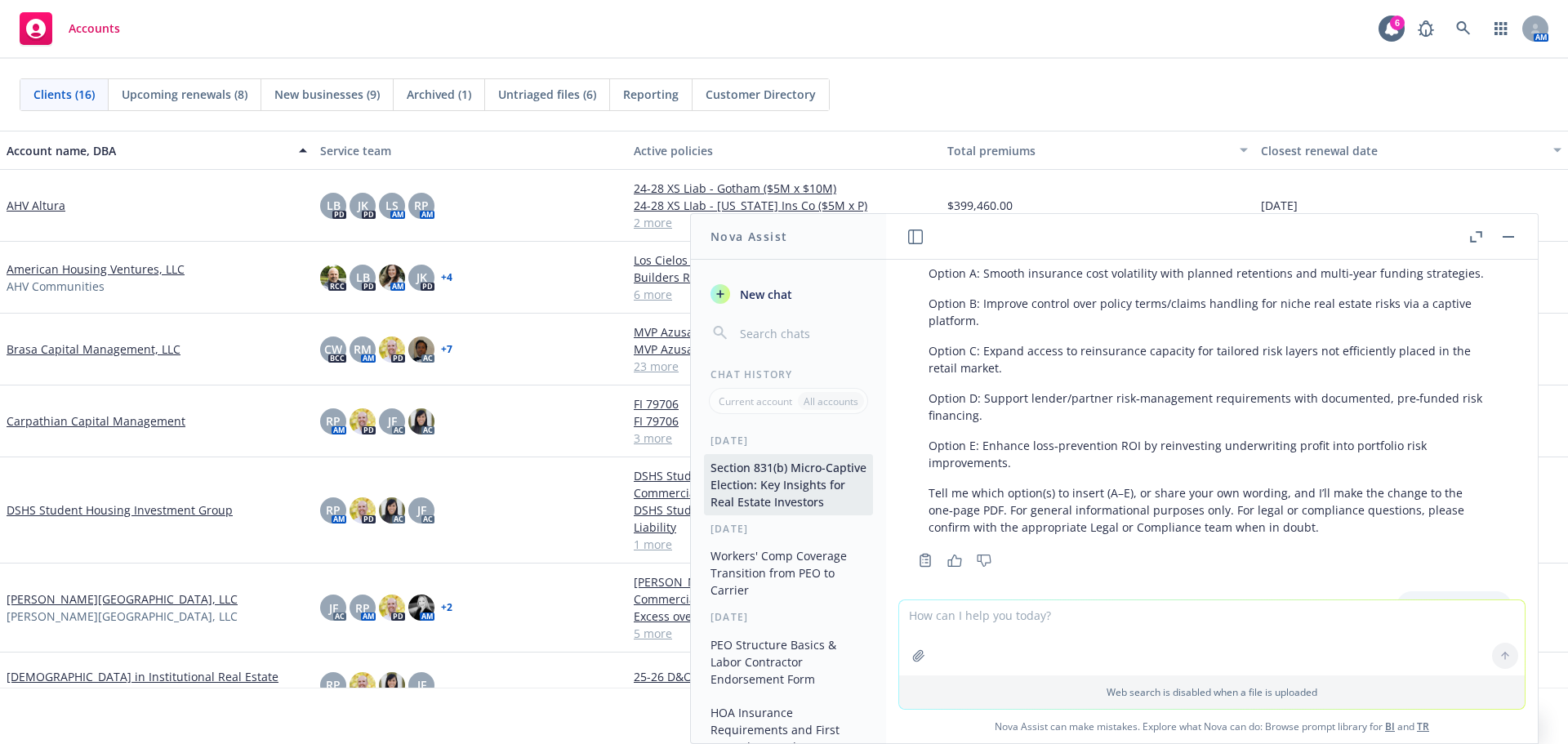
scroll to position [2880, 0]
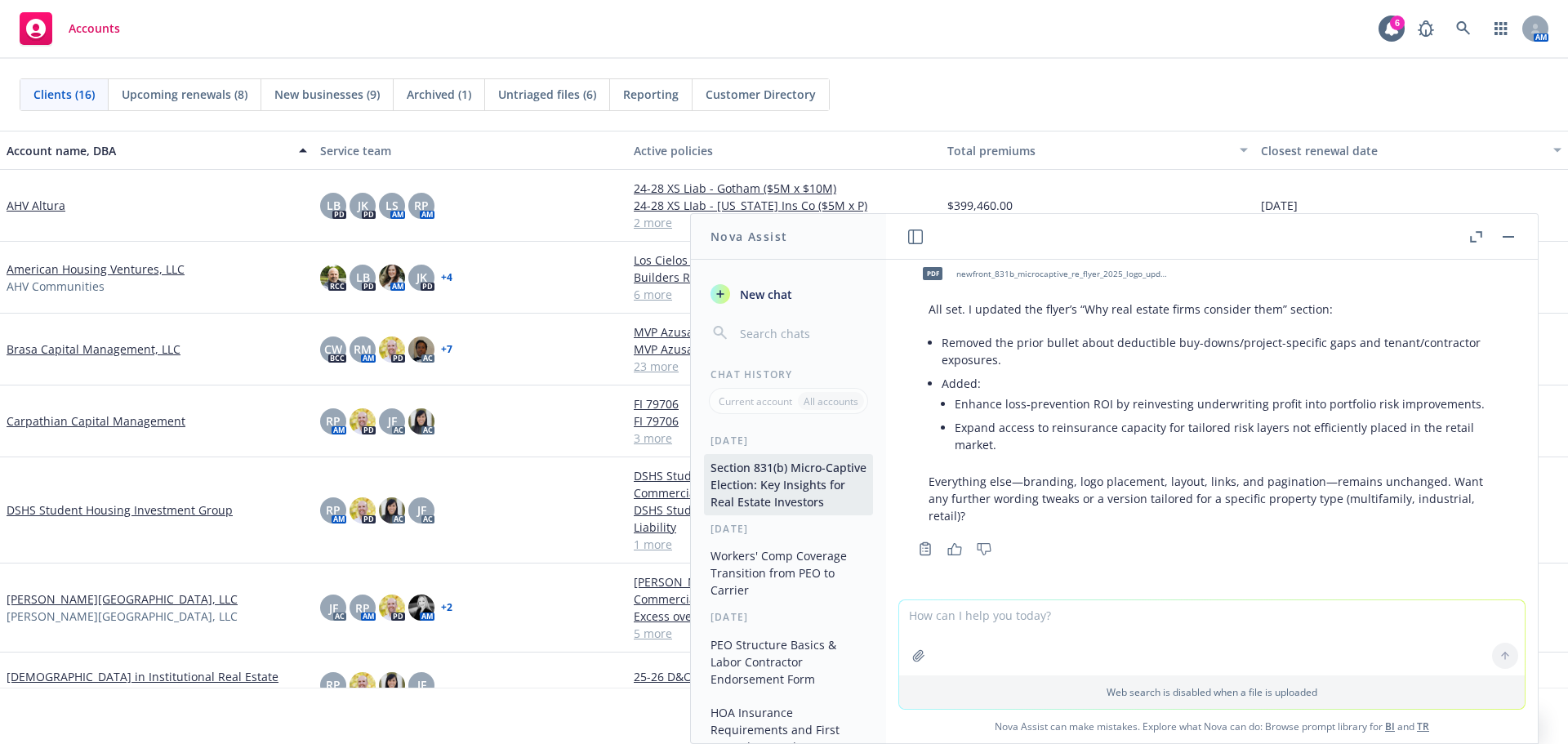
click at [1074, 633] on textarea at bounding box center [1211, 638] width 625 height 75
click at [1125, 541] on textarea at bounding box center [1211, 560] width 625 height 75
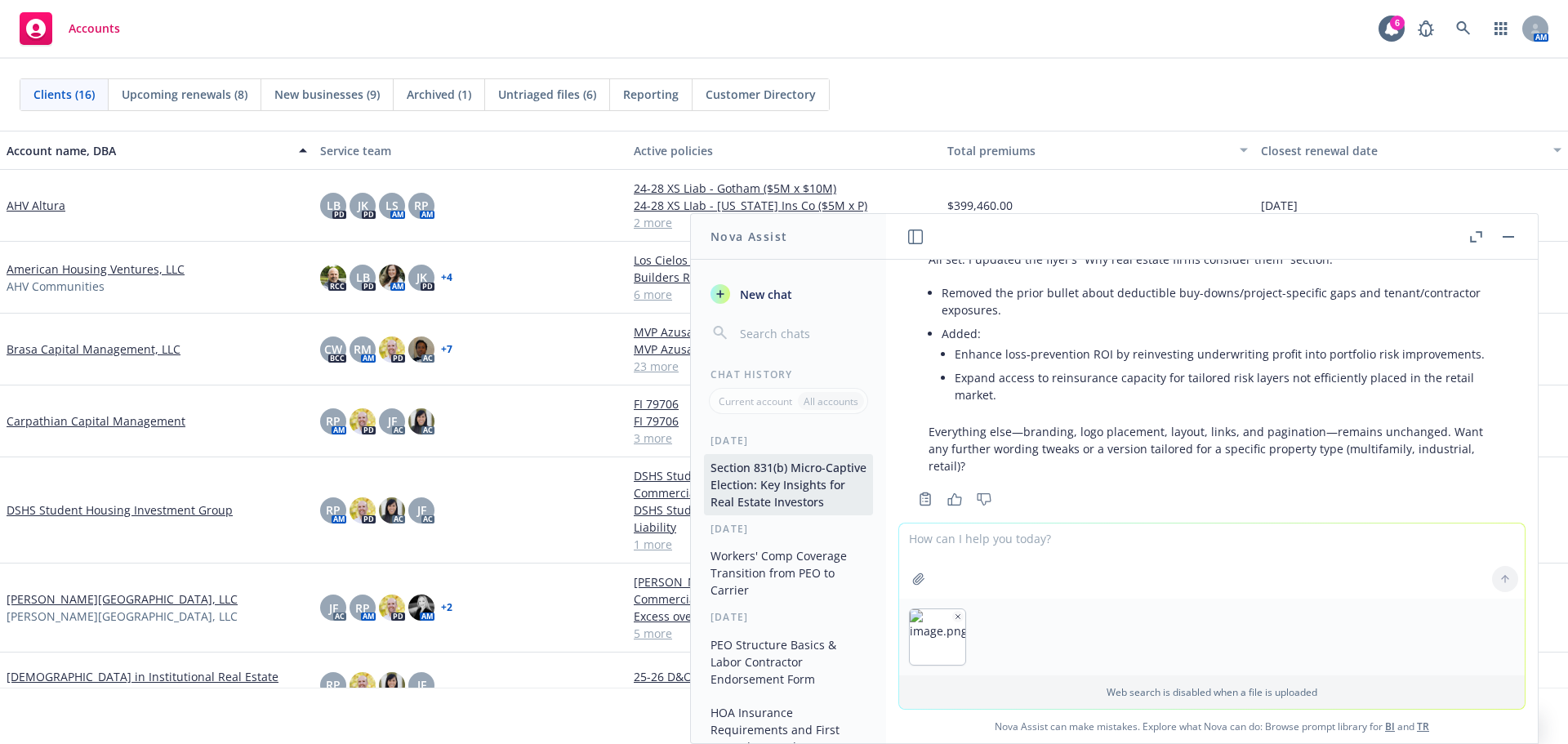
scroll to position [2957, 0]
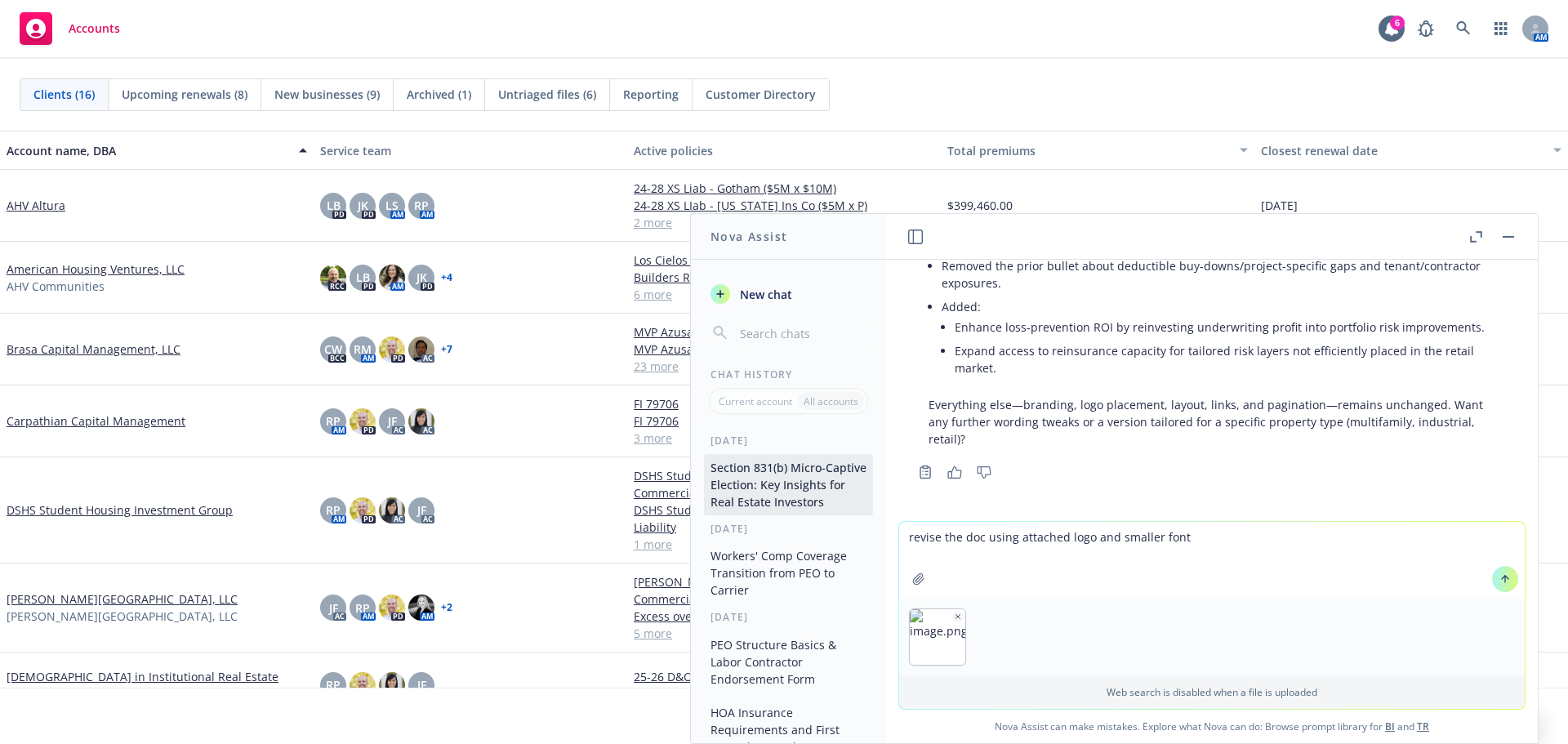
type textarea "revise the doc using attached logo and smaller font"
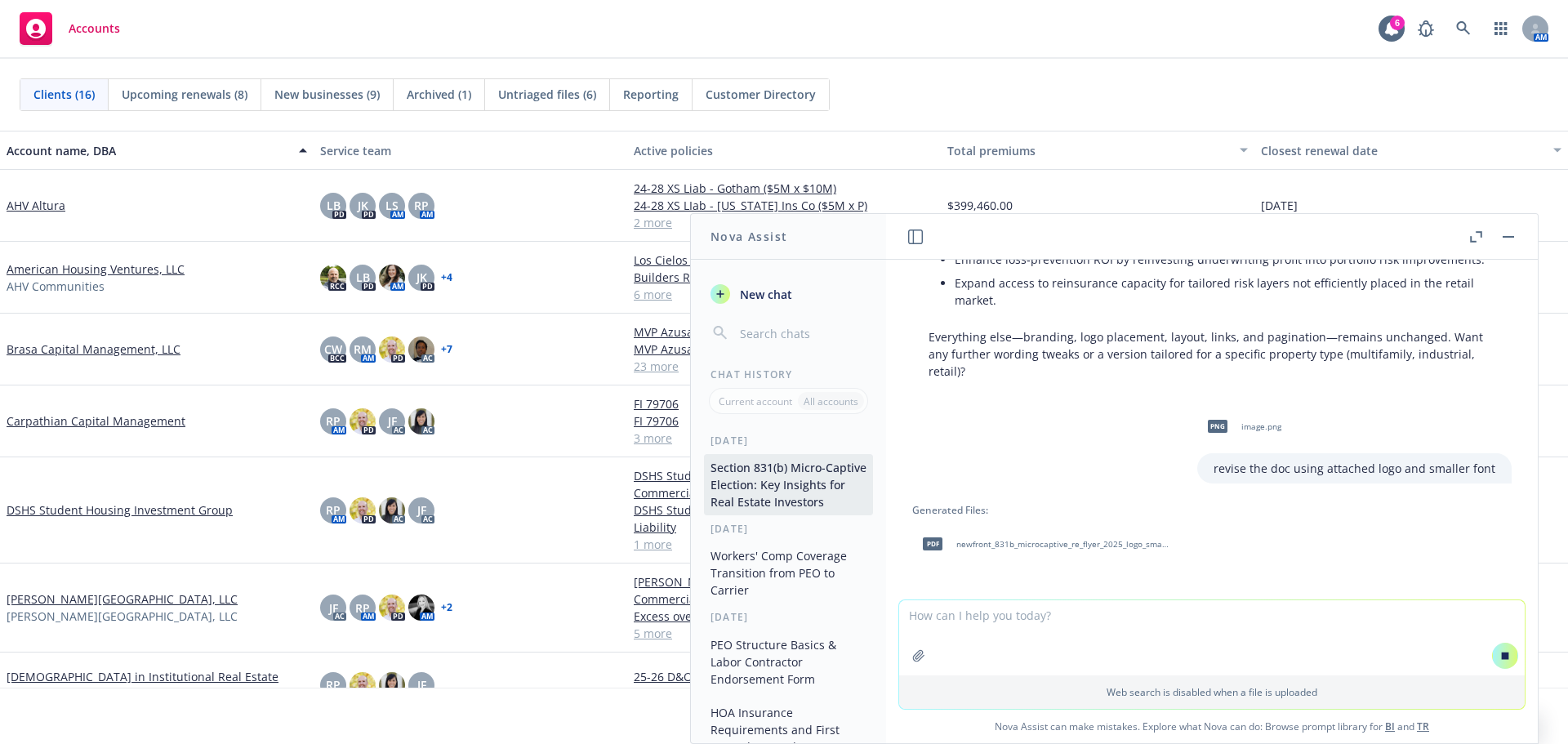
scroll to position [2911, 0]
click at [1032, 540] on span "newfront_831b_microcaptive_re_flyer_2025_logo_smallfont.pdf" at bounding box center [1064, 540] width 214 height 11
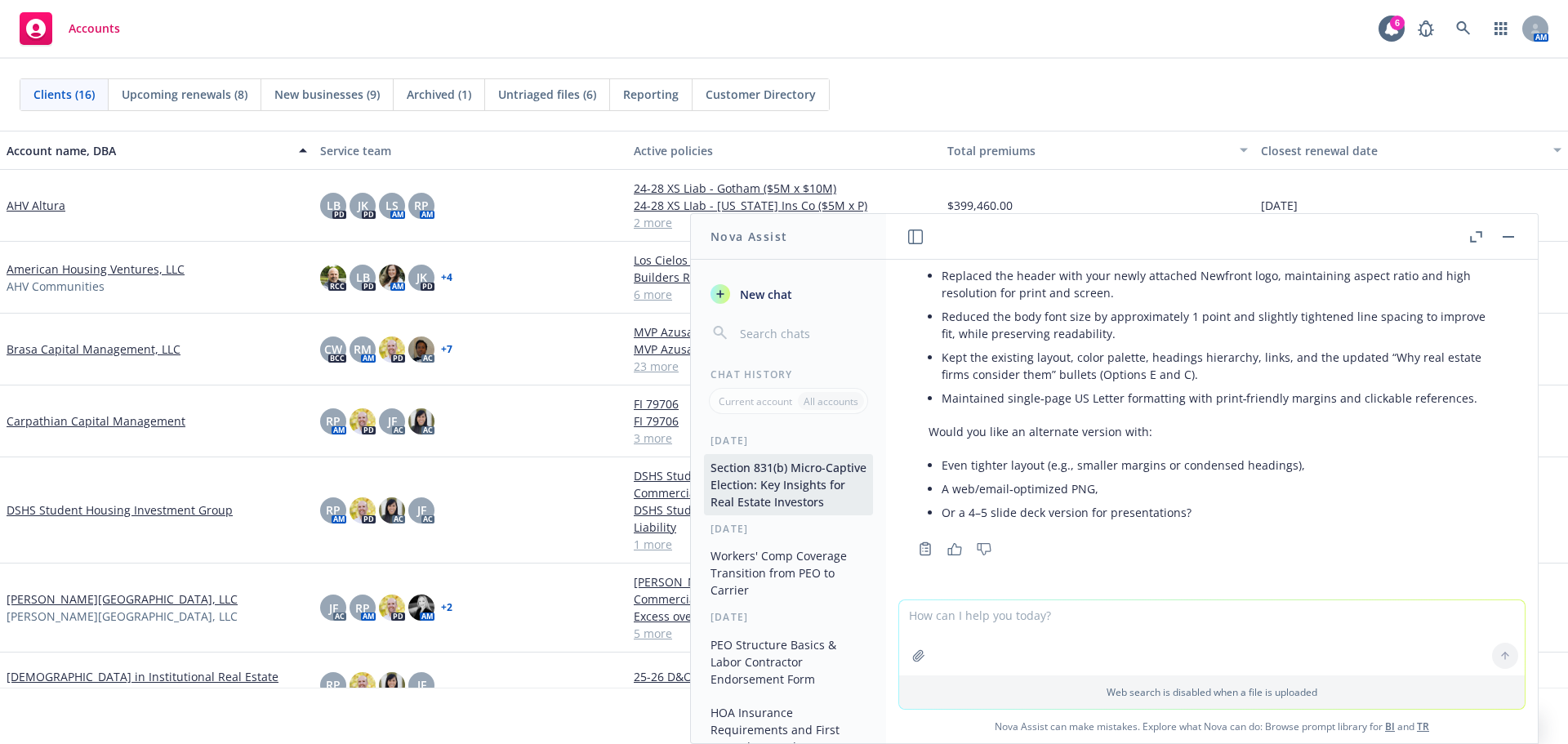
scroll to position [2901, 0]
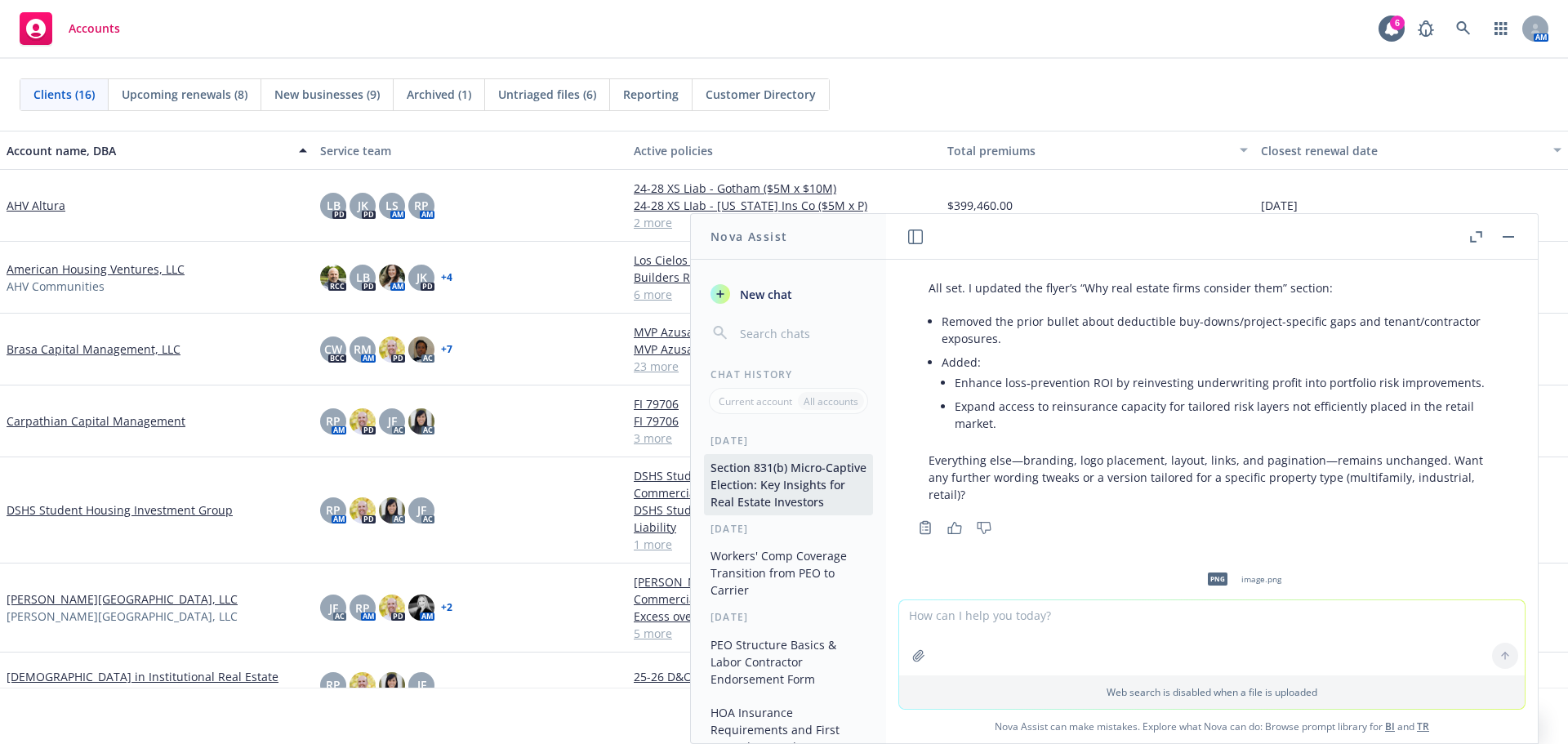
click at [1080, 632] on textarea at bounding box center [1211, 638] width 625 height 75
type textarea "create a none pager on basics of 831b election using the newfront logo i attach…"
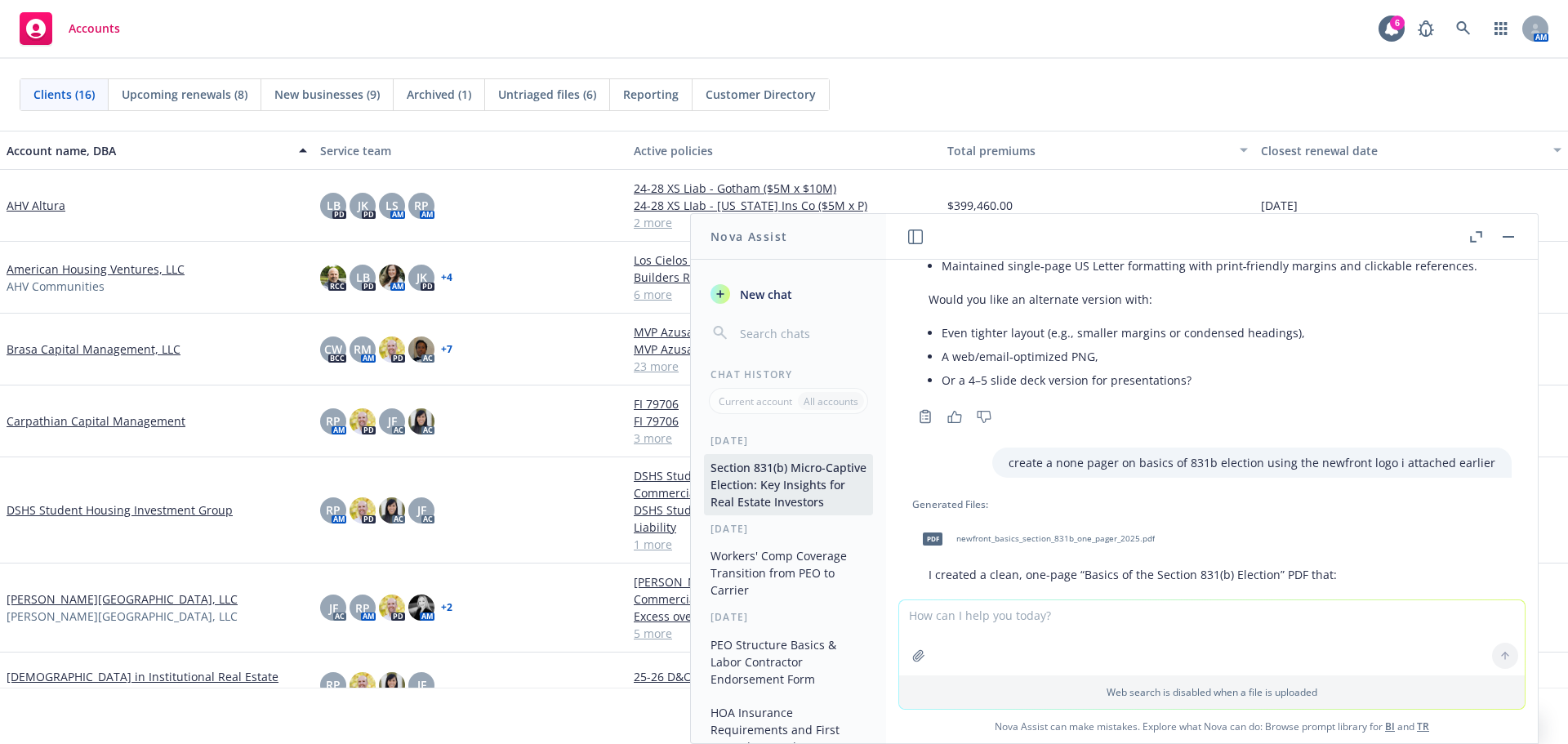
scroll to position [3594, 0]
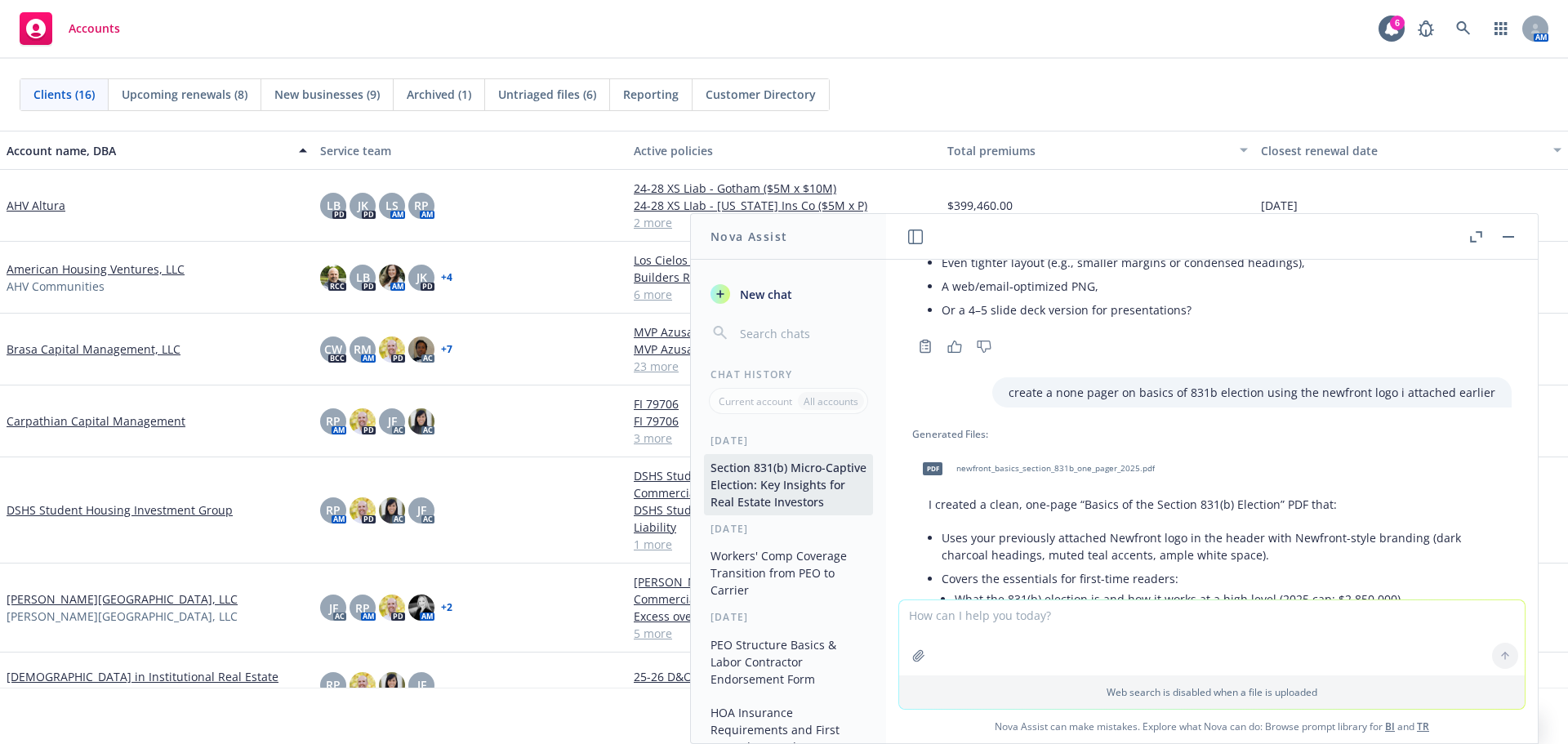
click at [1051, 471] on span "newfront_basics_section_831b_one_pager_2025.pdf" at bounding box center [1055, 468] width 199 height 11
